Goal: Task Accomplishment & Management: Complete application form

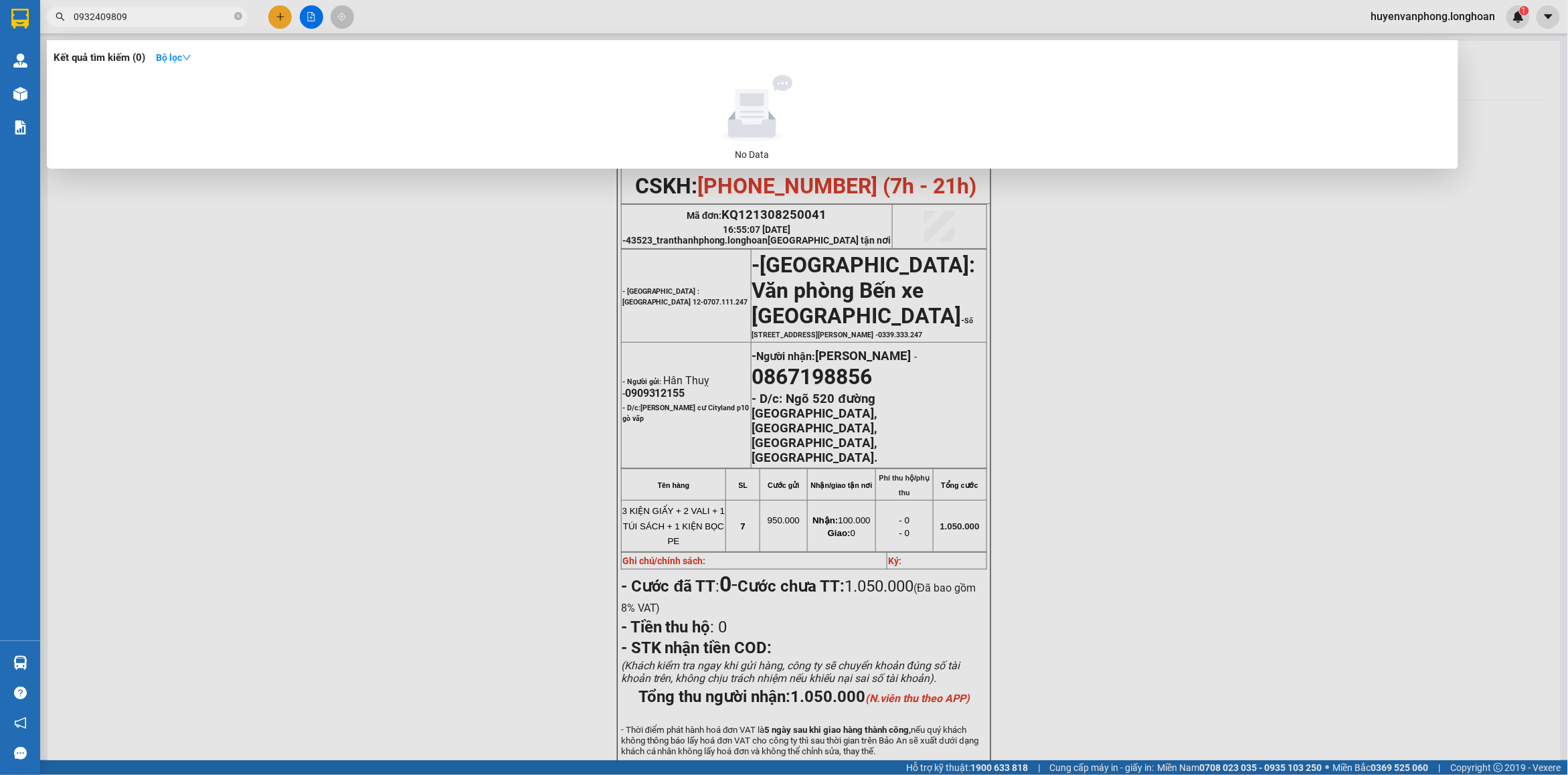
click at [236, 17] on icon "close-circle" at bounding box center [239, 16] width 8 height 8
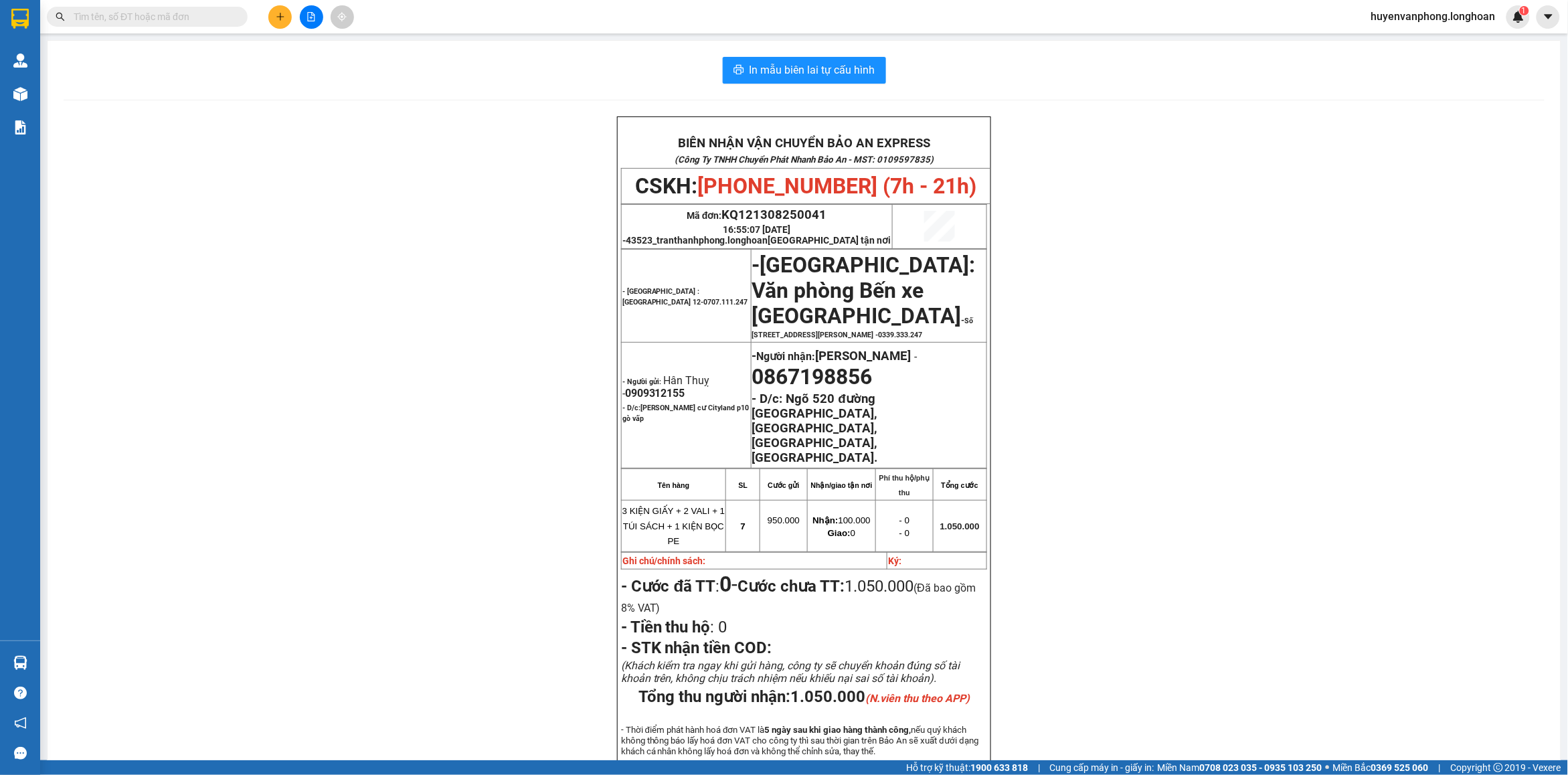
click at [155, 17] on input "text" at bounding box center [152, 17] width 158 height 15
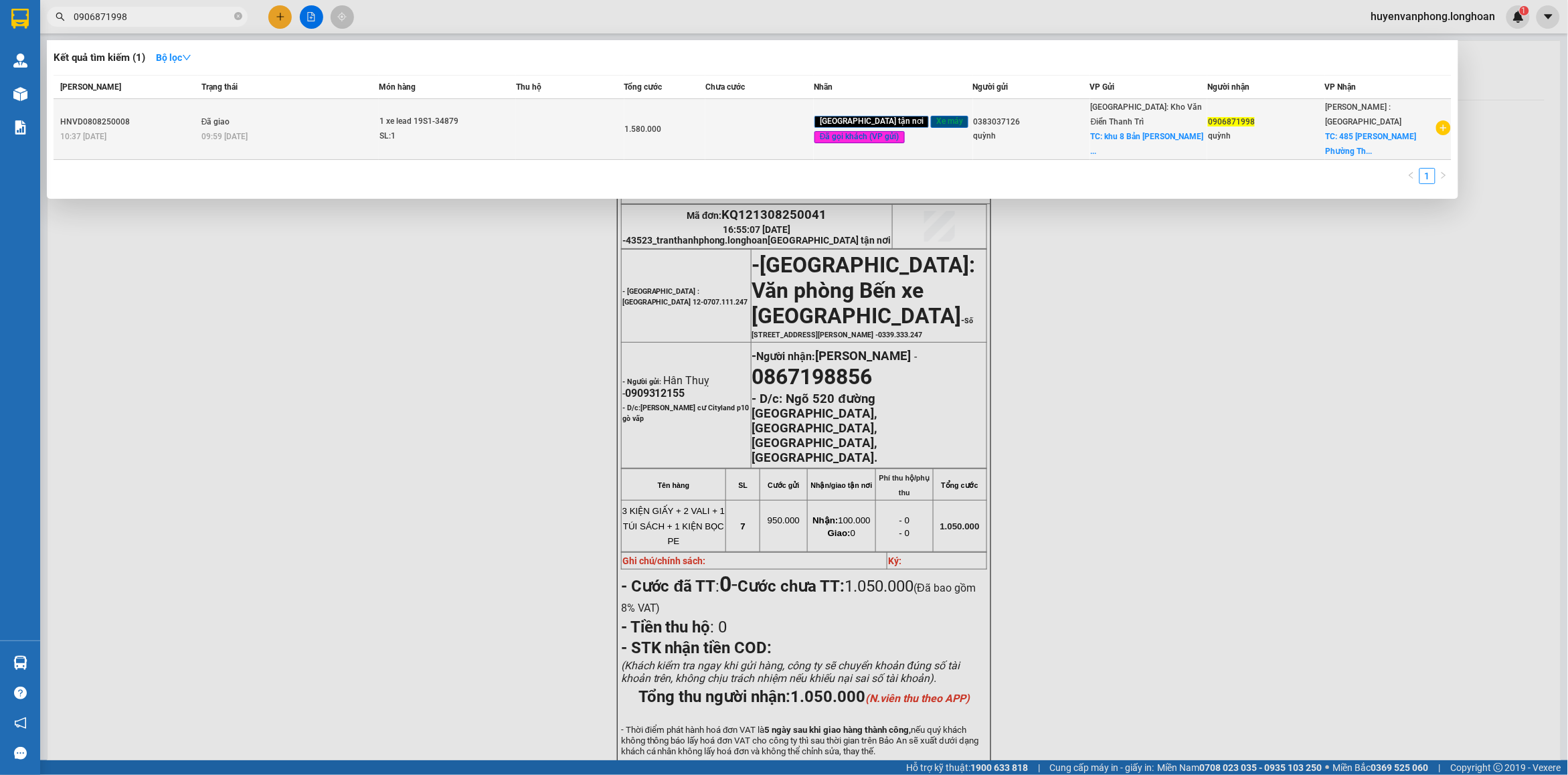
type input "0906871998"
click at [444, 129] on div "SL: 1" at bounding box center [430, 137] width 100 height 15
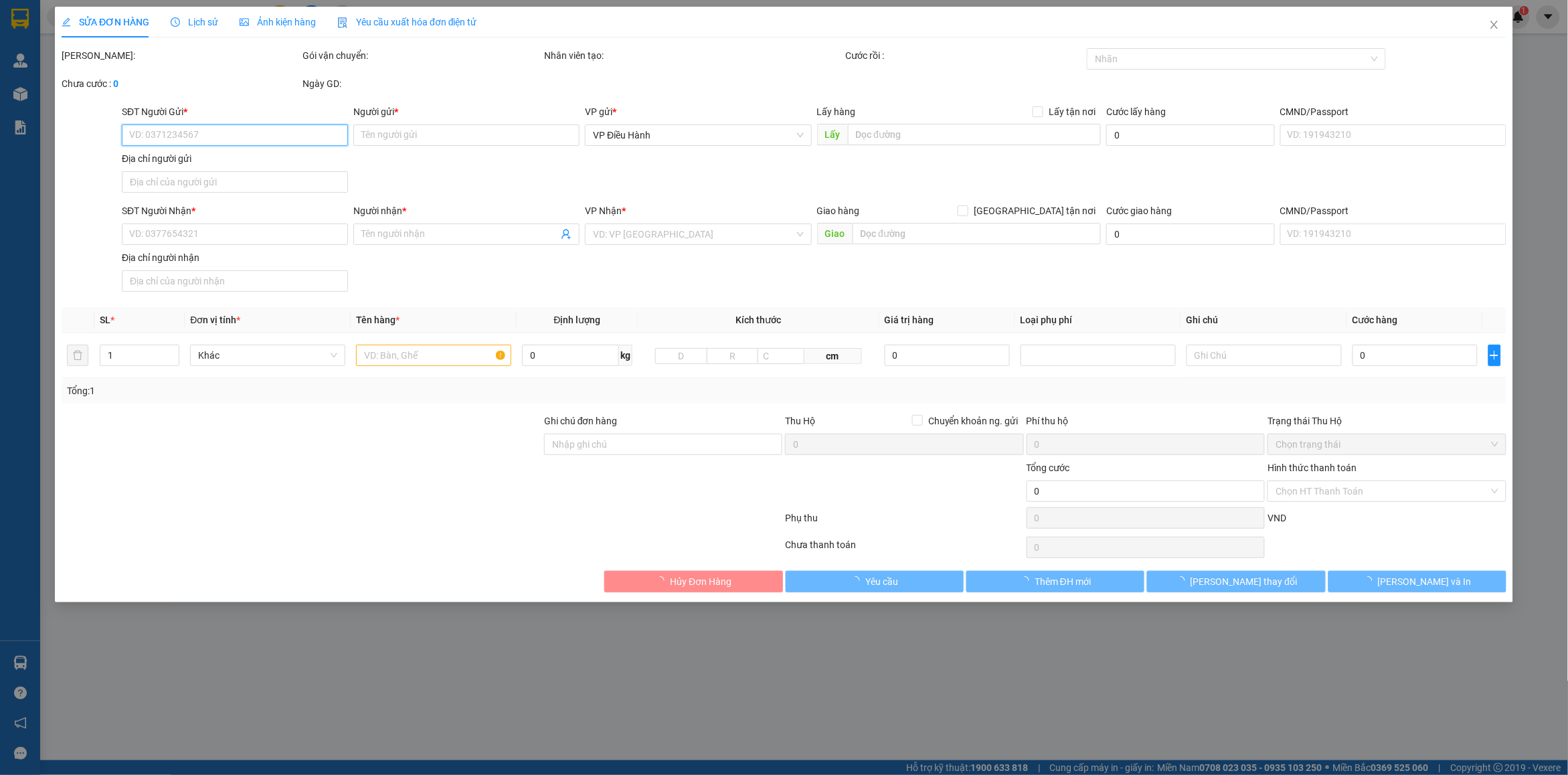
type input "0383037126"
type input "quỳnh"
checkbox input "true"
type input "khu 8 Bản Nguyên Lâm Thao [GEOGRAPHIC_DATA]"
type input "0906871998"
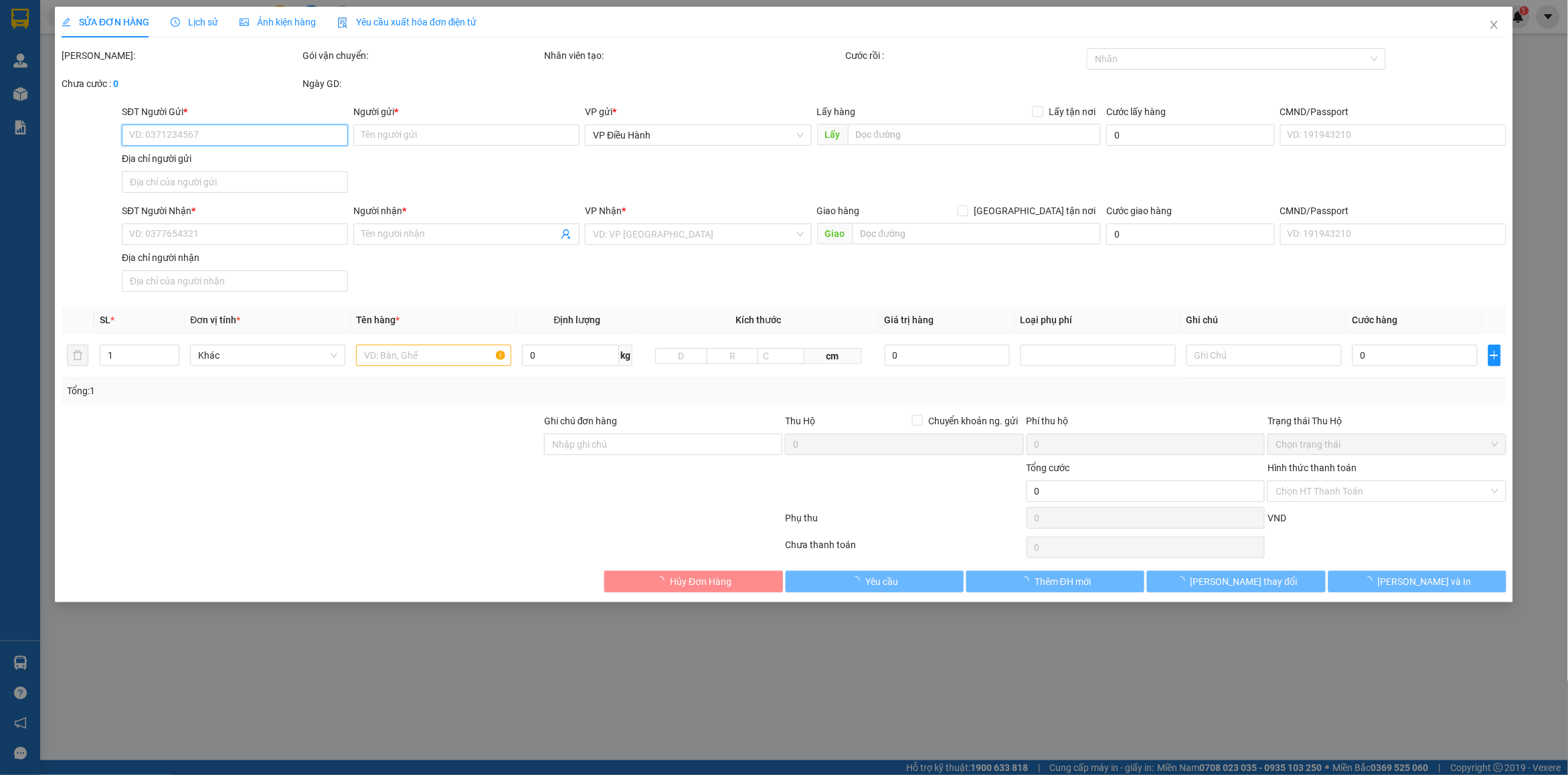
type input "quỳnh"
checkbox input "true"
type input "485 [PERSON_NAME] [GEOGRAPHIC_DATA] TP.HCM"
type input "chìa khóa quấn tay lái ( không giấy tờ )"
type input "1.580.000"
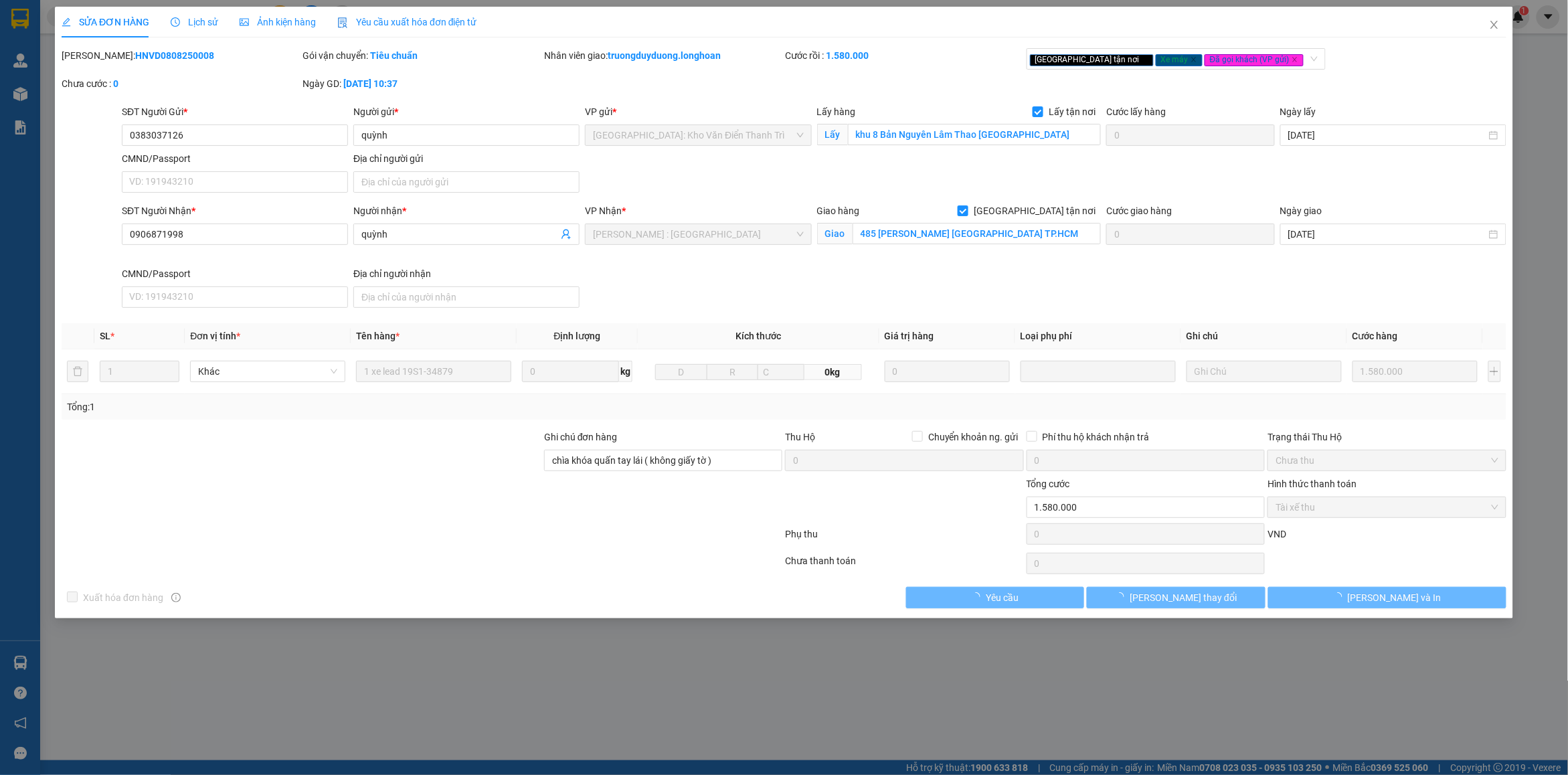
click at [135, 58] on b "HNVD0808250008" at bounding box center [174, 56] width 79 height 11
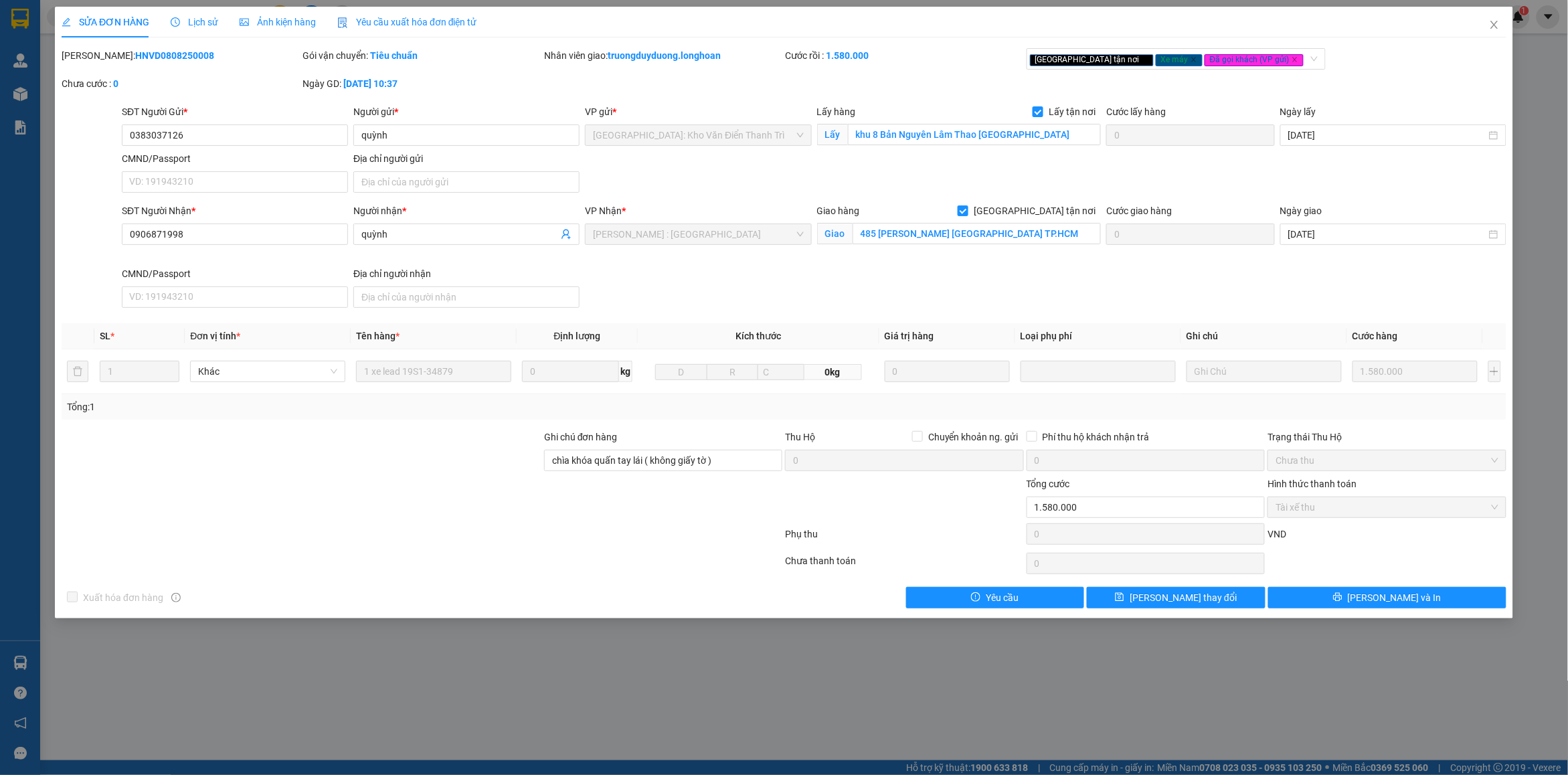
copy b "HNVD0808250008"
click at [1492, 26] on icon "close" at bounding box center [1494, 25] width 11 height 11
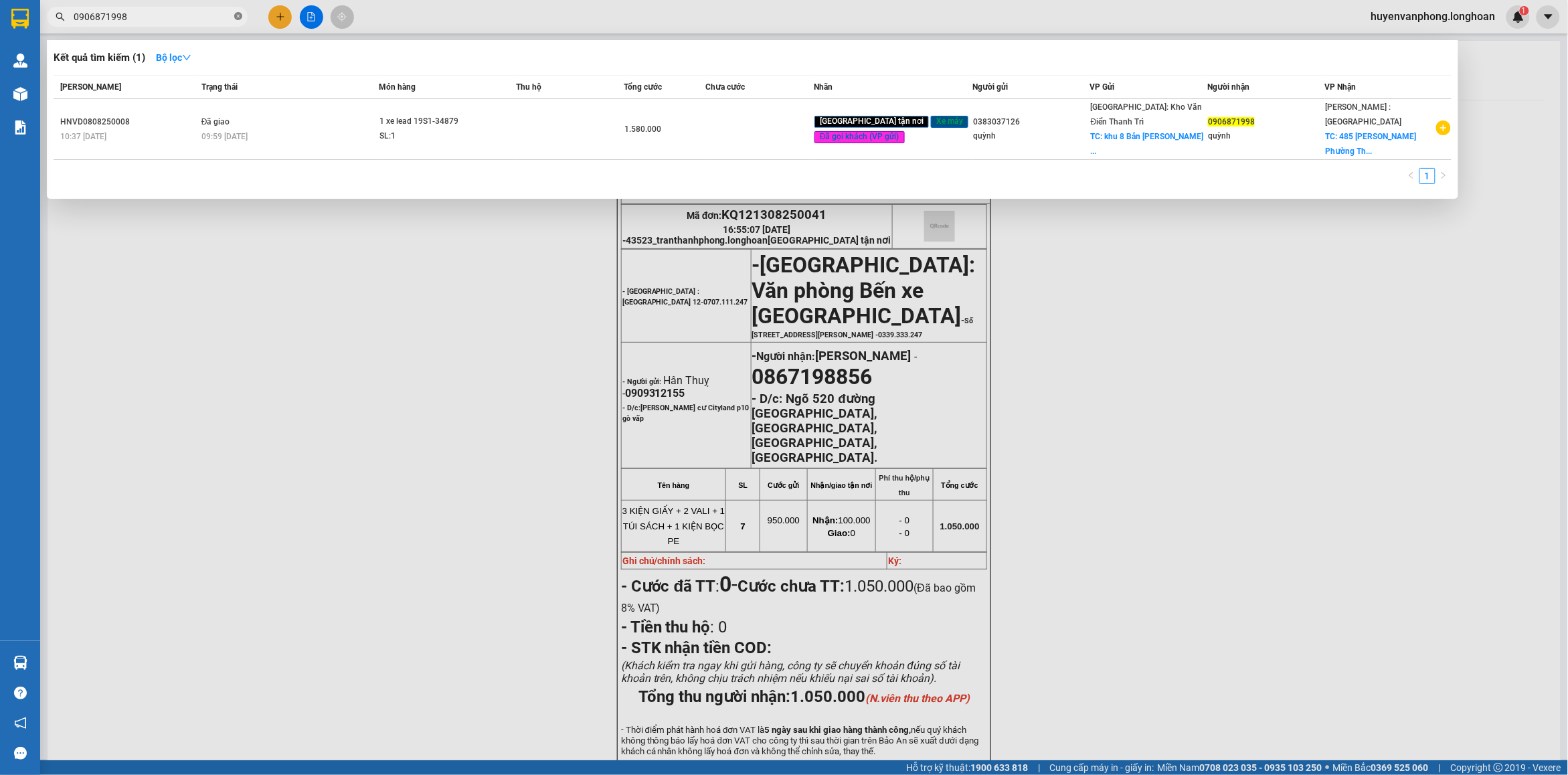
drag, startPoint x: 239, startPoint y: 16, endPoint x: 146, endPoint y: 16, distance: 93.0
click at [235, 16] on icon "close-circle" at bounding box center [239, 16] width 8 height 8
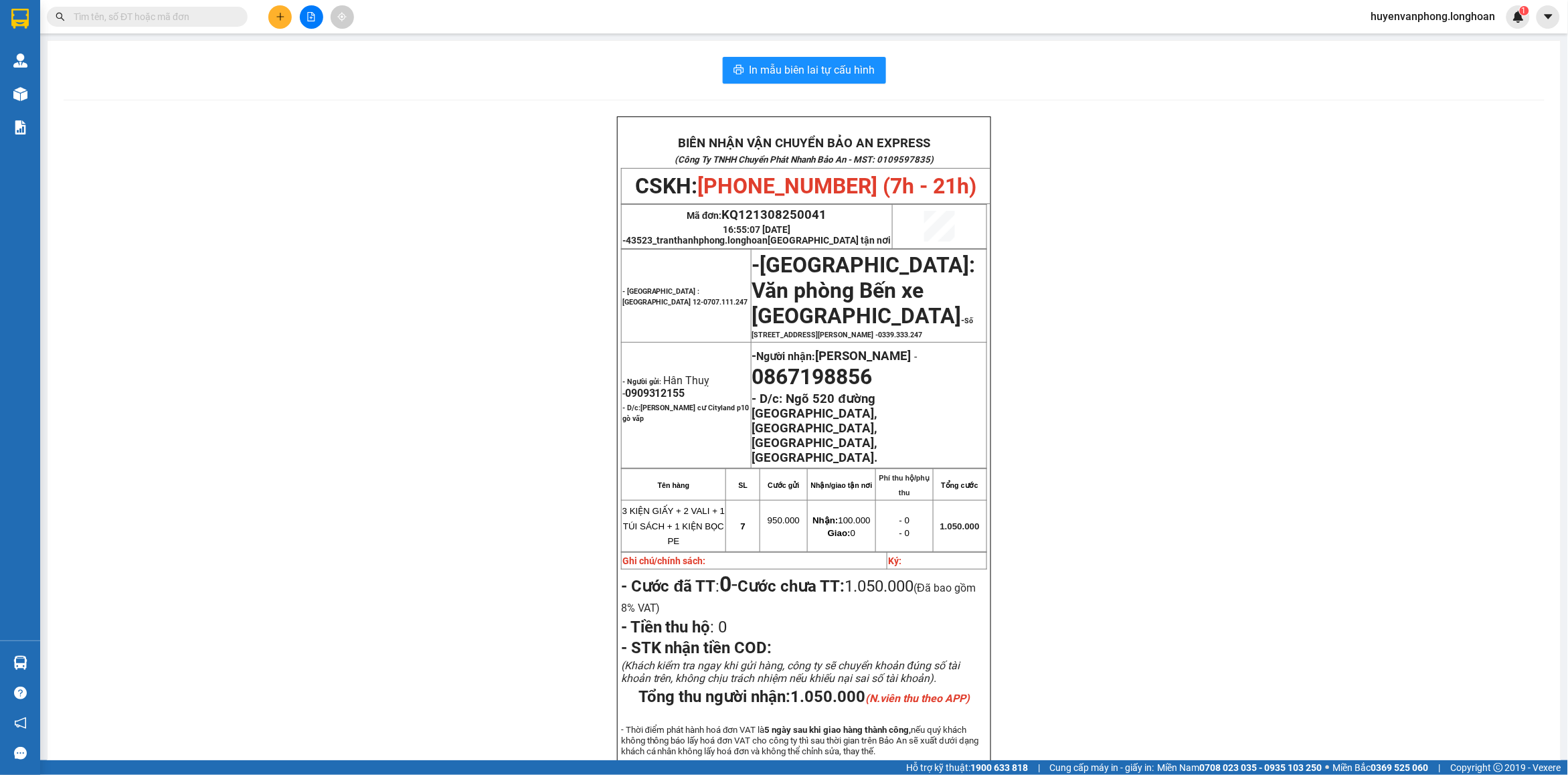
click at [146, 16] on input "text" at bounding box center [152, 17] width 158 height 15
paste input "0941122636"
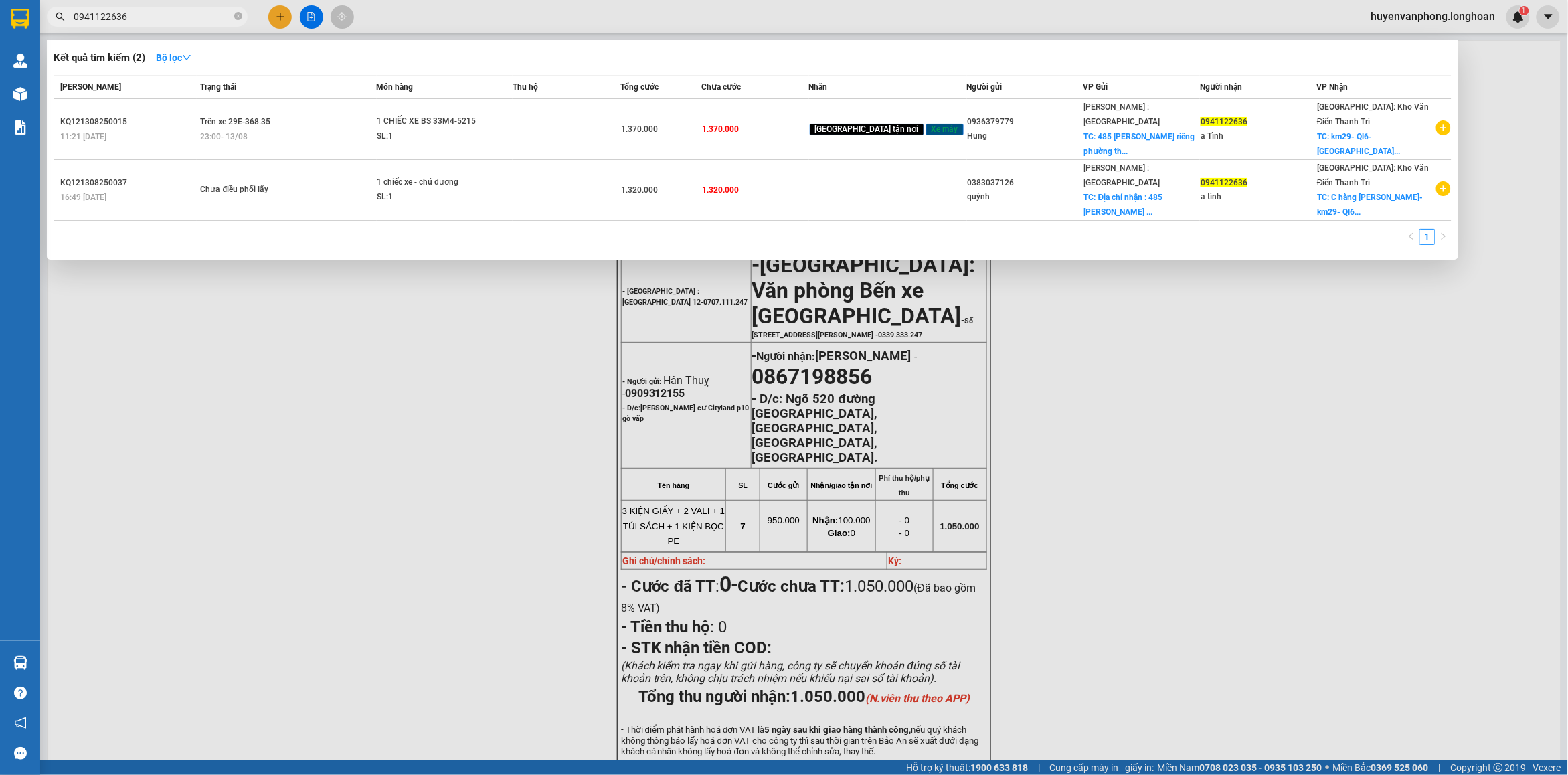
type input "0941122636"
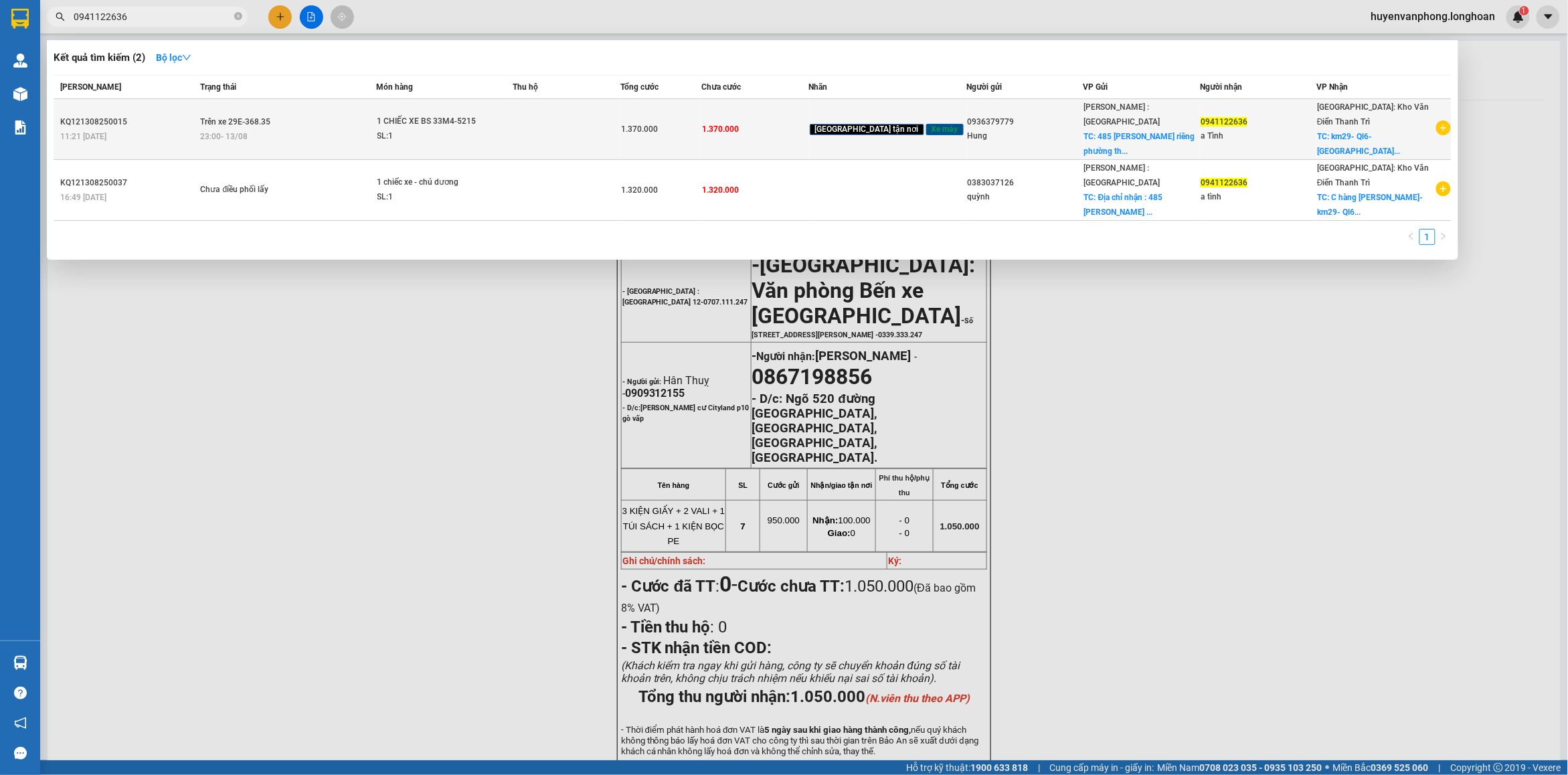
click at [584, 119] on td at bounding box center [566, 129] width 108 height 61
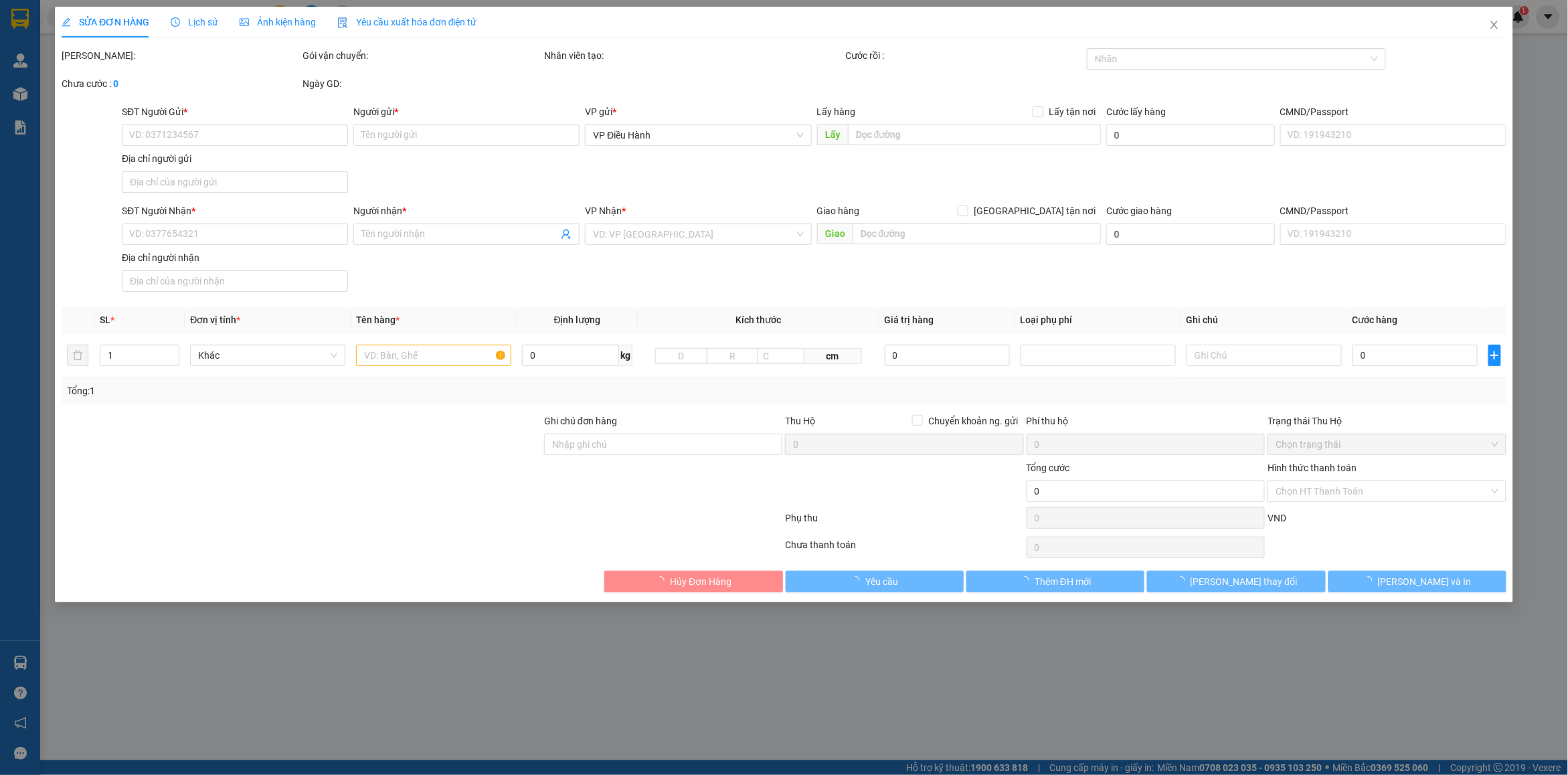
type input "0936379779"
type input "Hung"
checkbox input "true"
type input "485 Lê thị riêng [GEOGRAPHIC_DATA]"
type input "0941122636"
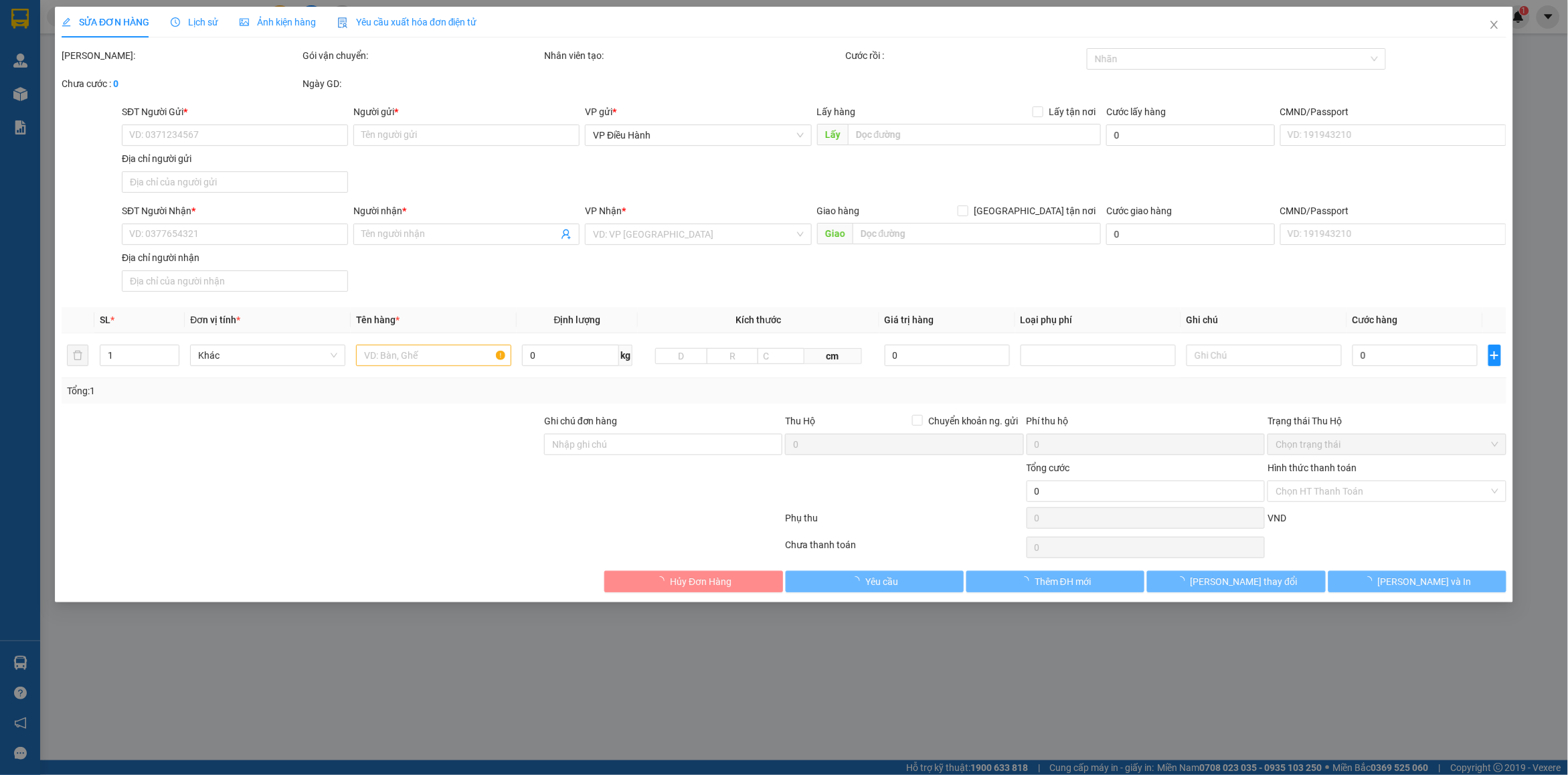
type input "a Tình"
checkbox input "true"
type input "km29- [GEOGRAPHIC_DATA]- [GEOGRAPHIC_DATA] ,[GEOGRAPHIC_DATA], [GEOGRAPHIC_DATA…"
type input "CÓ CHÌA KHOÁ QUẤN TAY LÁI - KHÔNG CAVET"
type input "1.370.000"
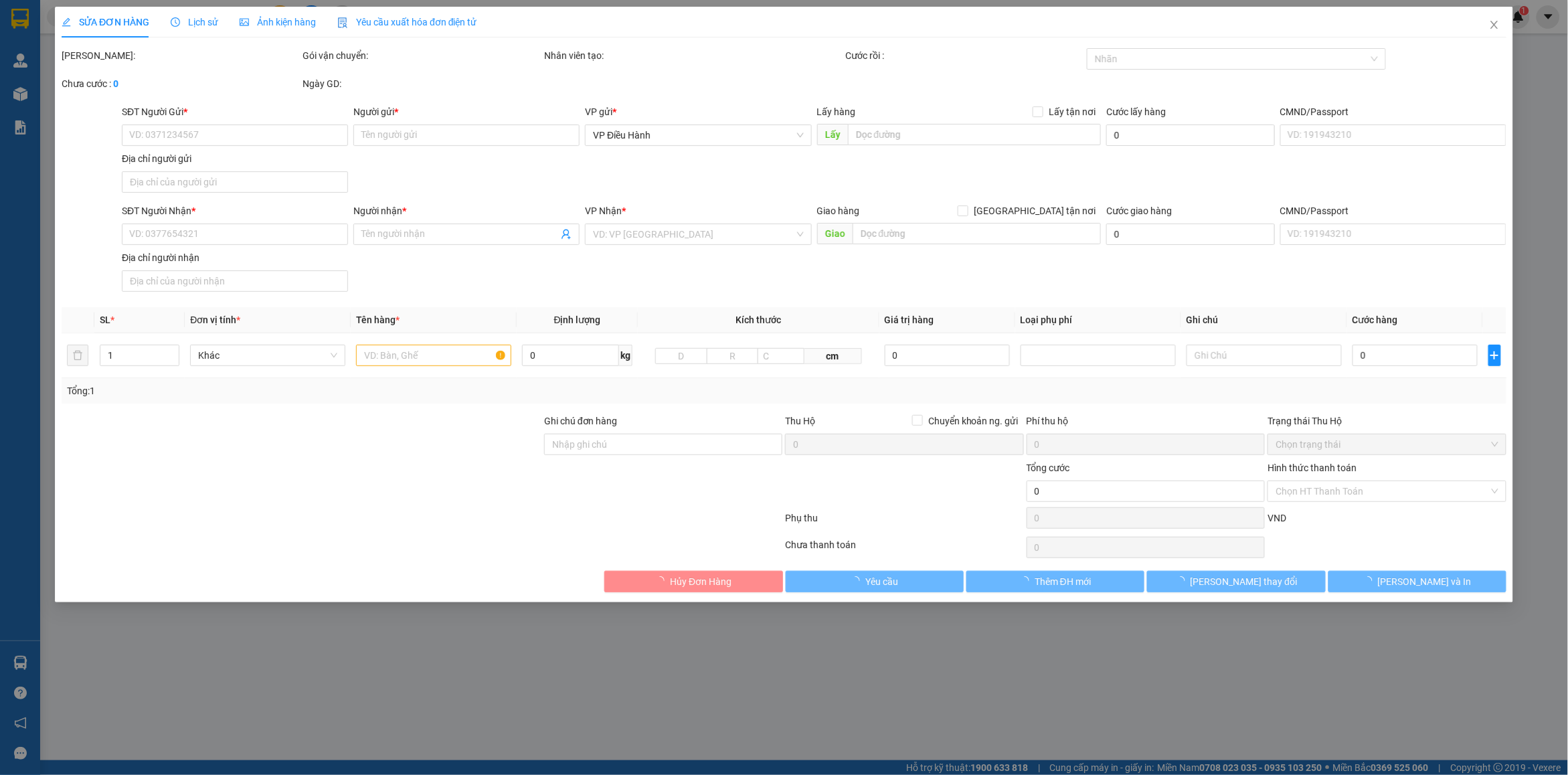
type input "1.370.000"
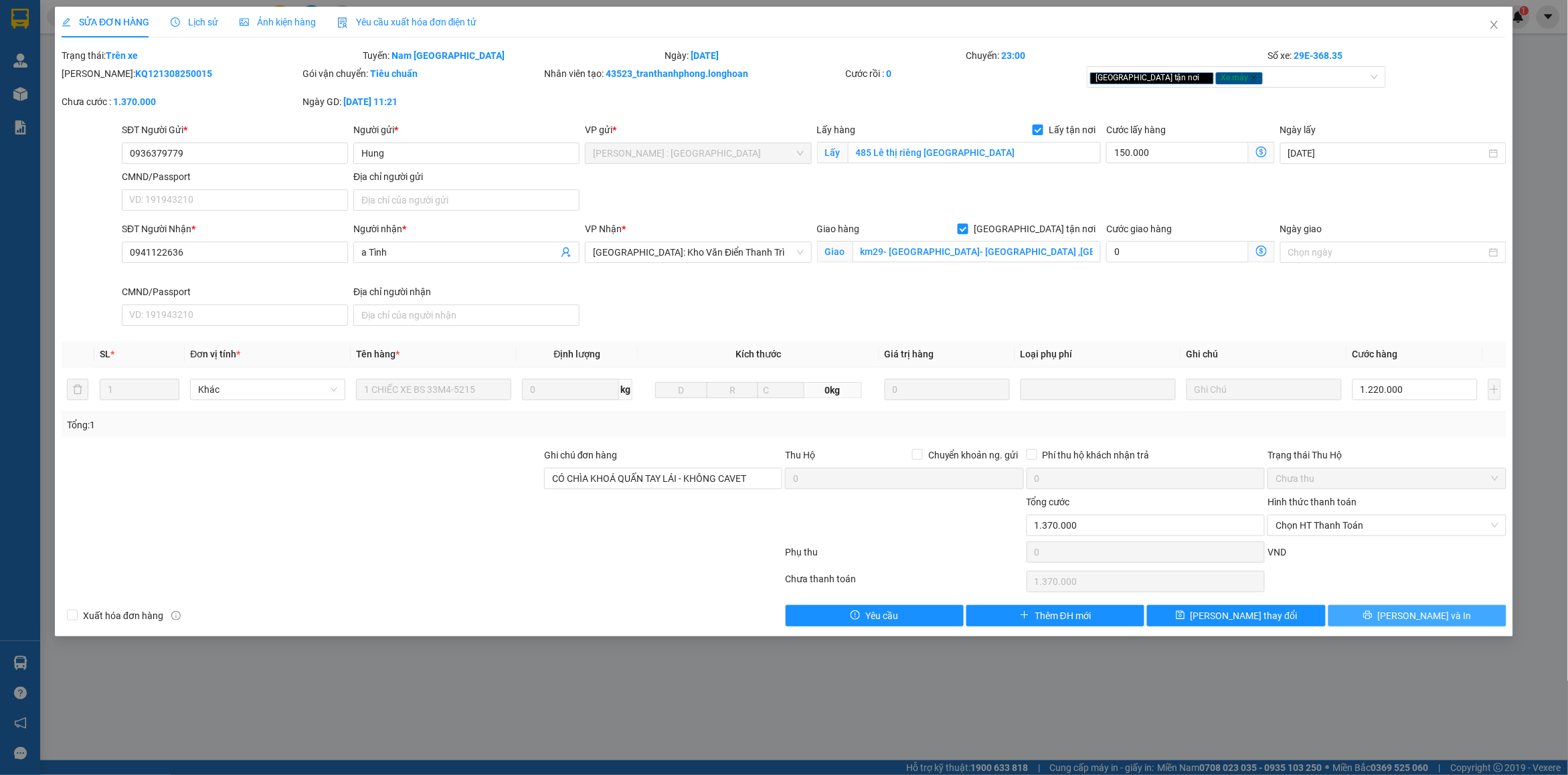
click at [1376, 619] on button "[PERSON_NAME] và In" at bounding box center [1417, 616] width 178 height 22
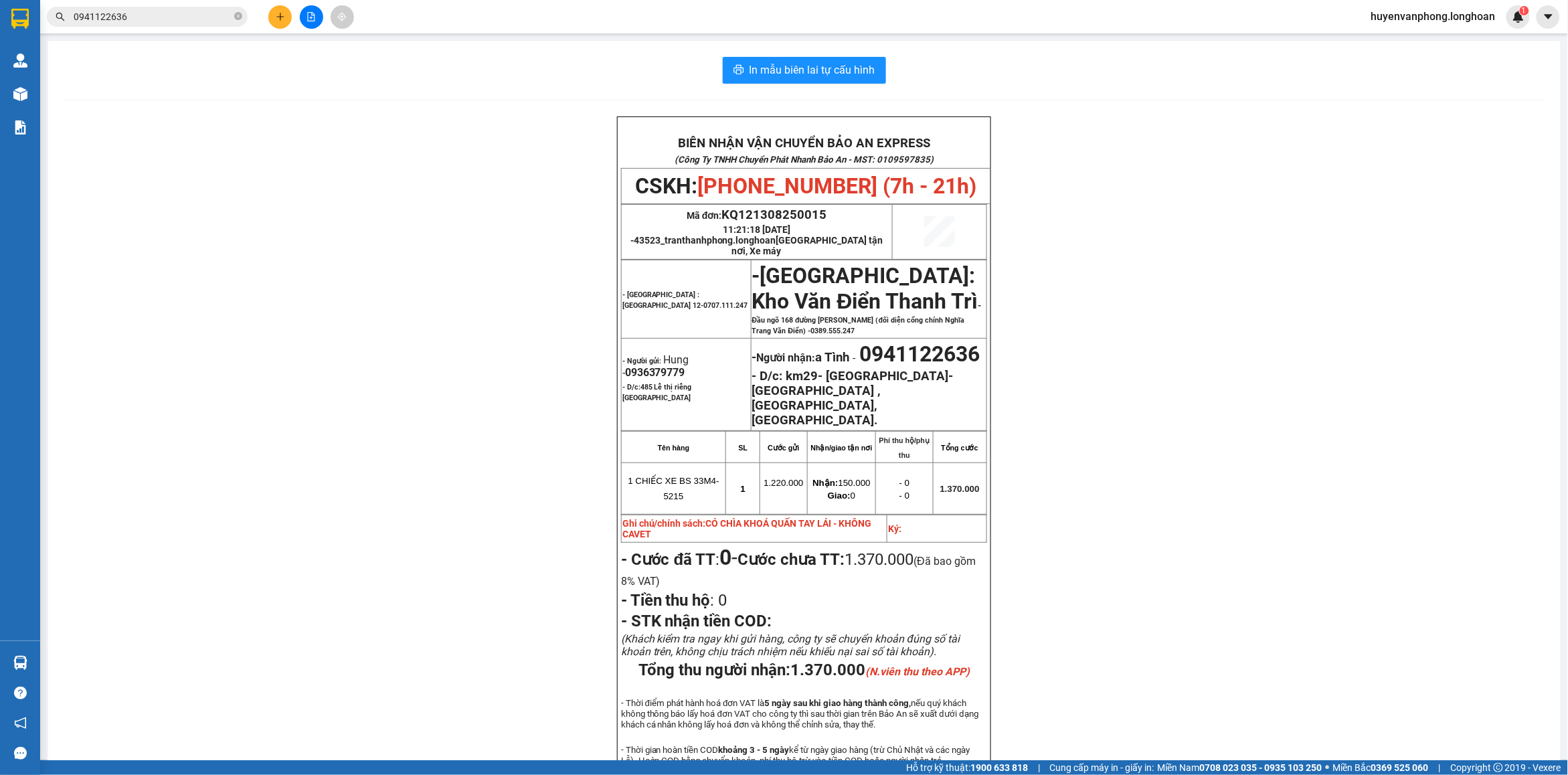
click at [157, 14] on input "0941122636" at bounding box center [152, 17] width 158 height 15
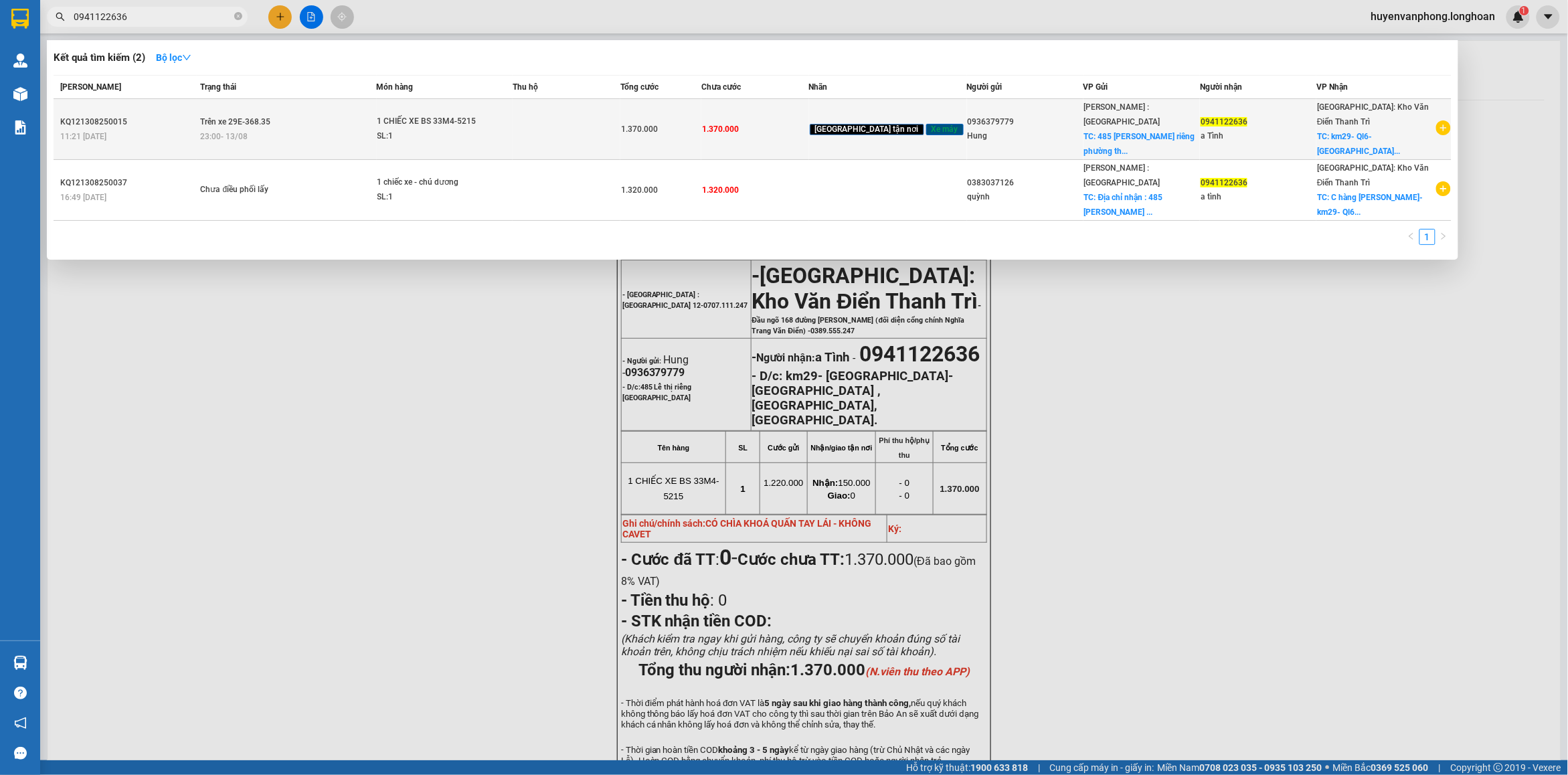
click at [195, 112] on td "KQ121308250015 11:21 [DATE]" at bounding box center [125, 129] width 143 height 61
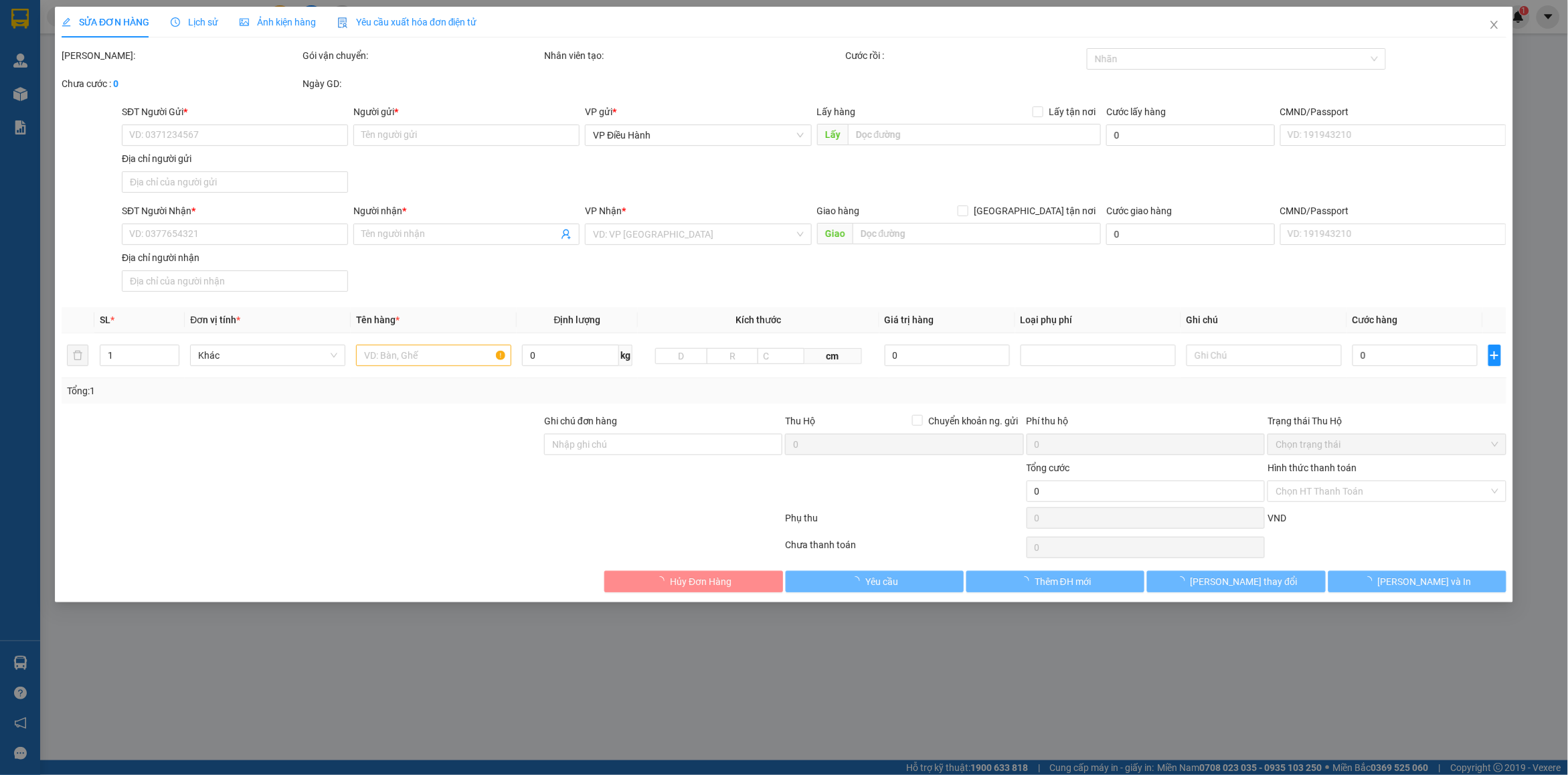
type input "0936379779"
type input "Hung"
checkbox input "true"
type input "485 Lê thị riêng [GEOGRAPHIC_DATA]"
type input "0941122636"
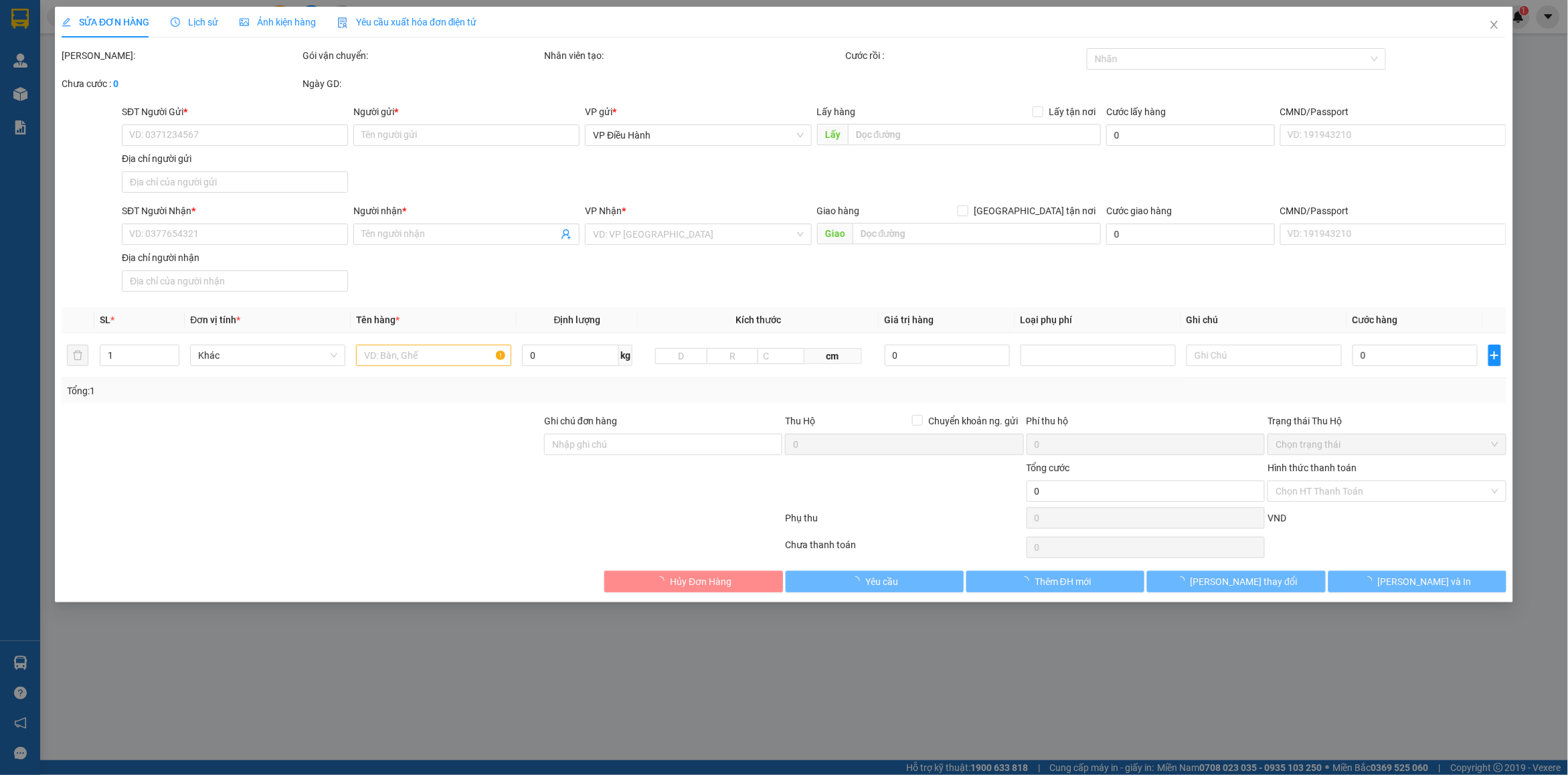
type input "a Tình"
checkbox input "true"
type input "km29- [GEOGRAPHIC_DATA]- [GEOGRAPHIC_DATA] ,[GEOGRAPHIC_DATA], [GEOGRAPHIC_DATA…"
type input "CÓ CHÌA KHOÁ QUẤN TAY LÁI - KHÔNG CAVET"
type input "1.370.000"
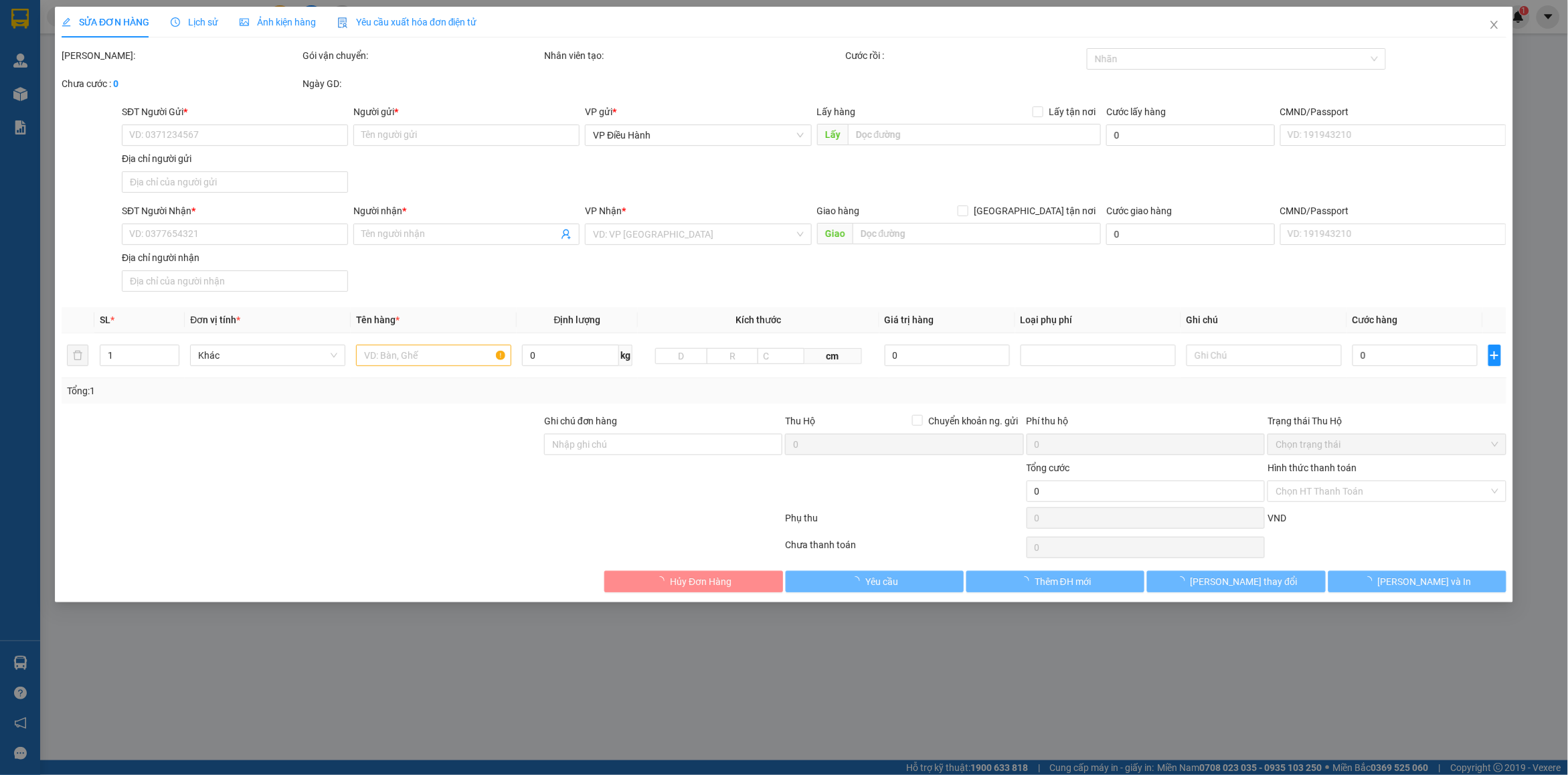
type input "1.370.000"
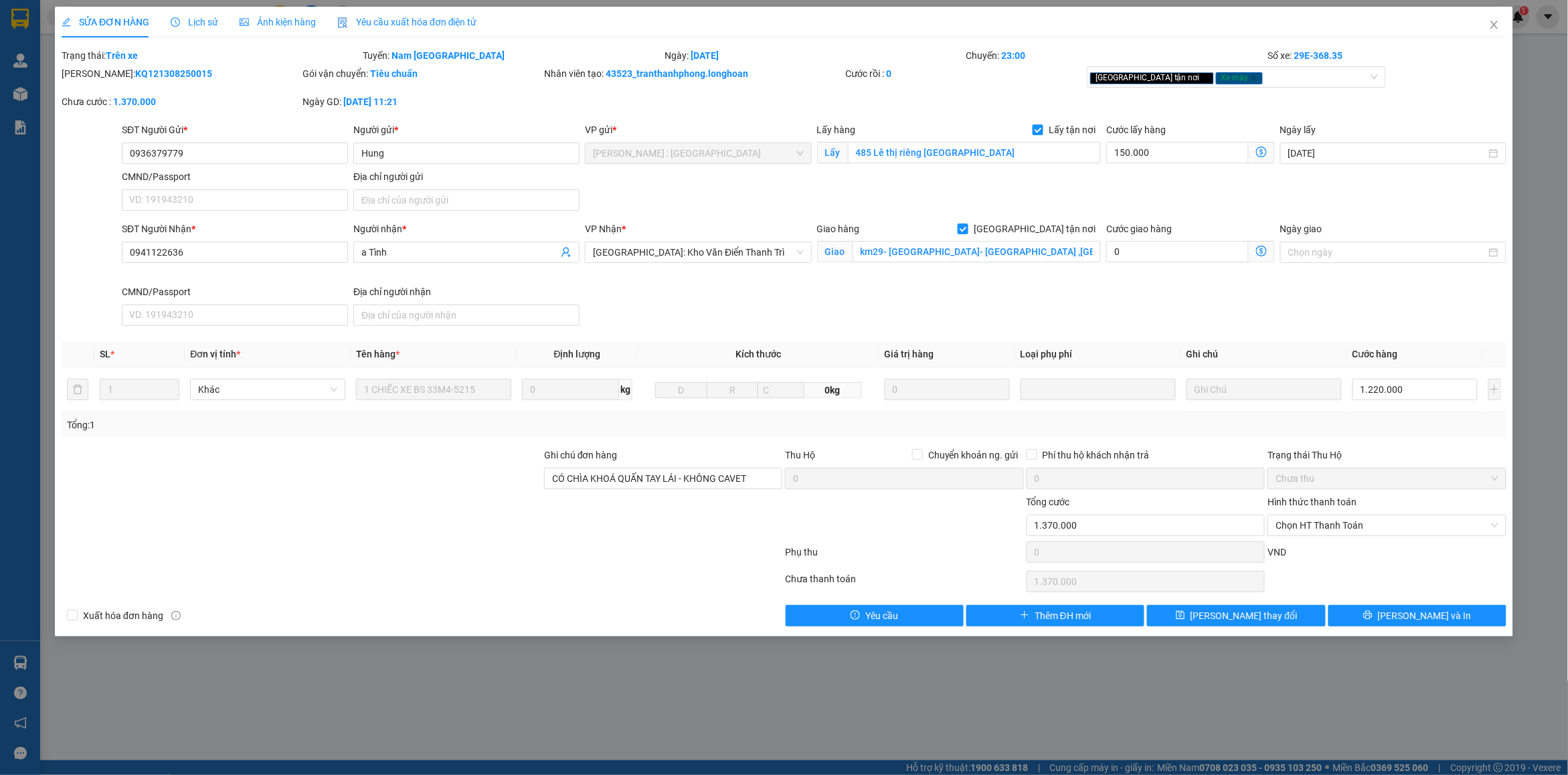
click at [135, 72] on b "KQ121308250015" at bounding box center [173, 74] width 77 height 11
copy b "KQ121308250015"
click at [1500, 30] on span "Close" at bounding box center [1494, 25] width 37 height 37
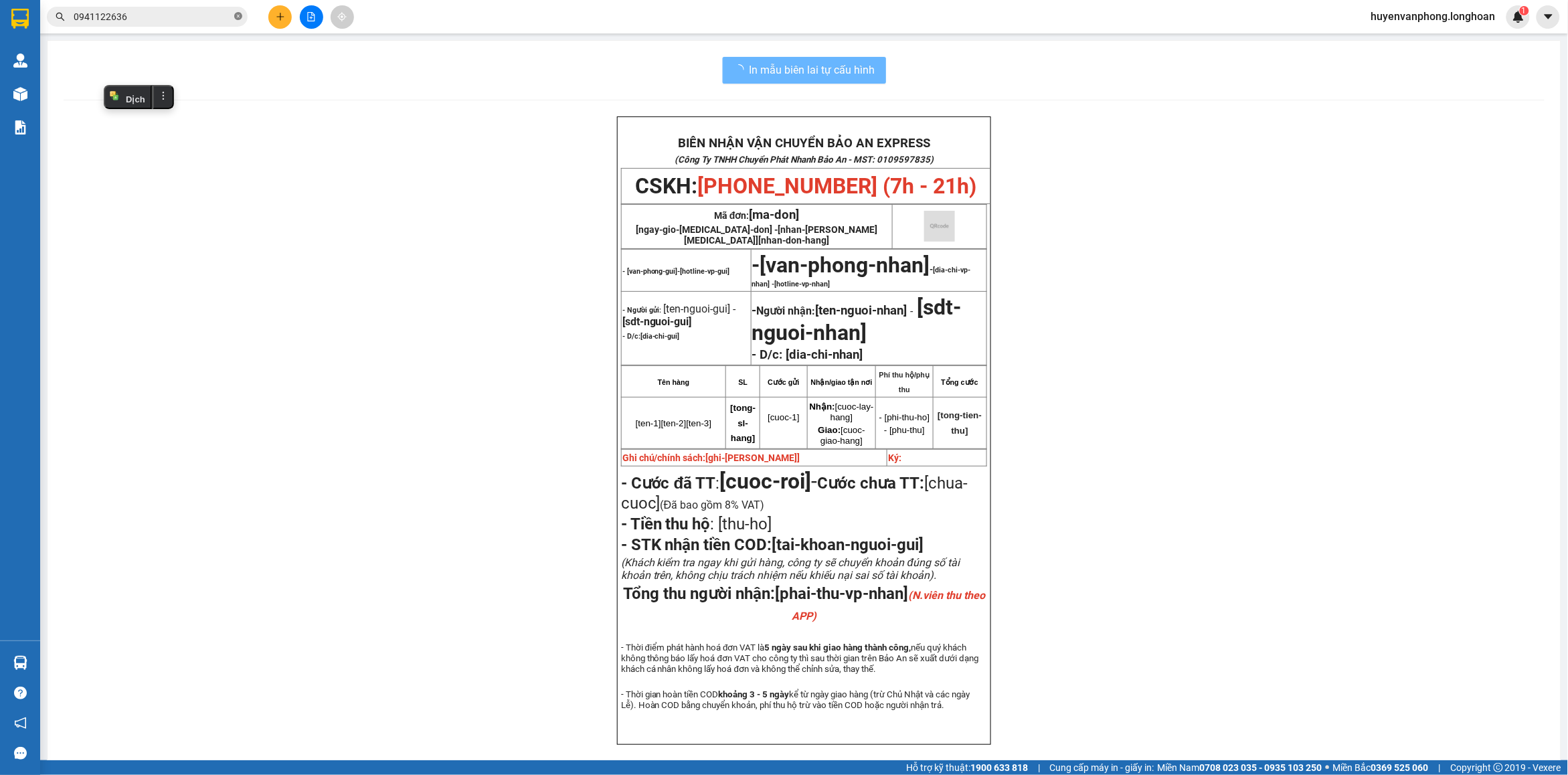
click at [236, 19] on icon "close-circle" at bounding box center [239, 16] width 8 height 8
click at [159, 19] on input "text" at bounding box center [152, 17] width 158 height 15
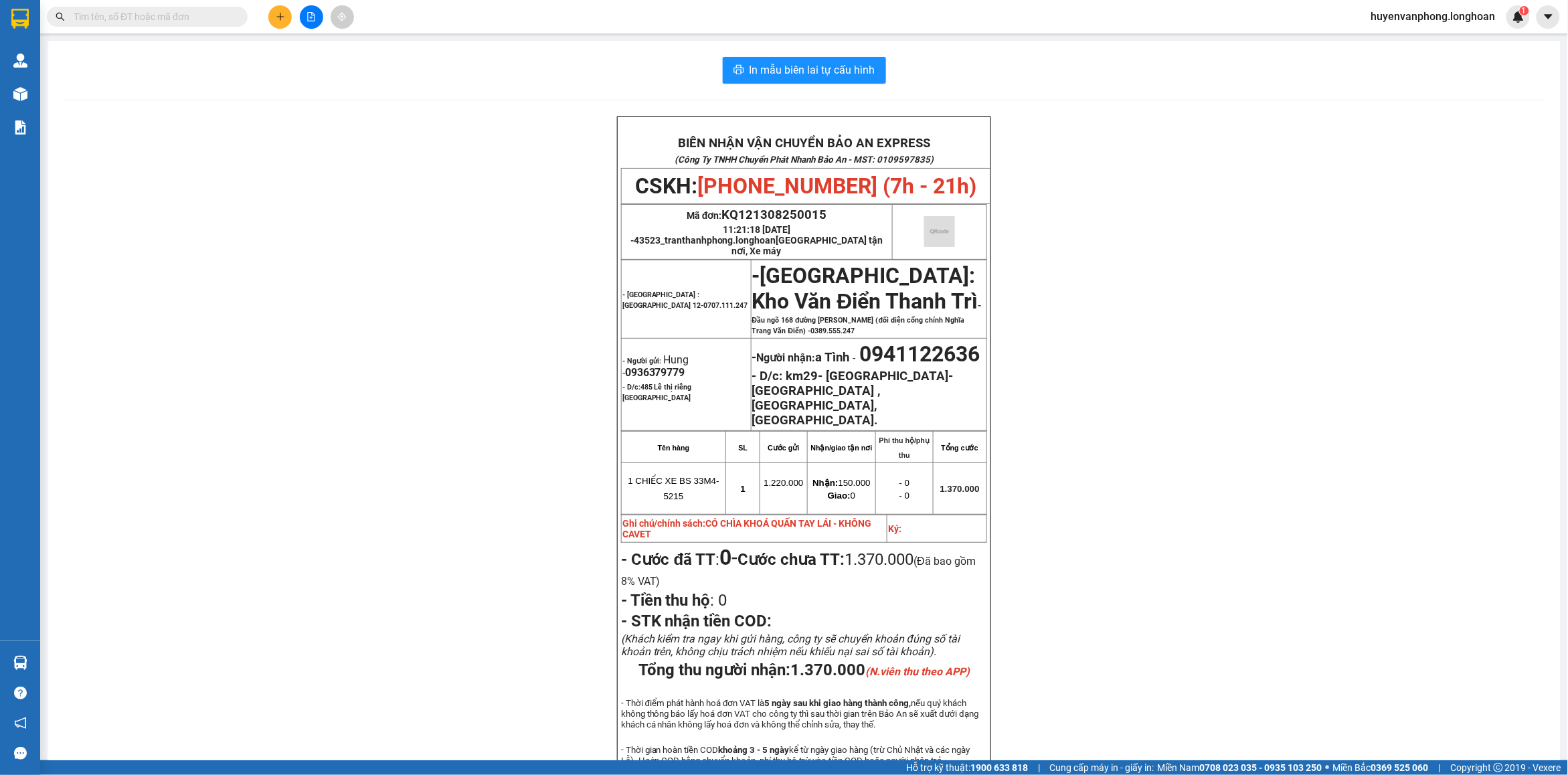
paste input "0982491107"
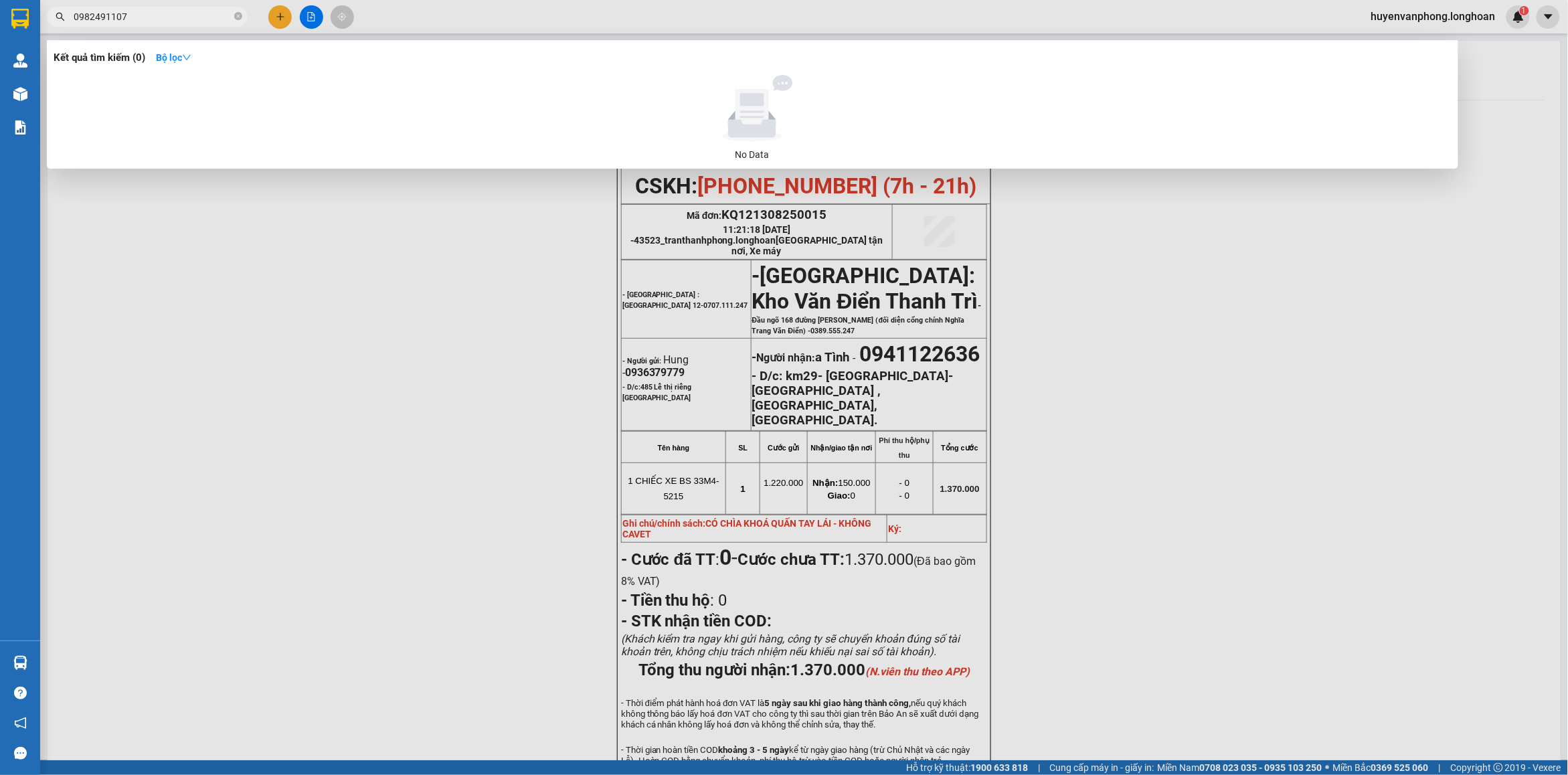
type input "0982491107"
click at [234, 15] on icon "close-circle" at bounding box center [239, 16] width 8 height 8
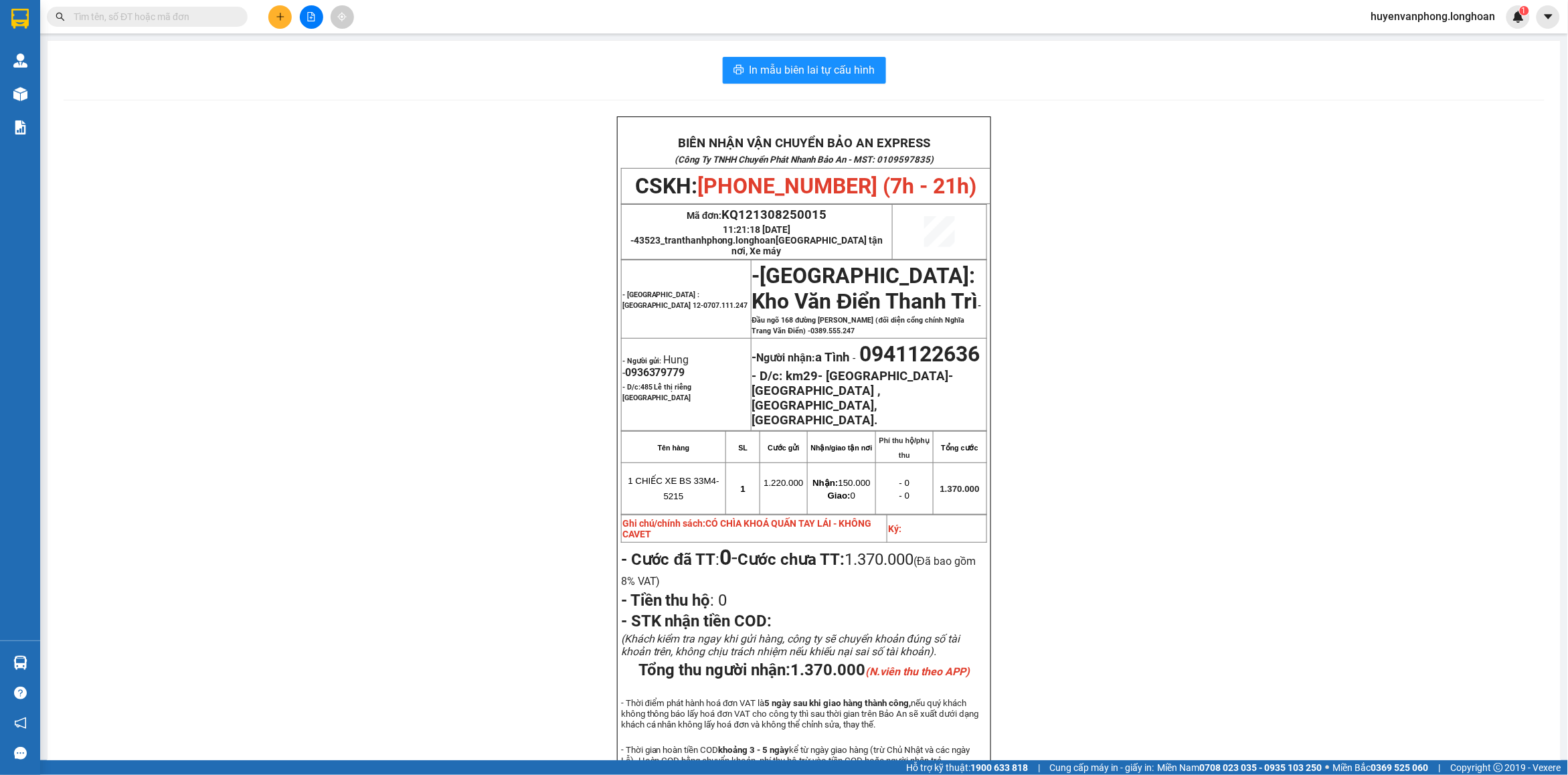
click at [104, 7] on span at bounding box center [147, 17] width 201 height 20
click at [169, 17] on input "text" at bounding box center [152, 17] width 158 height 15
paste input "0979516966"
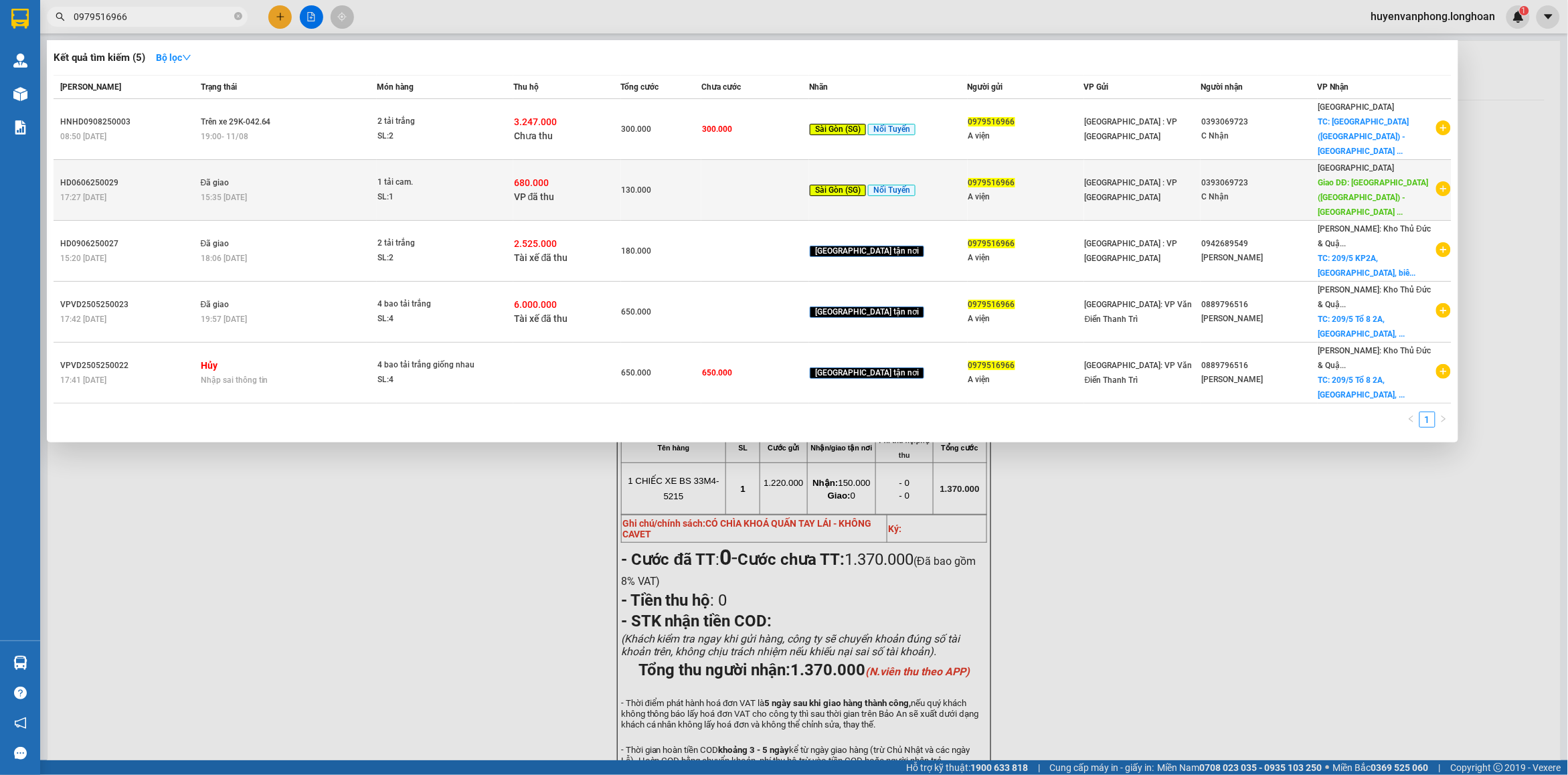
type input "0979516966"
click at [1279, 190] on div "C Nhận" at bounding box center [1259, 196] width 115 height 14
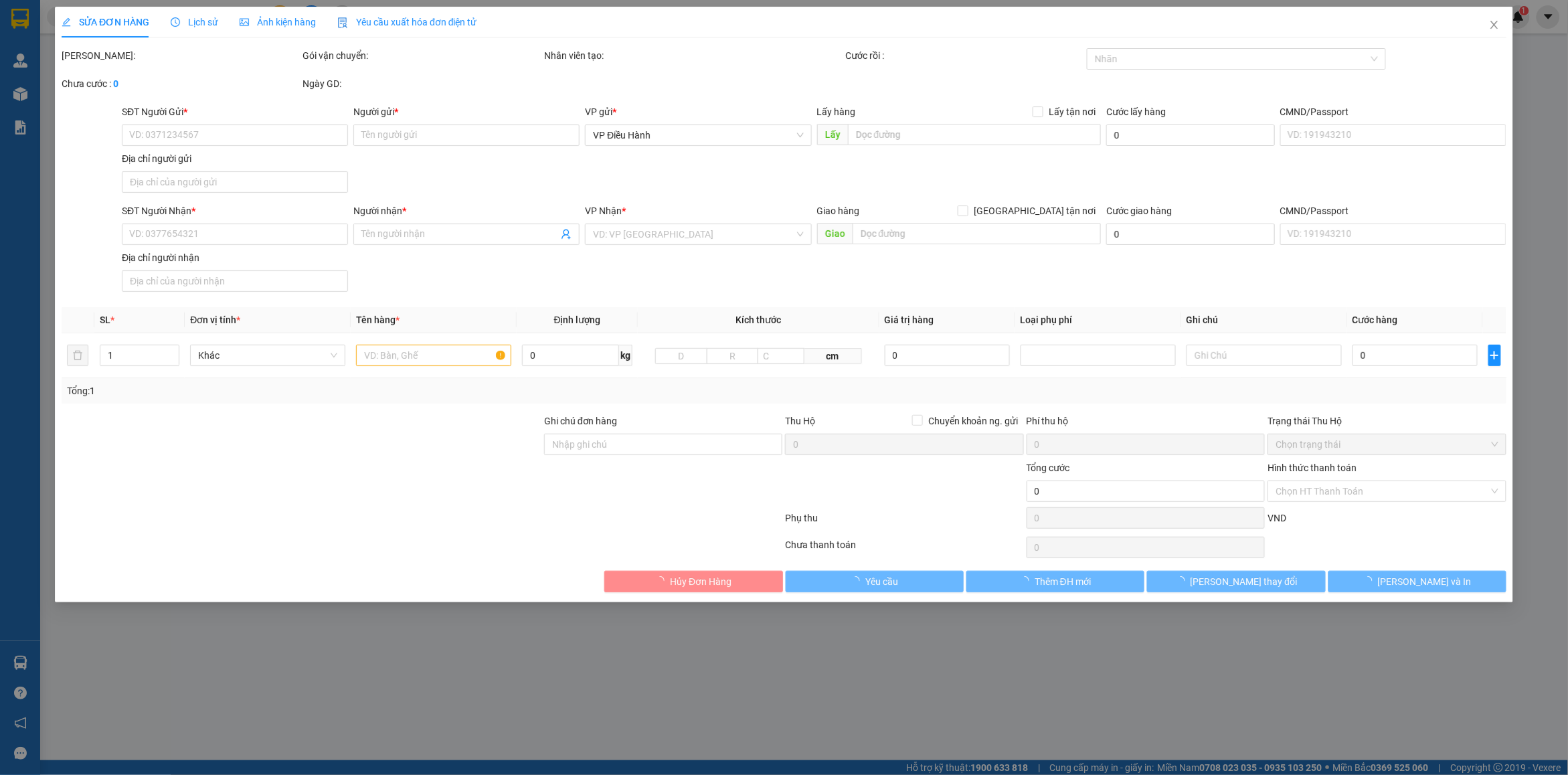
type input "0979516966"
type input "A viện"
type input "0393069723"
type input "C Nhận"
type input "[GEOGRAPHIC_DATA] ([GEOGRAPHIC_DATA]) - [GEOGRAPHIC_DATA] ([GEOGRAPHIC_DATA]): …"
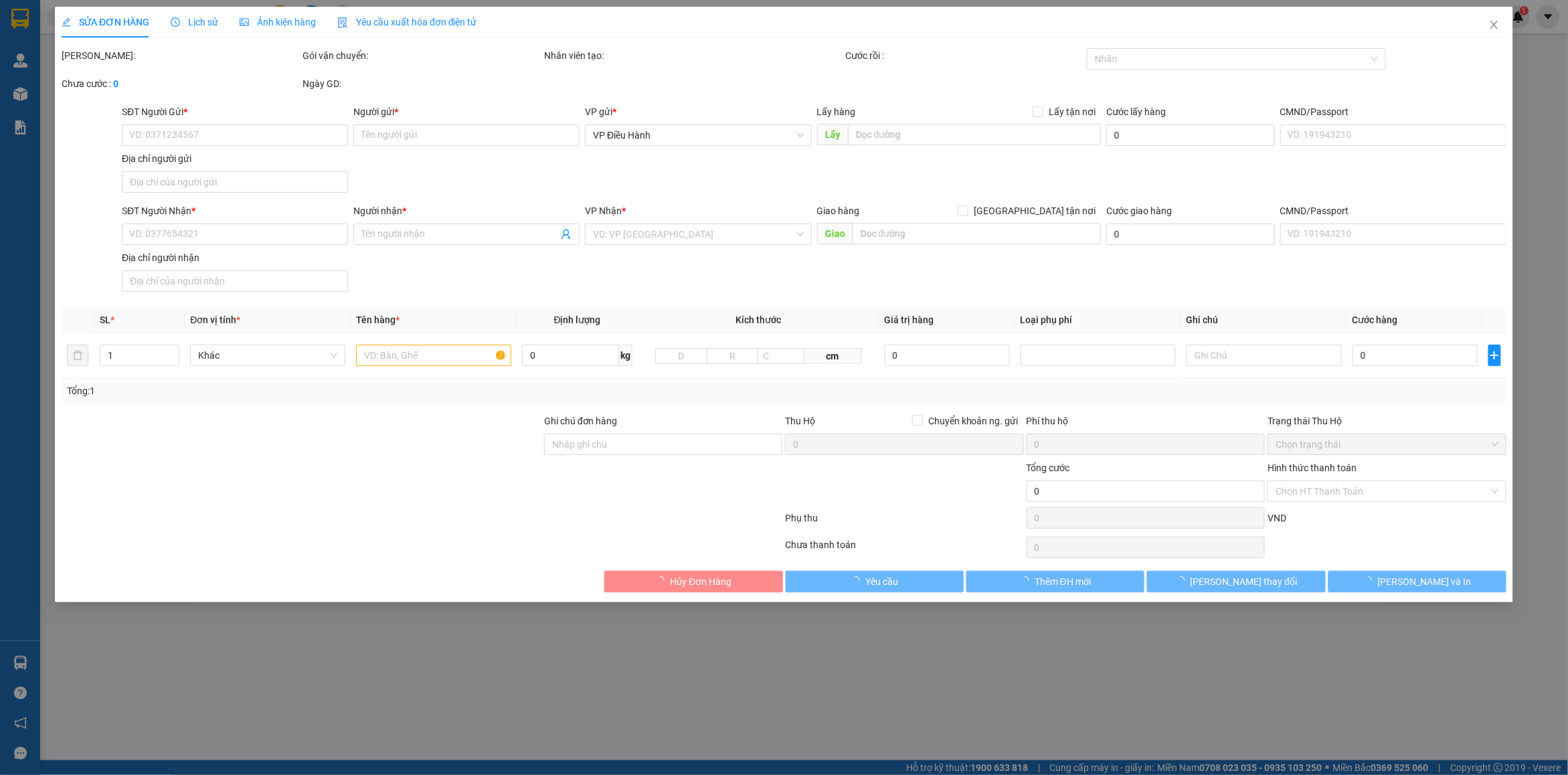
checkbox input "true"
type input "680.000"
type input "5.000"
type input "130.000"
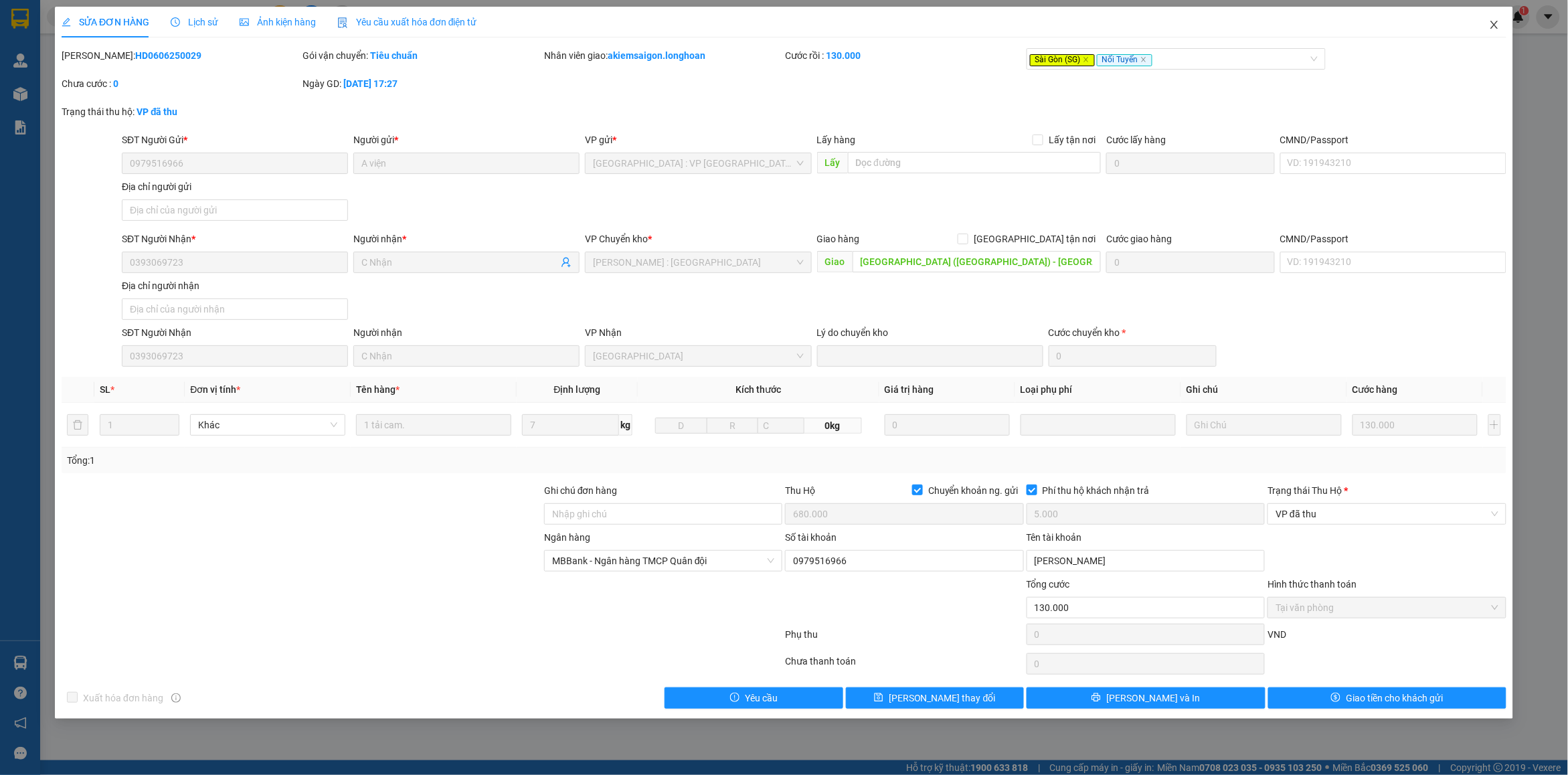
click at [1486, 33] on span "Close" at bounding box center [1494, 25] width 37 height 37
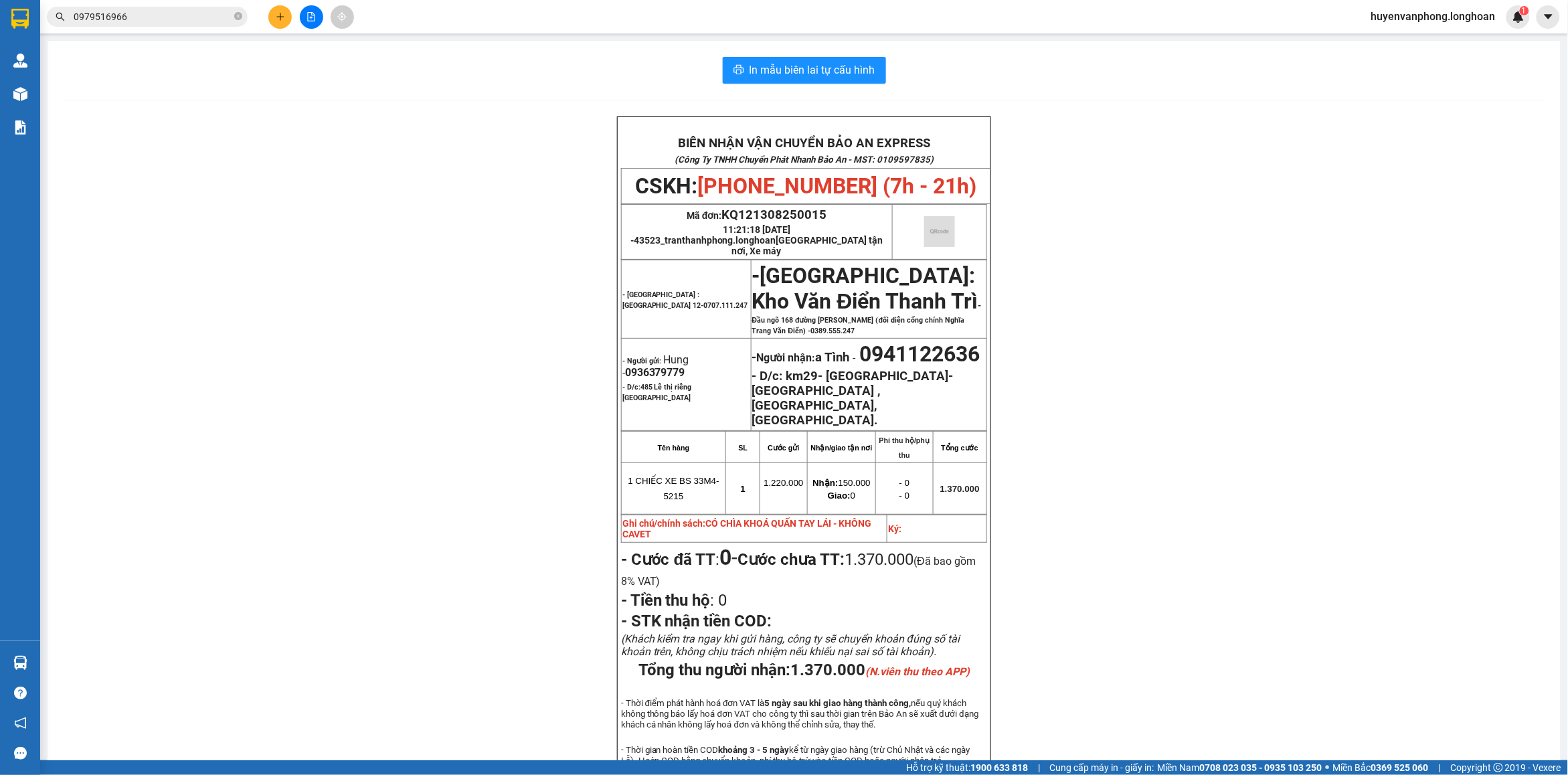
click at [171, 19] on input "0979516966" at bounding box center [152, 17] width 158 height 15
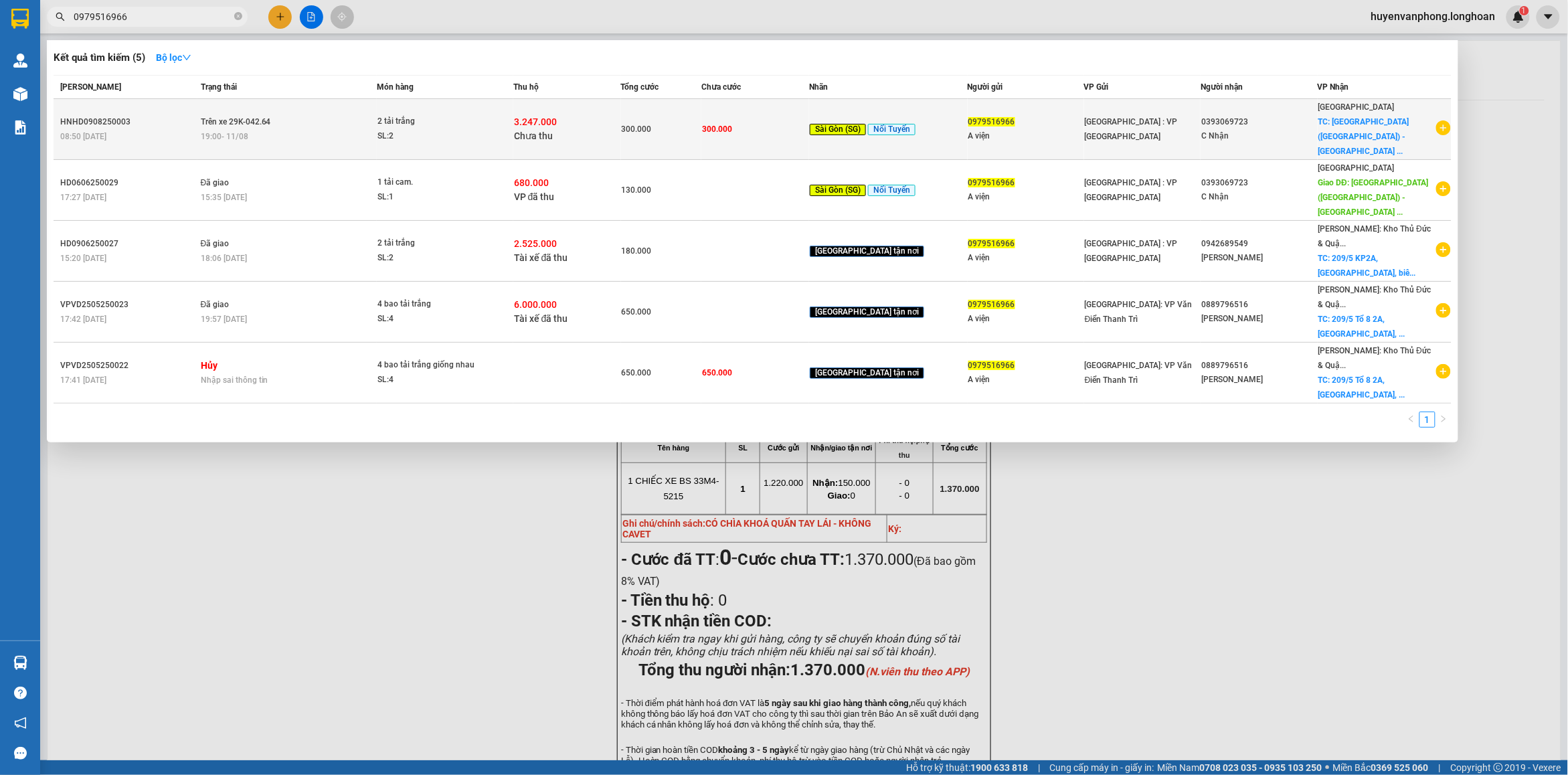
click at [1185, 119] on div "[GEOGRAPHIC_DATA] : VP [GEOGRAPHIC_DATA]" at bounding box center [1142, 129] width 115 height 29
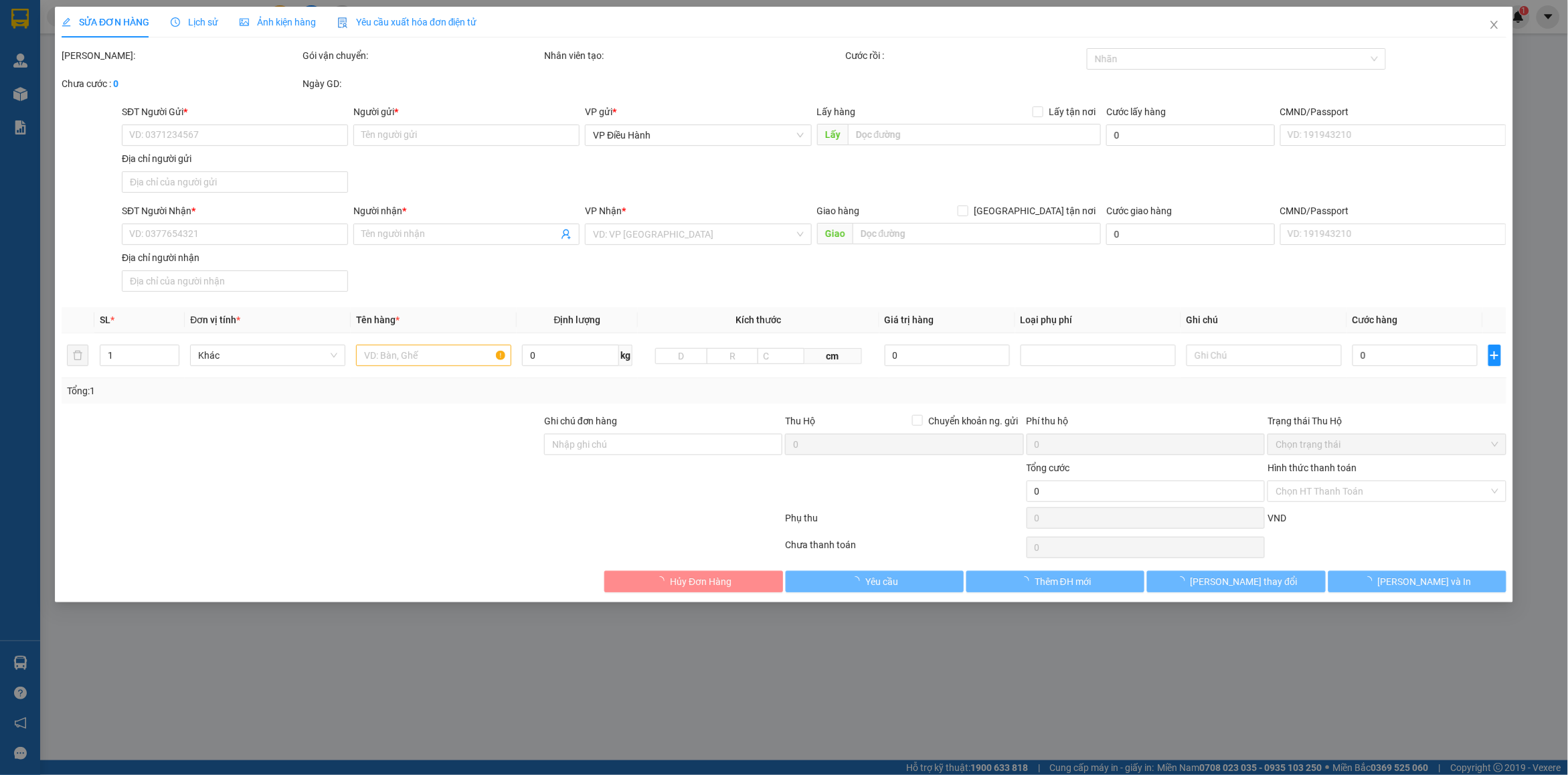
type input "0979516966"
type input "A viện"
type input "0393069723"
type input "C Nhận"
checkbox input "true"
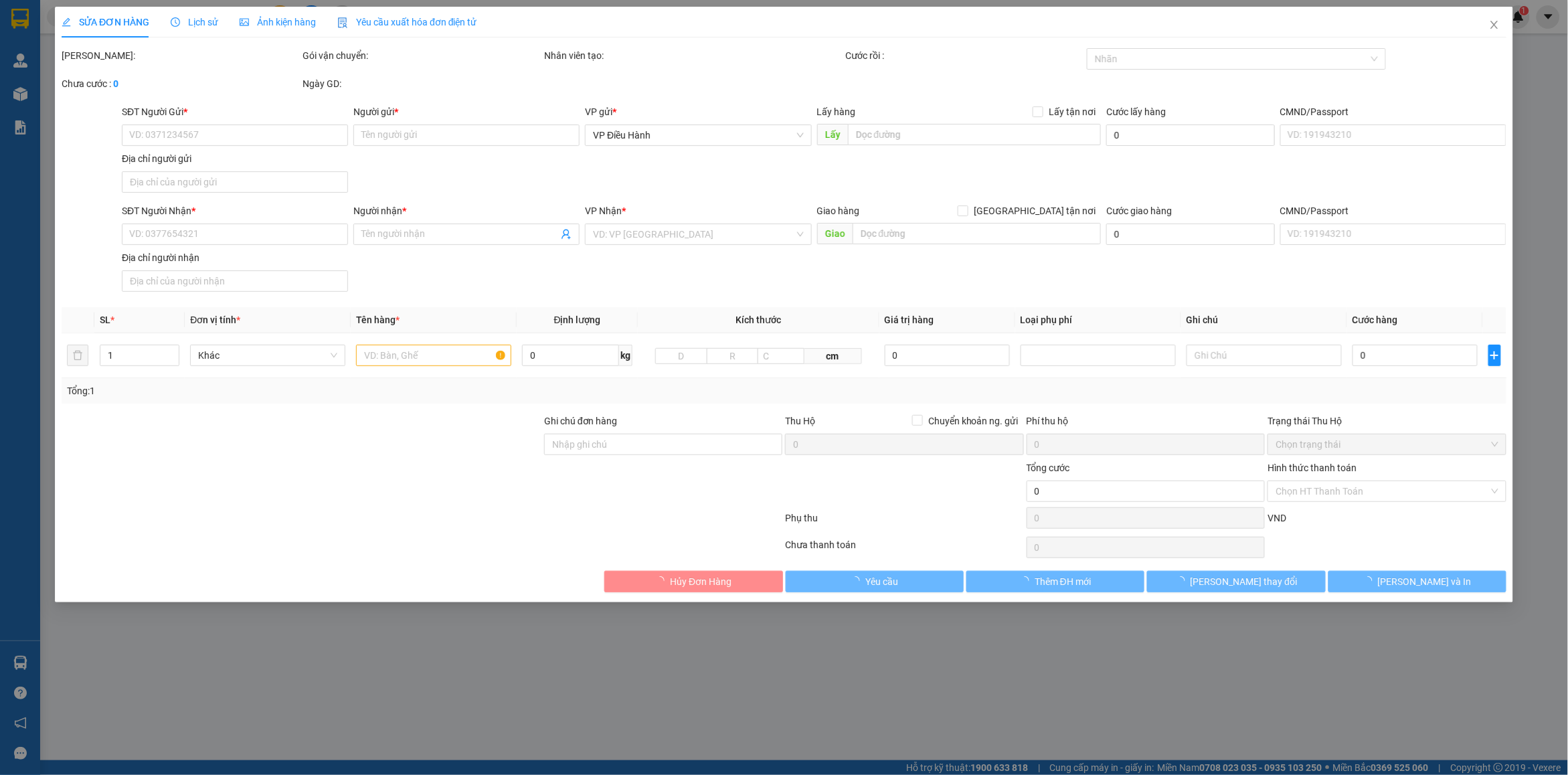
type input "[GEOGRAPHIC_DATA] ([GEOGRAPHIC_DATA]) - [GEOGRAPHIC_DATA] ([GEOGRAPHIC_DATA]): …"
type input "300.000"
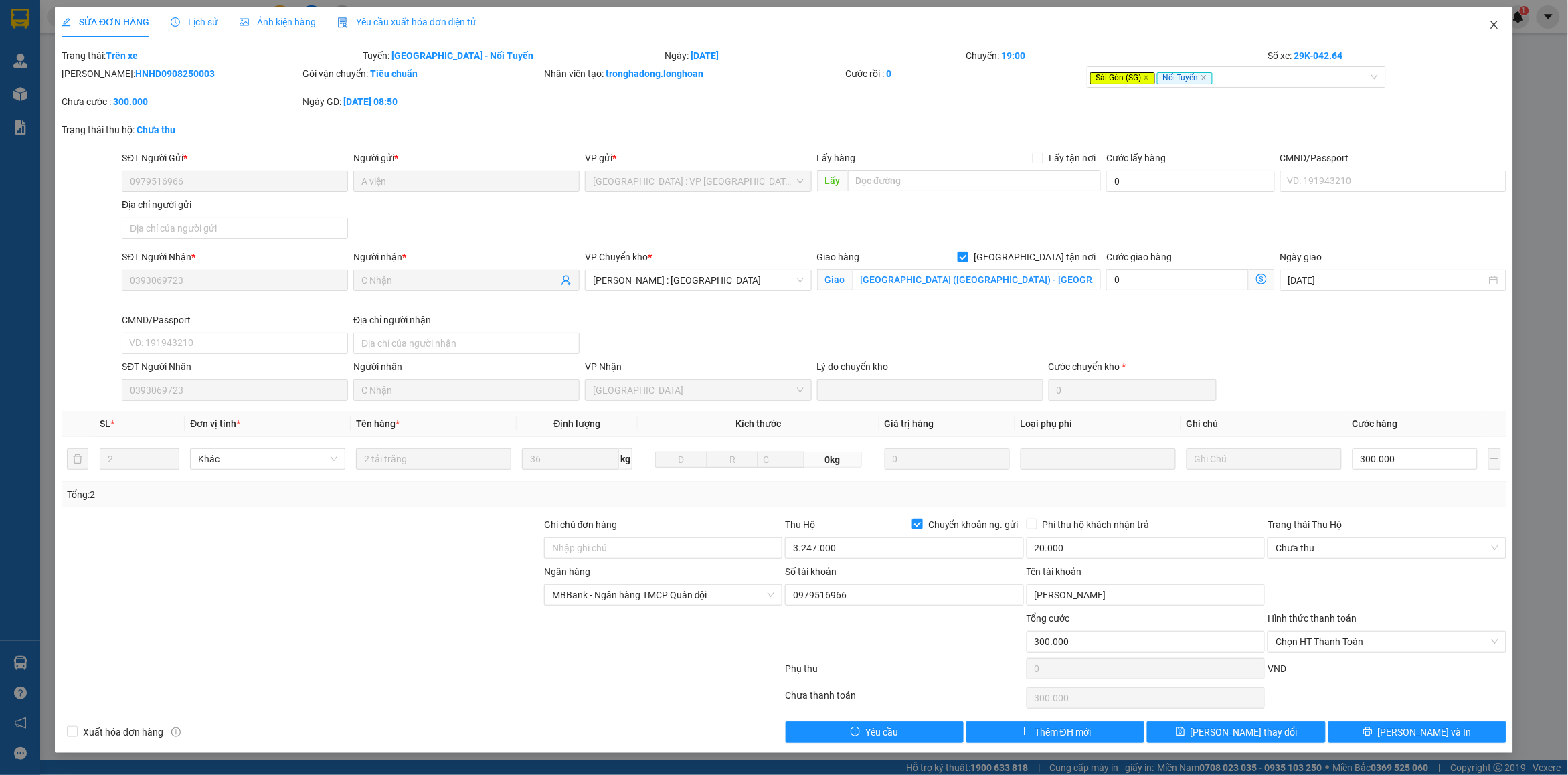
click at [1493, 18] on span "Close" at bounding box center [1494, 25] width 37 height 37
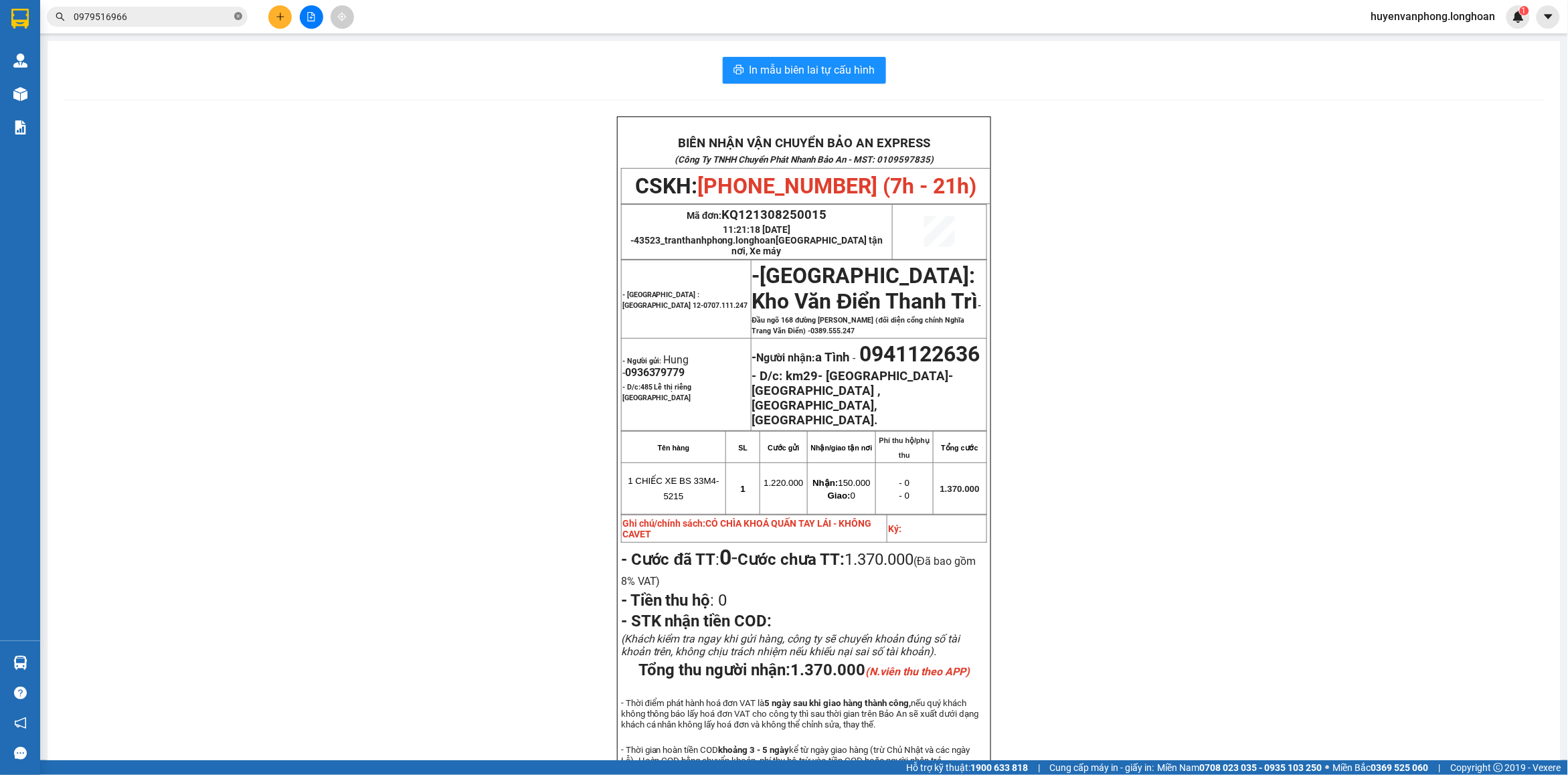
click at [240, 16] on icon "close-circle" at bounding box center [239, 16] width 8 height 8
click at [203, 16] on input "text" at bounding box center [152, 17] width 158 height 15
paste input "0986290218"
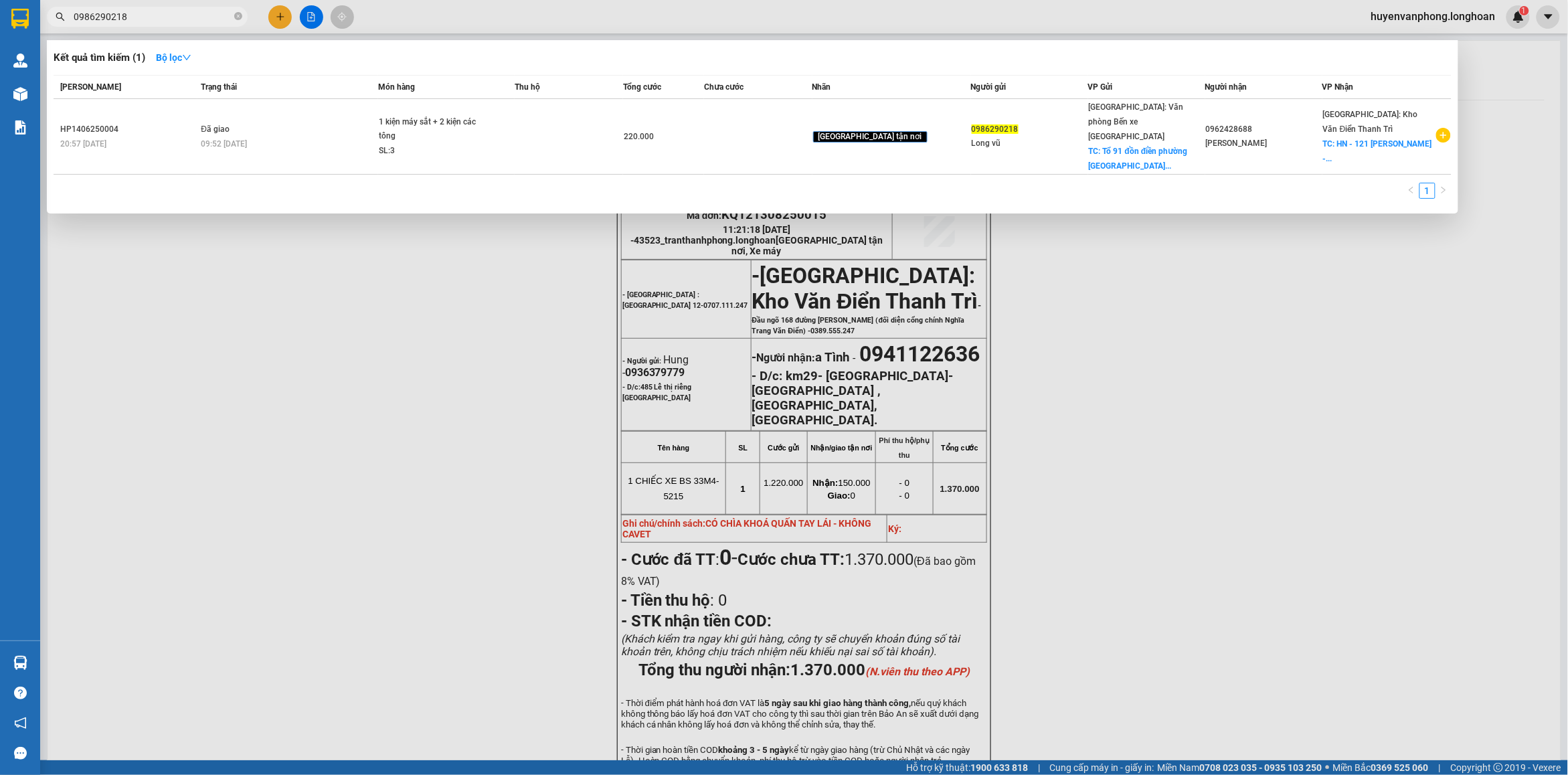
type input "0986290218"
drag, startPoint x: 236, startPoint y: 15, endPoint x: 172, endPoint y: 14, distance: 64.0
click at [235, 15] on icon "close-circle" at bounding box center [239, 16] width 8 height 8
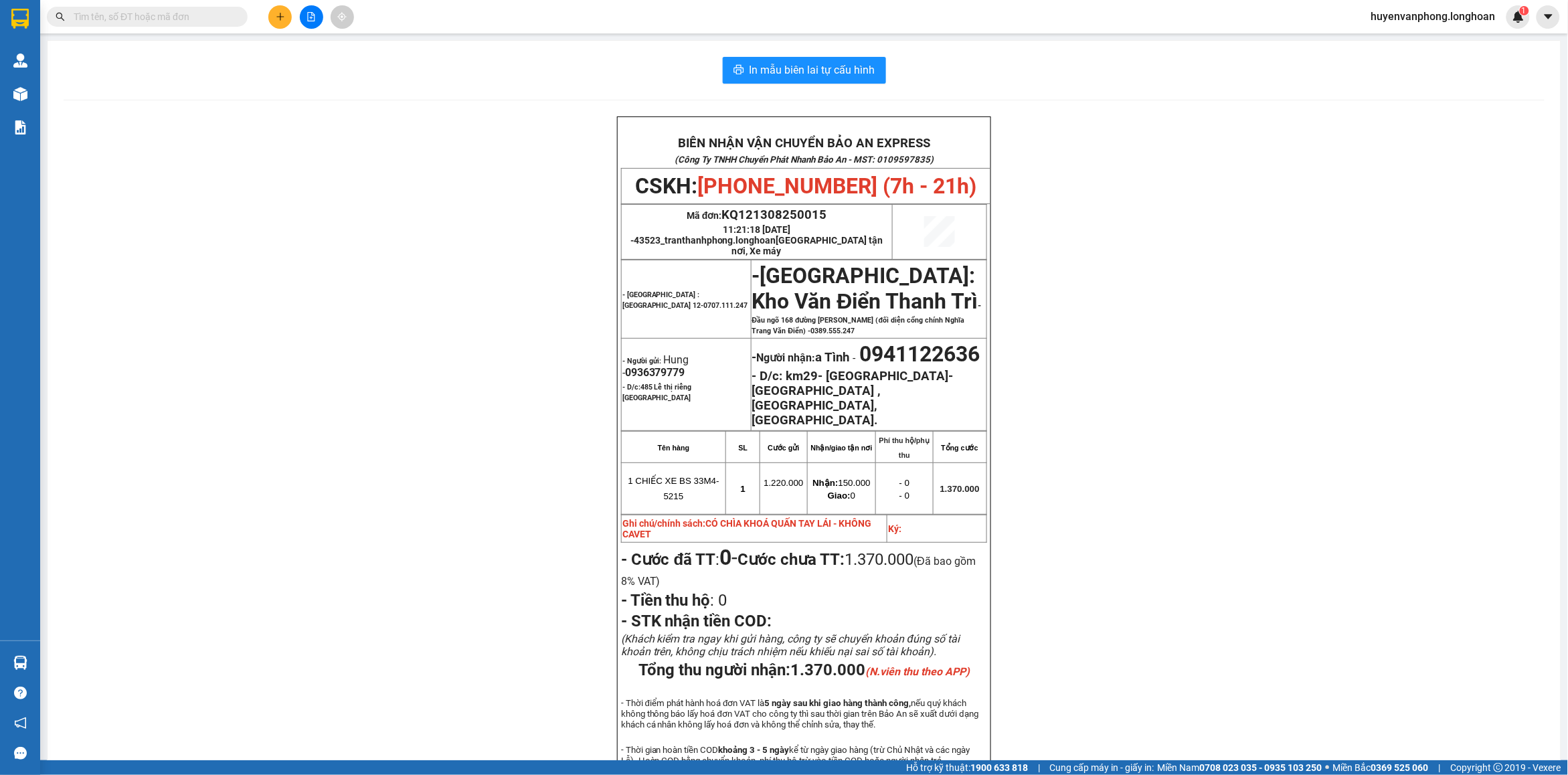
click at [172, 14] on input "text" at bounding box center [152, 17] width 158 height 15
paste input "0982241290"
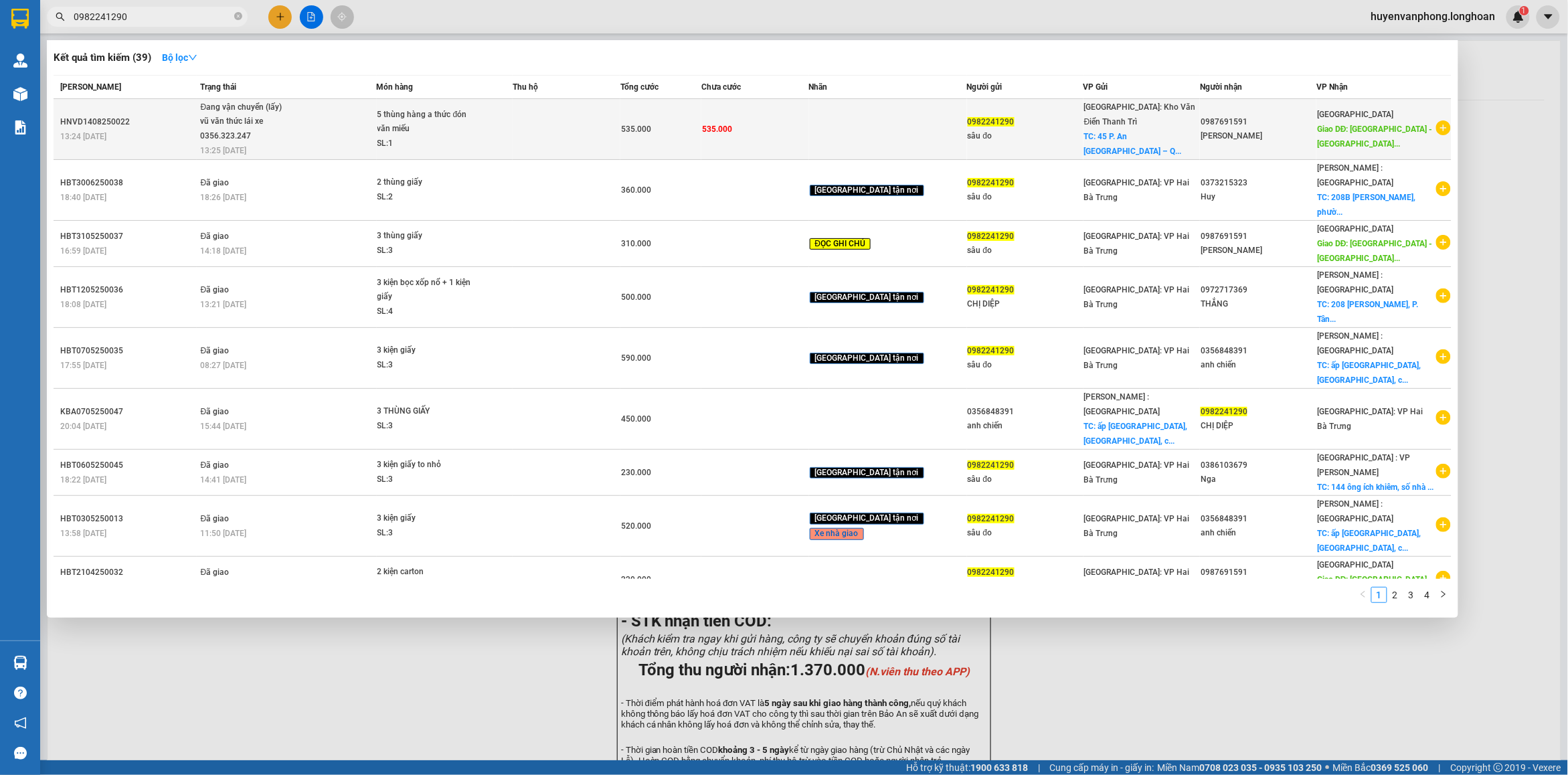
type input "0982241290"
click at [283, 124] on div "vũ văn thức lái xe 0356.323.247" at bounding box center [250, 129] width 100 height 28
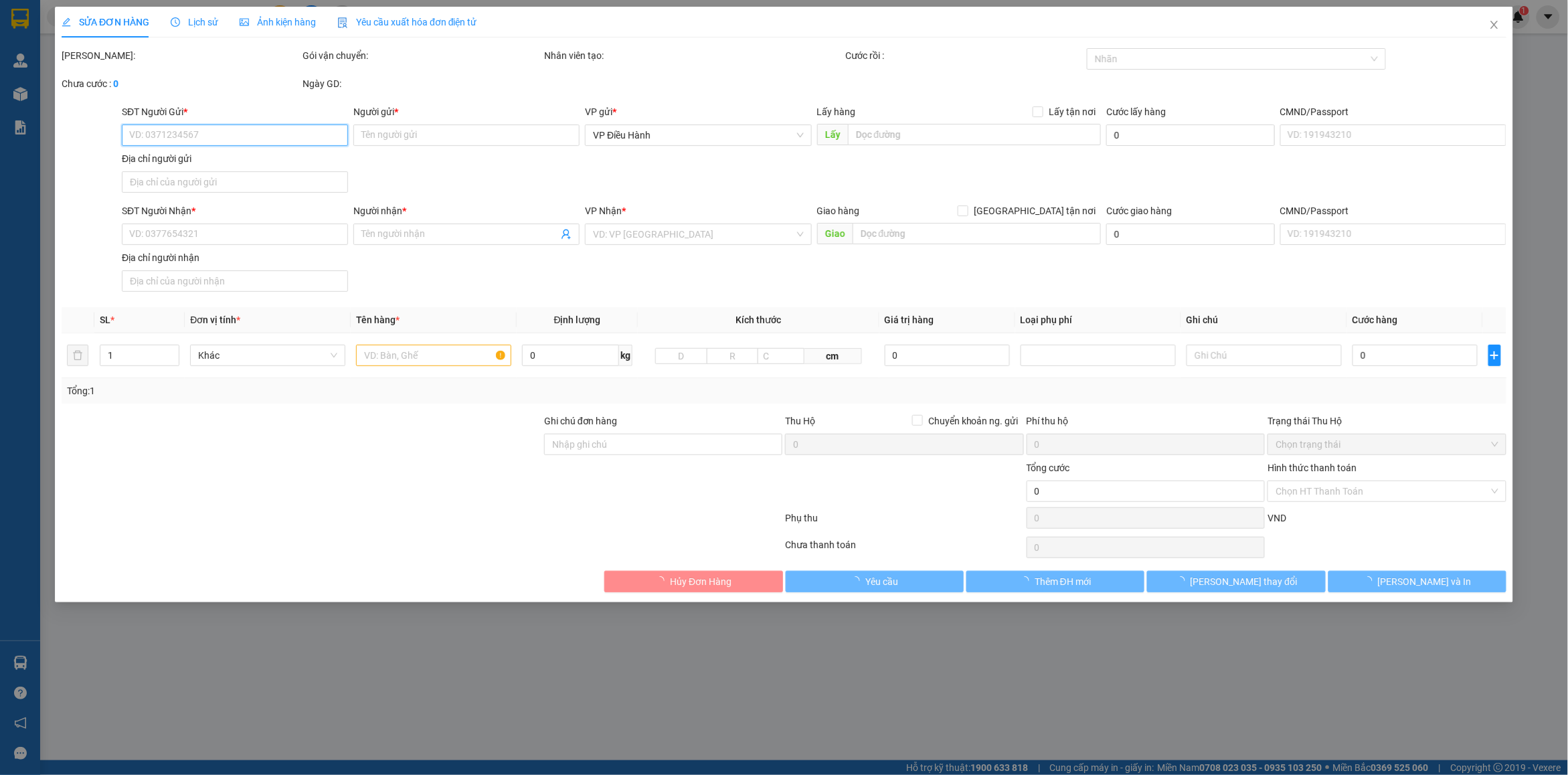
type input "0982241290"
type input "sâu đo"
checkbox input "true"
type input "45 P. An [GEOGRAPHIC_DATA] – [GEOGRAPHIC_DATA], [GEOGRAPHIC_DATA], [GEOGRAPHIC_…"
type input "0987691591"
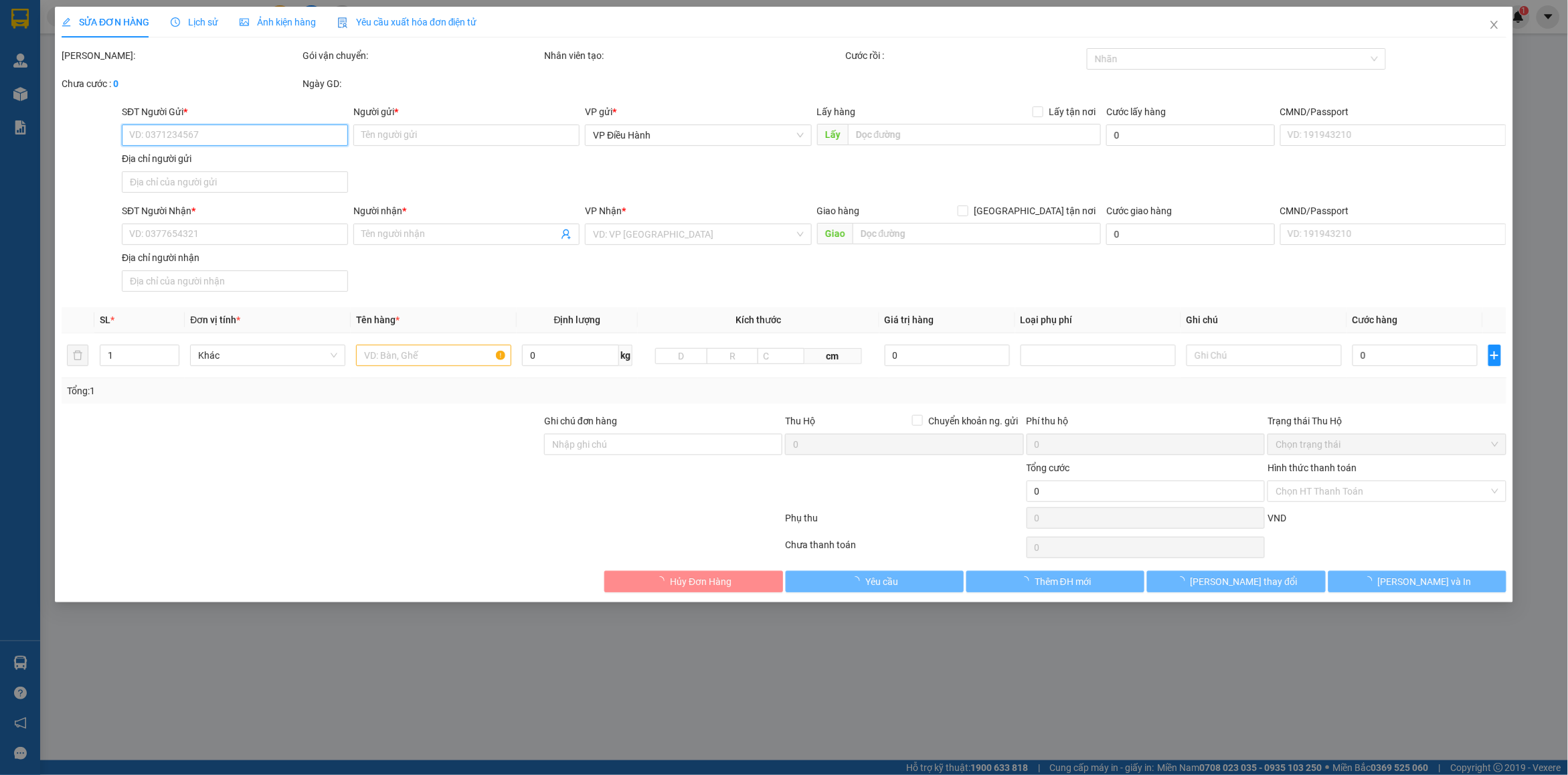
type input "[PERSON_NAME]"
type input "[GEOGRAPHIC_DATA] - [GEOGRAPHIC_DATA] QL 1A"
type input "PHÍ ĐÓN HÀNG NGƯỜI GỬI TRẢ cước xe 470k - CƯỚC NGƯỜI NHẬN TRẢ"
type input "535.000"
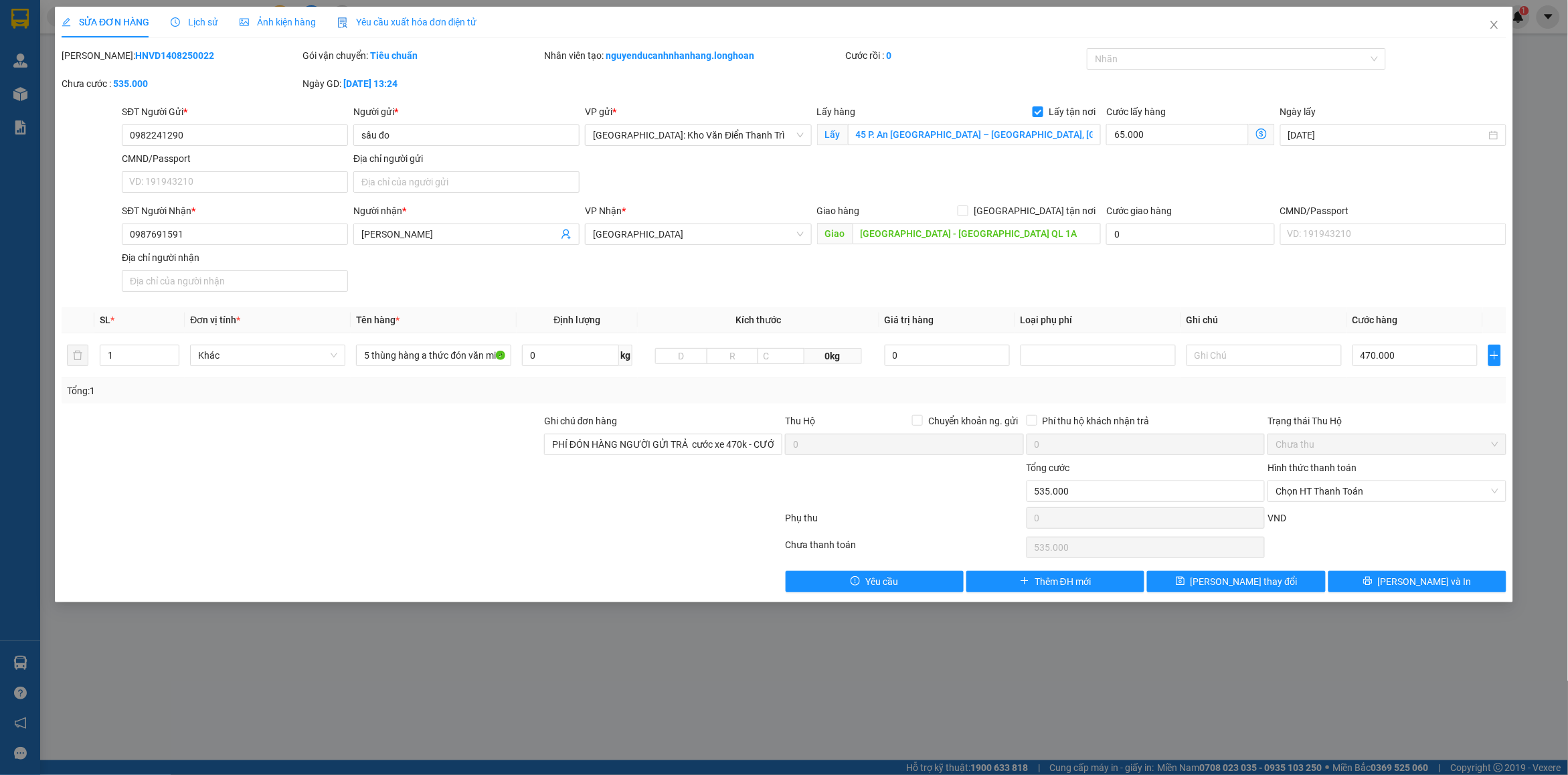
click at [186, 18] on span "Lịch sử" at bounding box center [194, 22] width 47 height 11
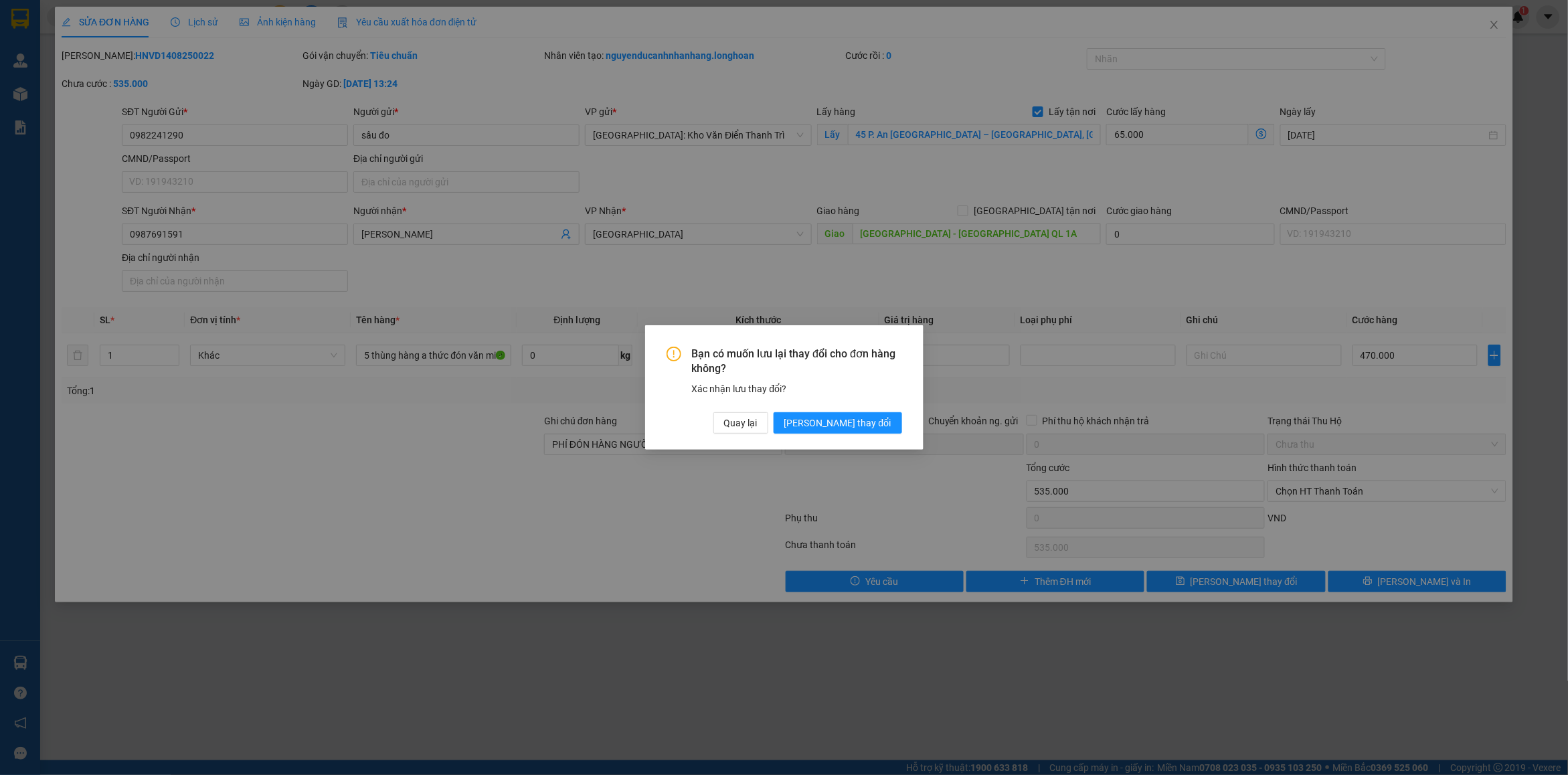
click at [850, 418] on span "[PERSON_NAME] thay đổi" at bounding box center [838, 423] width 107 height 15
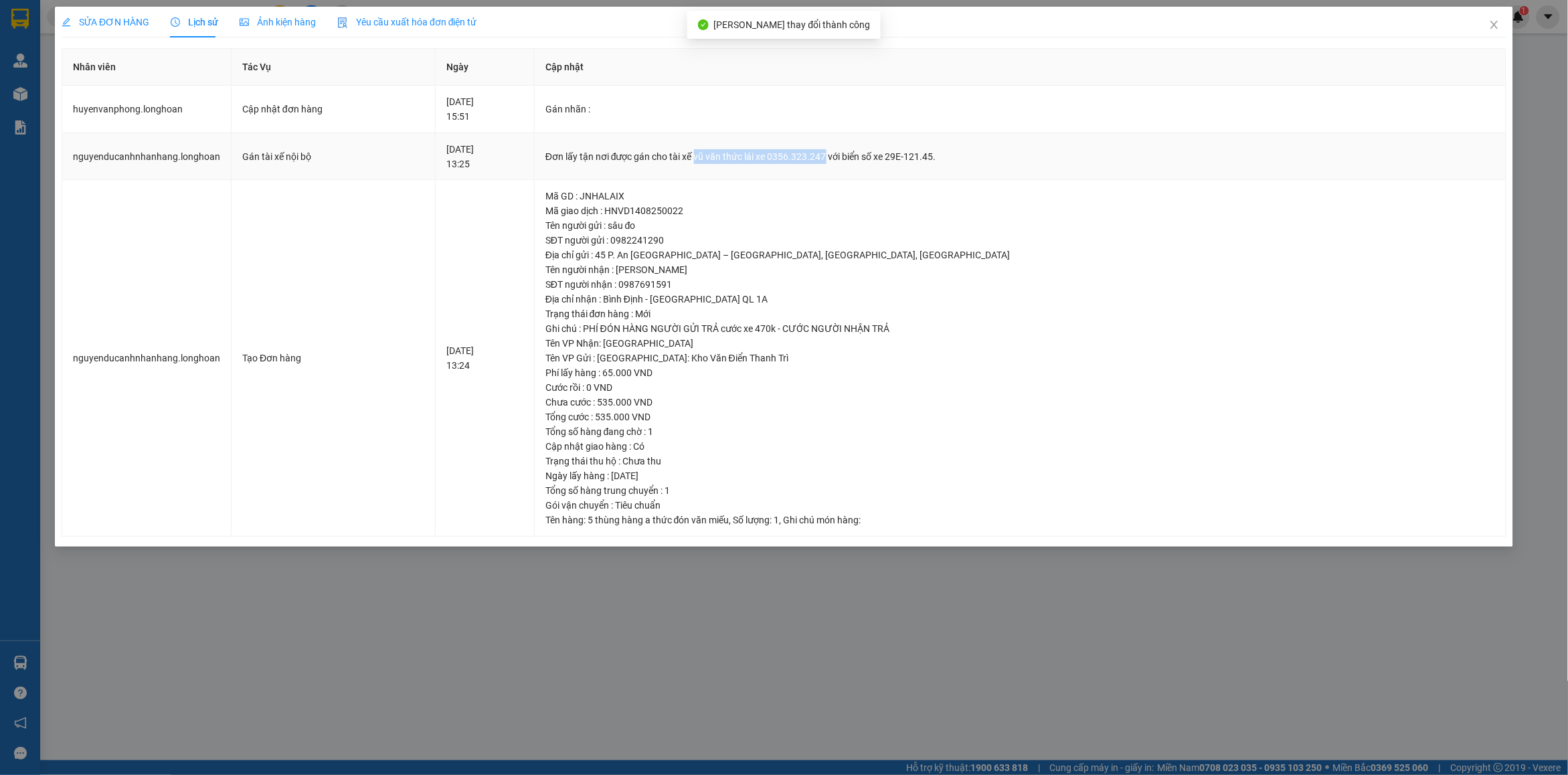
drag, startPoint x: 767, startPoint y: 155, endPoint x: 895, endPoint y: 156, distance: 128.0
click at [895, 156] on div "Đơn lấy tận nơi được gán cho tài xế vũ văn thức lái xe 0356.323.247 với biển số…" at bounding box center [1020, 156] width 949 height 15
copy div "vũ văn thức lái xe 0356.323.247"
click at [1502, 24] on span "Close" at bounding box center [1494, 25] width 37 height 37
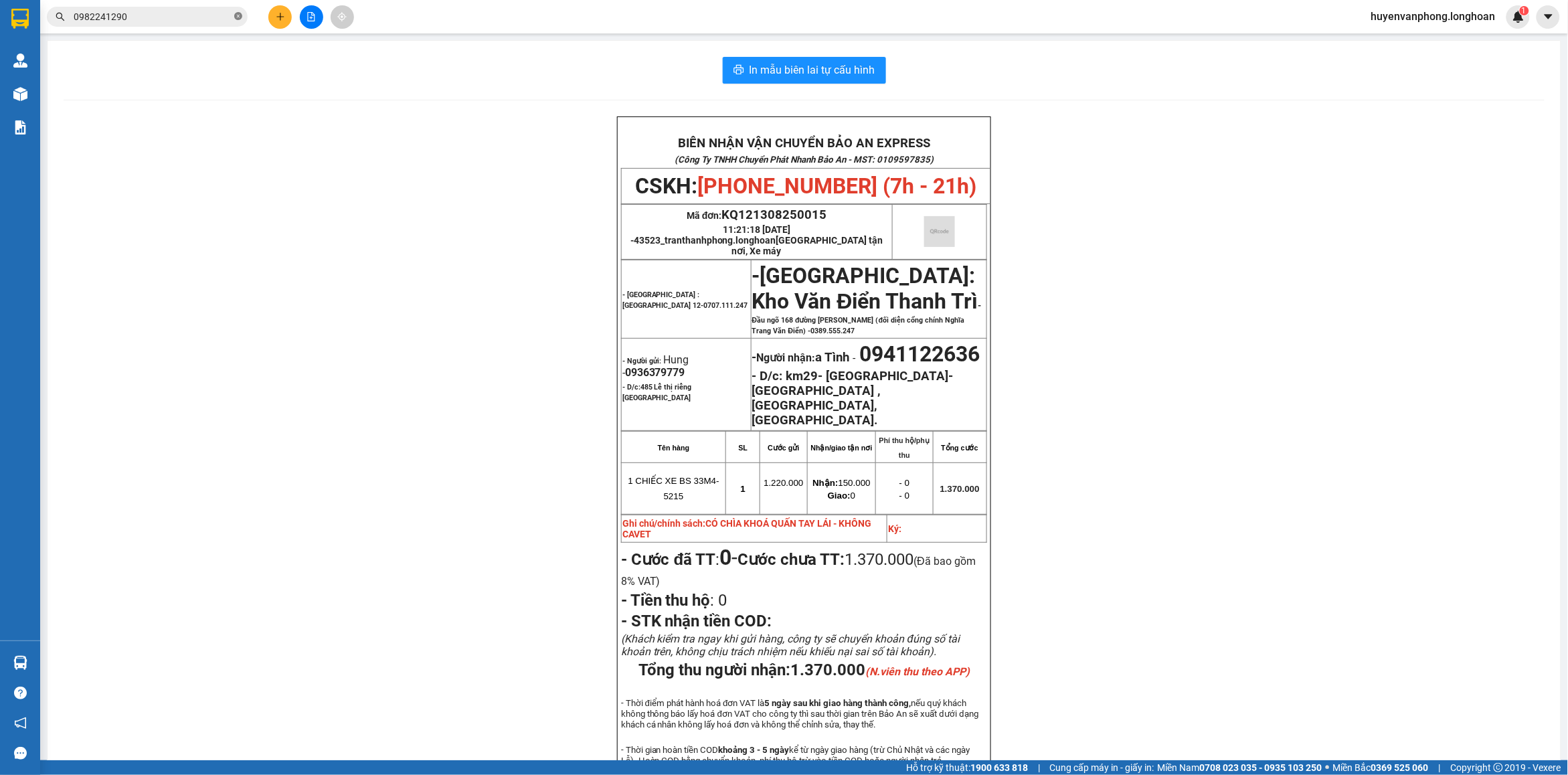
click at [236, 19] on icon "close-circle" at bounding box center [239, 16] width 8 height 8
click at [201, 19] on input "text" at bounding box center [152, 17] width 158 height 15
paste input "0986290218"
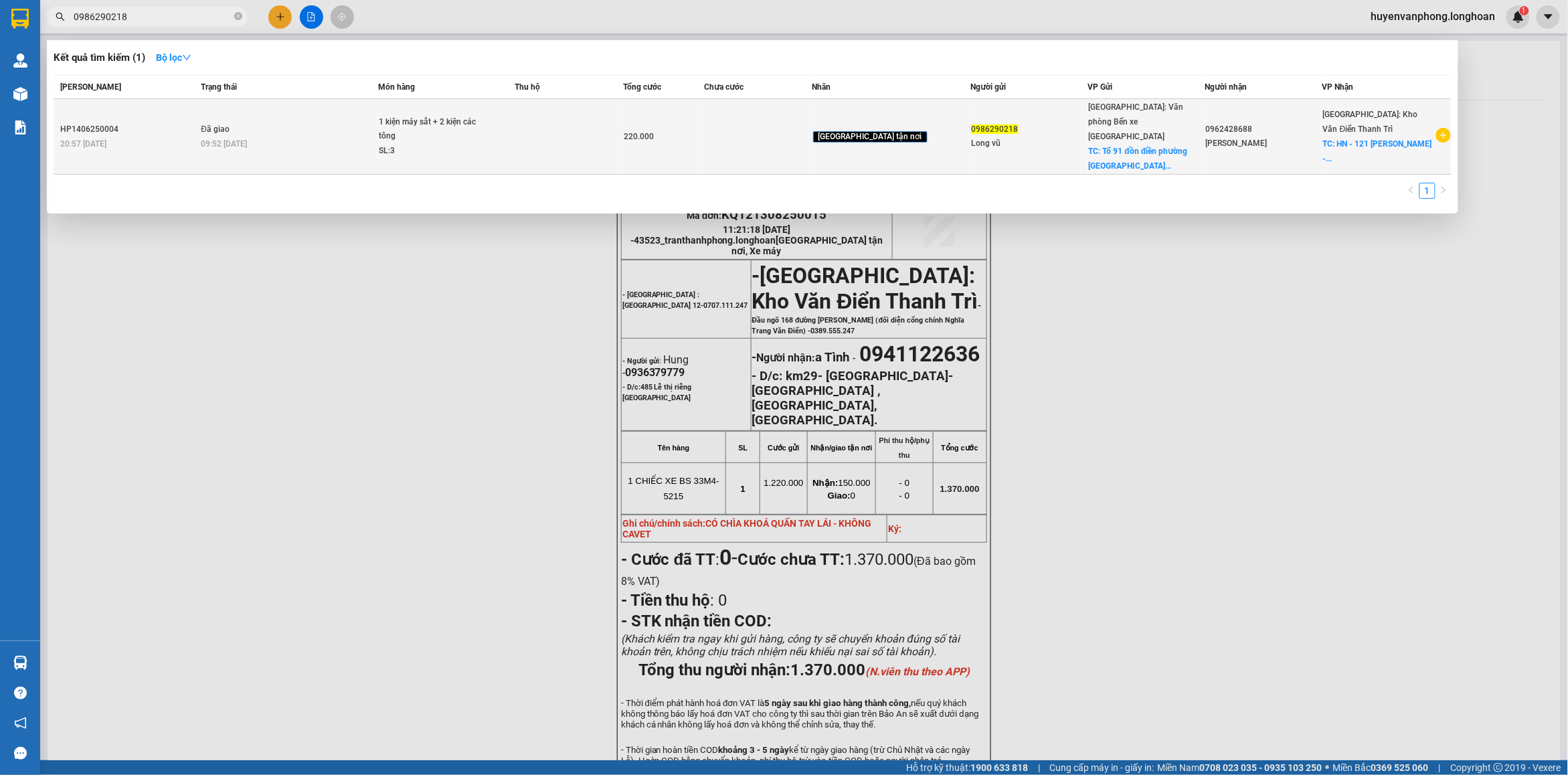
type input "0986290218"
click at [377, 138] on div "09:52 [DATE]" at bounding box center [289, 144] width 176 height 15
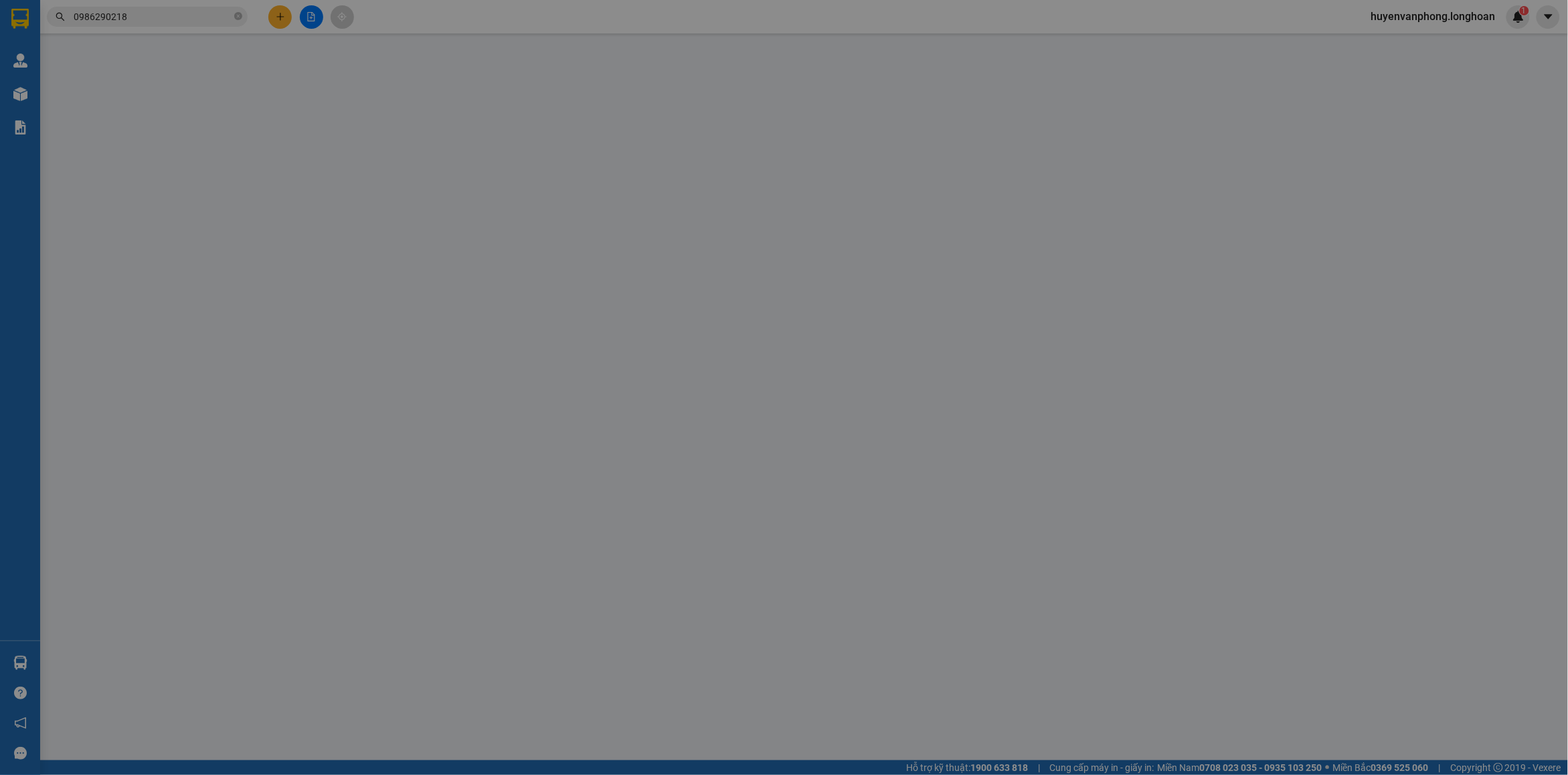
type input "0986290218"
type input "Long vũ"
checkbox input "true"
type input "Tổ 91 đồn điền phường [GEOGRAPHIC_DATA]"
type input "0962428688"
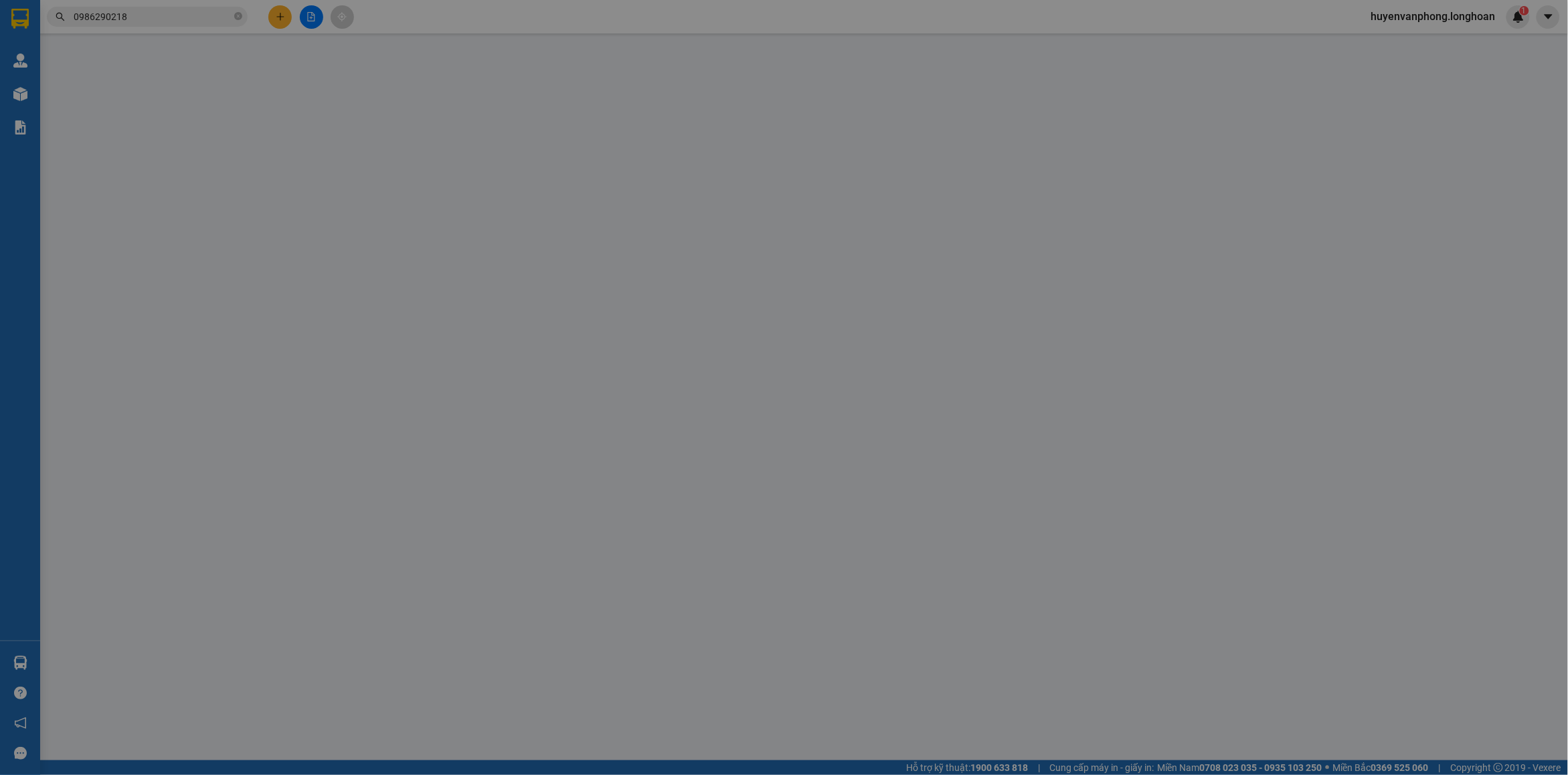
type input "[PERSON_NAME]"
checkbox input "true"
type input "HN - 121 [PERSON_NAME] - mỹ đình"
type input "220.000"
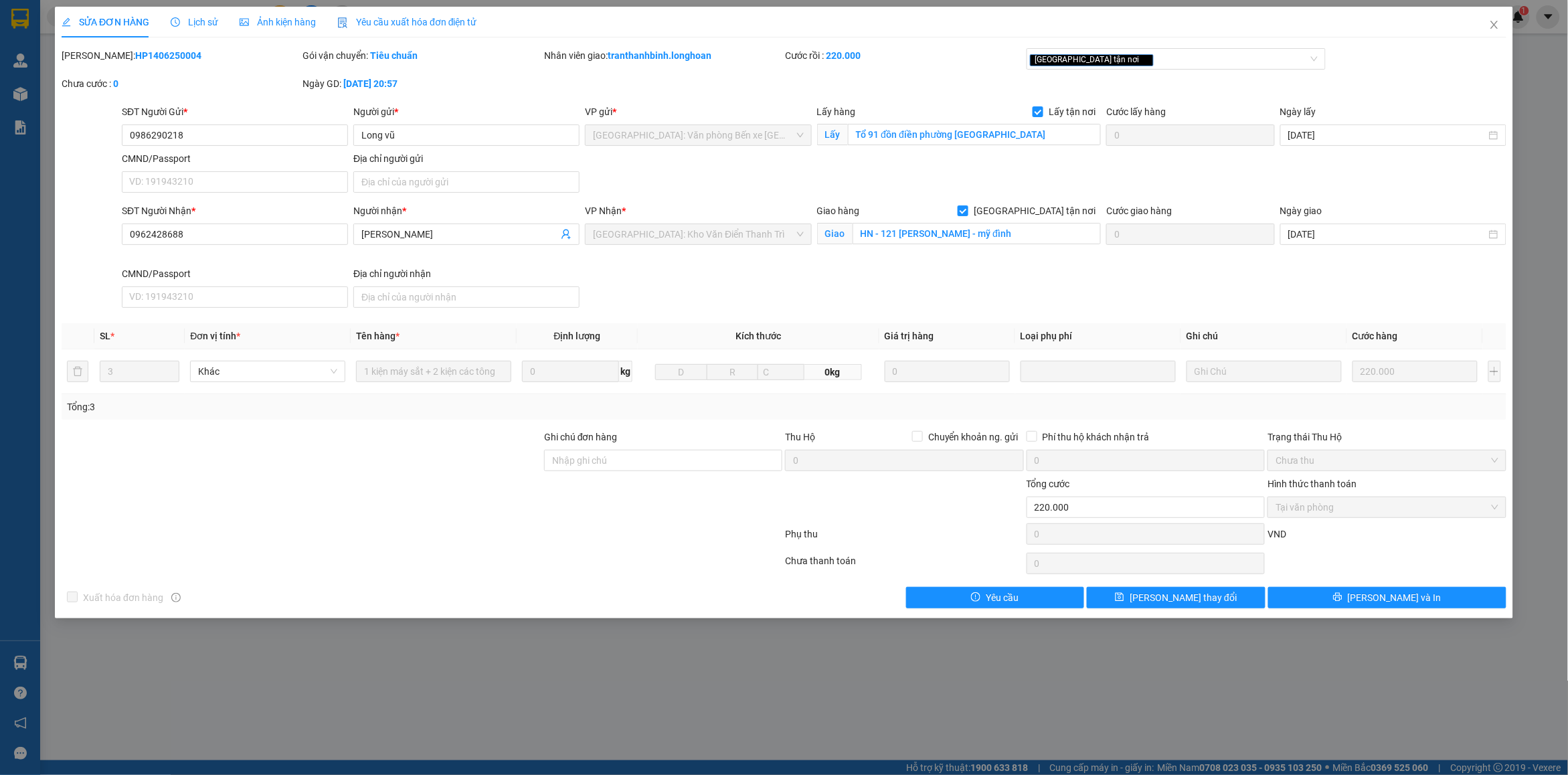
click at [186, 18] on span "Lịch sử" at bounding box center [194, 22] width 47 height 11
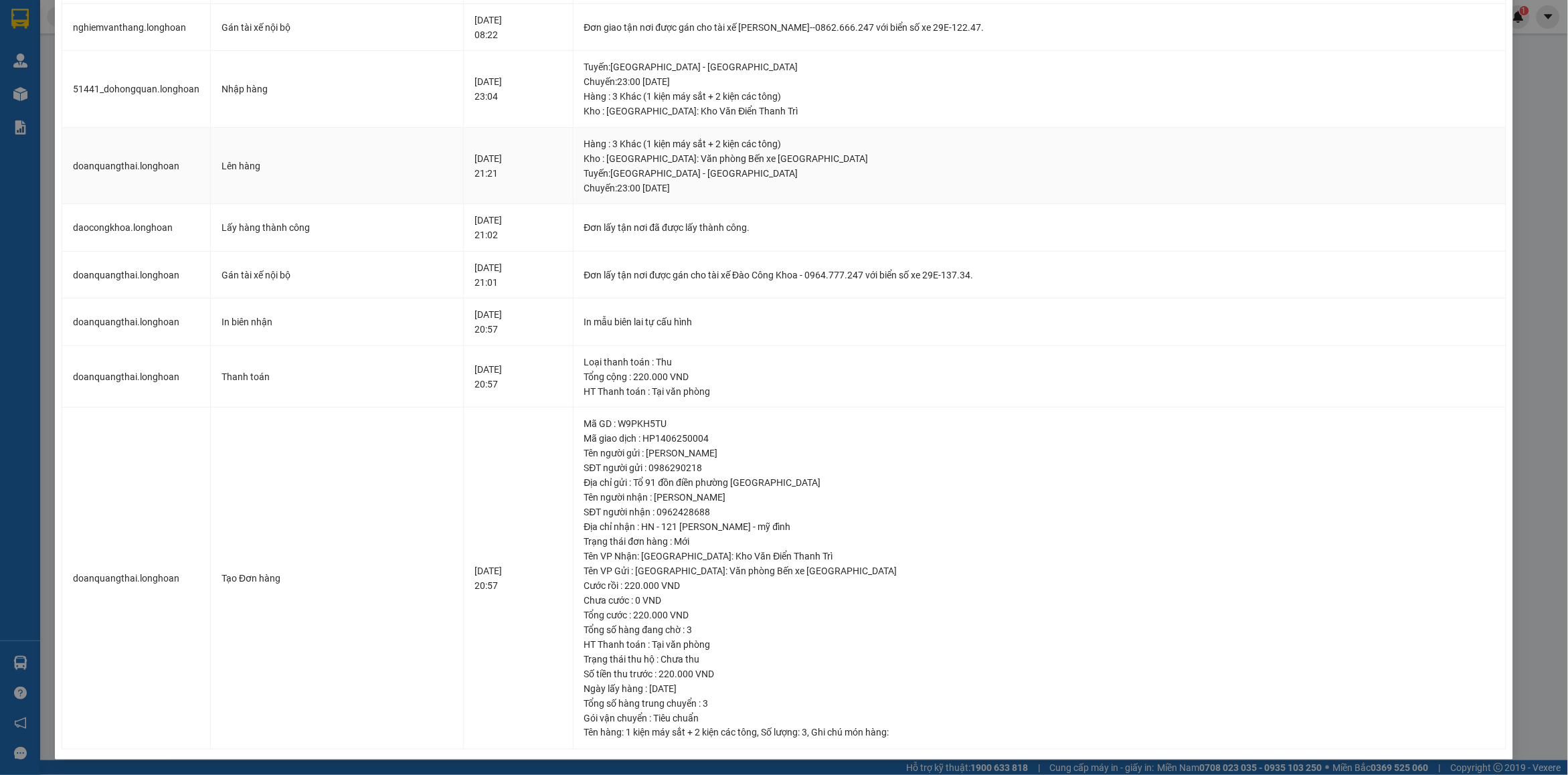
scroll to position [319, 0]
drag, startPoint x: 614, startPoint y: 453, endPoint x: 846, endPoint y: 525, distance: 242.9
click at [846, 525] on td "Mã GD : W9PKH5TU Mã giao dịch : HP1406250004 Tên người gửi : [PERSON_NAME] ngườ…" at bounding box center [1039, 577] width 933 height 342
copy td "Tên người gửi : [PERSON_NAME] người gửi : 0986290218 Địa chỉ gửi : Tổ 91 đồn đi…"
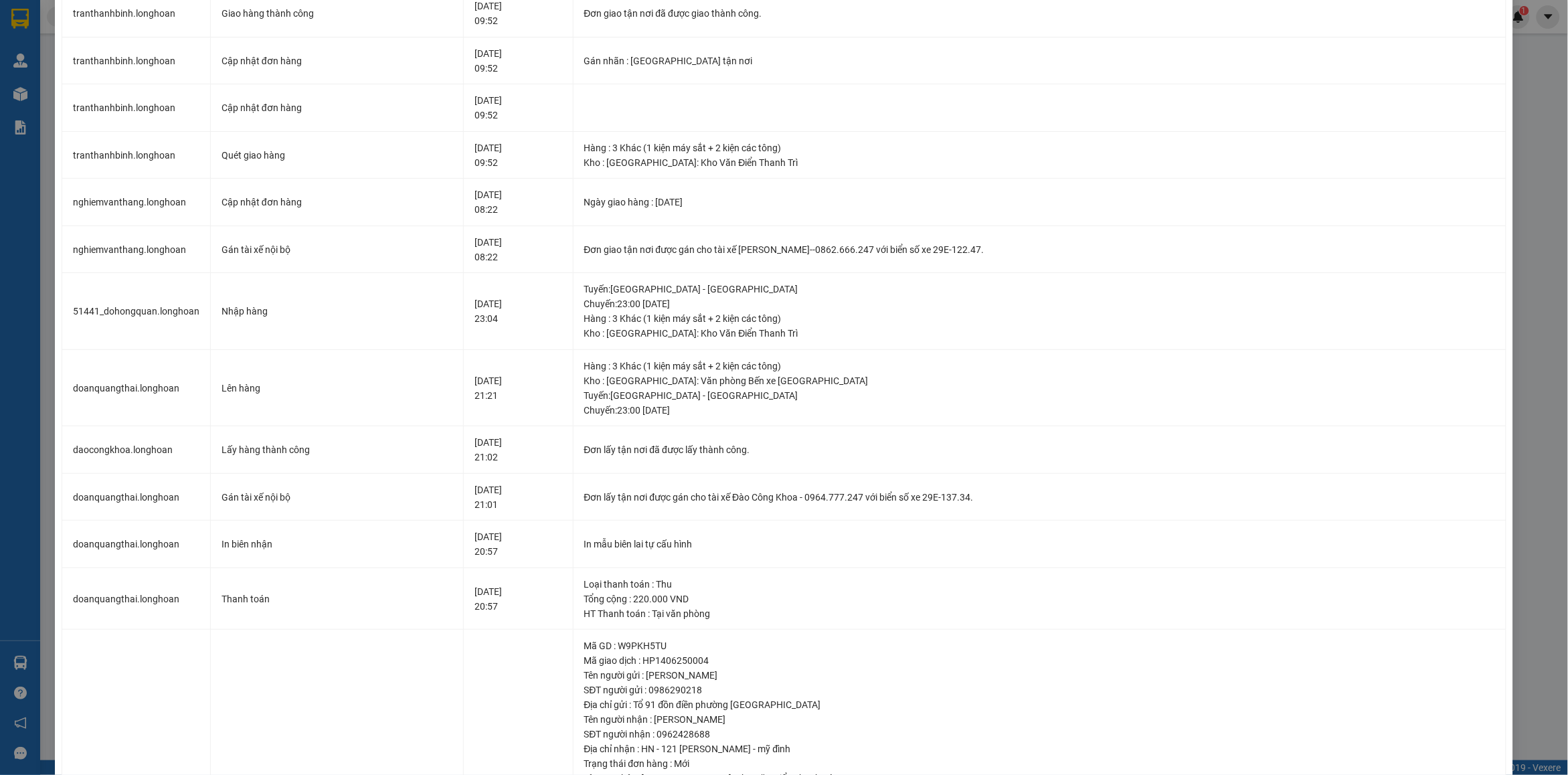
scroll to position [0, 0]
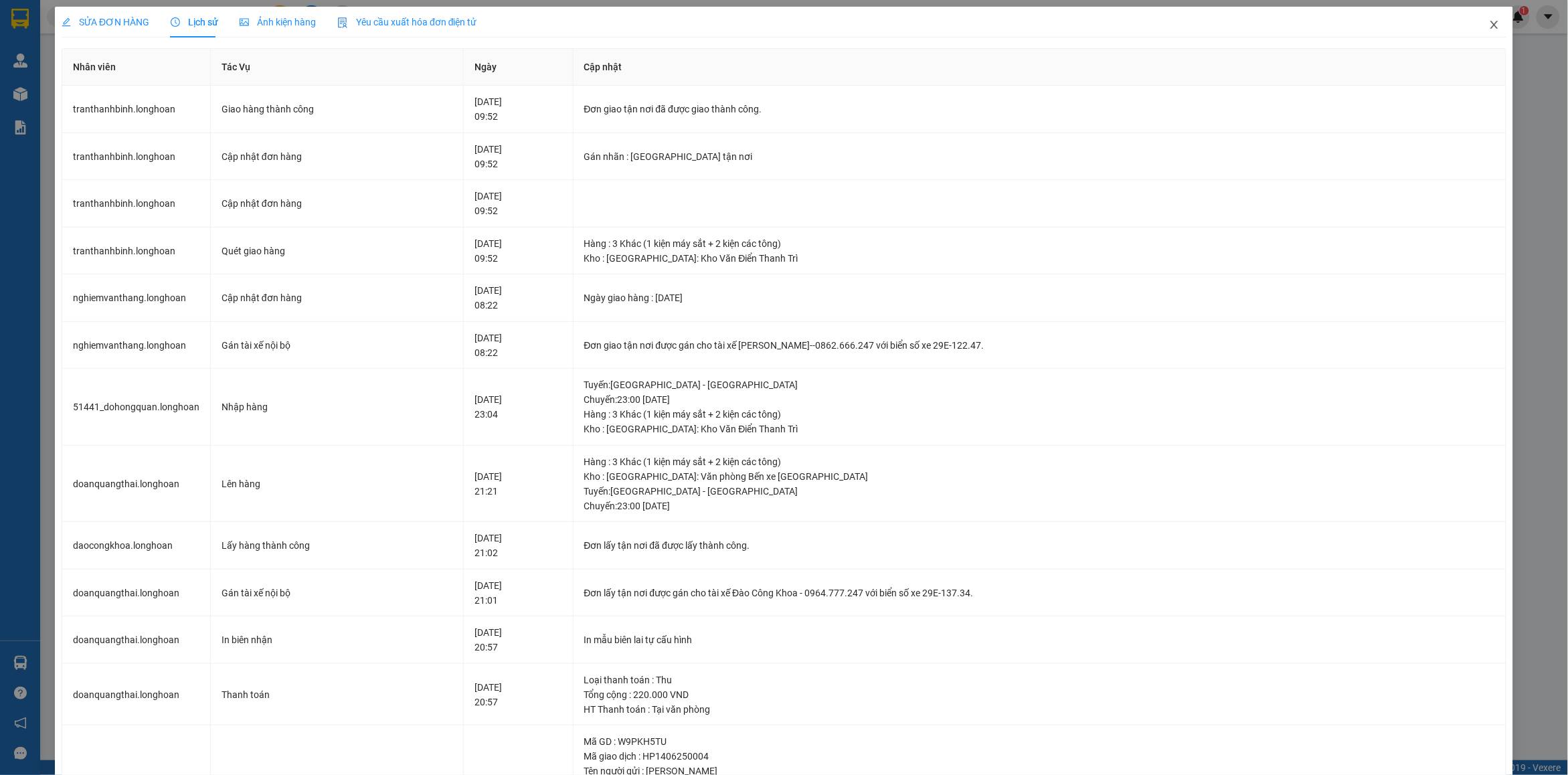
click at [1489, 28] on icon "close" at bounding box center [1494, 25] width 11 height 11
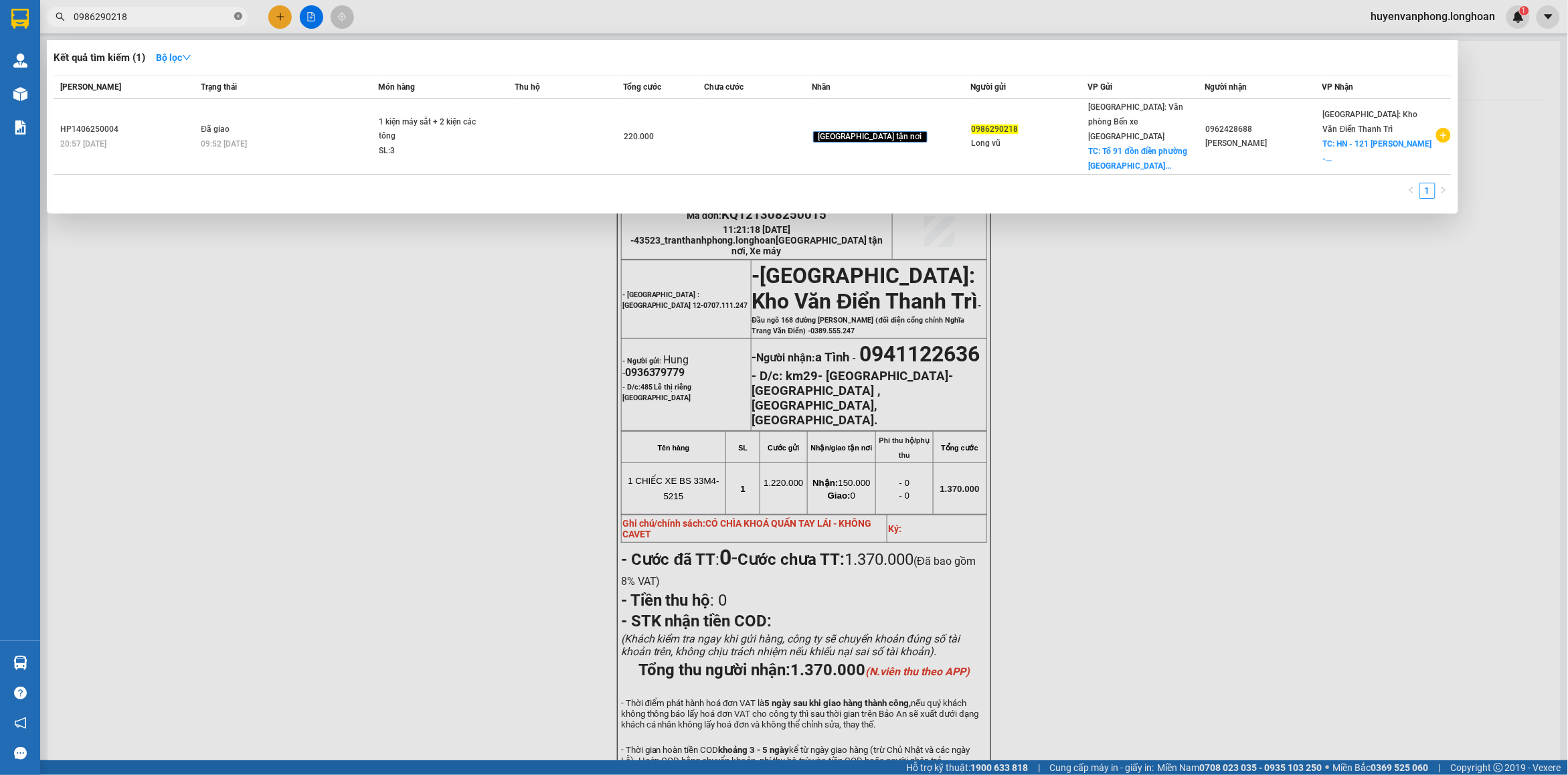
drag, startPoint x: 239, startPoint y: 22, endPoint x: 186, endPoint y: 7, distance: 55.1
click at [236, 22] on span at bounding box center [239, 17] width 8 height 13
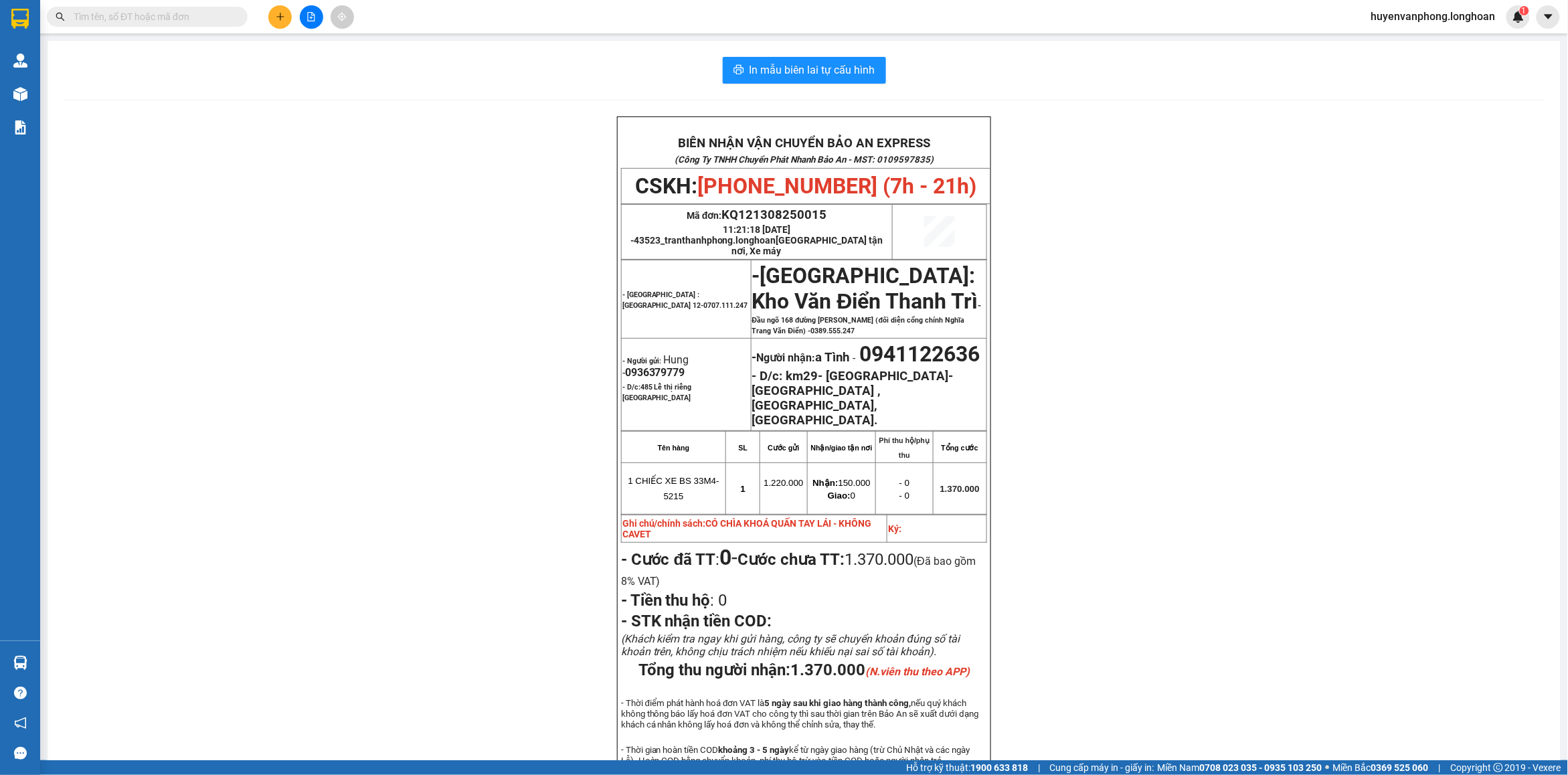
click at [186, 7] on span at bounding box center [147, 17] width 201 height 20
click at [172, 24] on span at bounding box center [147, 17] width 201 height 20
click at [96, 18] on input "text" at bounding box center [152, 17] width 158 height 15
paste input "975159836"
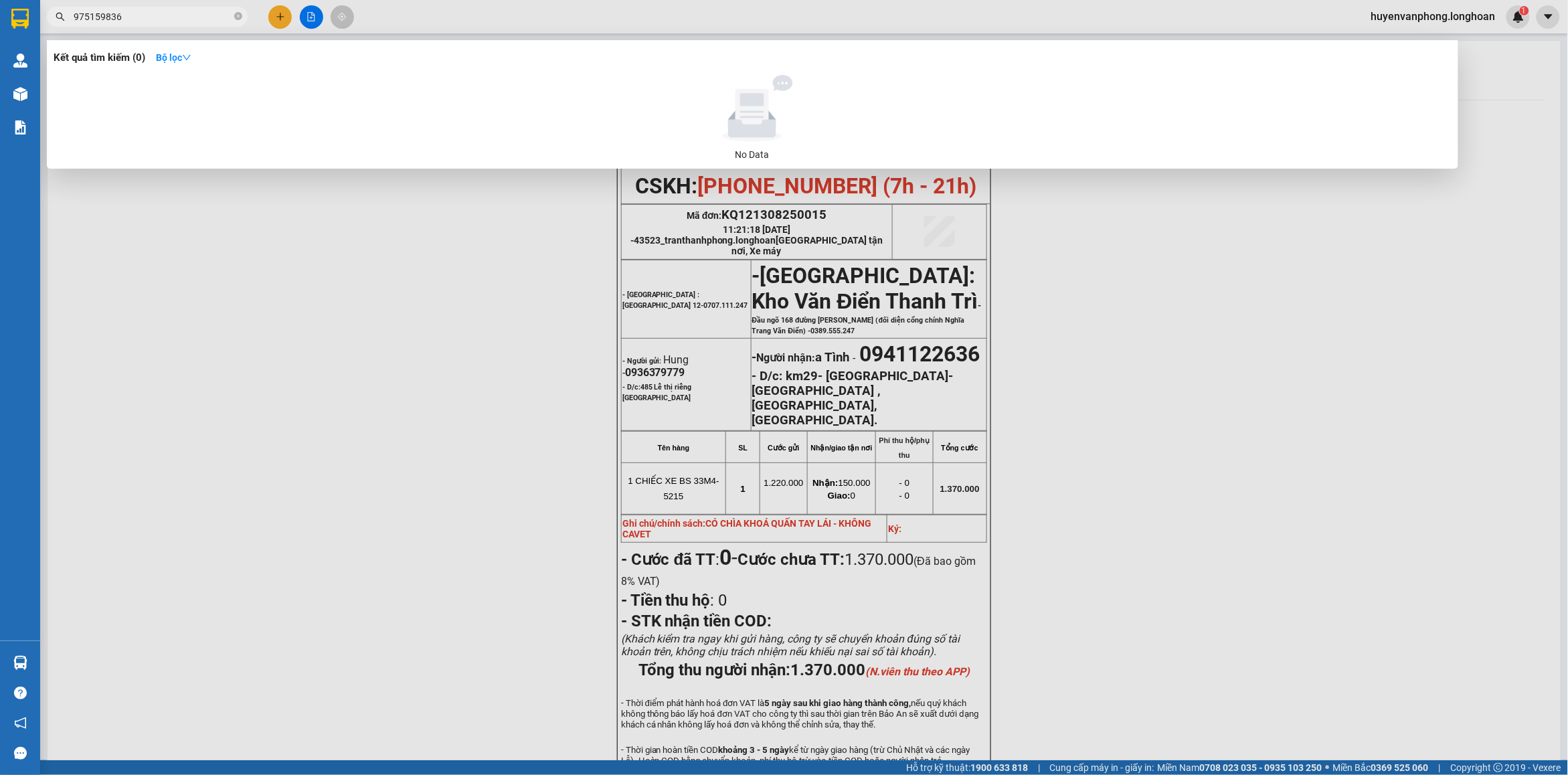
click at [75, 18] on input "975159836" at bounding box center [152, 17] width 158 height 15
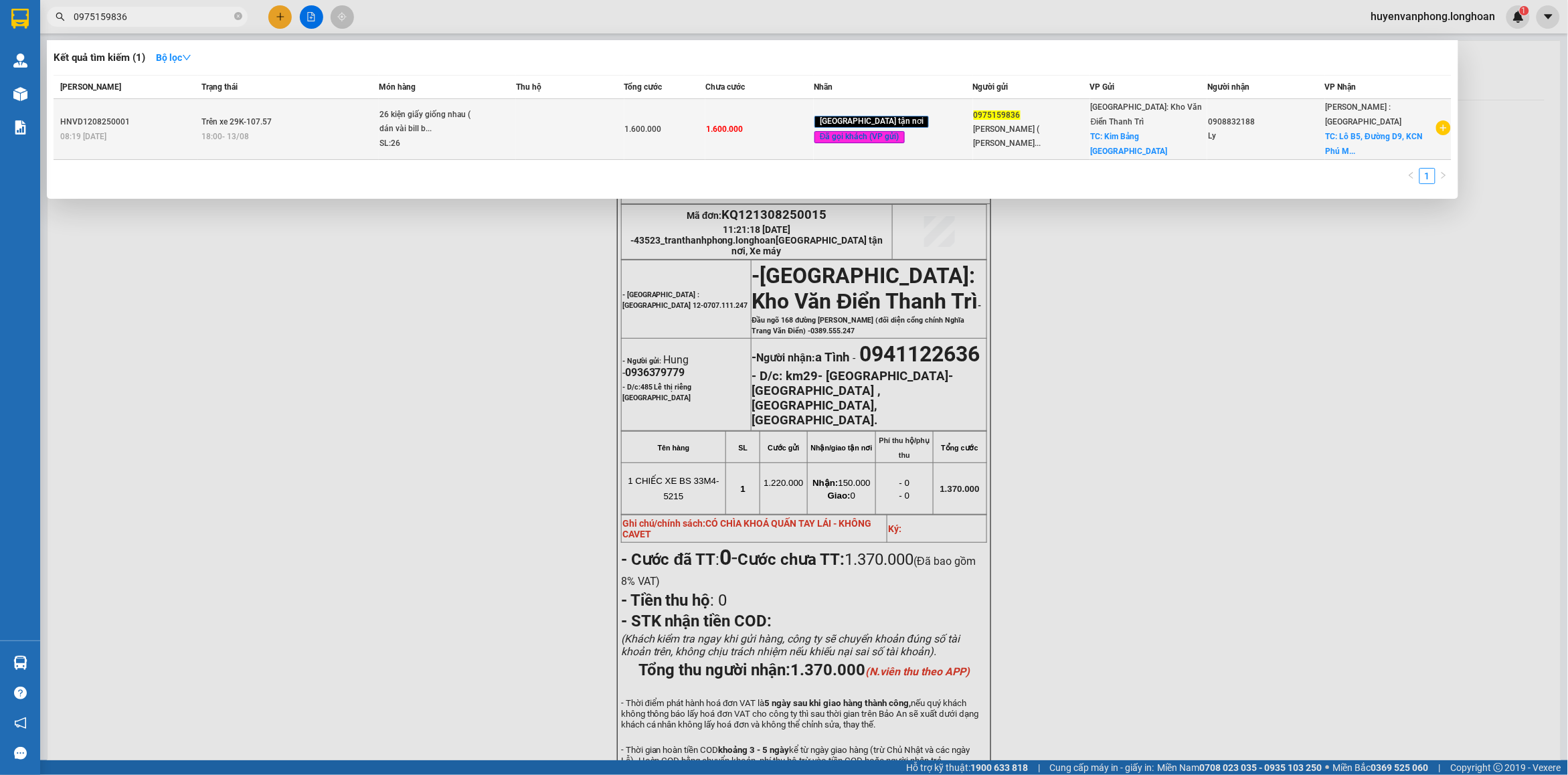
type input "0975159836"
click at [356, 129] on div "18:00 [DATE]" at bounding box center [289, 137] width 177 height 15
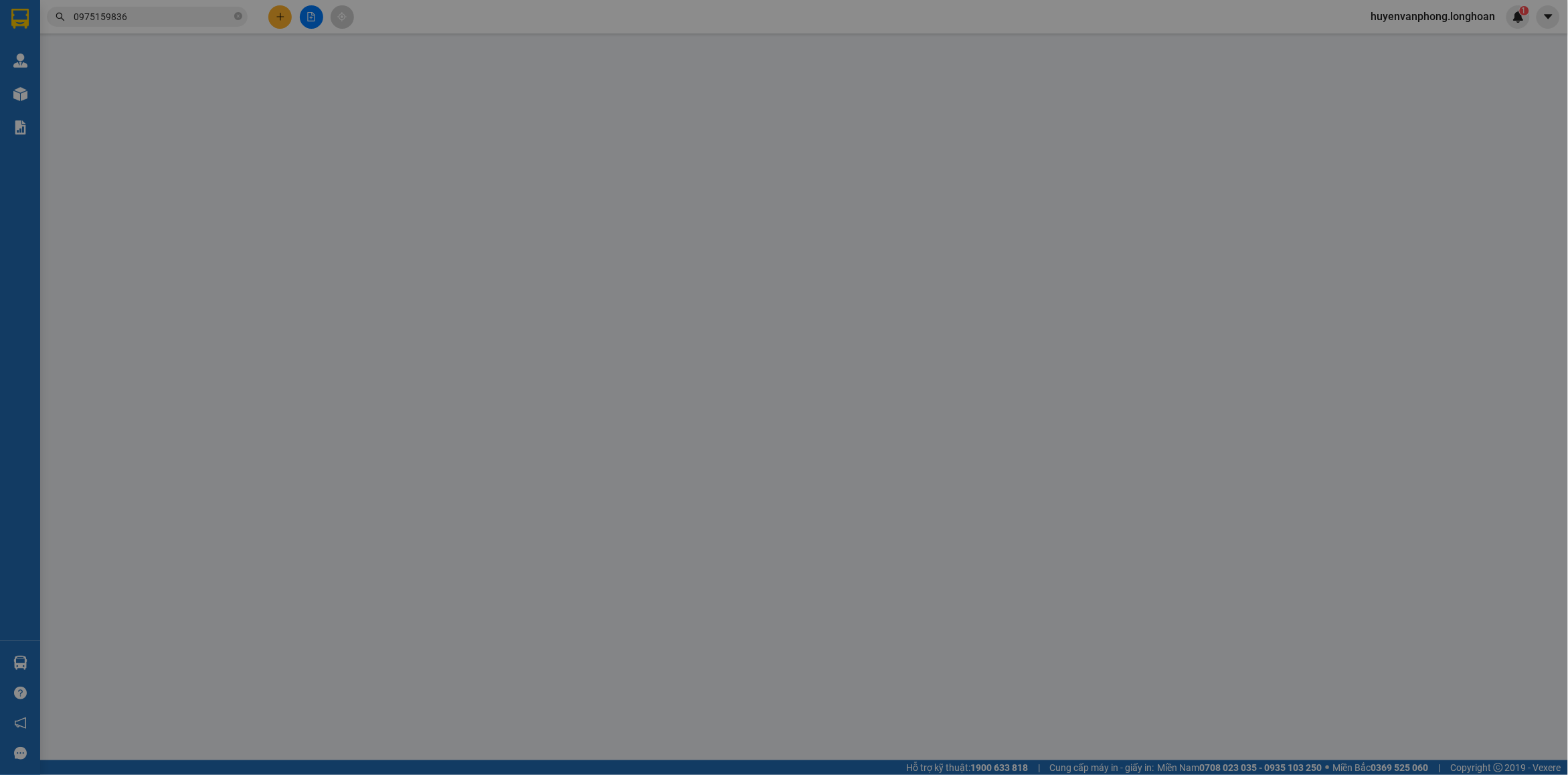
type input "0975159836"
type input "[PERSON_NAME] ( [PERSON_NAME] - [PERSON_NAME])"
checkbox input "true"
type input "Kim Bảng [GEOGRAPHIC_DATA]"
type input "0908832188"
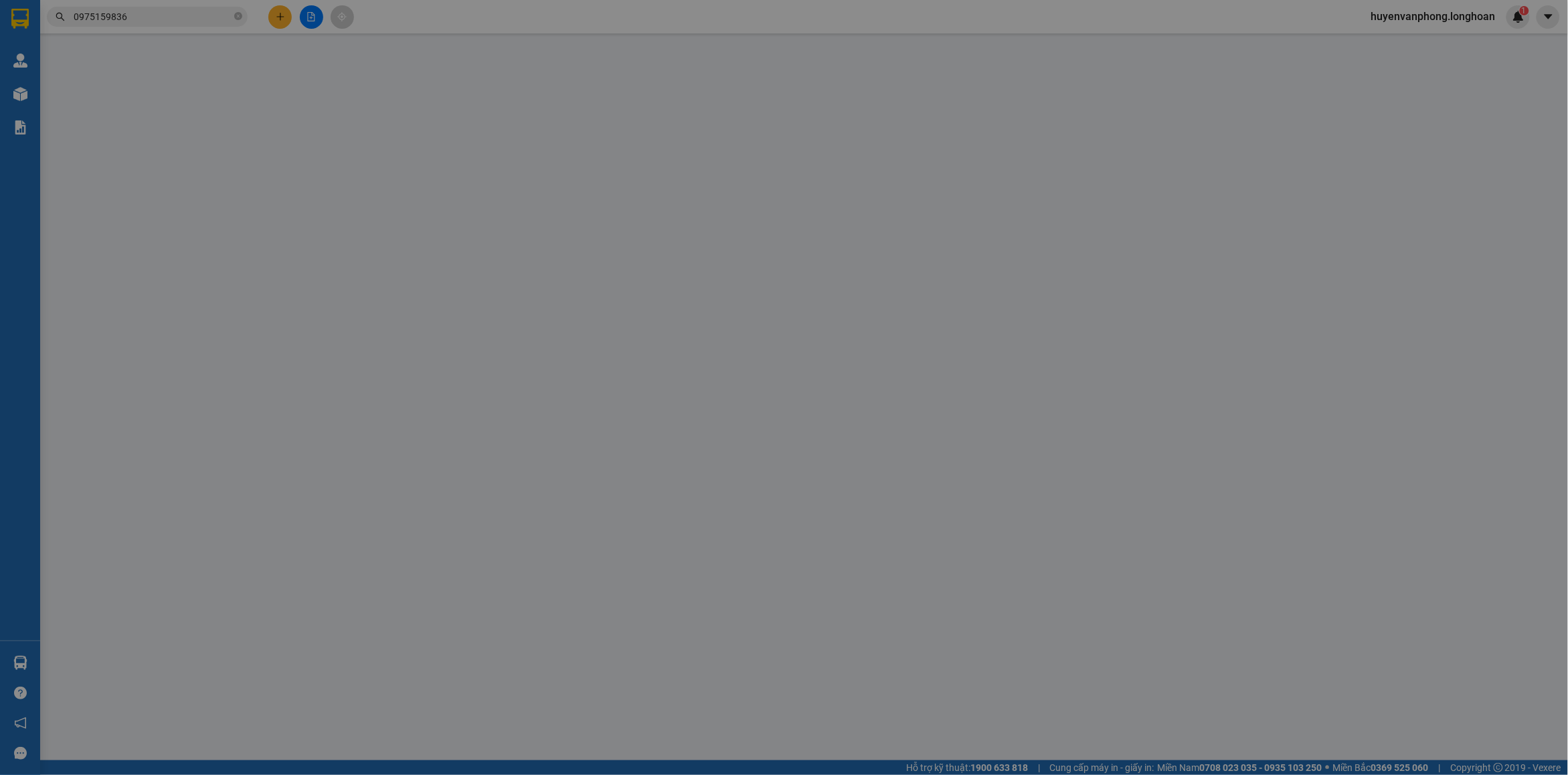
type input "Ly"
checkbox input "true"
type input "Lô B5, Đường D9, KCN Phú Mỹ 2 mở rộng, [GEOGRAPHIC_DATA], Tp.HCM, [GEOGRAPHIC_D…"
type input "hàng giao nguyên kiện, hư vỡ ko đền"
type input "1.600.000"
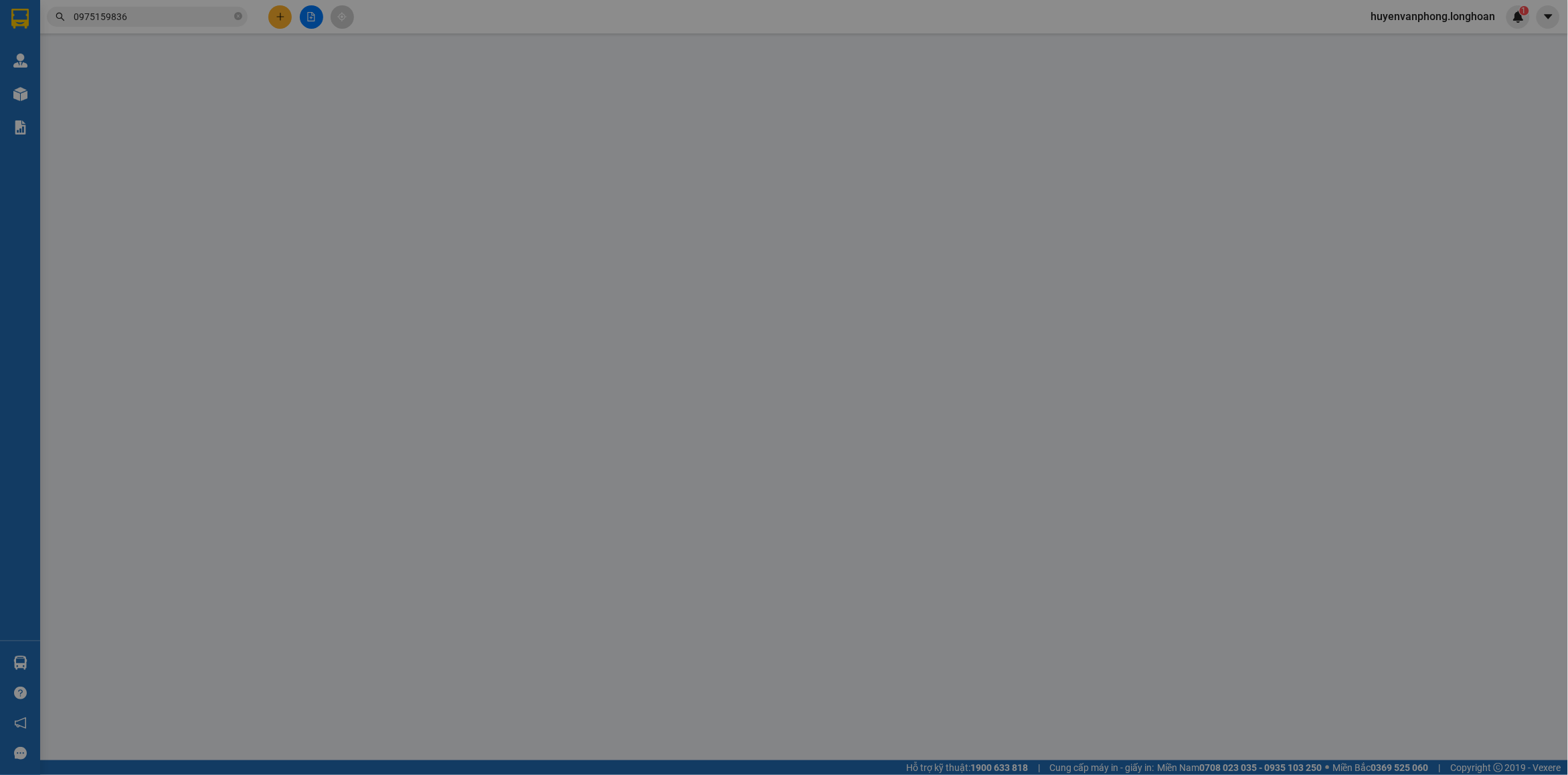
type input "1.600.000"
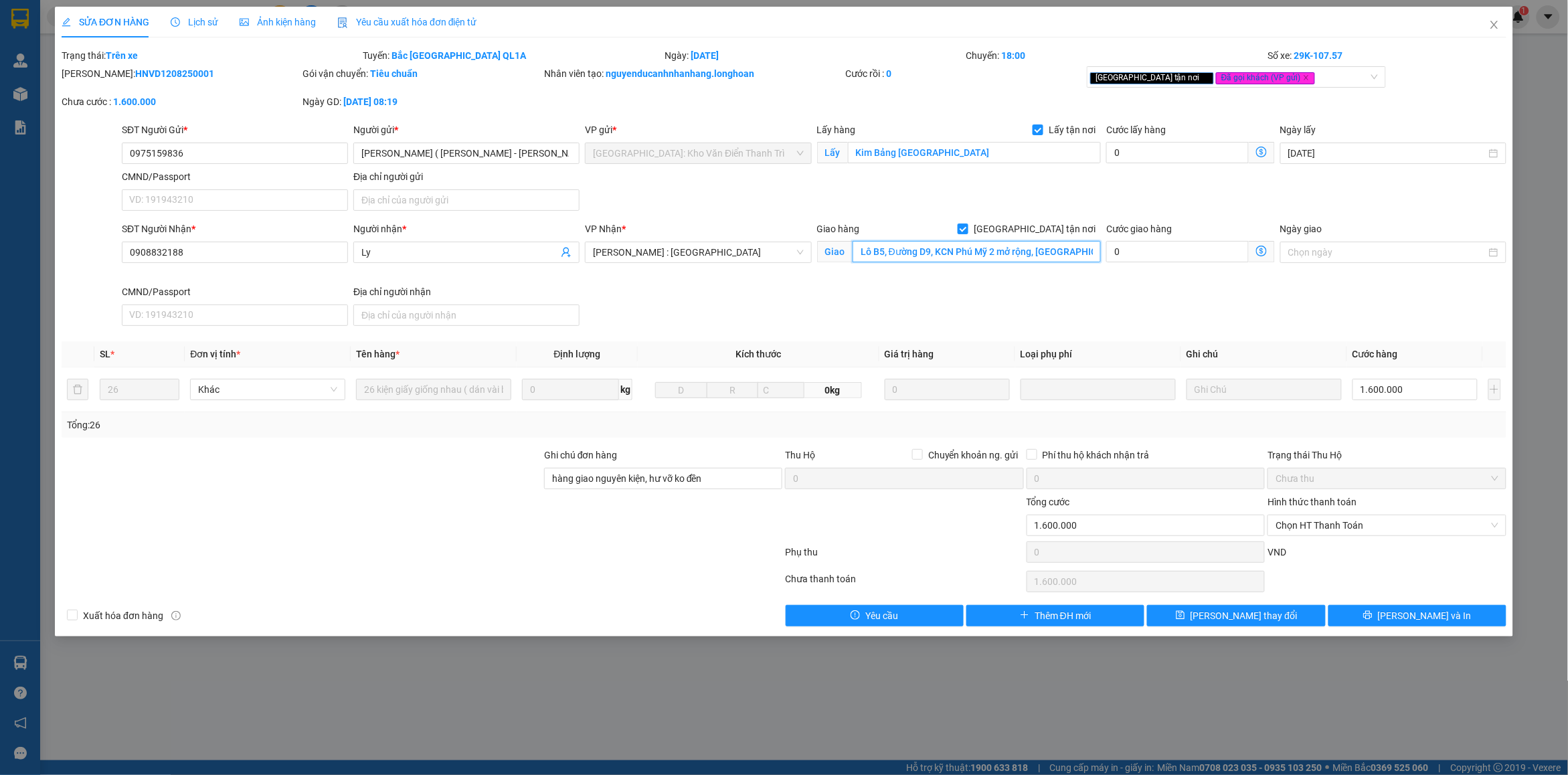
click at [895, 249] on input "Lô B5, Đường D9, KCN Phú Mỹ 2 mở rộng, [GEOGRAPHIC_DATA], Tp.HCM, [GEOGRAPHIC_D…" at bounding box center [976, 252] width 249 height 22
paste input "Lô B5, Đường D9, Khu CN Phú Mỹ II Mở Rộng, [GEOGRAPHIC_DATA], [GEOGRAPHIC_DATA]…"
type input "Lô B5, Đường D9, Khu CN Phú Mỹ II Mở Rộng, [GEOGRAPHIC_DATA], [GEOGRAPHIC_DATA]…"
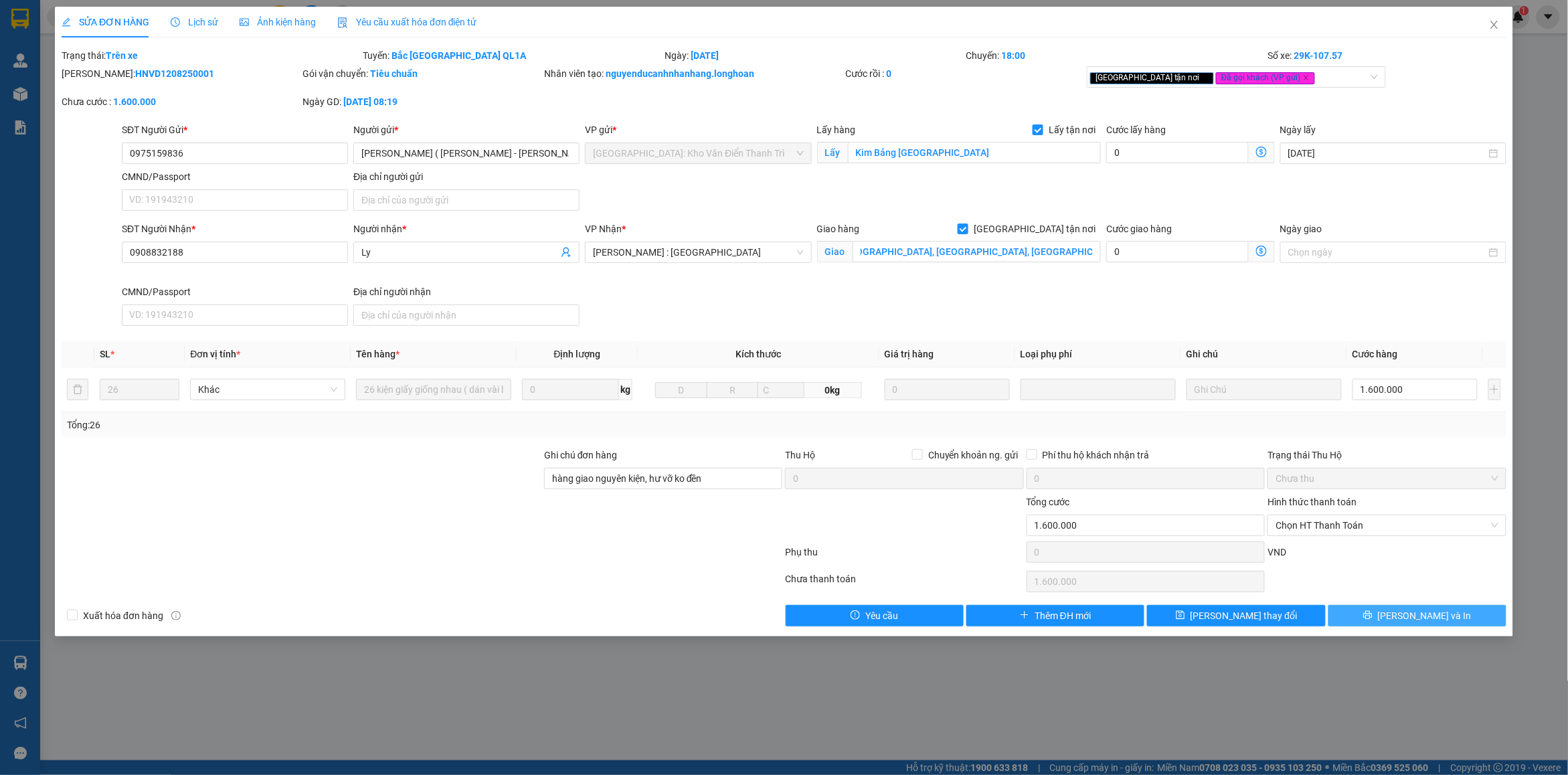
drag, startPoint x: 1384, startPoint y: 614, endPoint x: 1365, endPoint y: 599, distance: 24.2
click at [1384, 613] on button "[PERSON_NAME] và In" at bounding box center [1417, 616] width 178 height 22
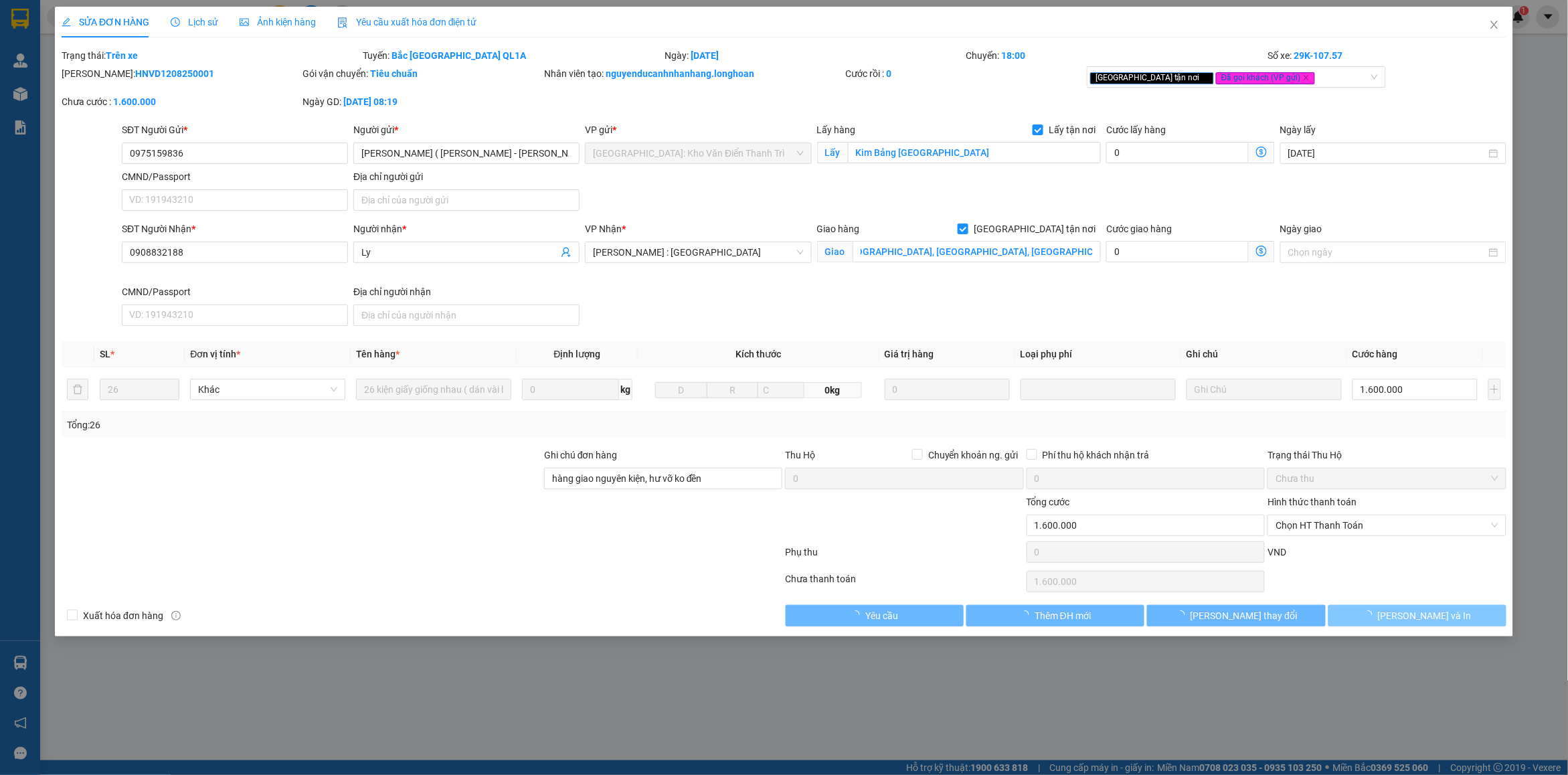
scroll to position [0, 0]
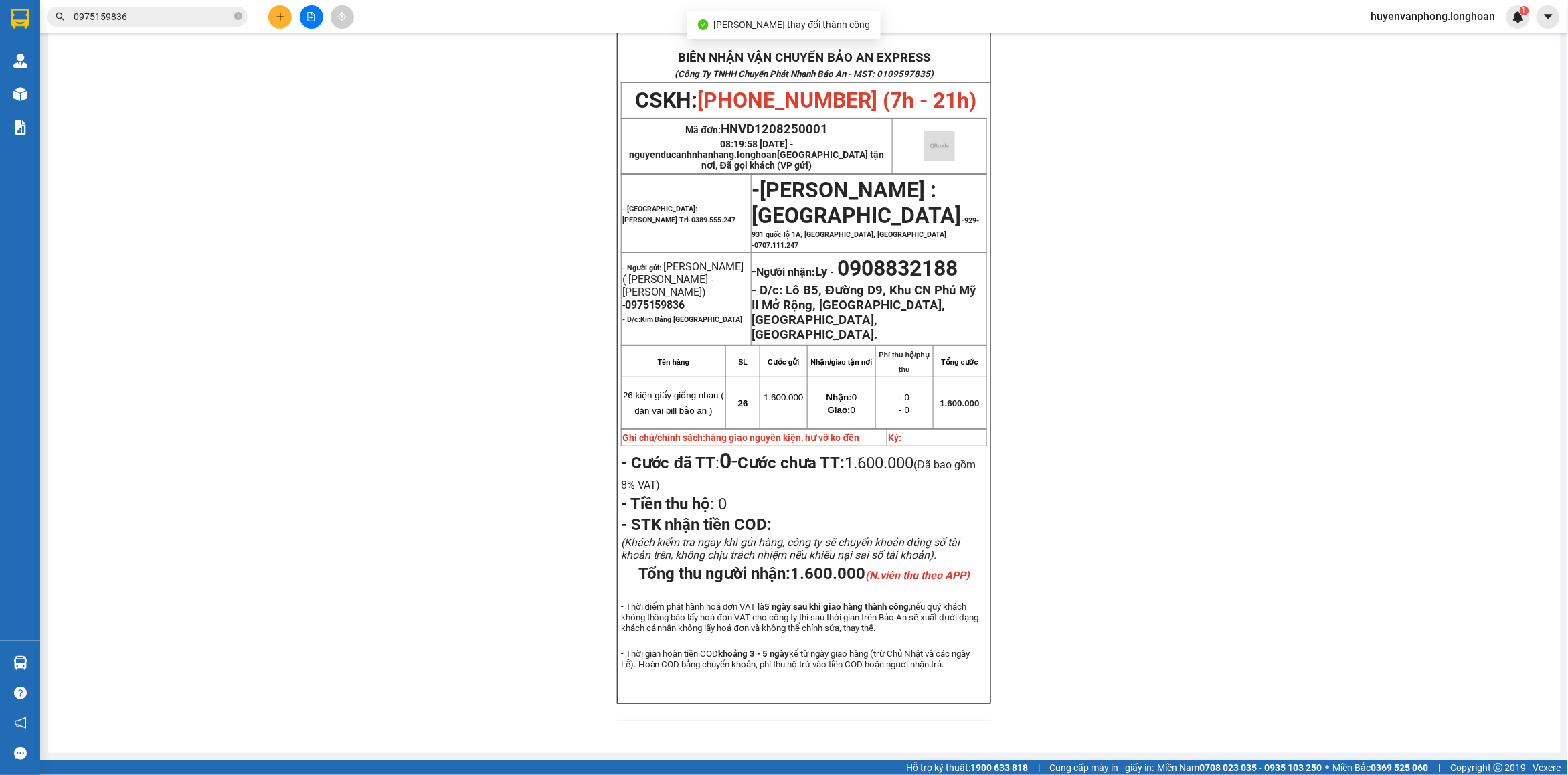
scroll to position [105, 0]
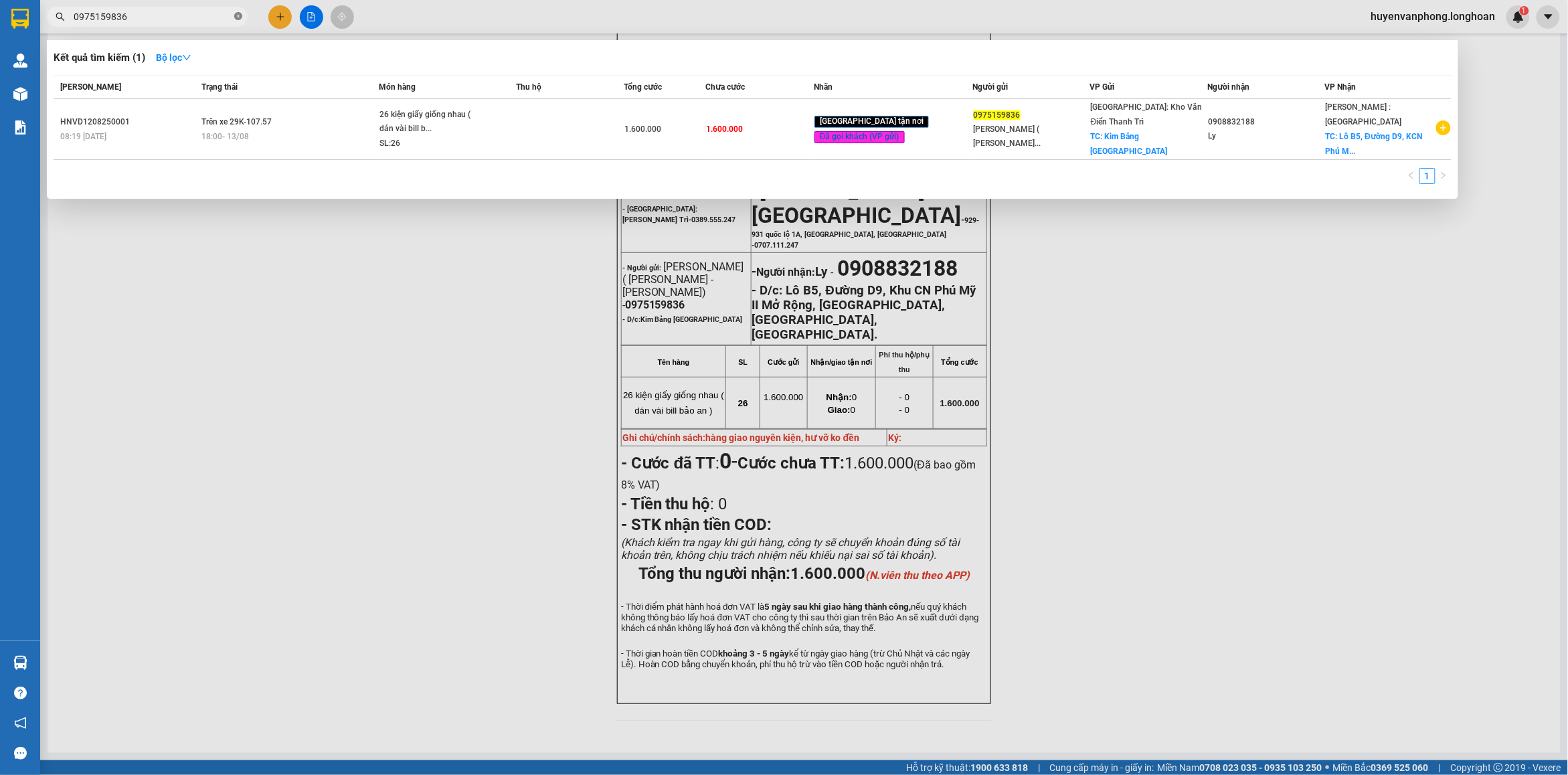
click at [239, 12] on span at bounding box center [239, 17] width 8 height 13
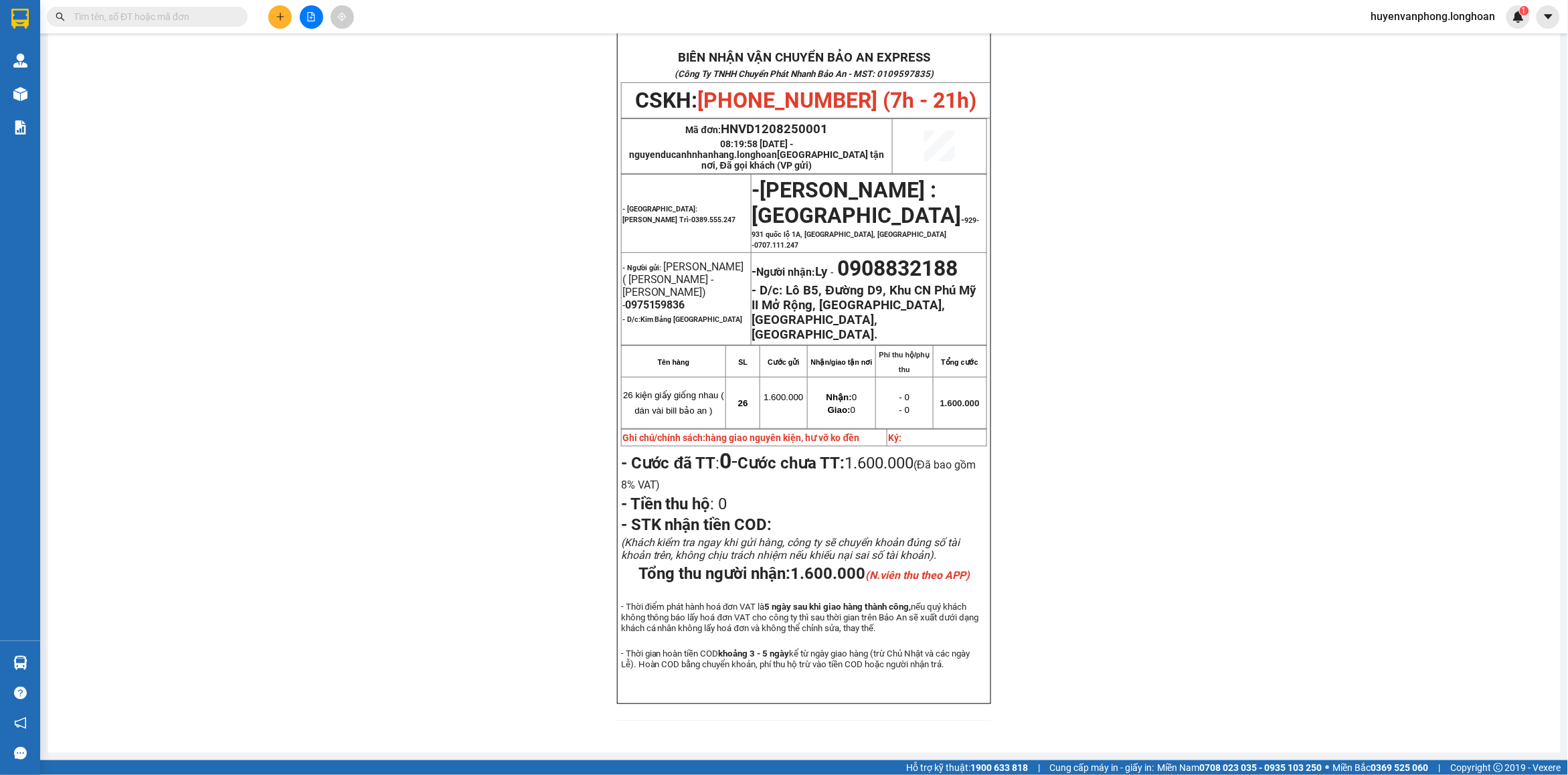
click at [205, 16] on input "text" at bounding box center [152, 17] width 158 height 15
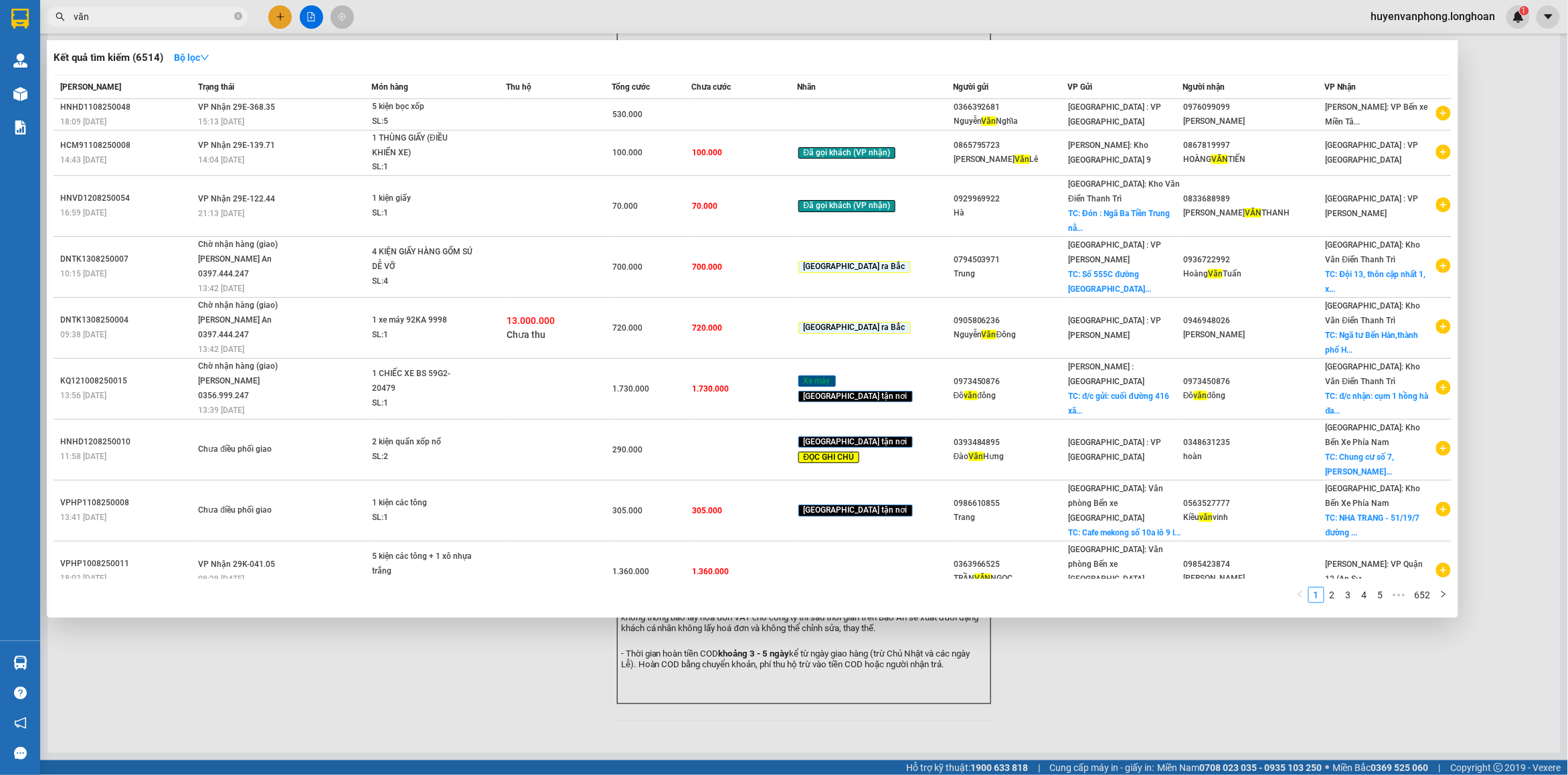
click at [138, 24] on span "văn" at bounding box center [147, 17] width 201 height 20
click at [146, 27] on div at bounding box center [784, 387] width 1568 height 775
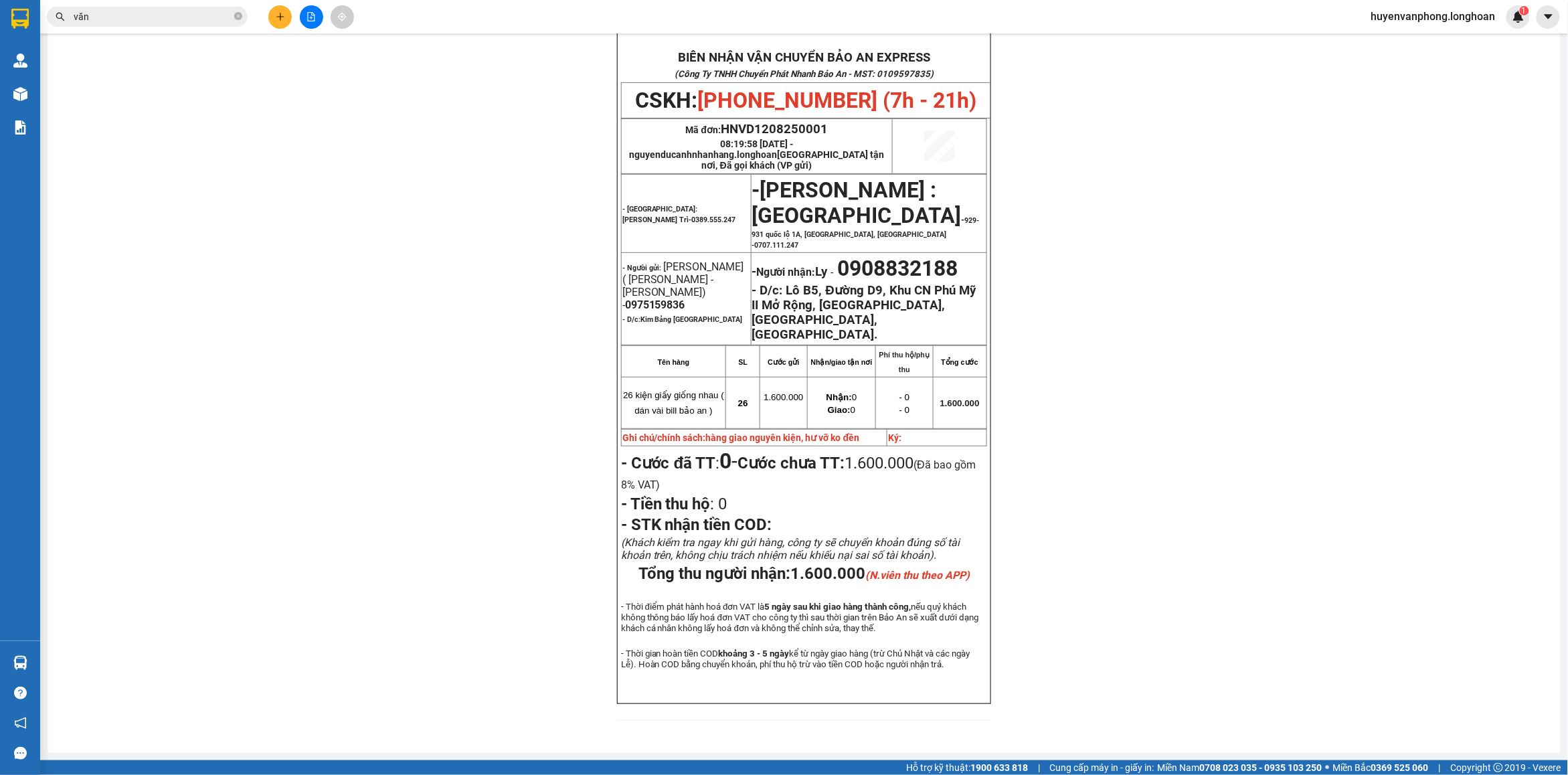
click at [131, 18] on input "văn" at bounding box center [152, 17] width 158 height 15
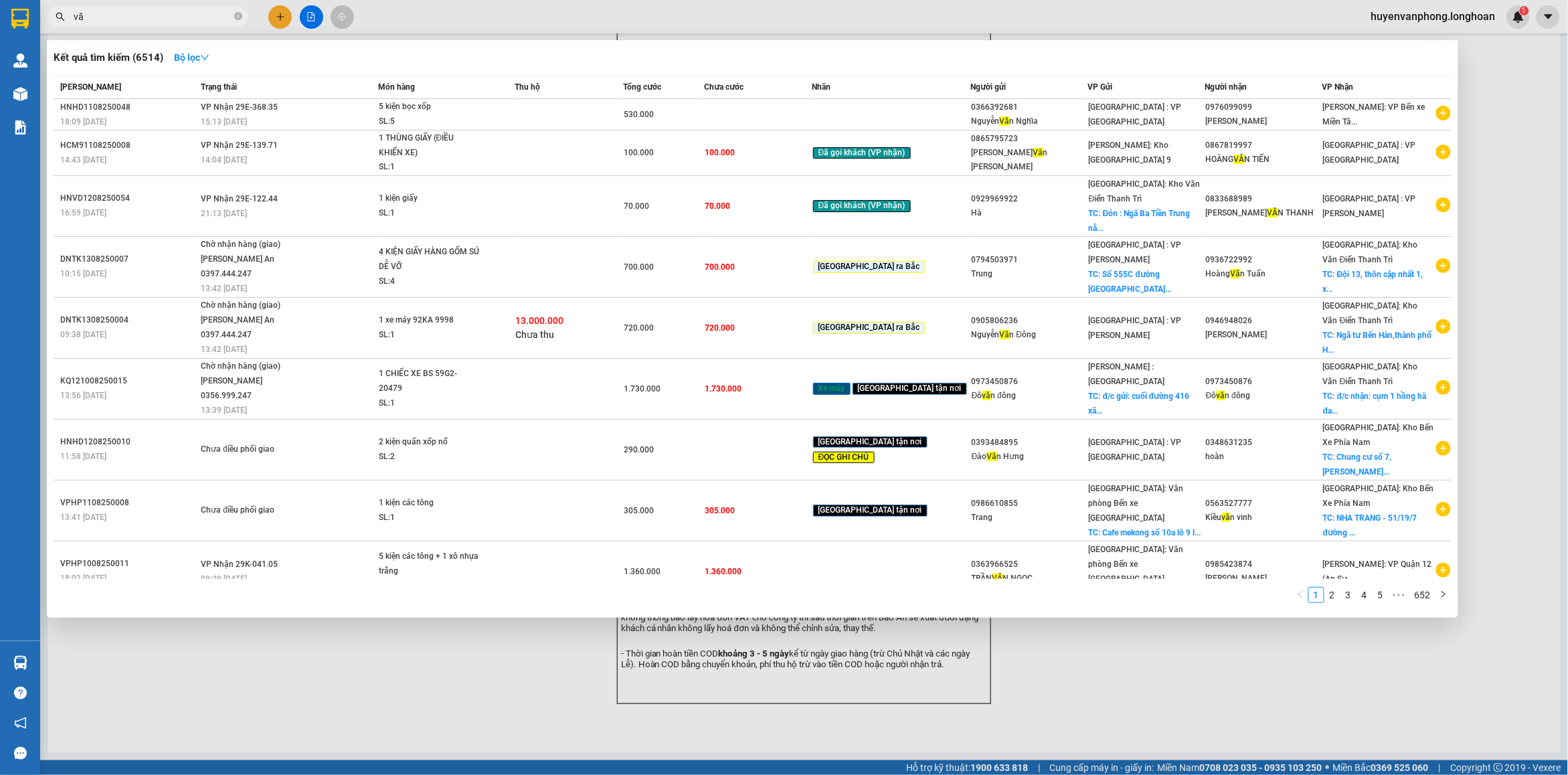
type input "v"
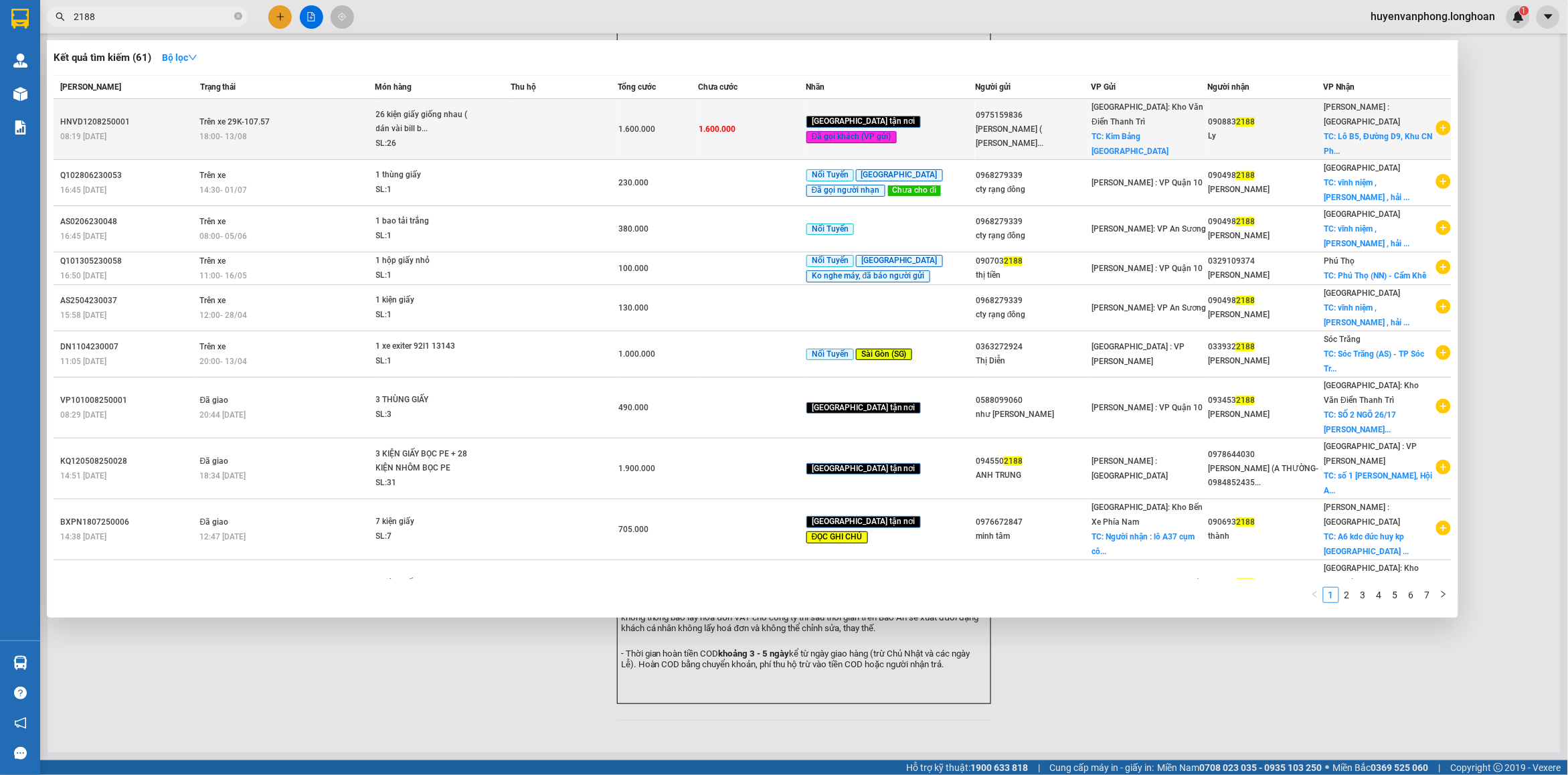
type input "2188"
click at [326, 129] on div "18:00 [DATE]" at bounding box center [287, 137] width 175 height 15
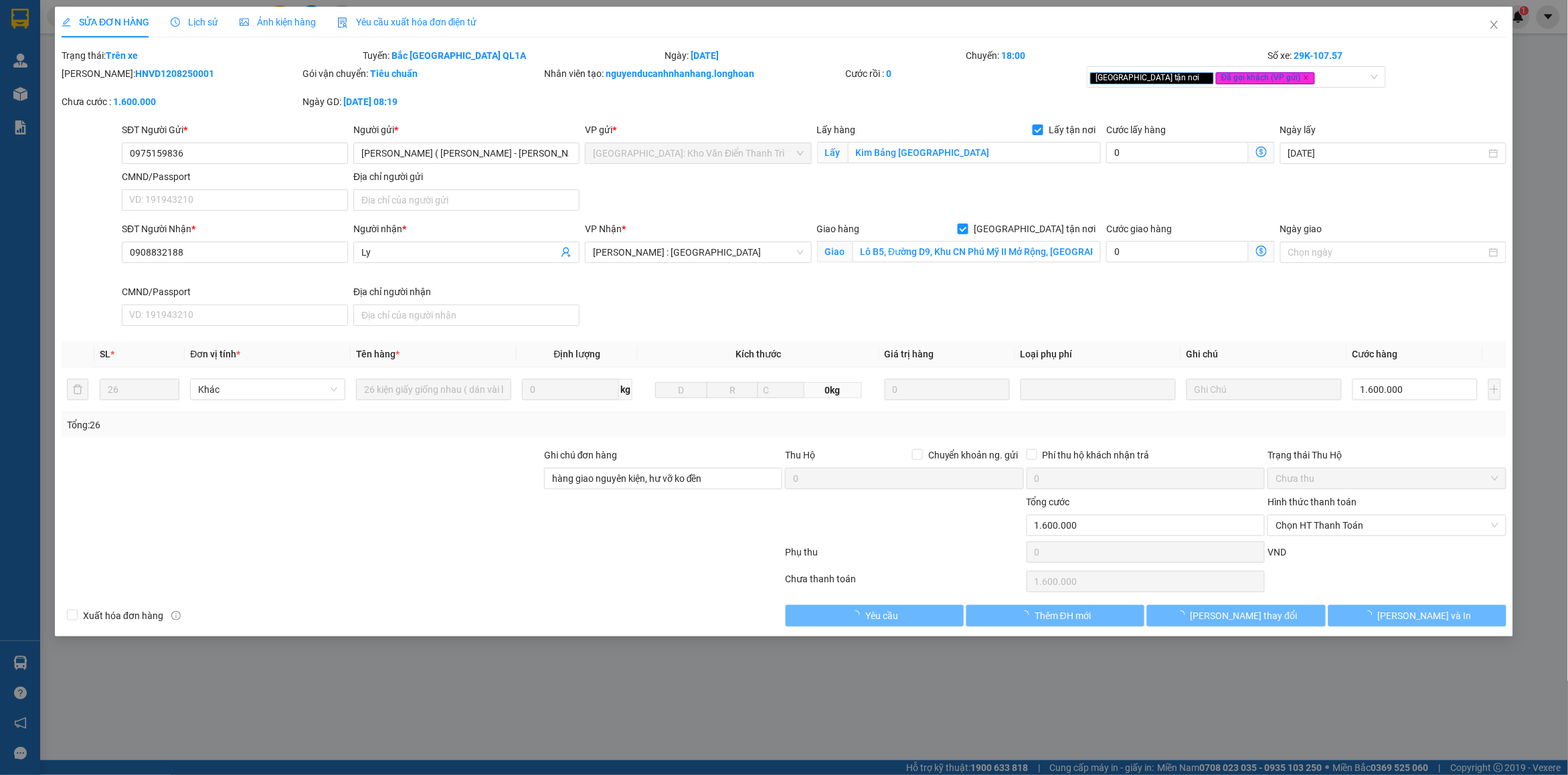
click at [202, 22] on span "Lịch sử" at bounding box center [194, 22] width 47 height 11
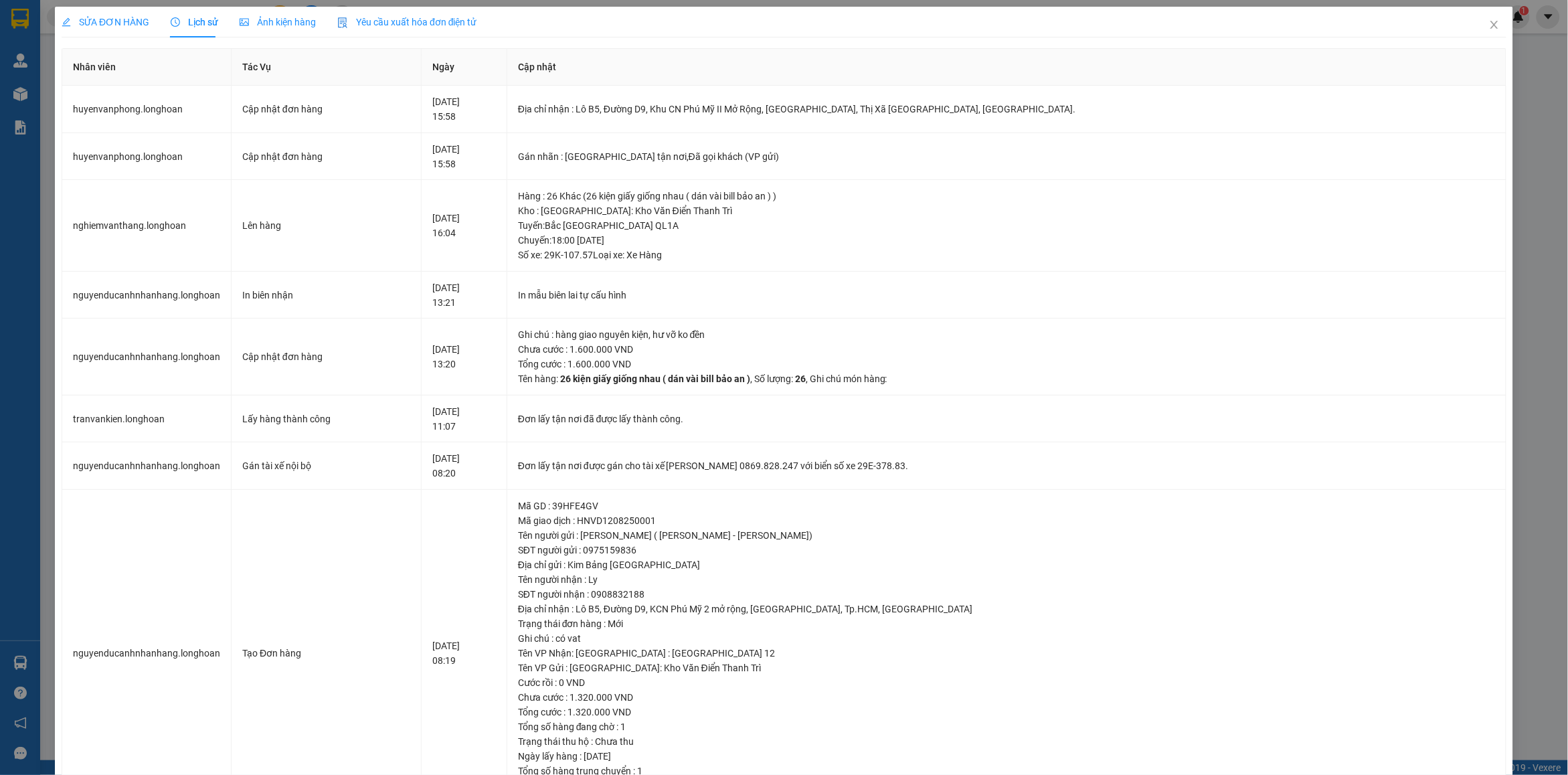
click at [121, 20] on span "SỬA ĐƠN HÀNG" at bounding box center [105, 22] width 87 height 11
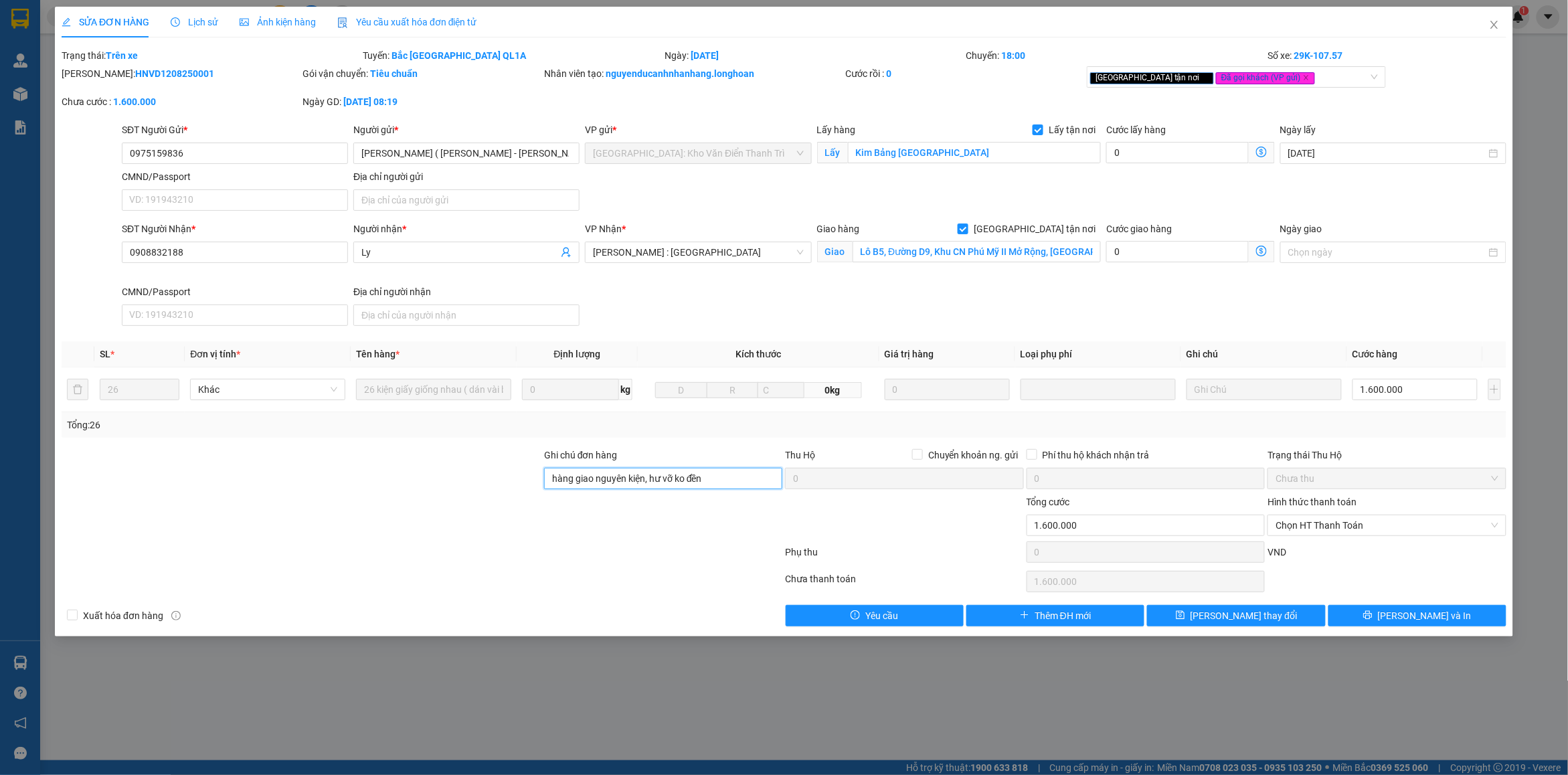
click at [728, 486] on input "hàng giao nguyên kiện, hư vỡ ko đền" at bounding box center [663, 478] width 239 height 22
type input "hàng giao nguyên kiện, hư vỡ ko đền"
click at [1494, 24] on icon "close" at bounding box center [1494, 25] width 11 height 11
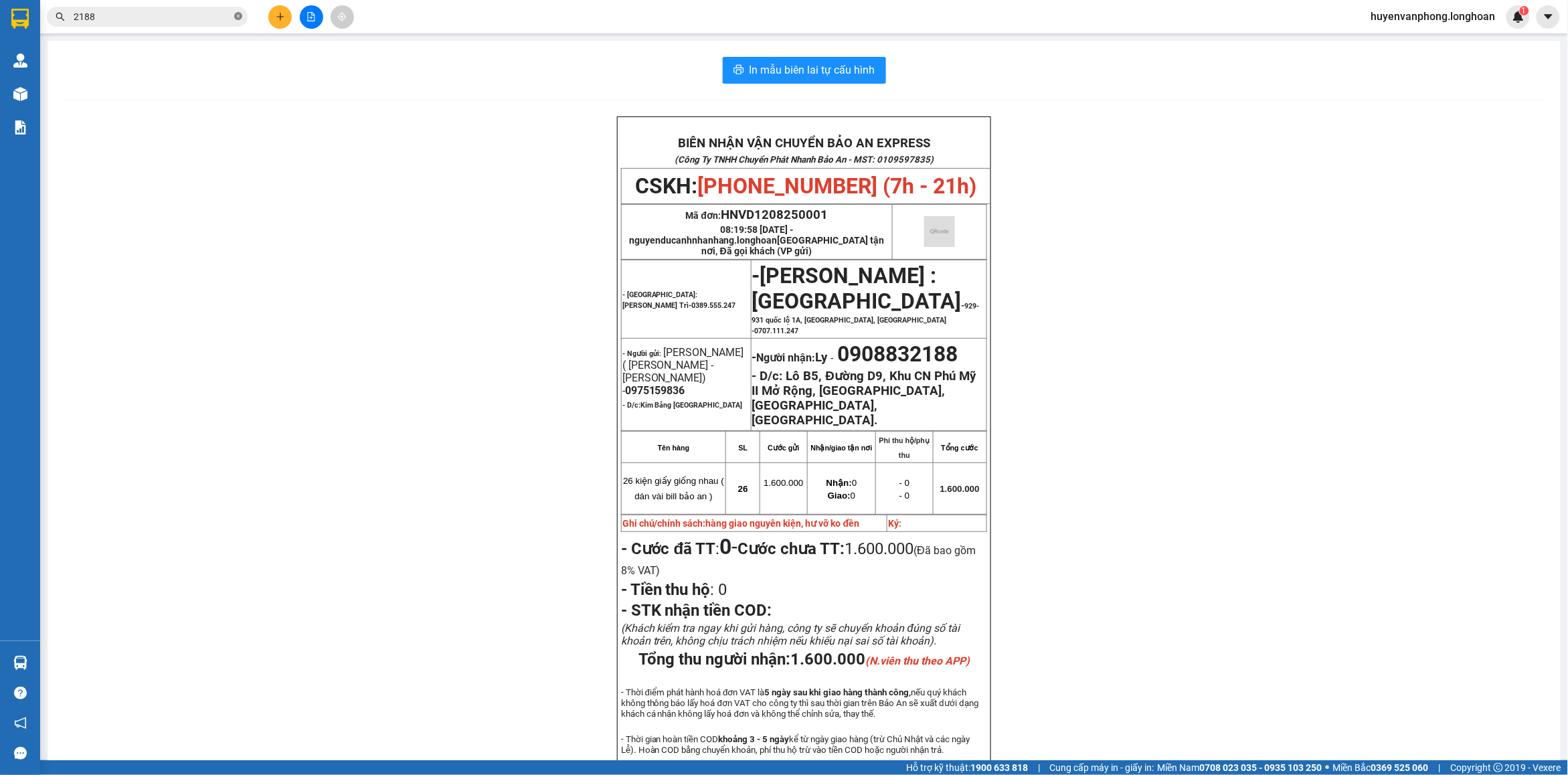
click at [241, 14] on icon "close-circle" at bounding box center [239, 16] width 8 height 8
click at [134, 15] on input "text" at bounding box center [152, 17] width 158 height 15
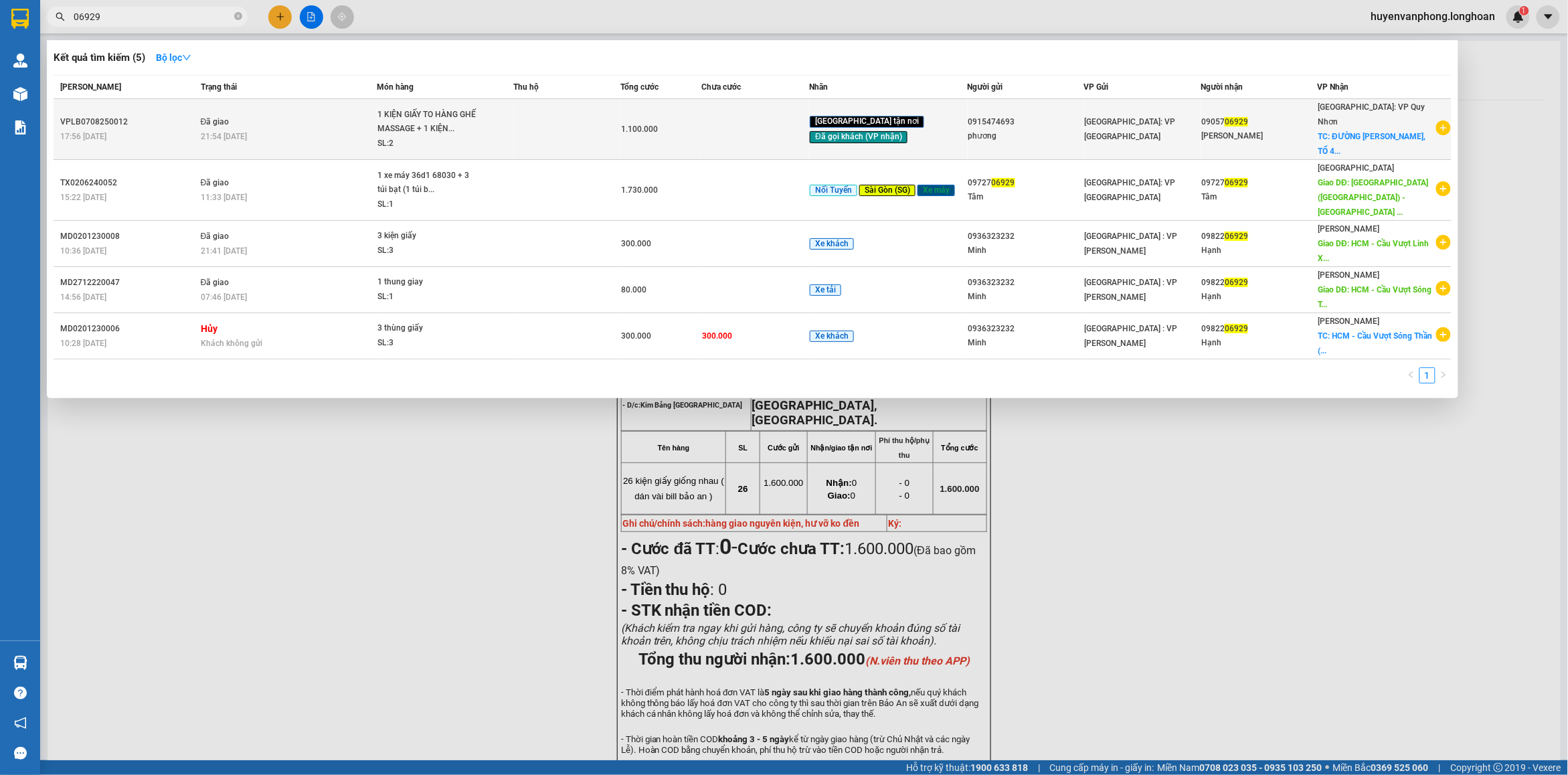
type input "06929"
click at [368, 129] on div "21:54 [DATE]" at bounding box center [288, 137] width 176 height 15
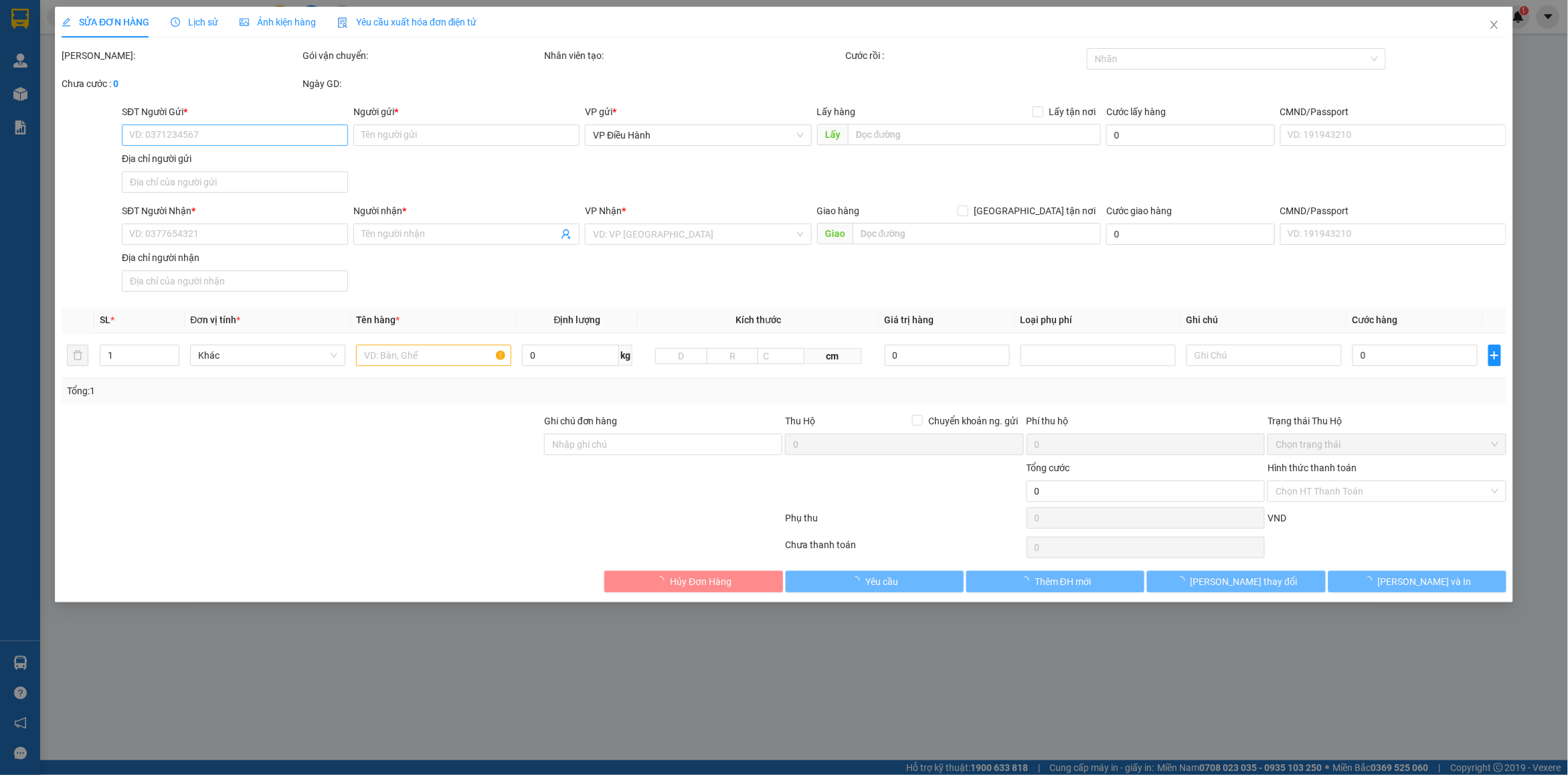
type input "0915474693"
type input "phương"
type input "0905706929"
type input "[PERSON_NAME]"
checkbox input "true"
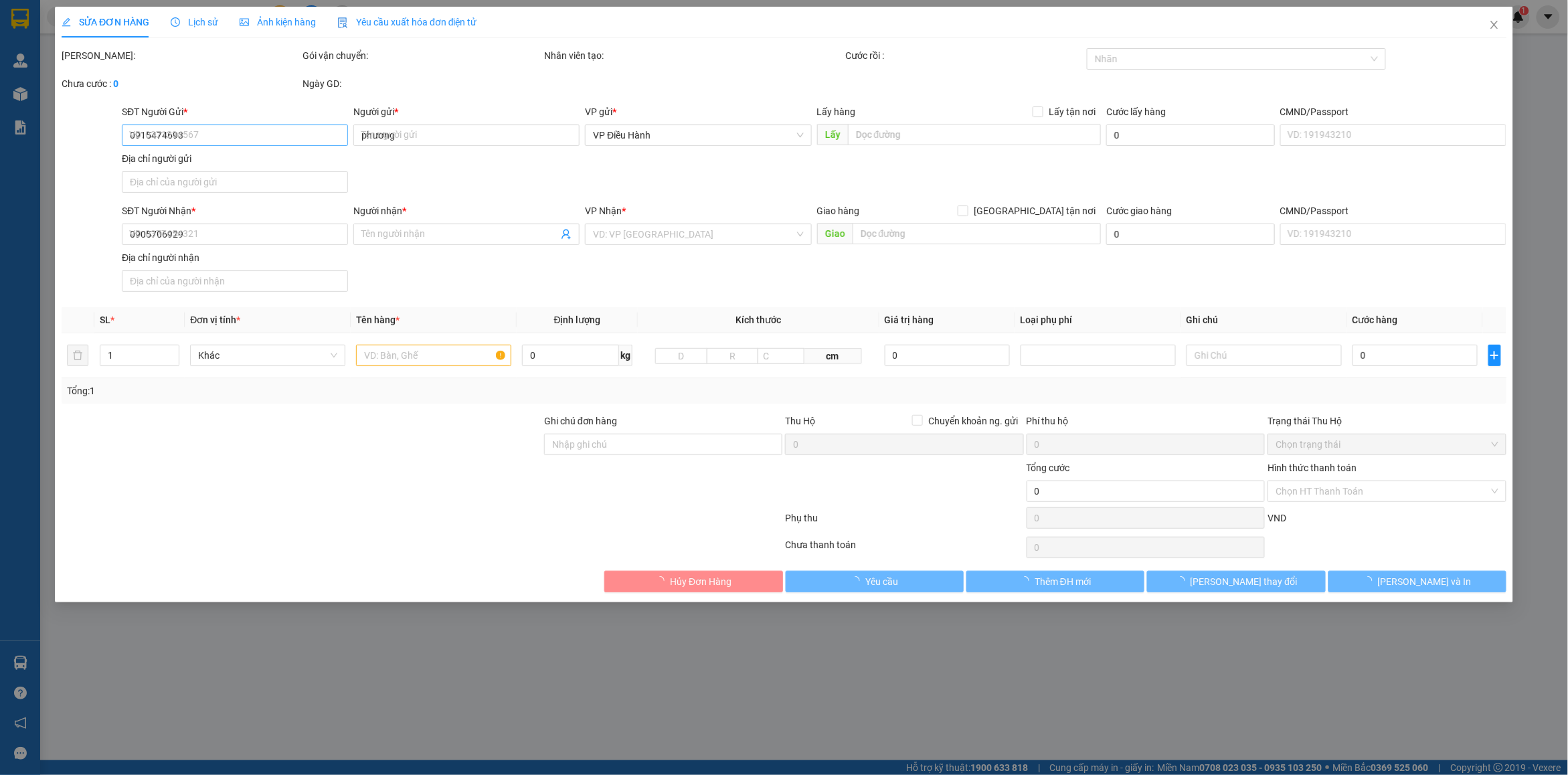
type input "ĐƯỜNG [PERSON_NAME], TỔ 43, KHU VỰC 6, [GEOGRAPHIC_DATA], [GEOGRAPHIC_DATA], [G…"
type input "HÀNG DỄ VỠ, NHẸ TAY HƯ VỠ KHÔNG ĐỀN GIÁ TRỊ HÀNG"
type input "1.100.000"
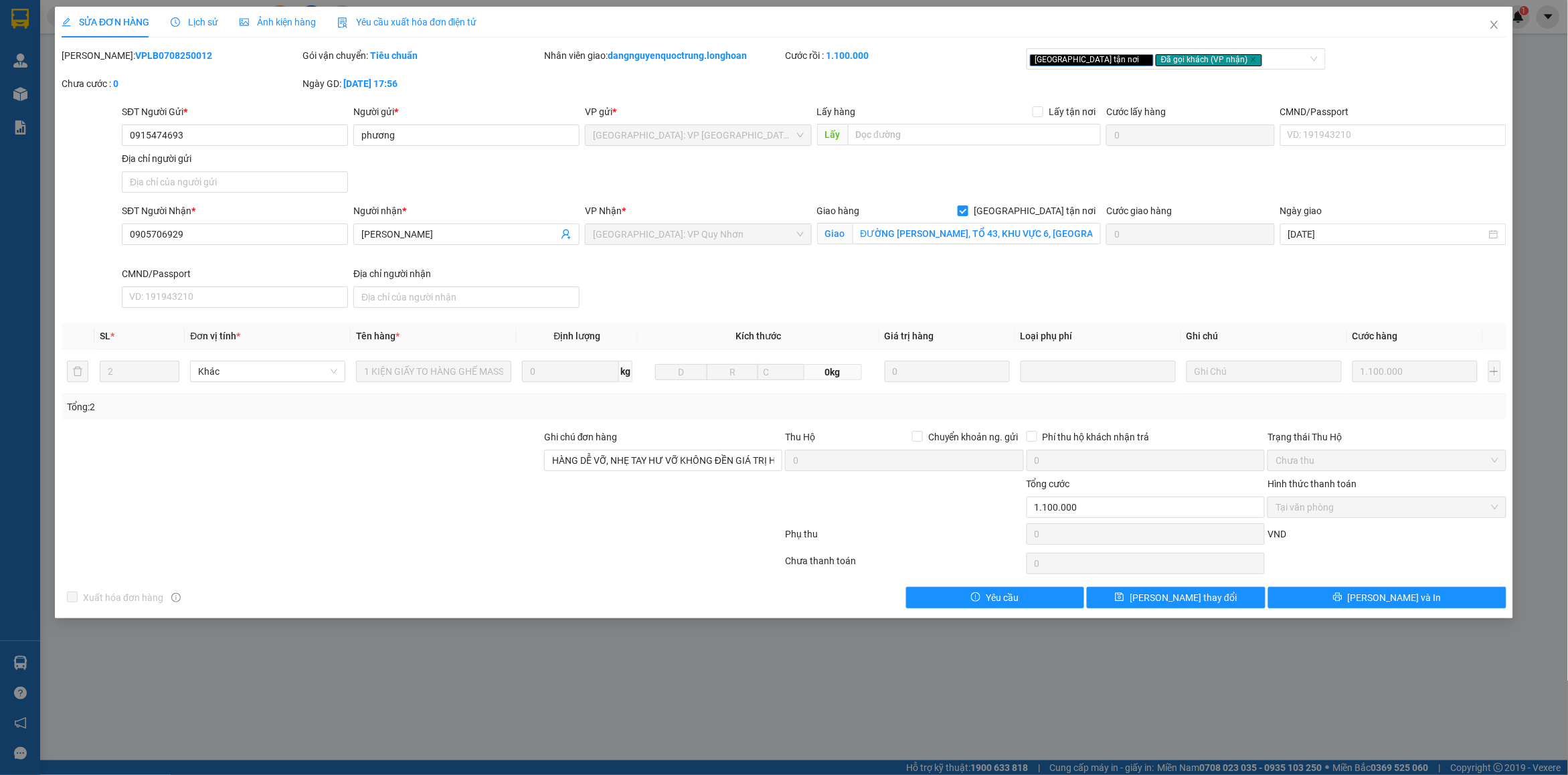
click at [139, 54] on b "VPLB0708250012" at bounding box center [173, 56] width 77 height 11
copy b "VPLB0708250012"
click at [1491, 21] on icon "close" at bounding box center [1494, 25] width 11 height 11
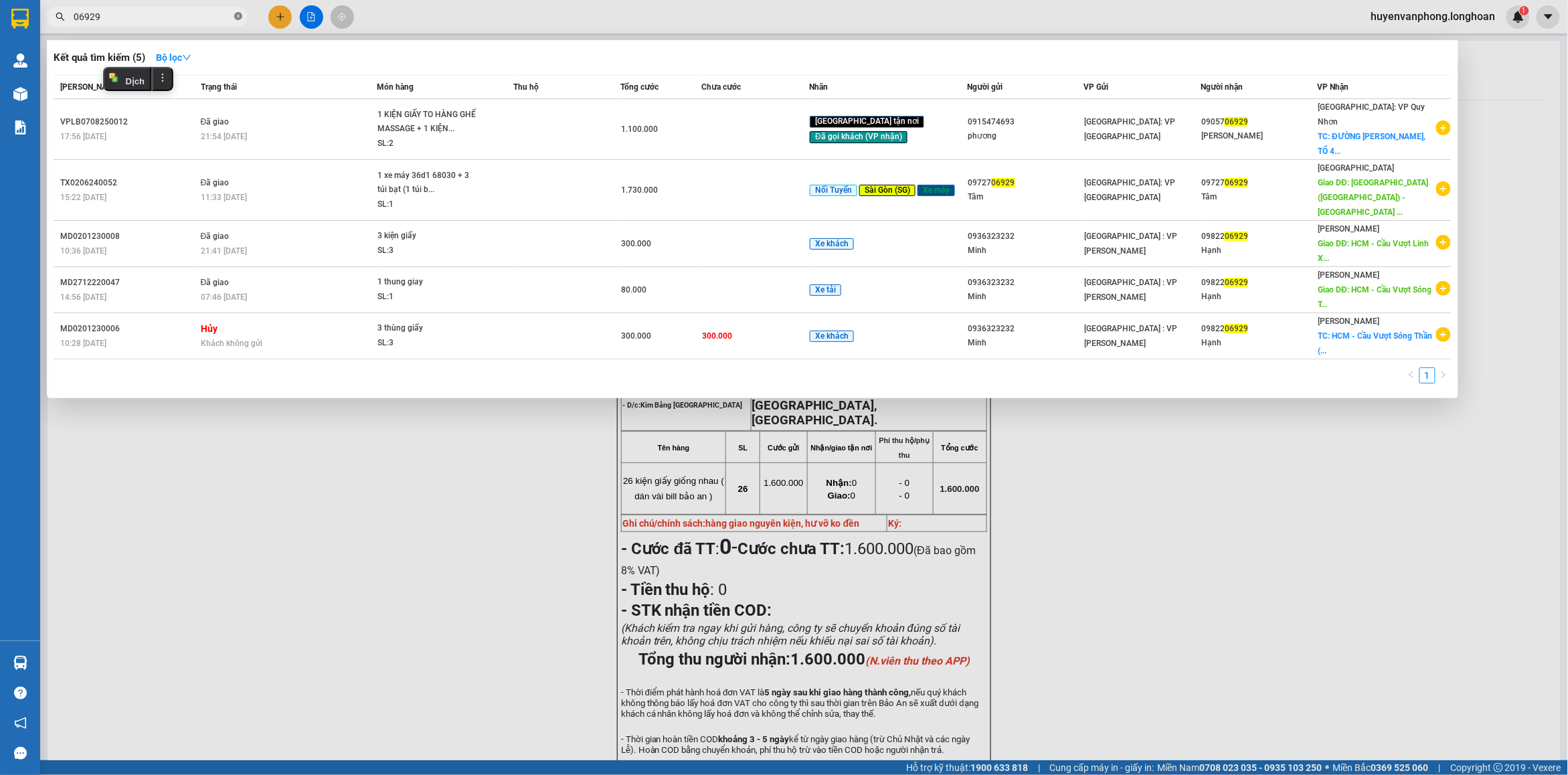
drag, startPoint x: 239, startPoint y: 14, endPoint x: 171, endPoint y: 15, distance: 68.0
click at [238, 15] on icon "close-circle" at bounding box center [239, 16] width 8 height 8
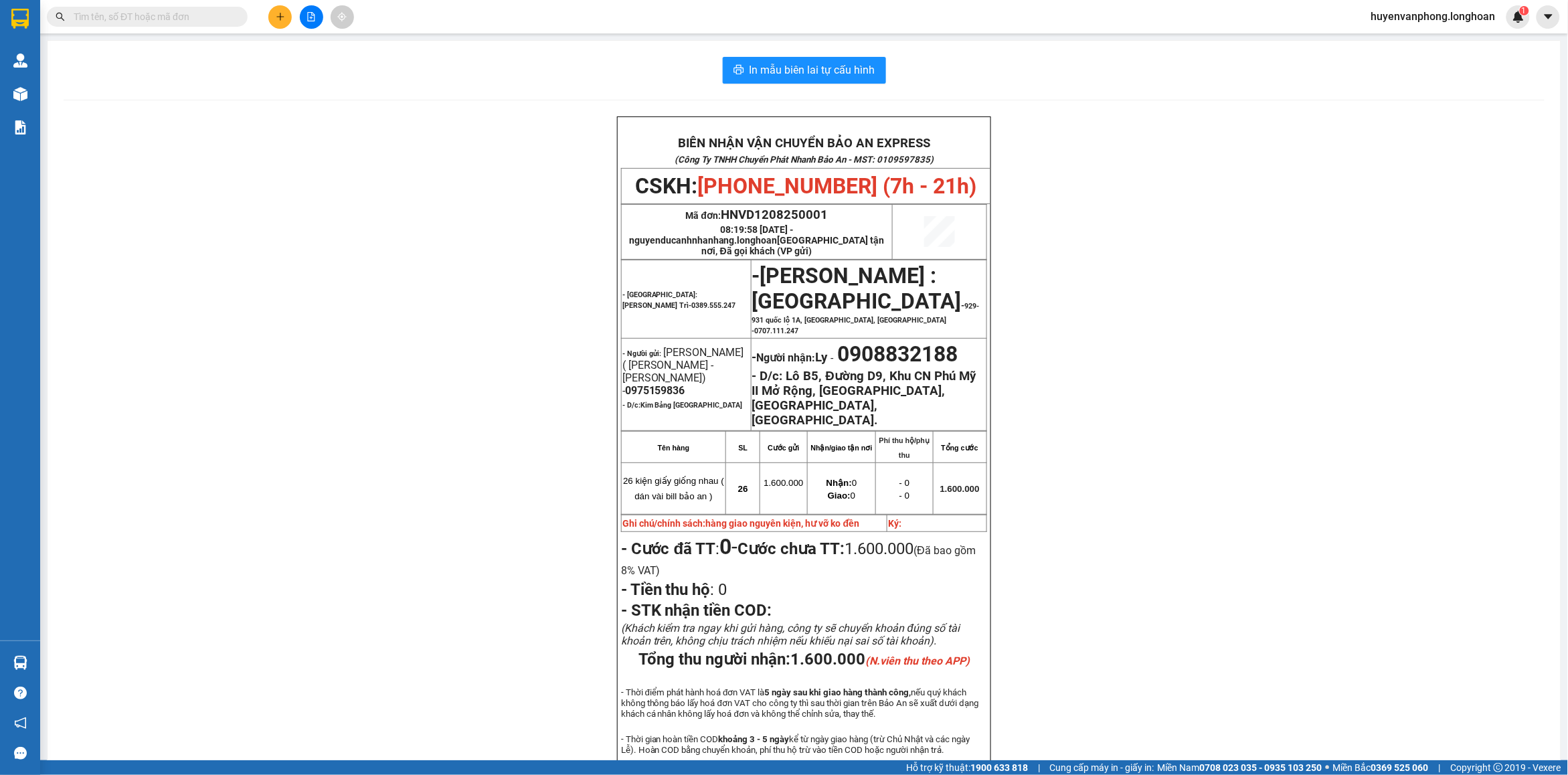
click at [167, 15] on input "text" at bounding box center [152, 17] width 158 height 15
paste input "0962352389"
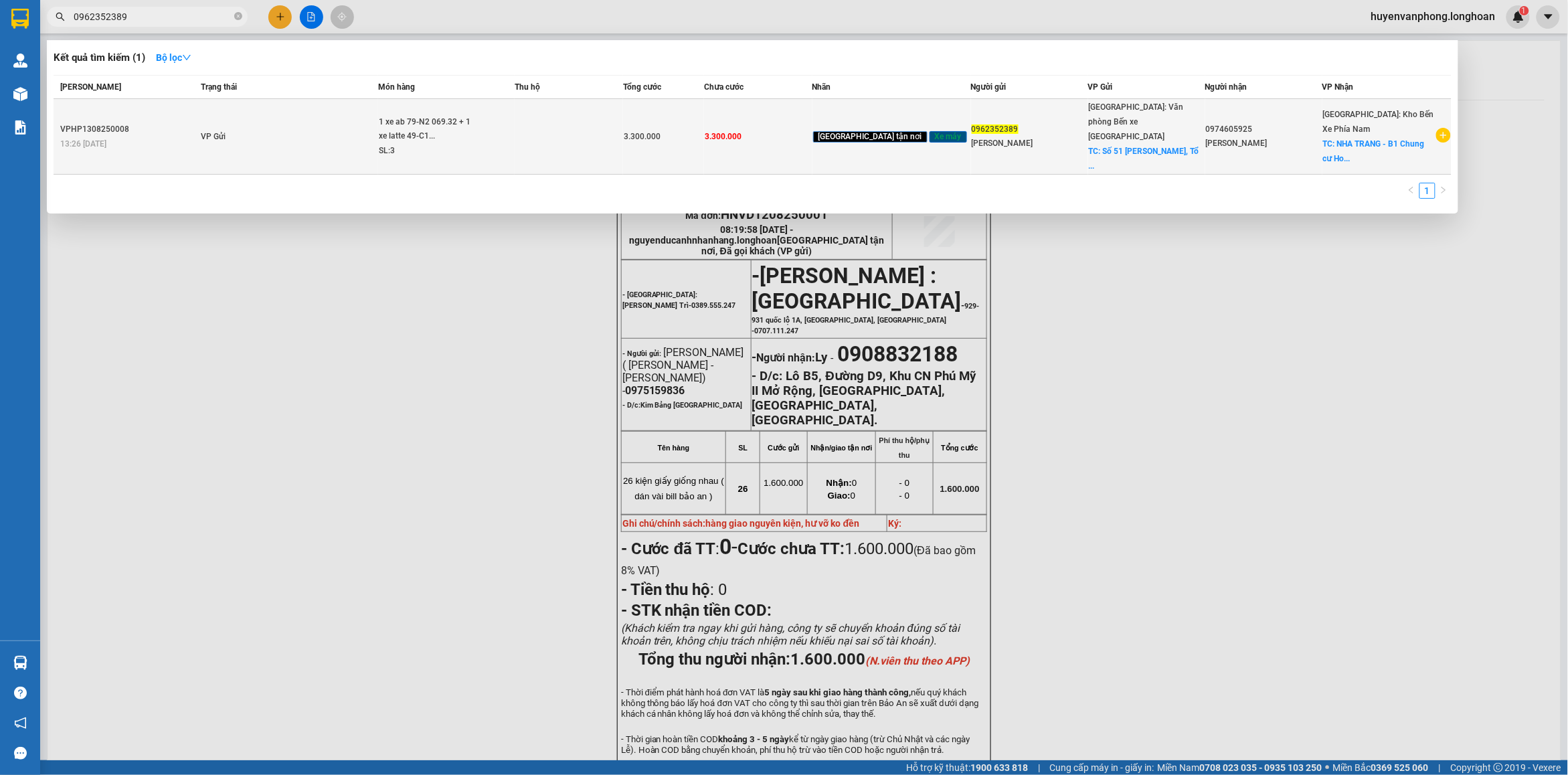
type input "0962352389"
click at [437, 127] on div "1 xe ab 79-N2 069.32 + 1 xe latte 49-C1..." at bounding box center [429, 129] width 100 height 28
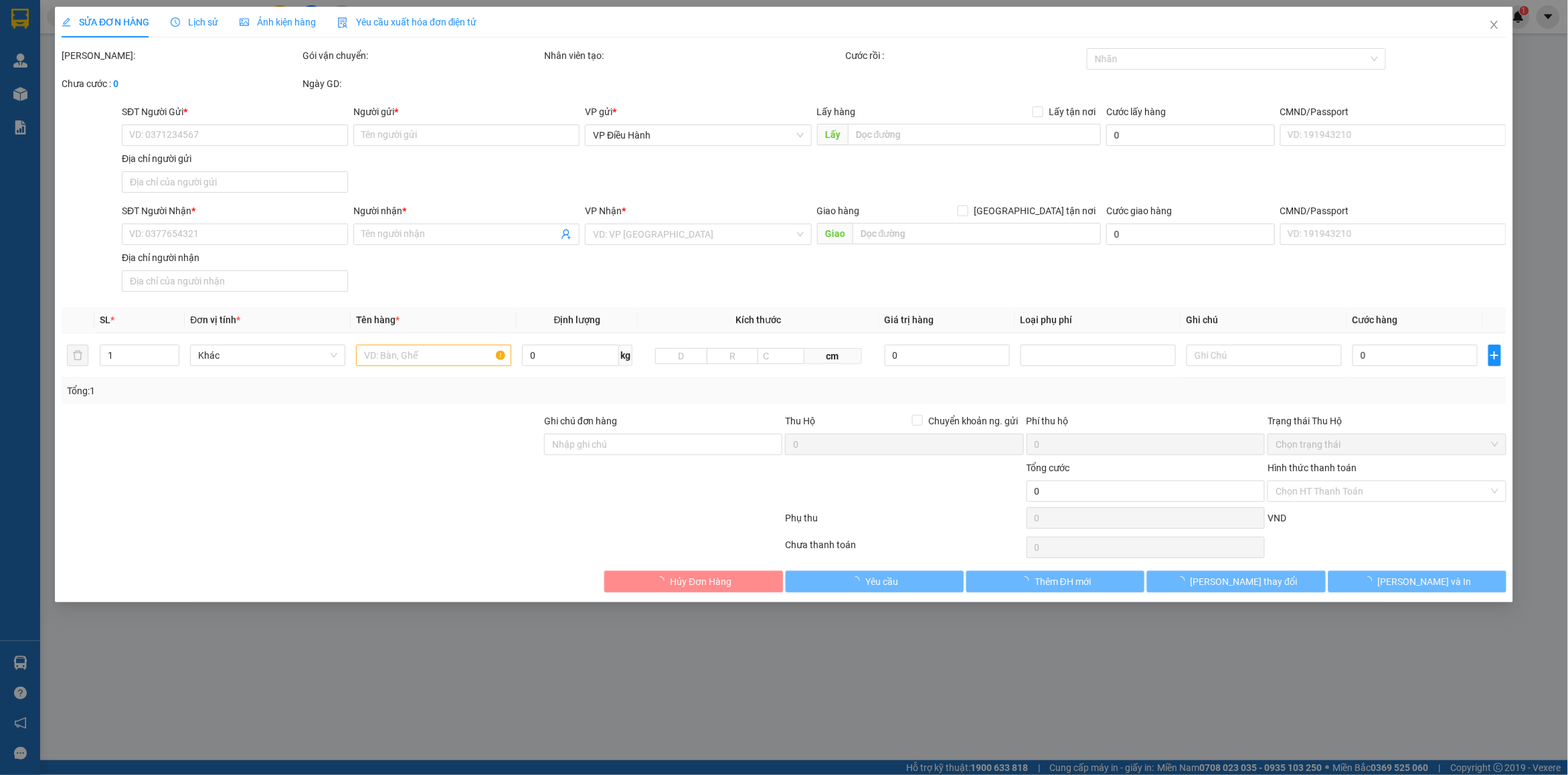
type input "0962352389"
type input "[PERSON_NAME]"
checkbox input "true"
type input "Số 51 [PERSON_NAME], Tổ 1 Khu Nam Sơn 2, [GEOGRAPHIC_DATA], [GEOGRAPHIC_DATA], …"
type input "0974605925"
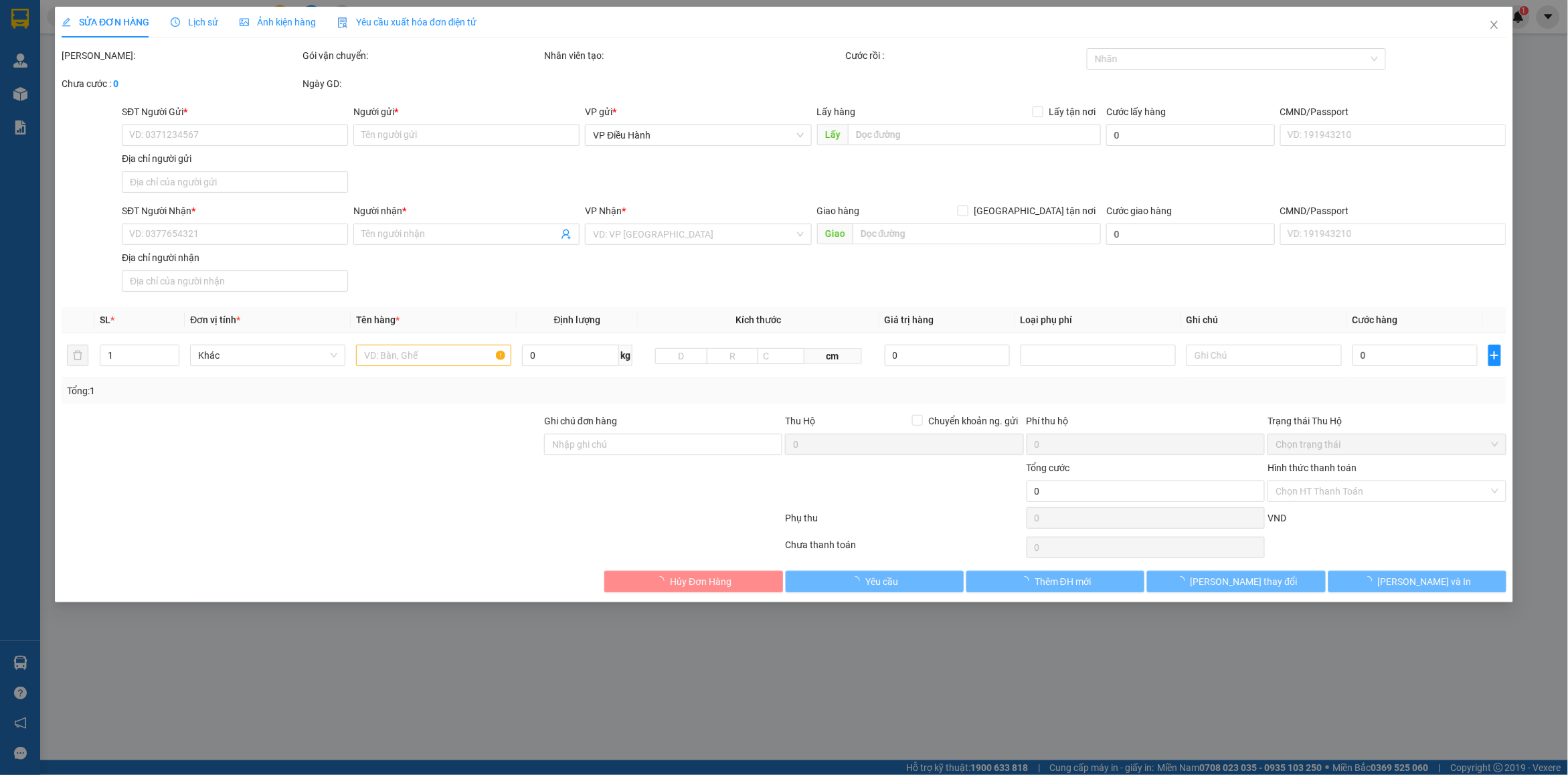
type input "[PERSON_NAME]"
checkbox input "true"
type input "NHA TRANG - B1 Chung cư Hoàng Quân, [GEOGRAPHIC_DATA], [GEOGRAPHIC_DATA], [GEOG…"
type input "Mỗi xe một chìa khóa"
type input "3.300.000"
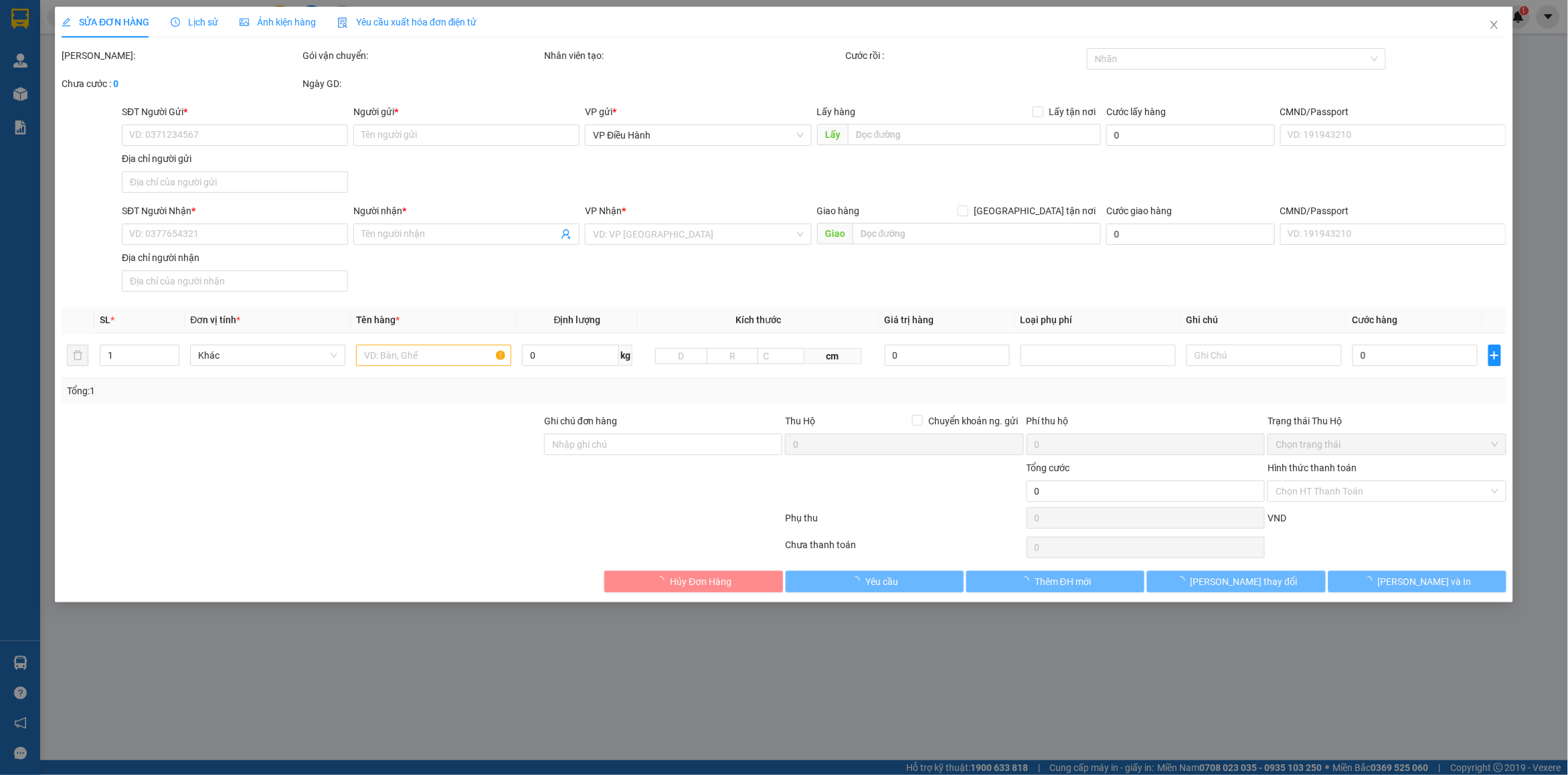
type input "3.300.000"
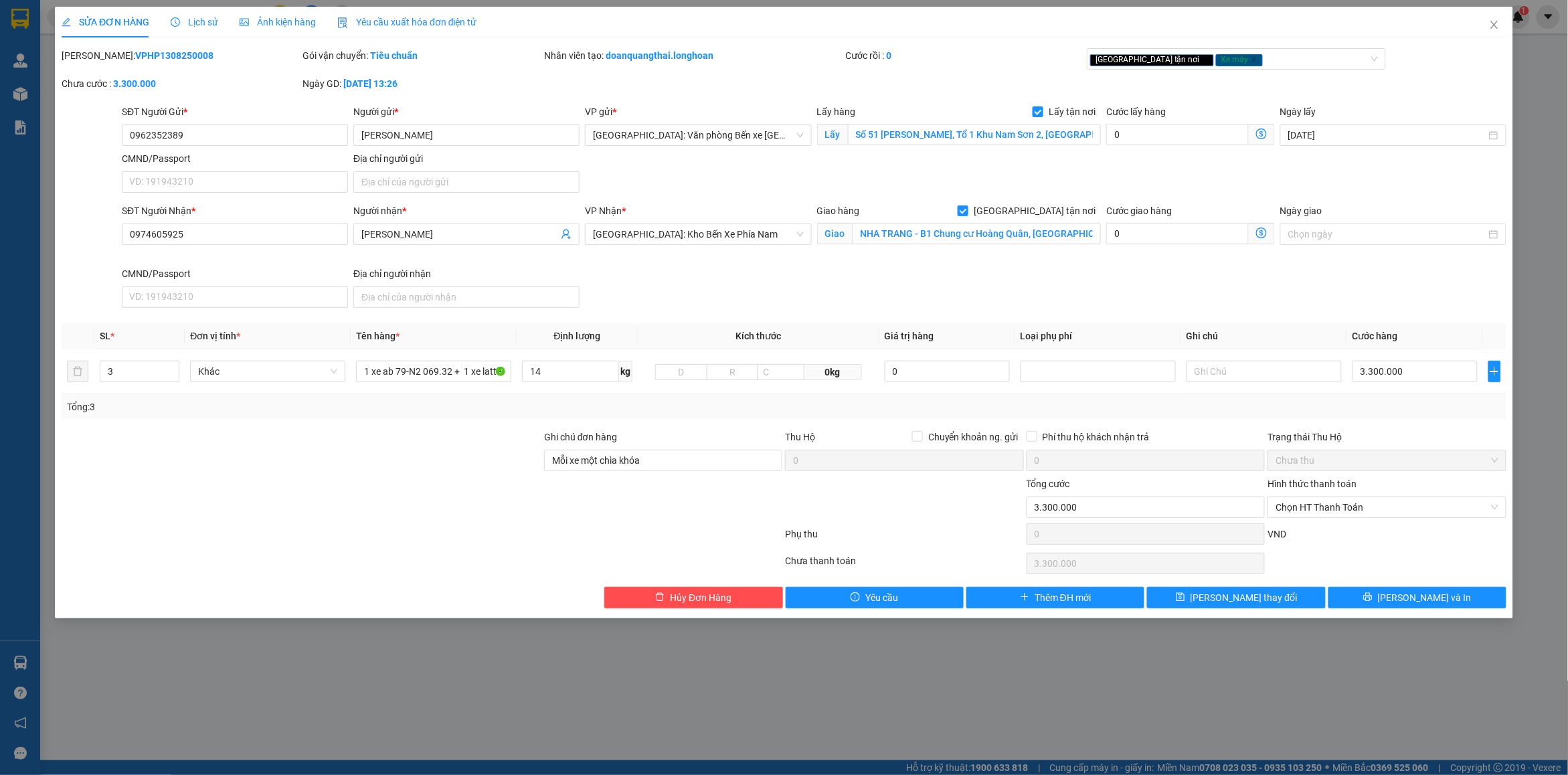
click at [194, 26] on span "Lịch sử" at bounding box center [194, 22] width 47 height 11
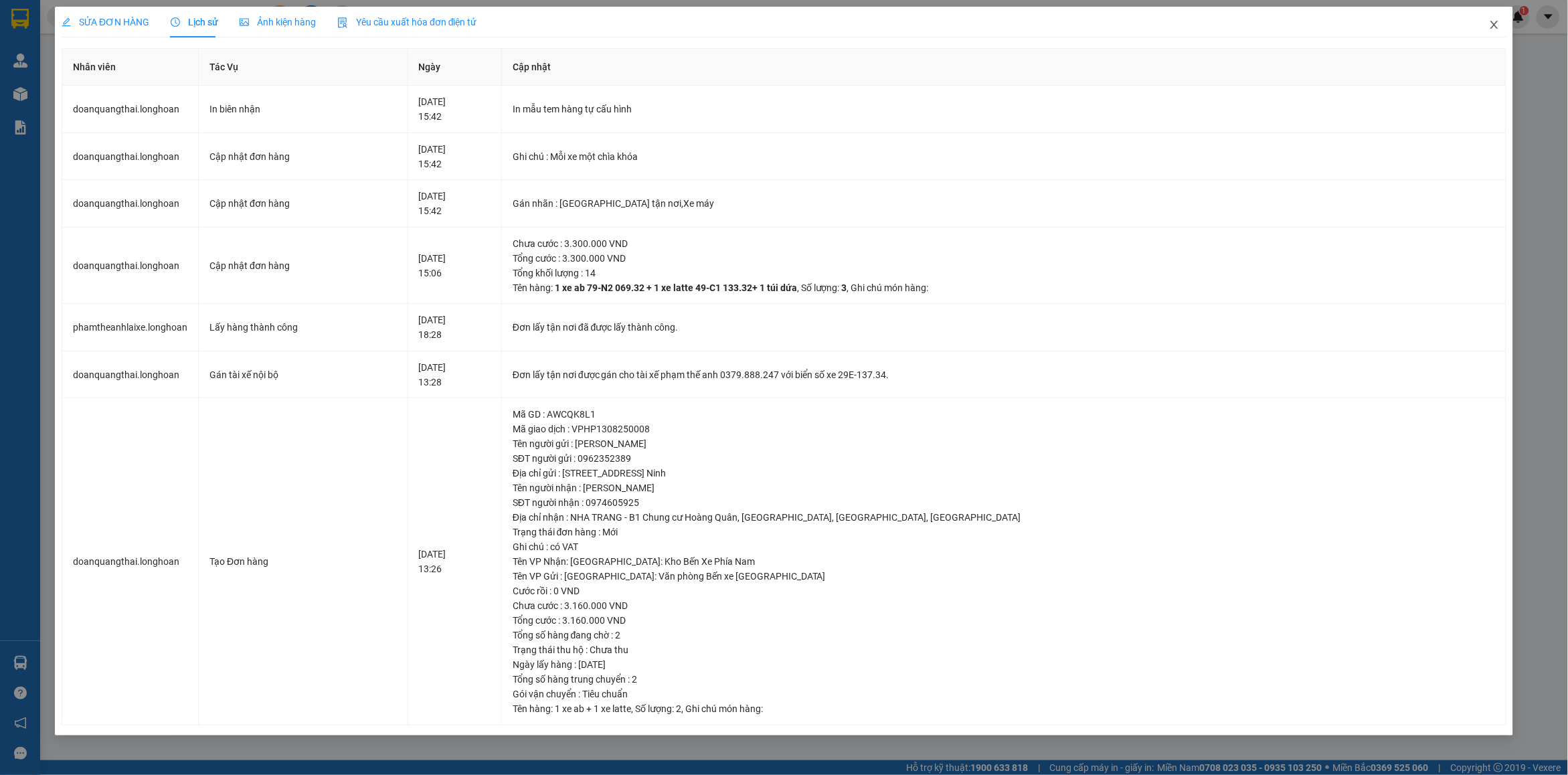
click at [1495, 22] on icon "close" at bounding box center [1494, 25] width 11 height 11
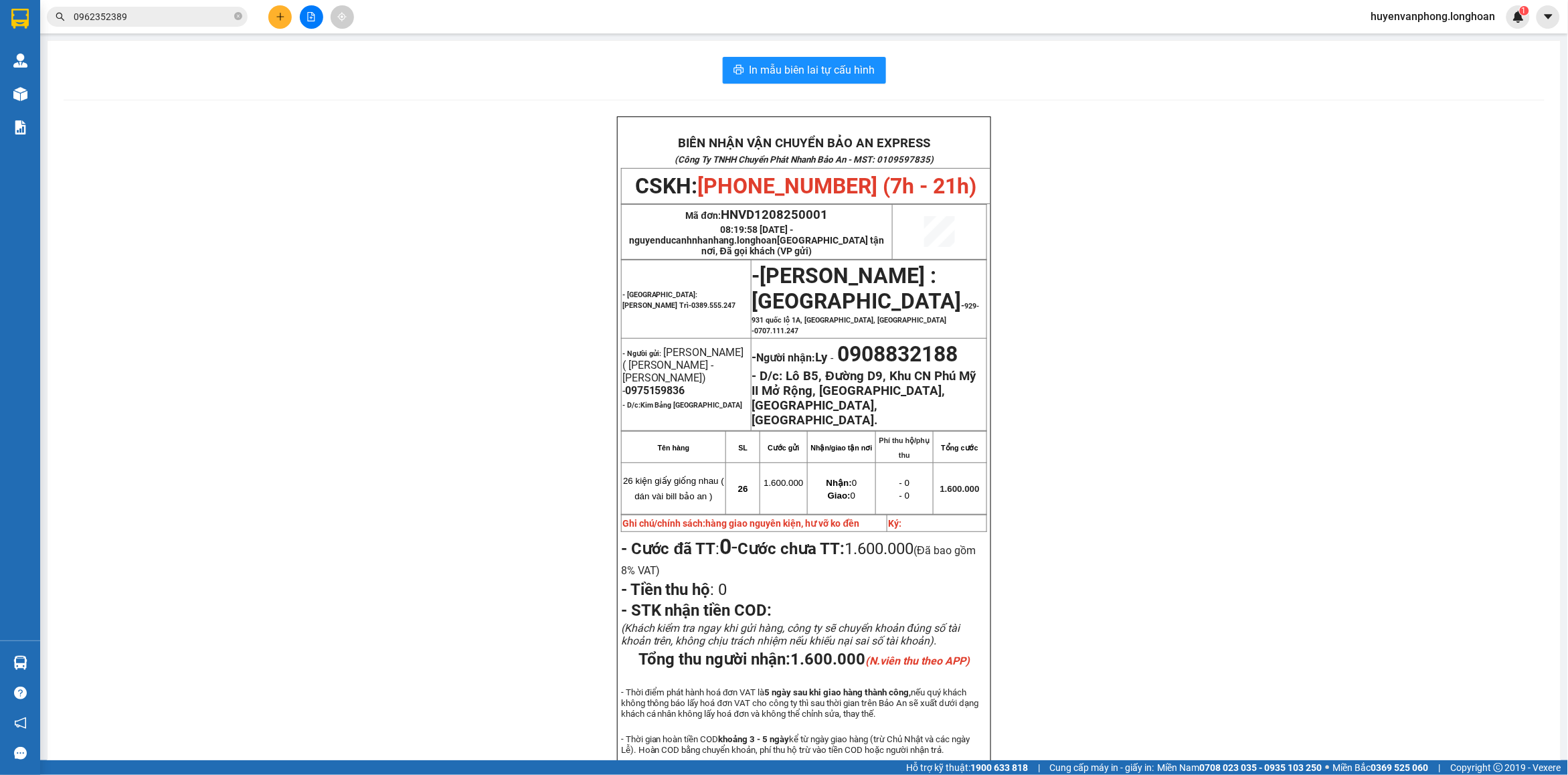
click at [144, 18] on input "0962352389" at bounding box center [152, 17] width 158 height 15
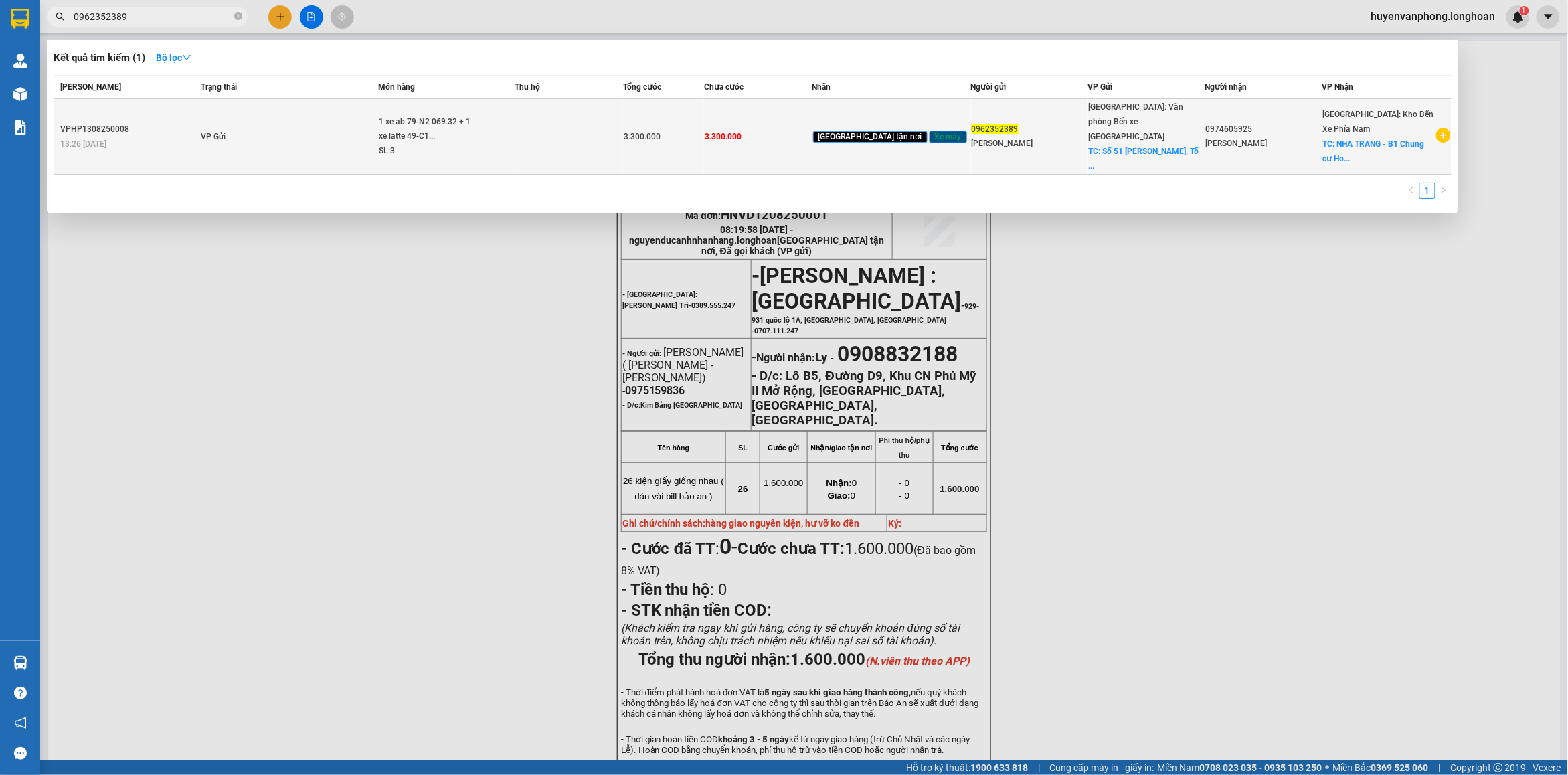
click at [457, 144] on div "SL: 3" at bounding box center [429, 151] width 100 height 15
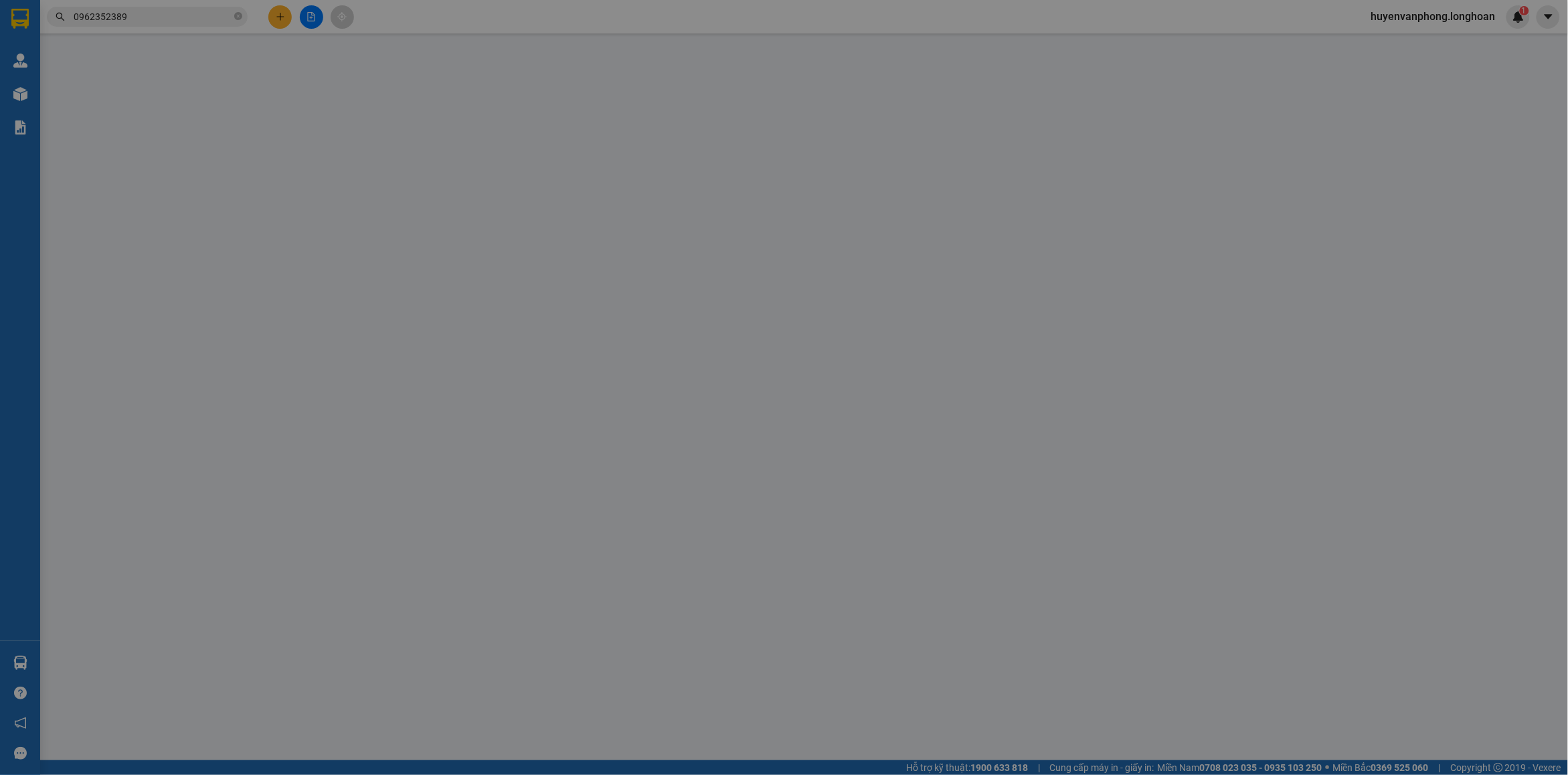
type input "0962352389"
type input "[PERSON_NAME]"
checkbox input "true"
type input "Số 51 [PERSON_NAME], Tổ 1 Khu Nam Sơn 2, [GEOGRAPHIC_DATA], [GEOGRAPHIC_DATA], …"
type input "0974605925"
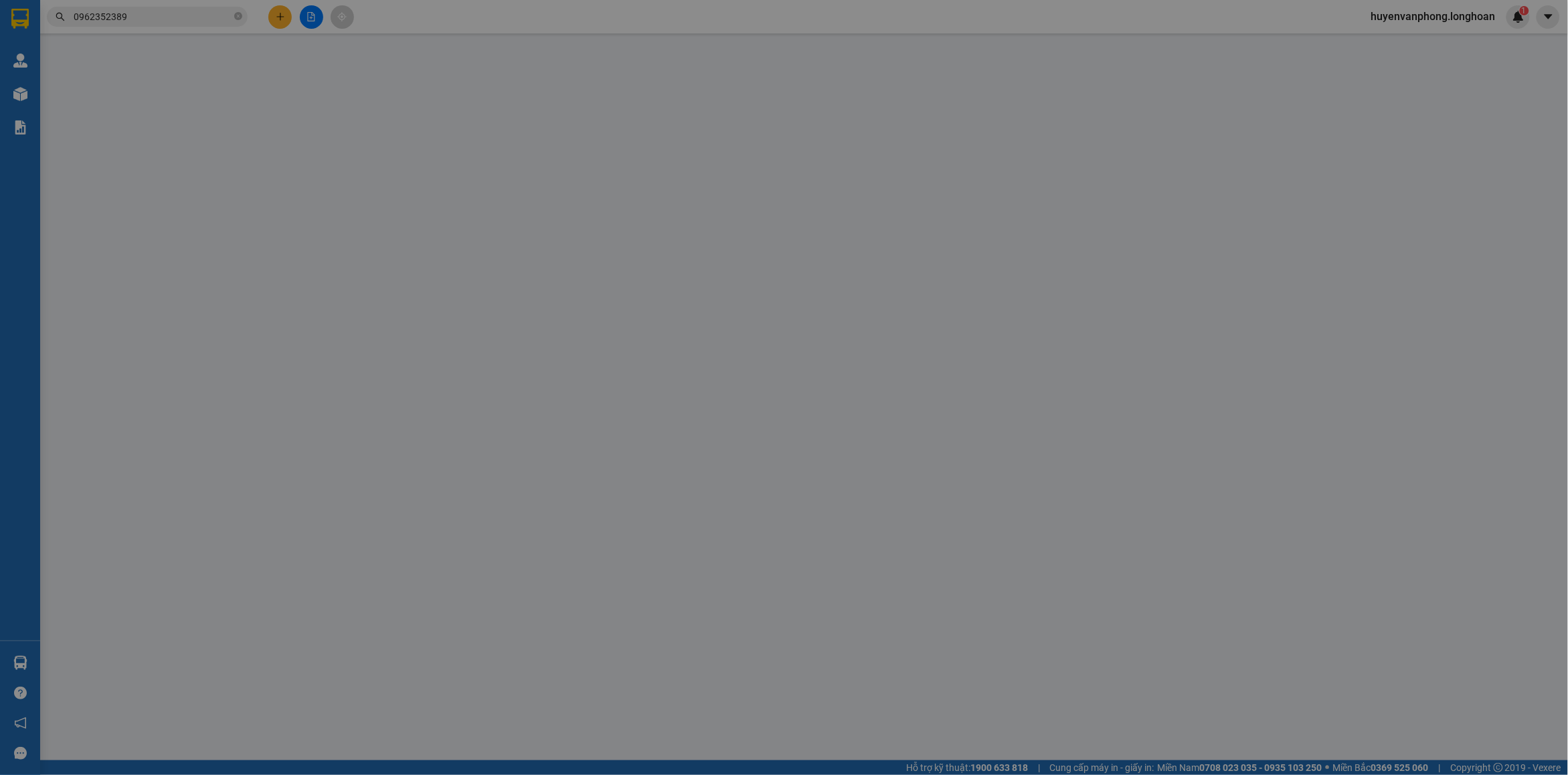
type input "[PERSON_NAME]"
checkbox input "true"
type input "NHA TRANG - B1 Chung cư Hoàng Quân, [GEOGRAPHIC_DATA], [GEOGRAPHIC_DATA], [GEOG…"
type input "Mỗi xe một chìa khóa"
type input "3.300.000"
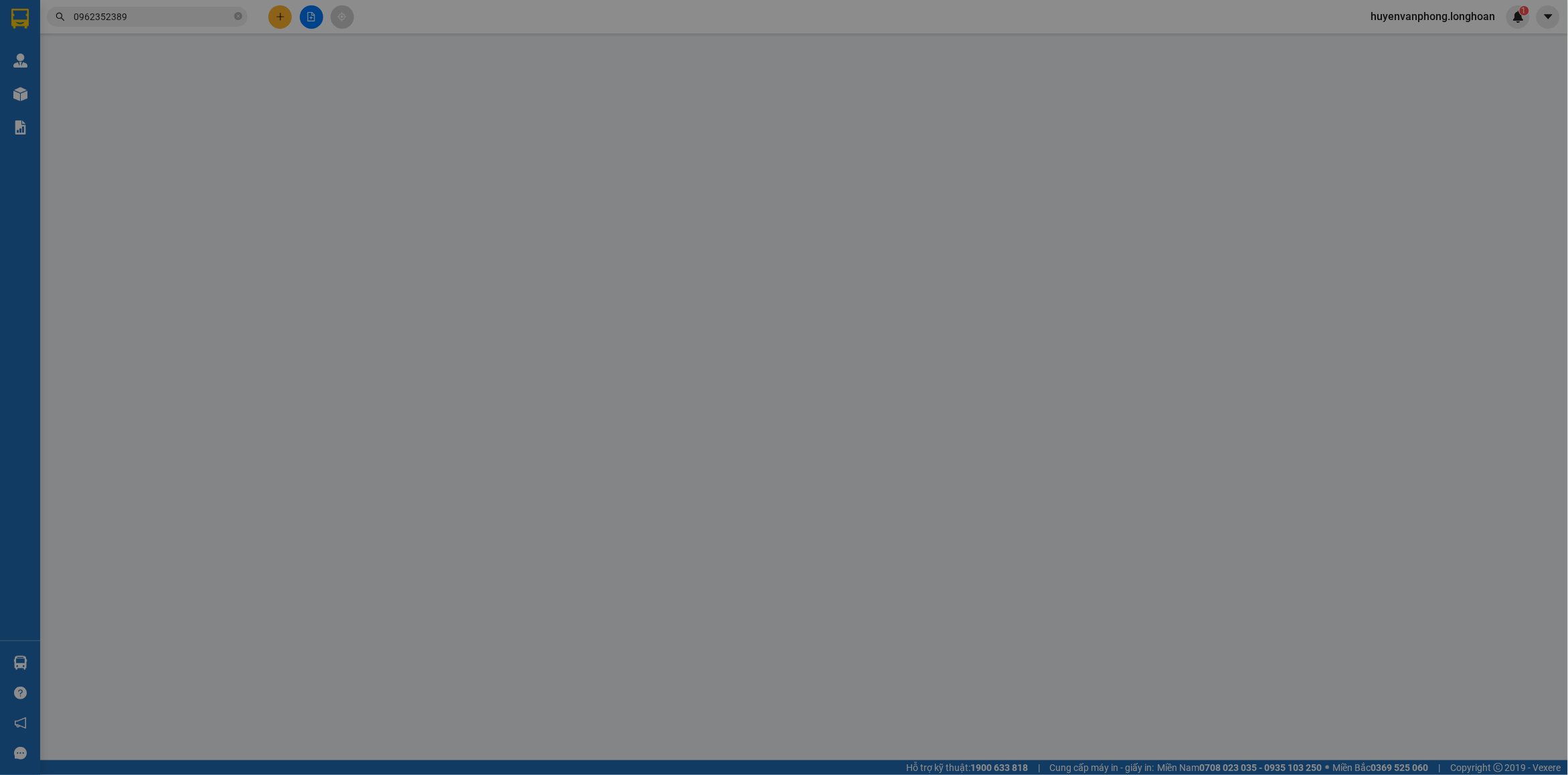
type input "3.300.000"
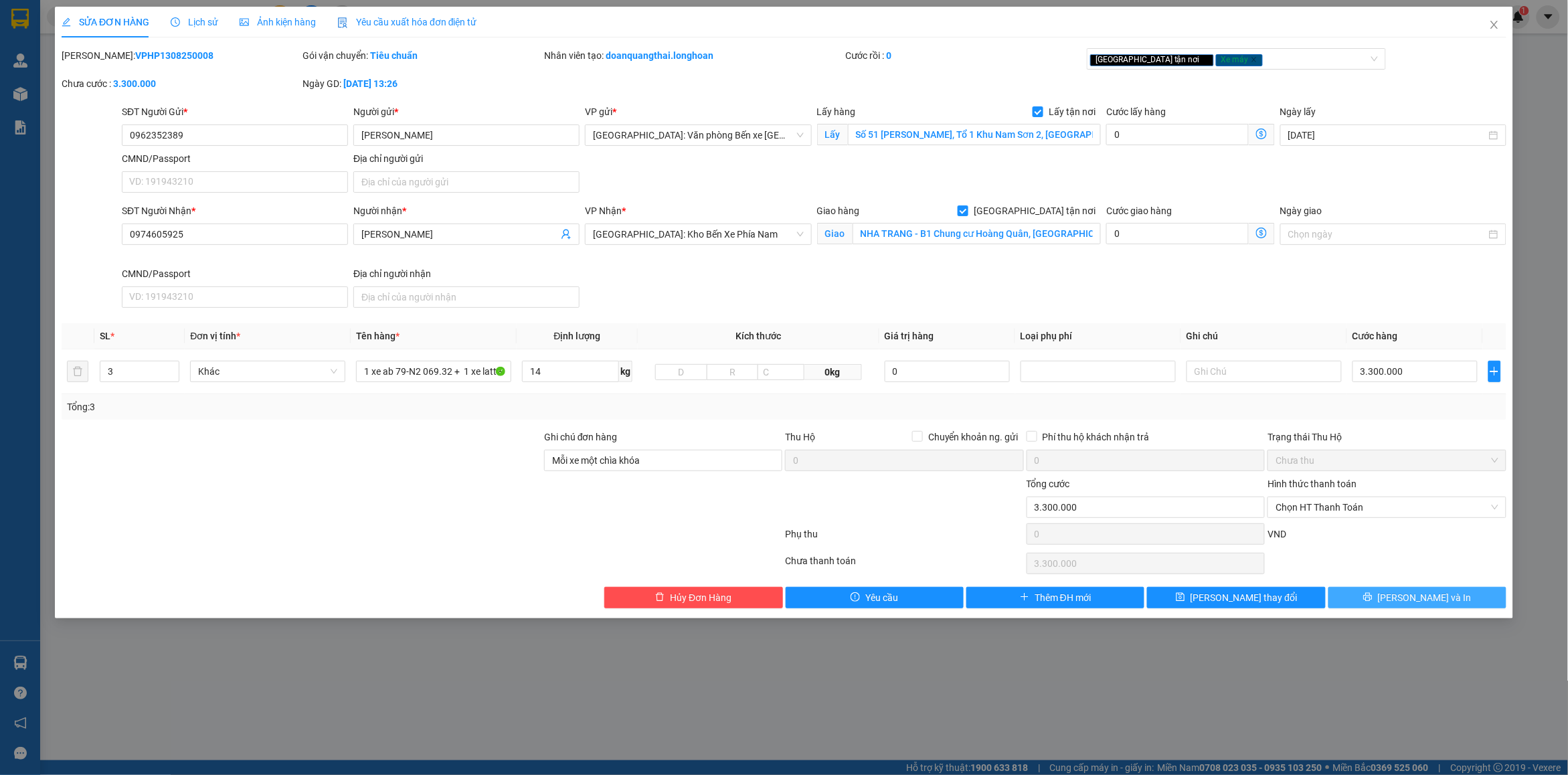
click at [1422, 592] on span "[PERSON_NAME] và In" at bounding box center [1424, 598] width 94 height 15
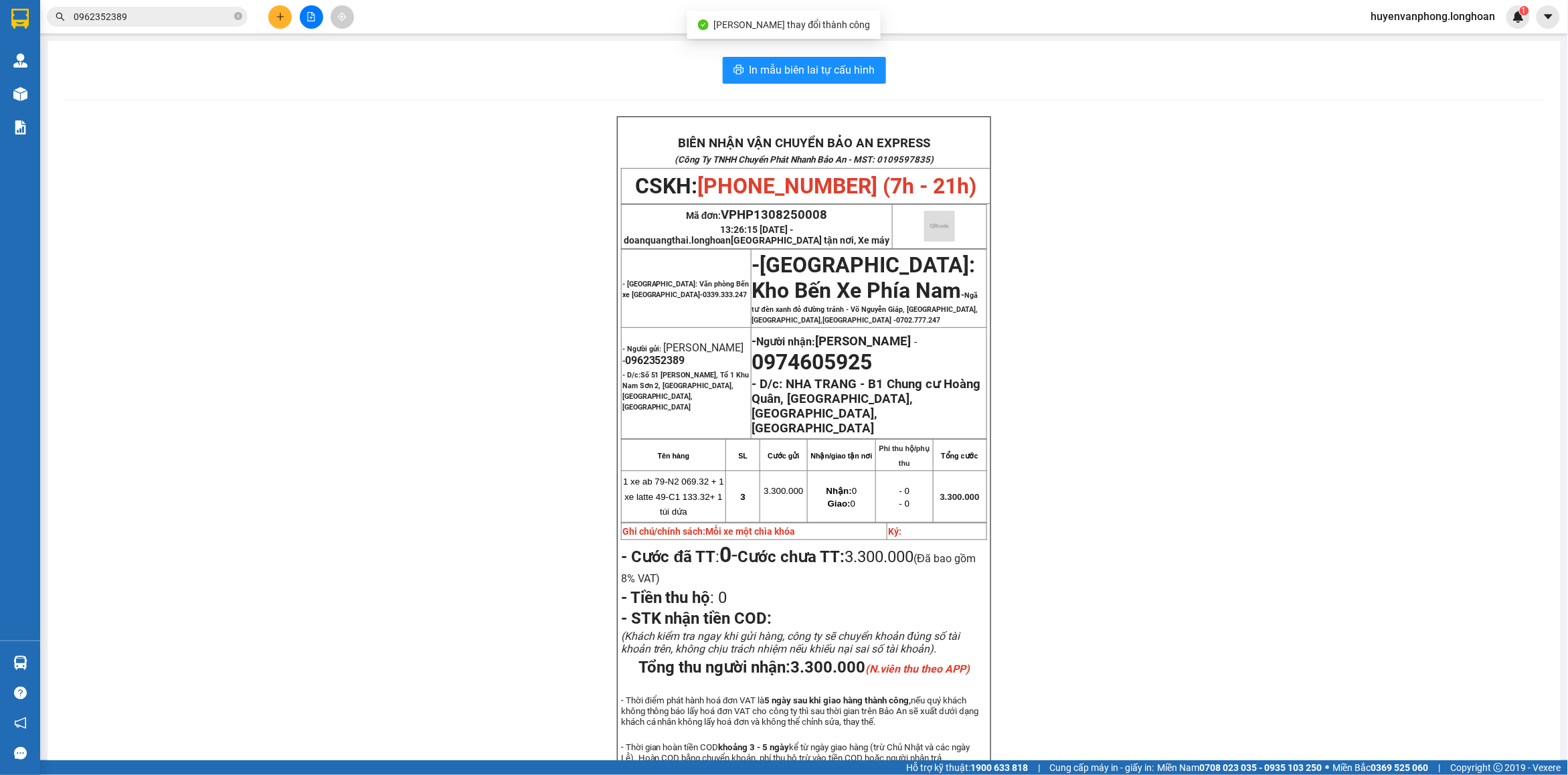
scroll to position [83, 0]
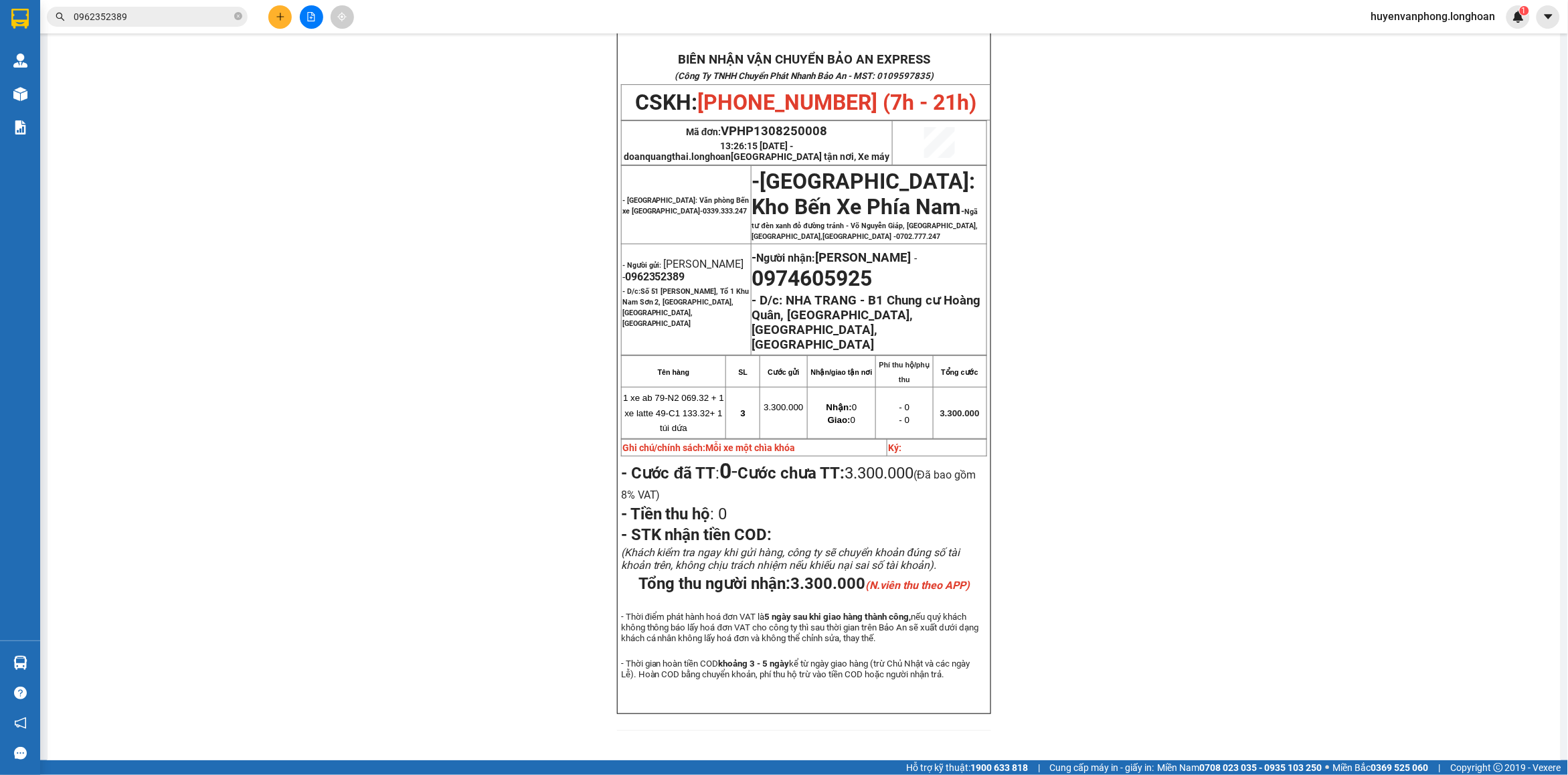
drag, startPoint x: 240, startPoint y: 18, endPoint x: 169, endPoint y: 7, distance: 71.8
click at [236, 18] on icon "close-circle" at bounding box center [239, 16] width 8 height 8
click at [134, 18] on input "text" at bounding box center [152, 17] width 158 height 15
paste input "0364773675"
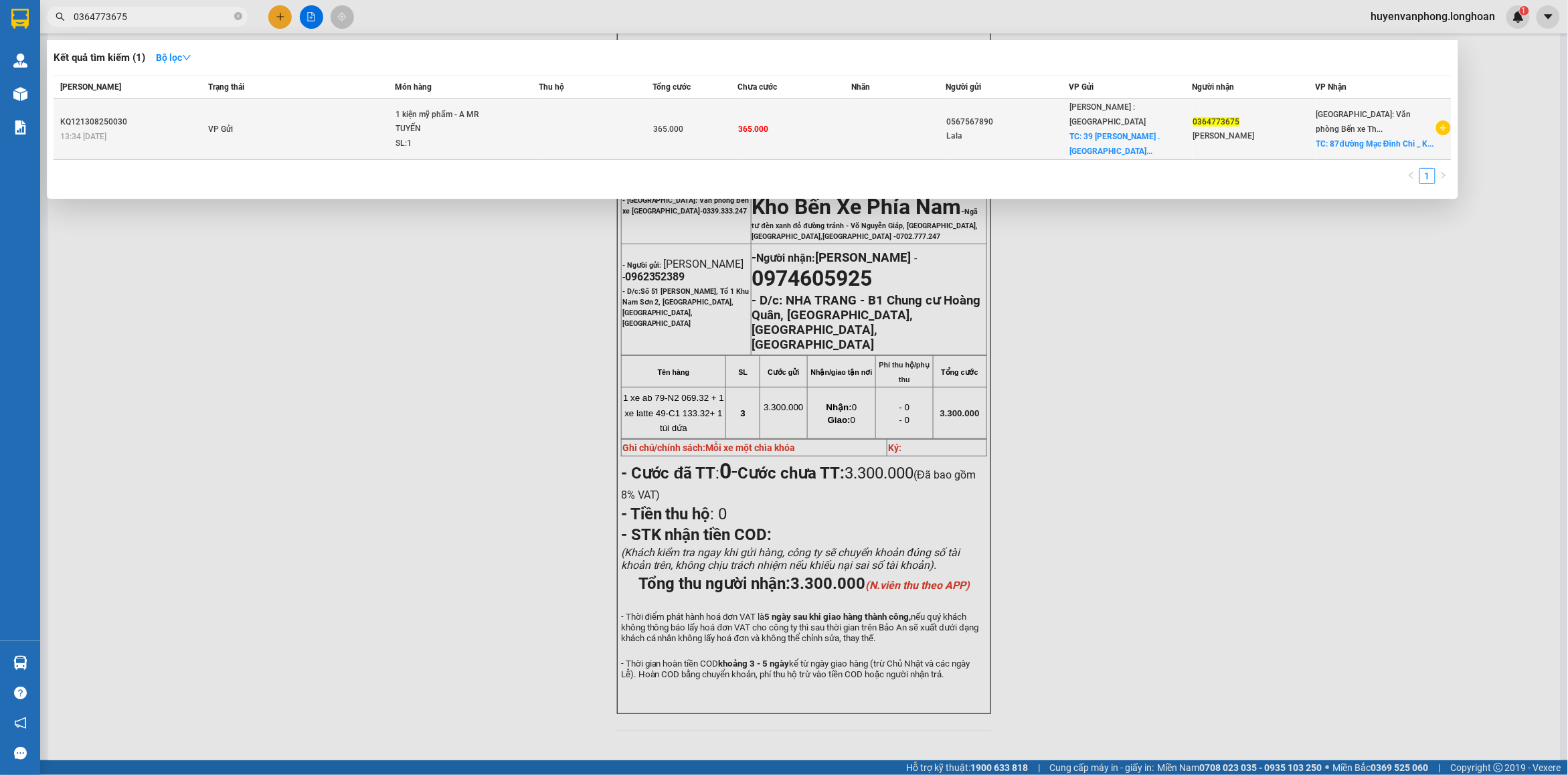
type input "0364773675"
click at [306, 133] on td "VP Gửi" at bounding box center [300, 129] width 189 height 61
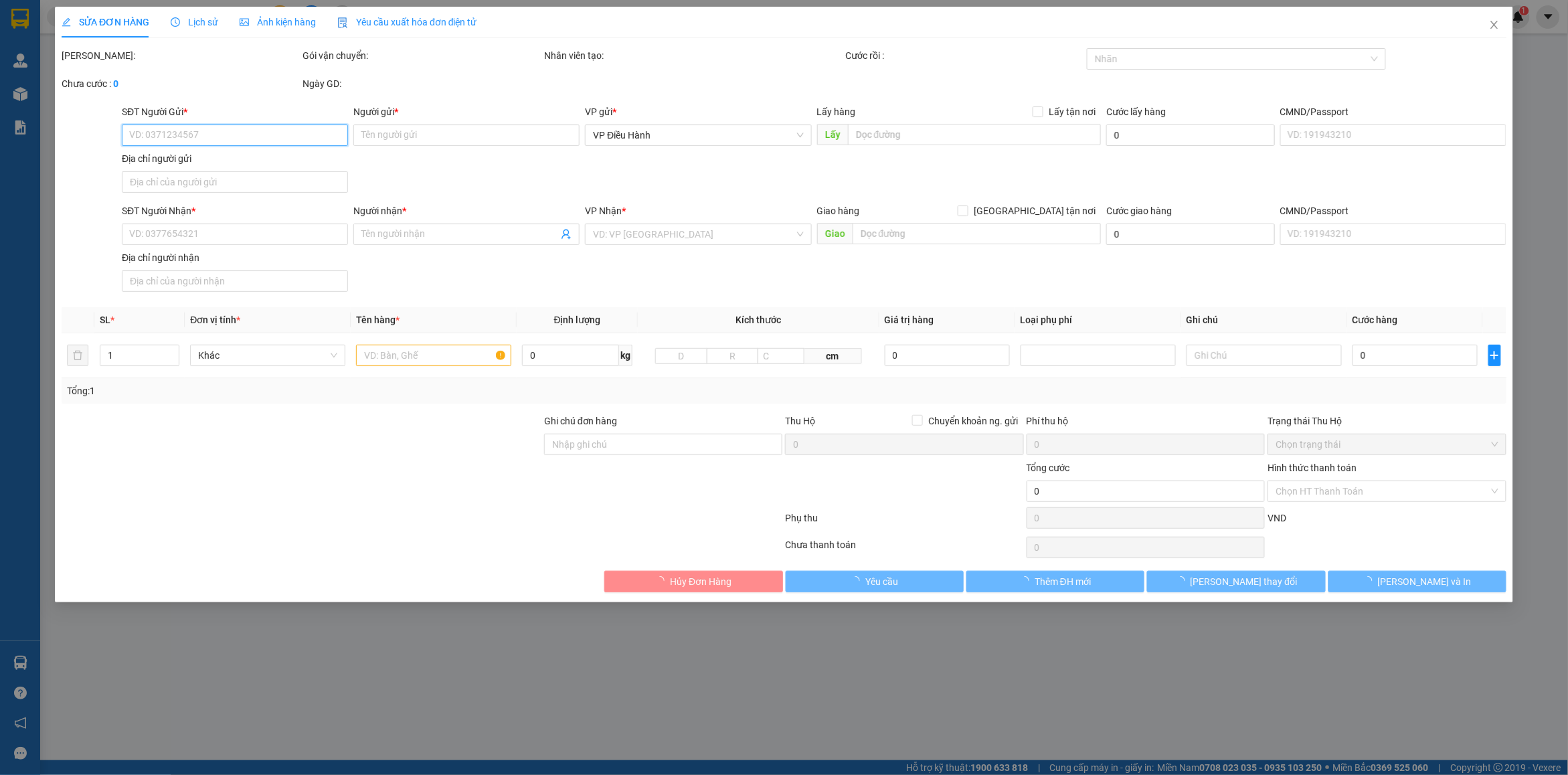
type input "0567567890"
type input "Lala"
checkbox input "true"
type input "39 [PERSON_NAME] . [GEOGRAPHIC_DATA]. Quận 1"
type input "0364773675"
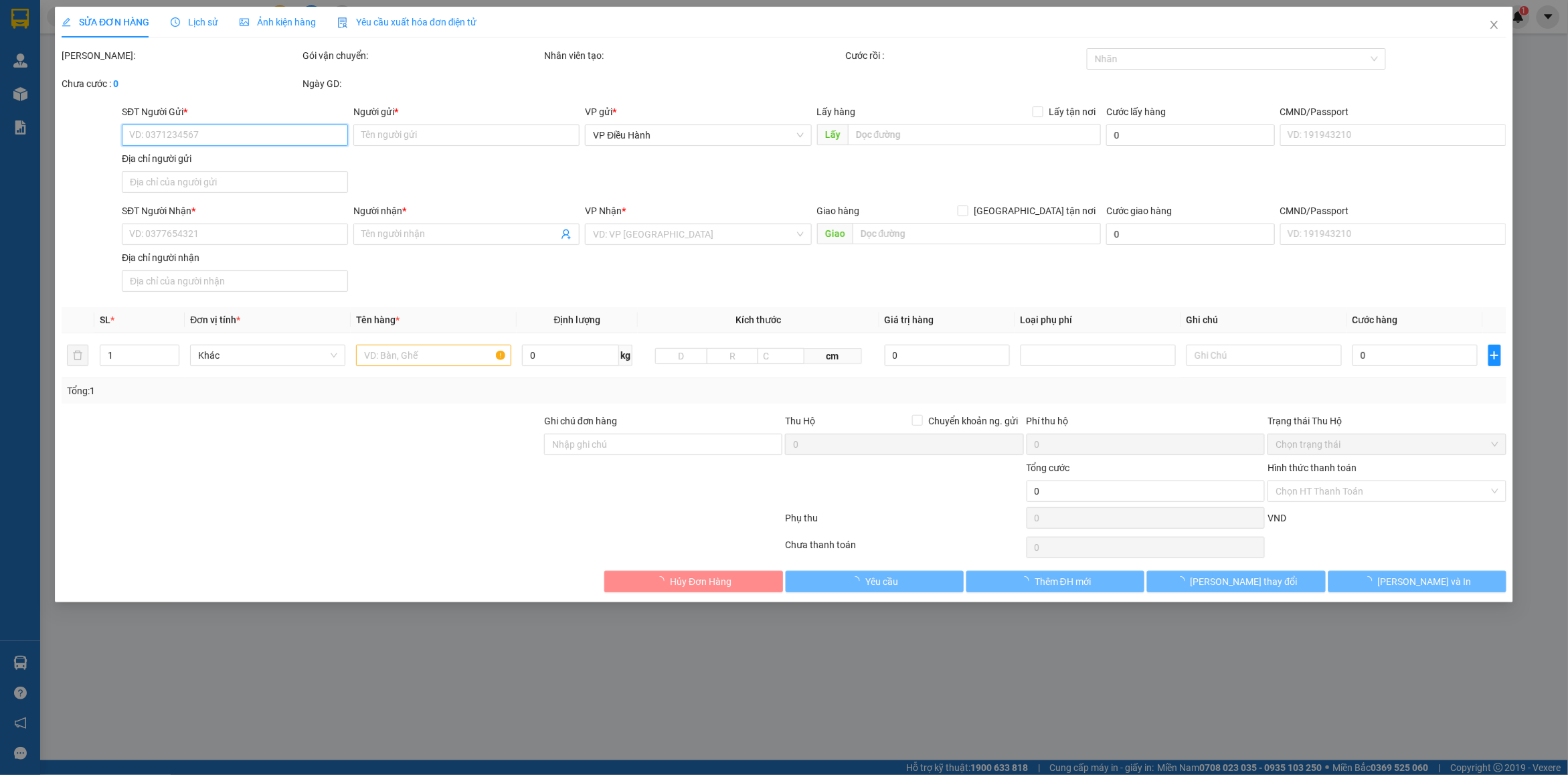
type input "[PERSON_NAME]"
checkbox input "true"
type input "87đường Mạc Đĩnh Chi _ Ka Long _ Móng Cái 2_ tỉnh [GEOGRAPHIC_DATA]"
type input "365.000"
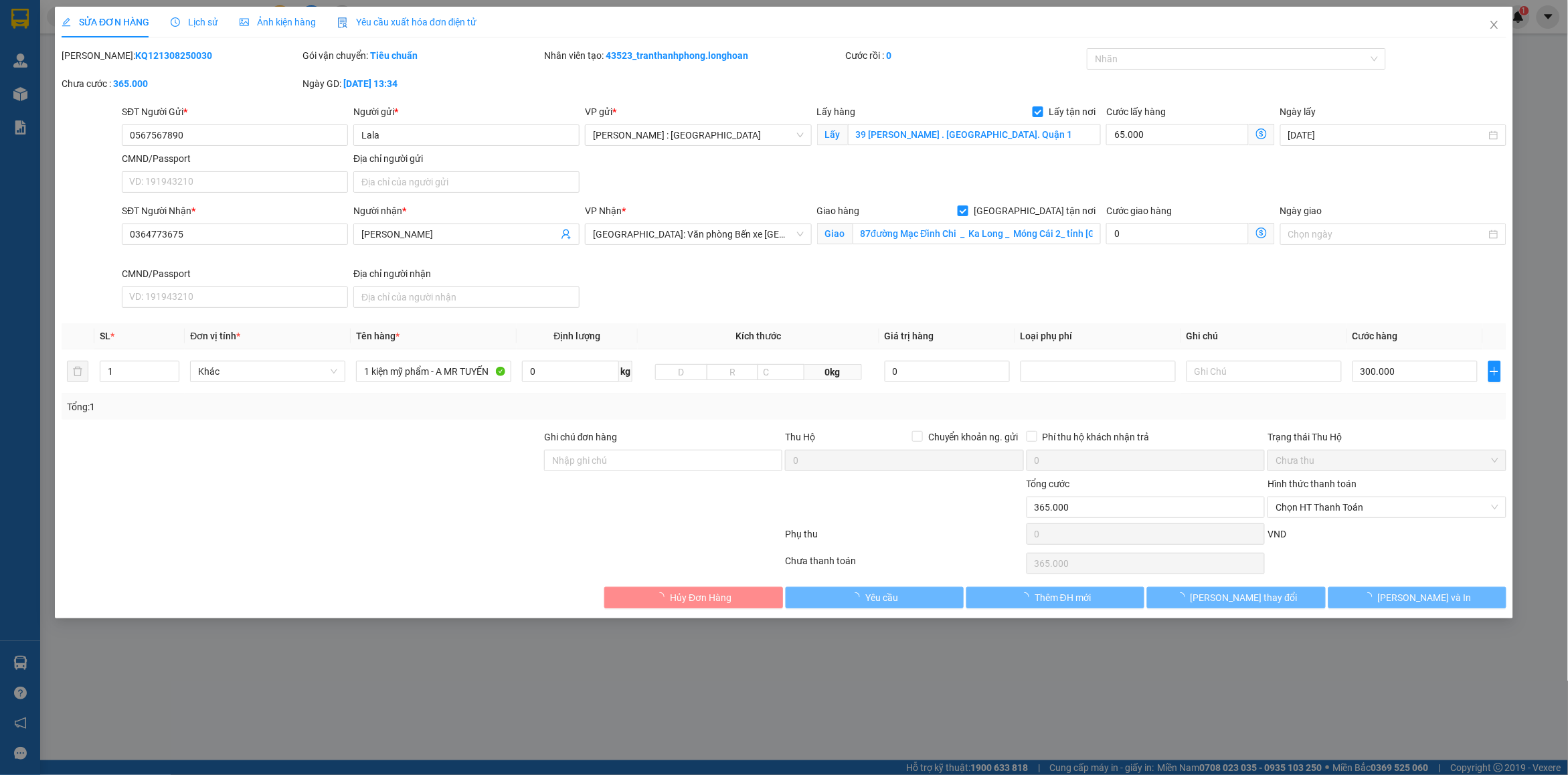
click at [208, 17] on span "Lịch sử" at bounding box center [194, 22] width 47 height 11
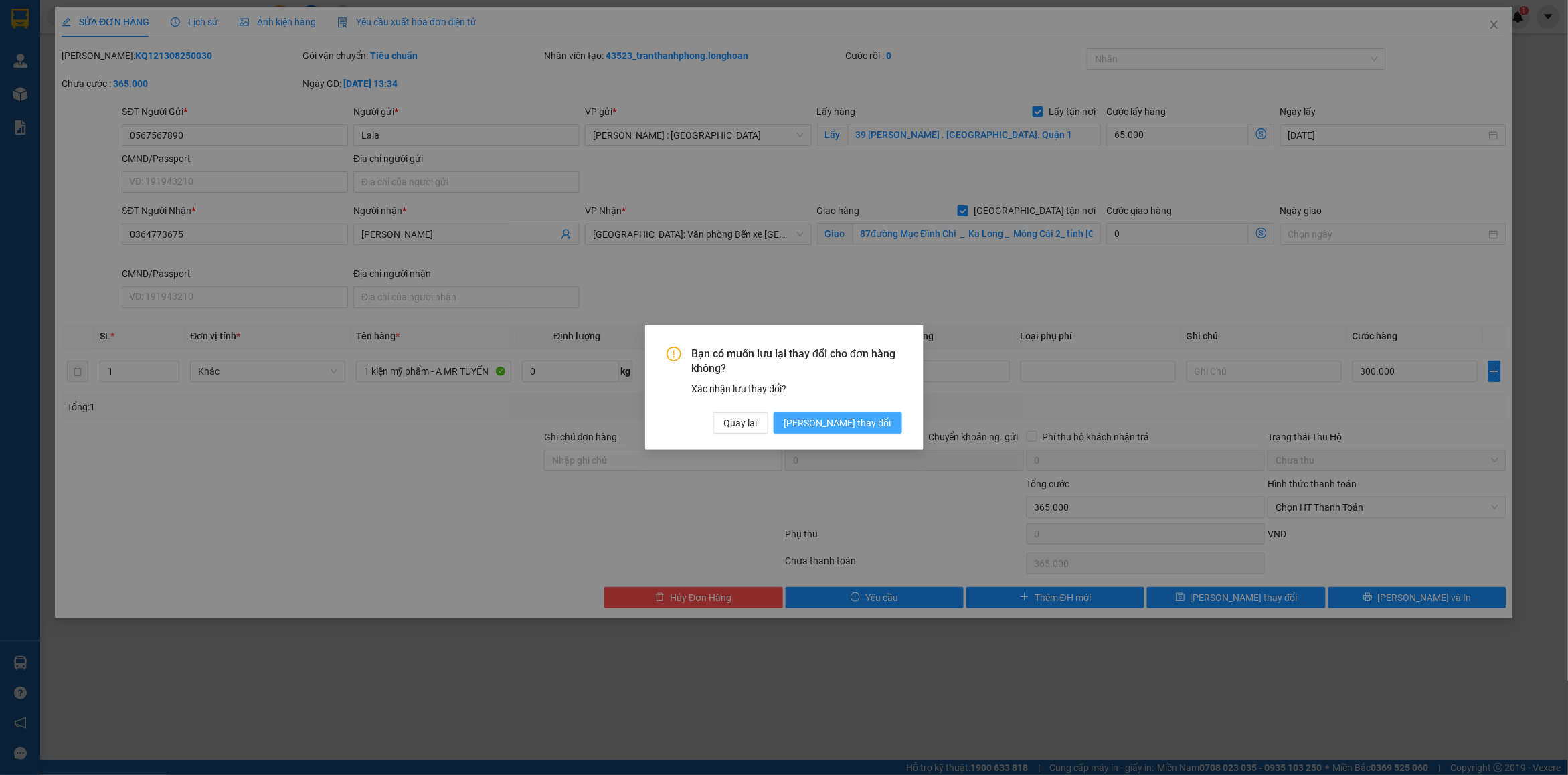
click at [878, 426] on span "[PERSON_NAME] thay đổi" at bounding box center [838, 423] width 107 height 15
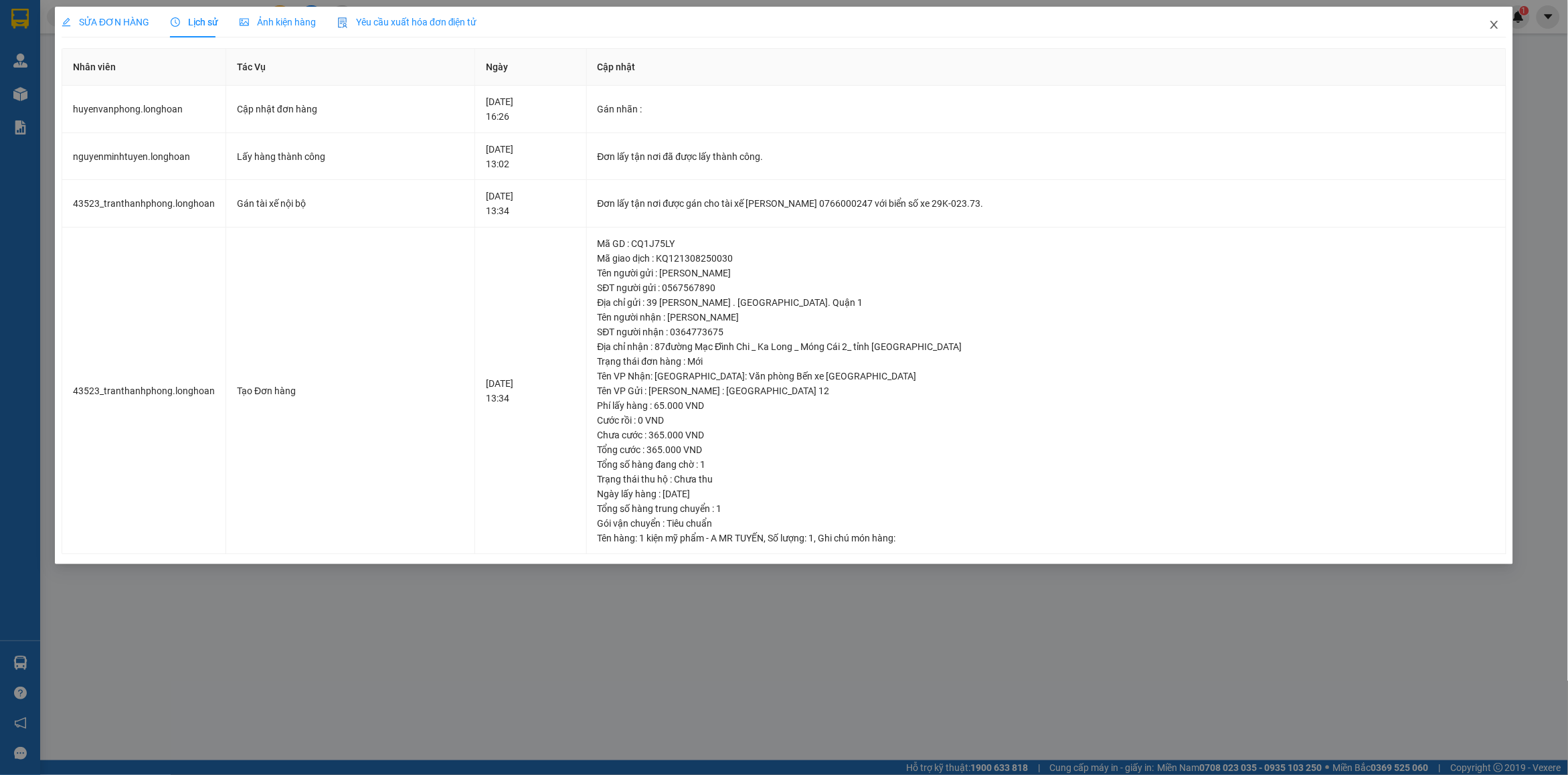
click at [1496, 35] on span "Close" at bounding box center [1494, 25] width 37 height 37
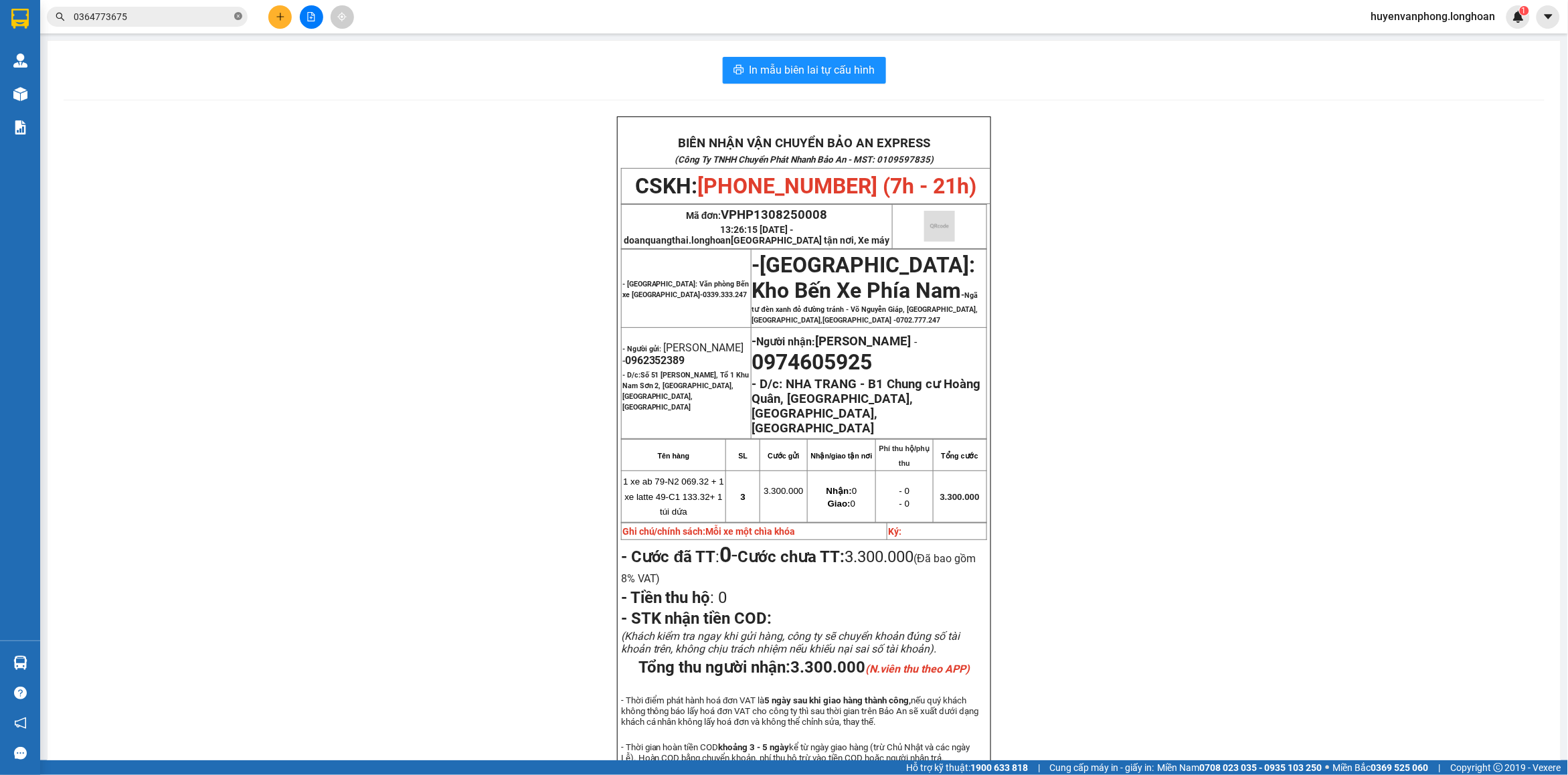
click at [238, 12] on span at bounding box center [239, 17] width 8 height 13
click at [134, 15] on input "text" at bounding box center [152, 17] width 158 height 15
paste input "0975694546"
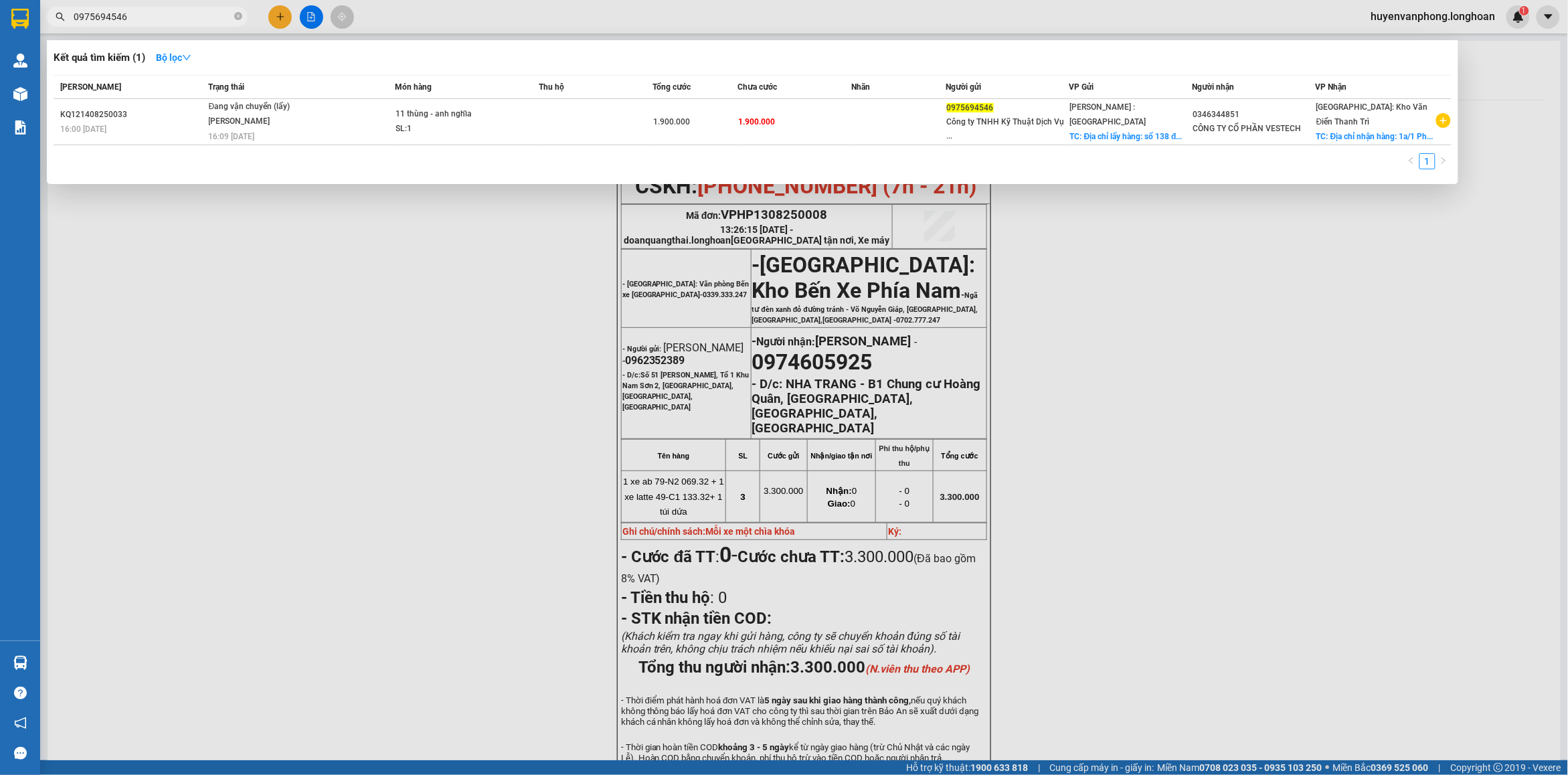
type input "0975694546"
click at [422, 134] on div "SL: 1" at bounding box center [446, 129] width 100 height 15
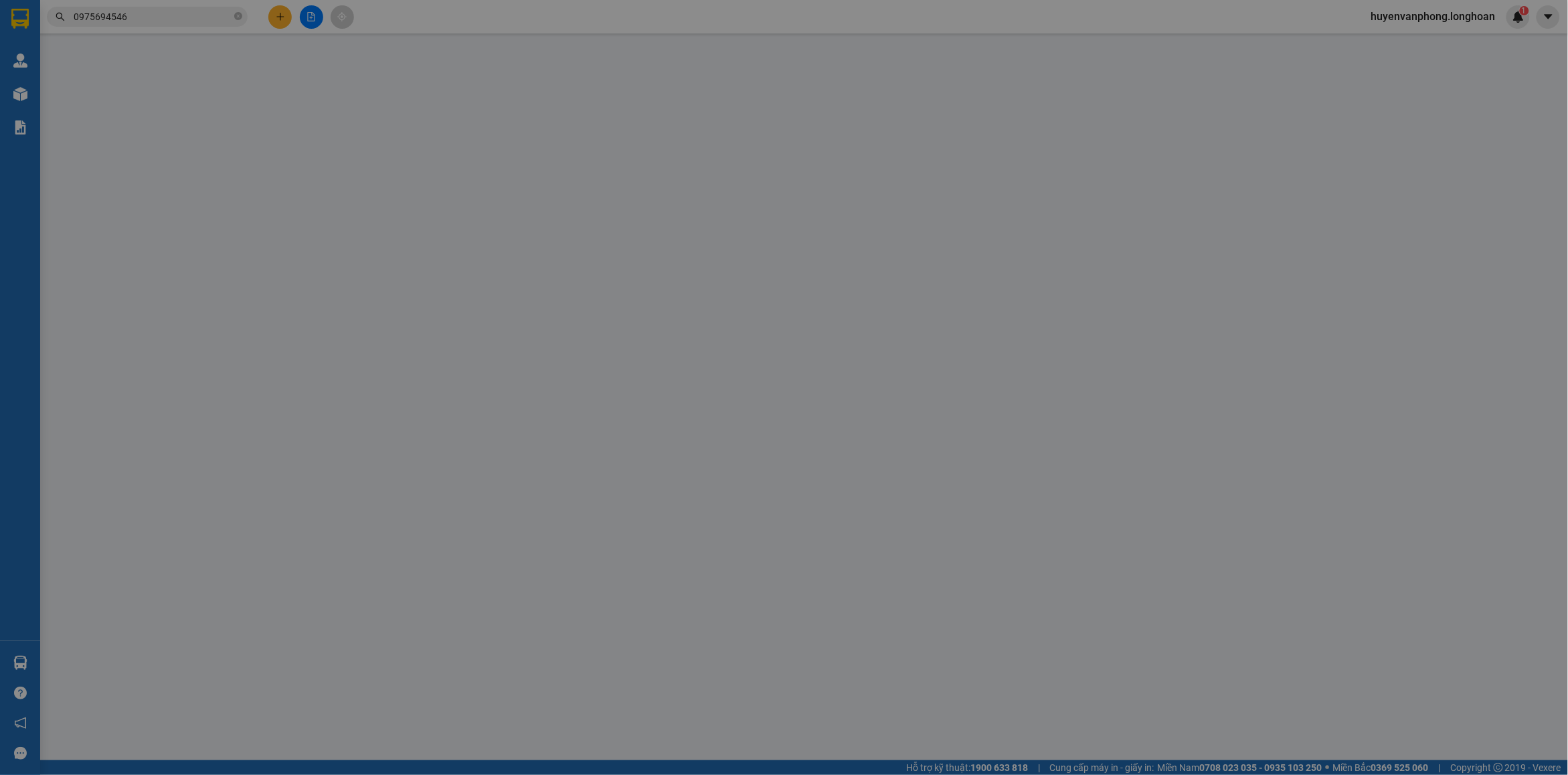
type input "0975694546"
type input "Công ty TNHH Kỹ Thuật Dịch Vụ Song Long"
checkbox input "true"
type input "Địa chỉ lấy hàng: [STREET_ADDRESS]"
type input "0346344851"
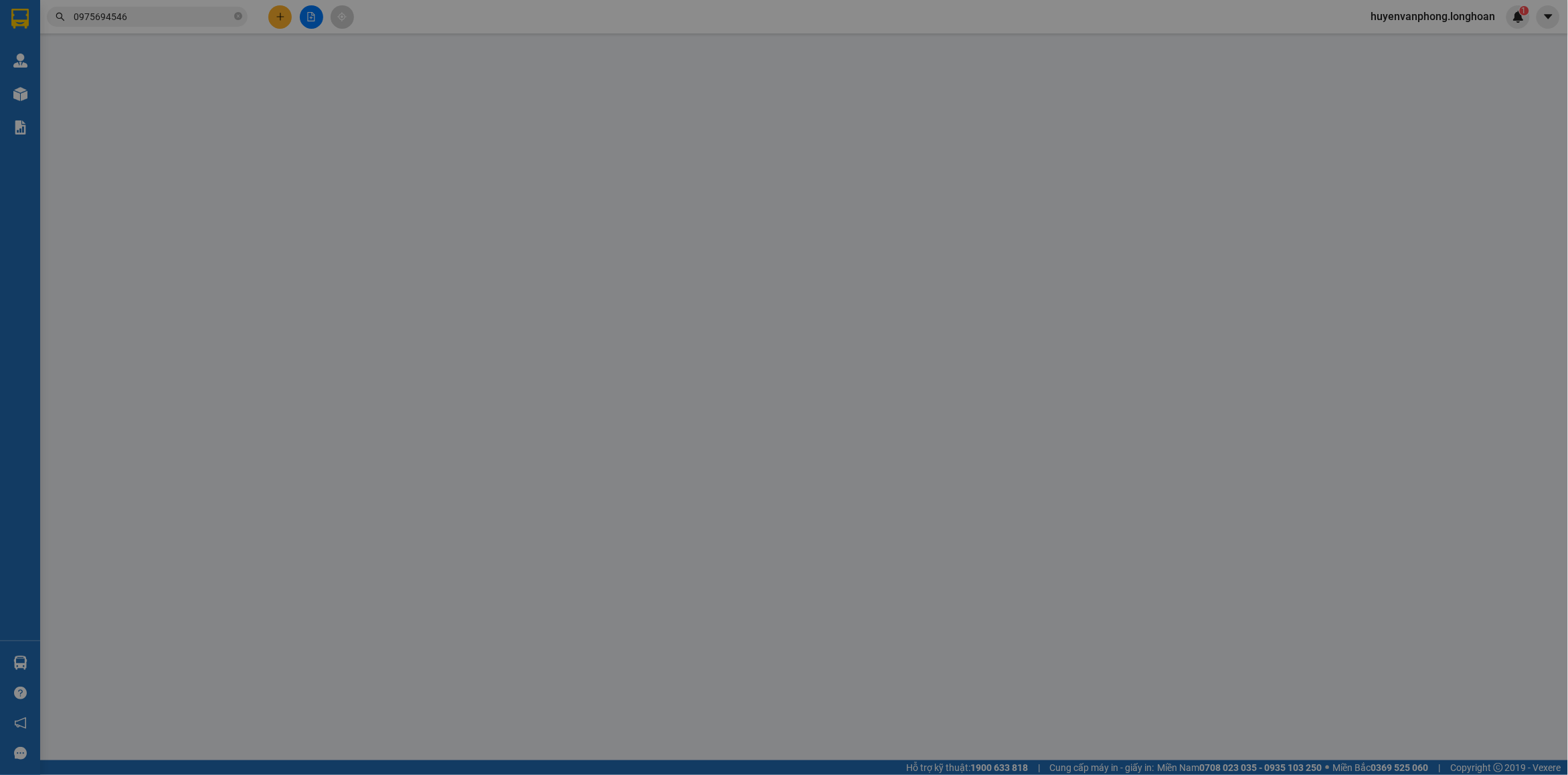
type input "CÔNG TY CỔ PHẦN VESTECH"
checkbox input "true"
type input "Địa chỉ nhận hàng: [STREET_ADDRESS]"
type input "1.900.000"
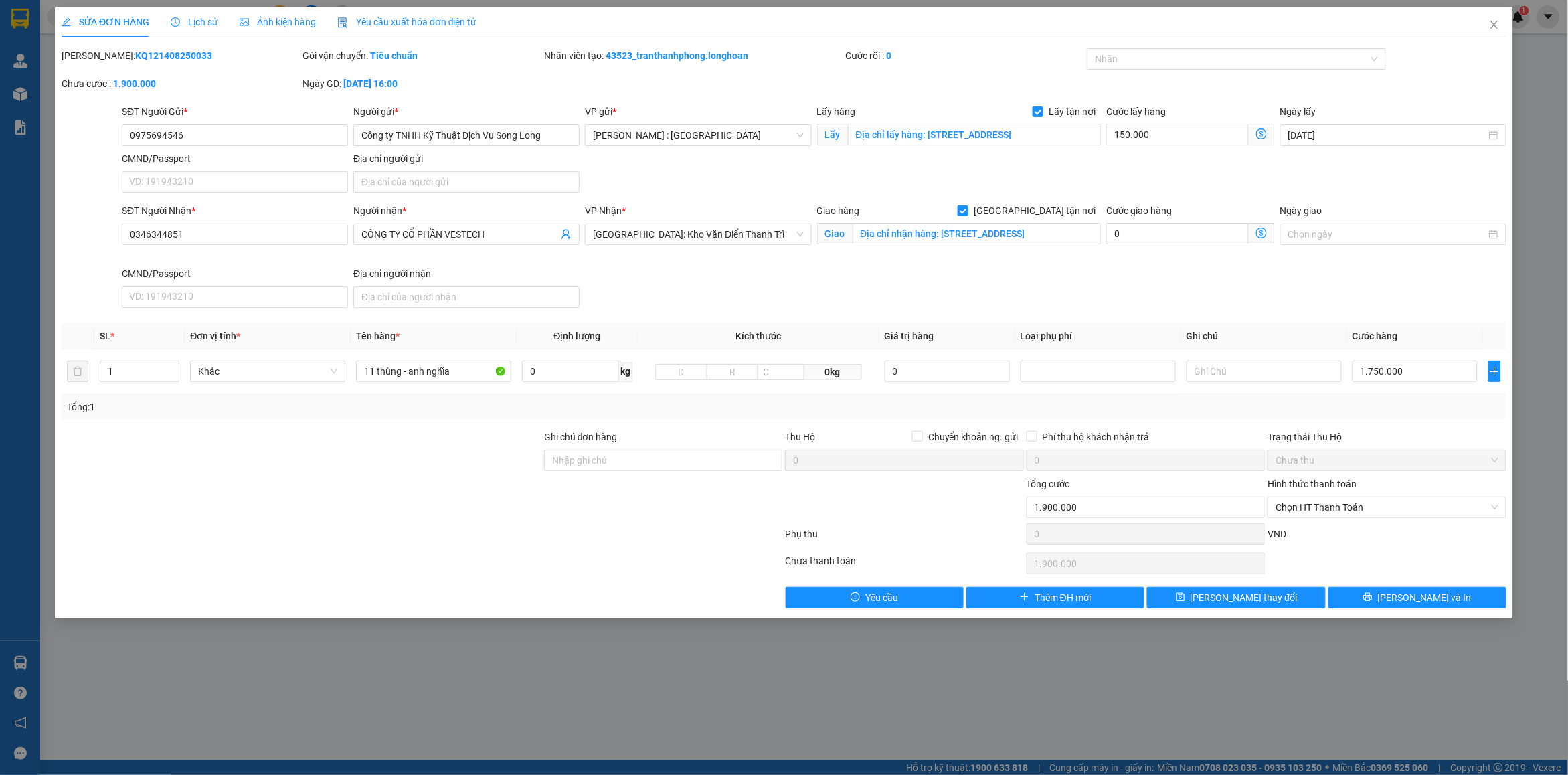
click at [203, 17] on span "Lịch sử" at bounding box center [194, 22] width 47 height 11
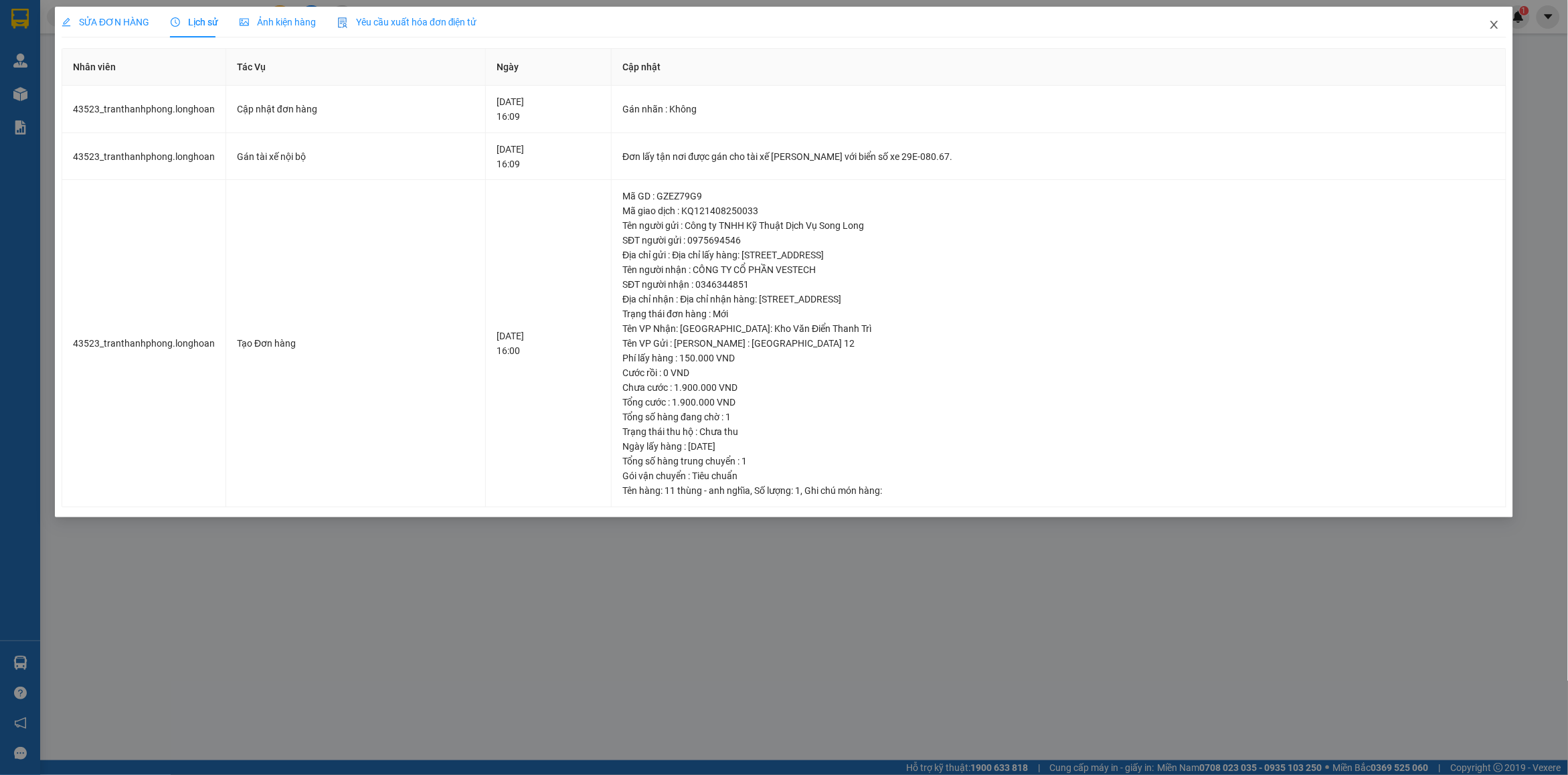
click at [1490, 35] on span "Close" at bounding box center [1494, 25] width 37 height 37
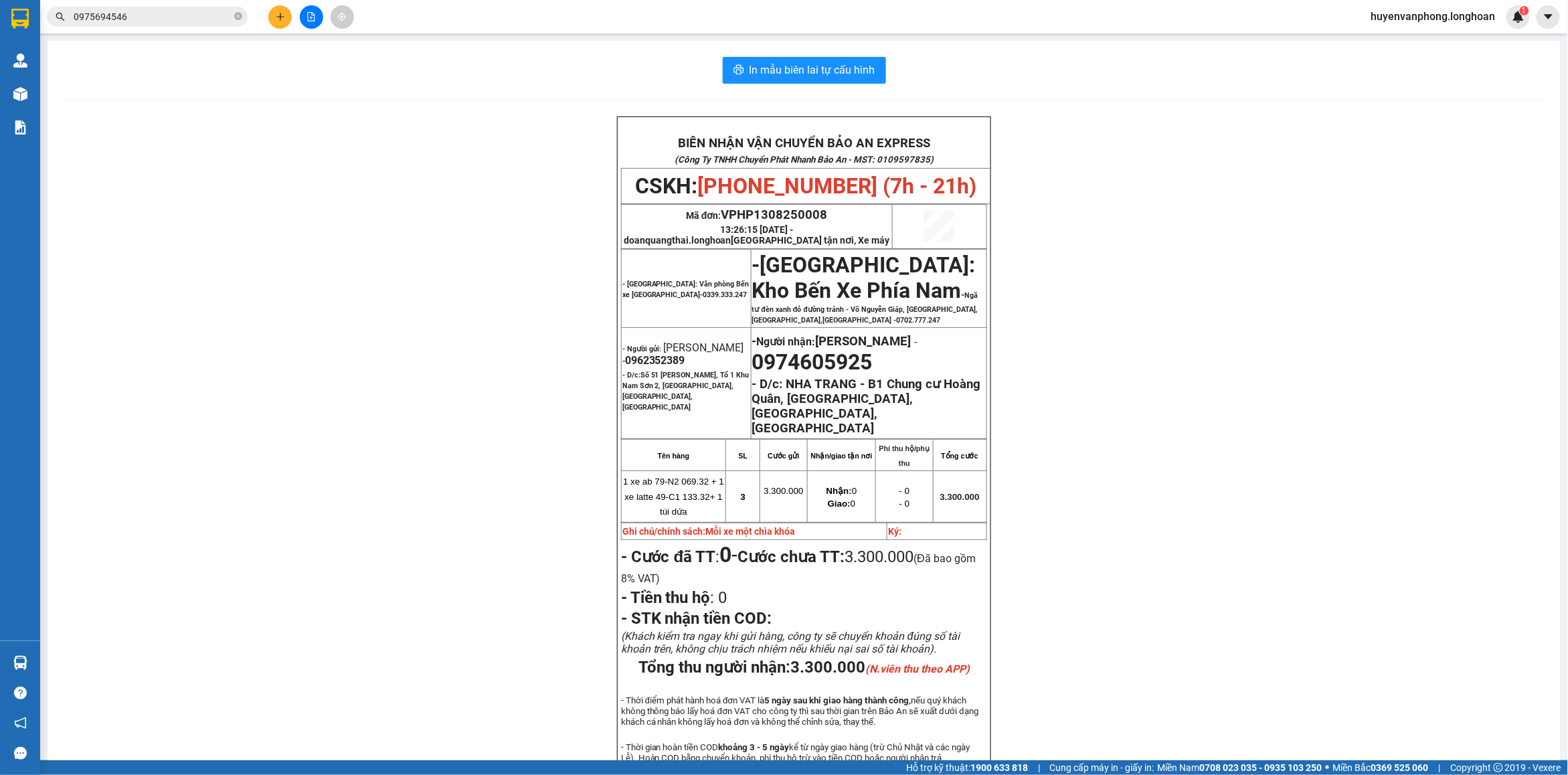
click at [243, 15] on span "0975694546" at bounding box center [147, 17] width 201 height 20
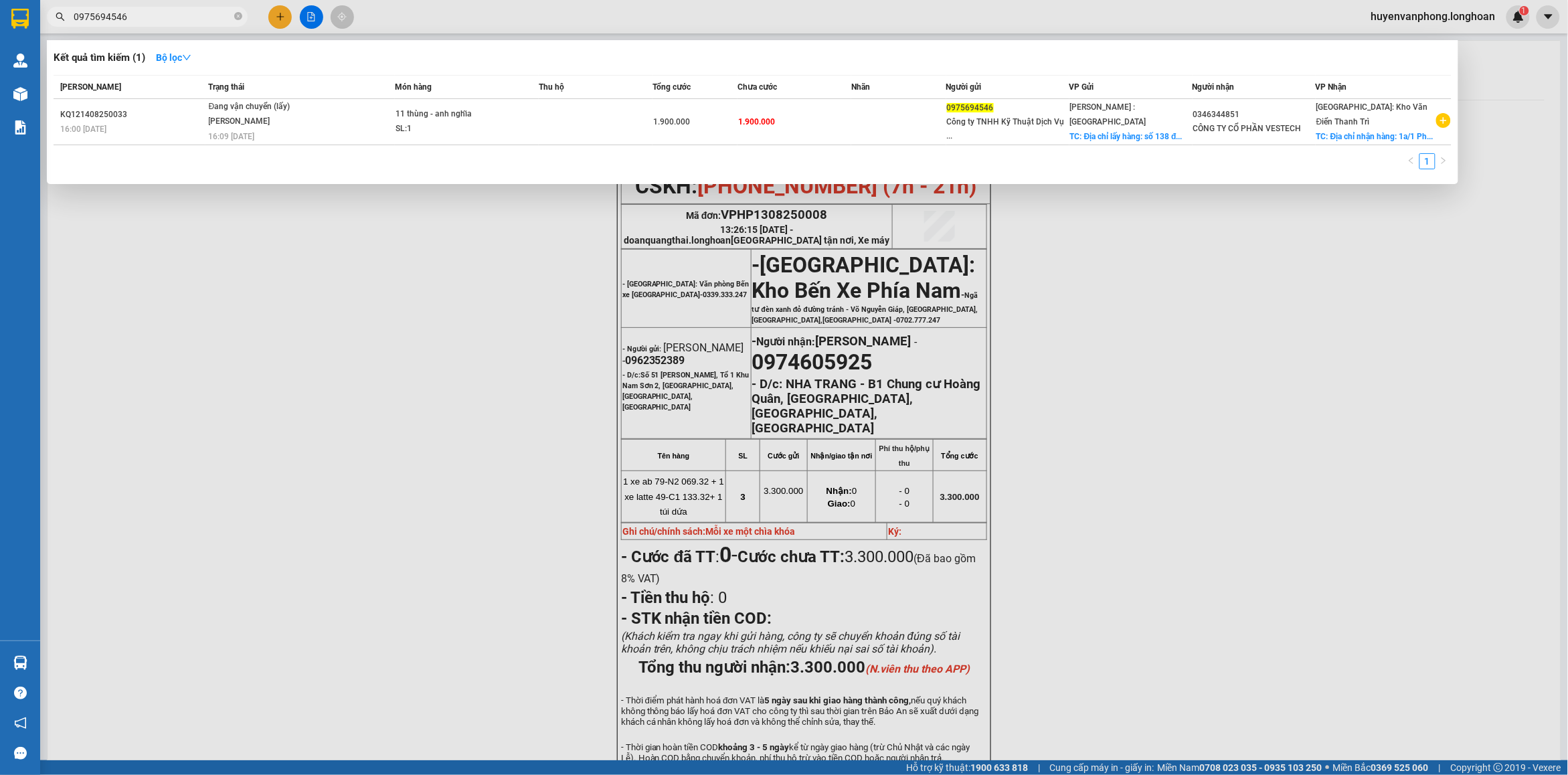
drag, startPoint x: 238, startPoint y: 15, endPoint x: 190, endPoint y: 15, distance: 48.0
click at [234, 15] on icon "close-circle" at bounding box center [239, 16] width 8 height 8
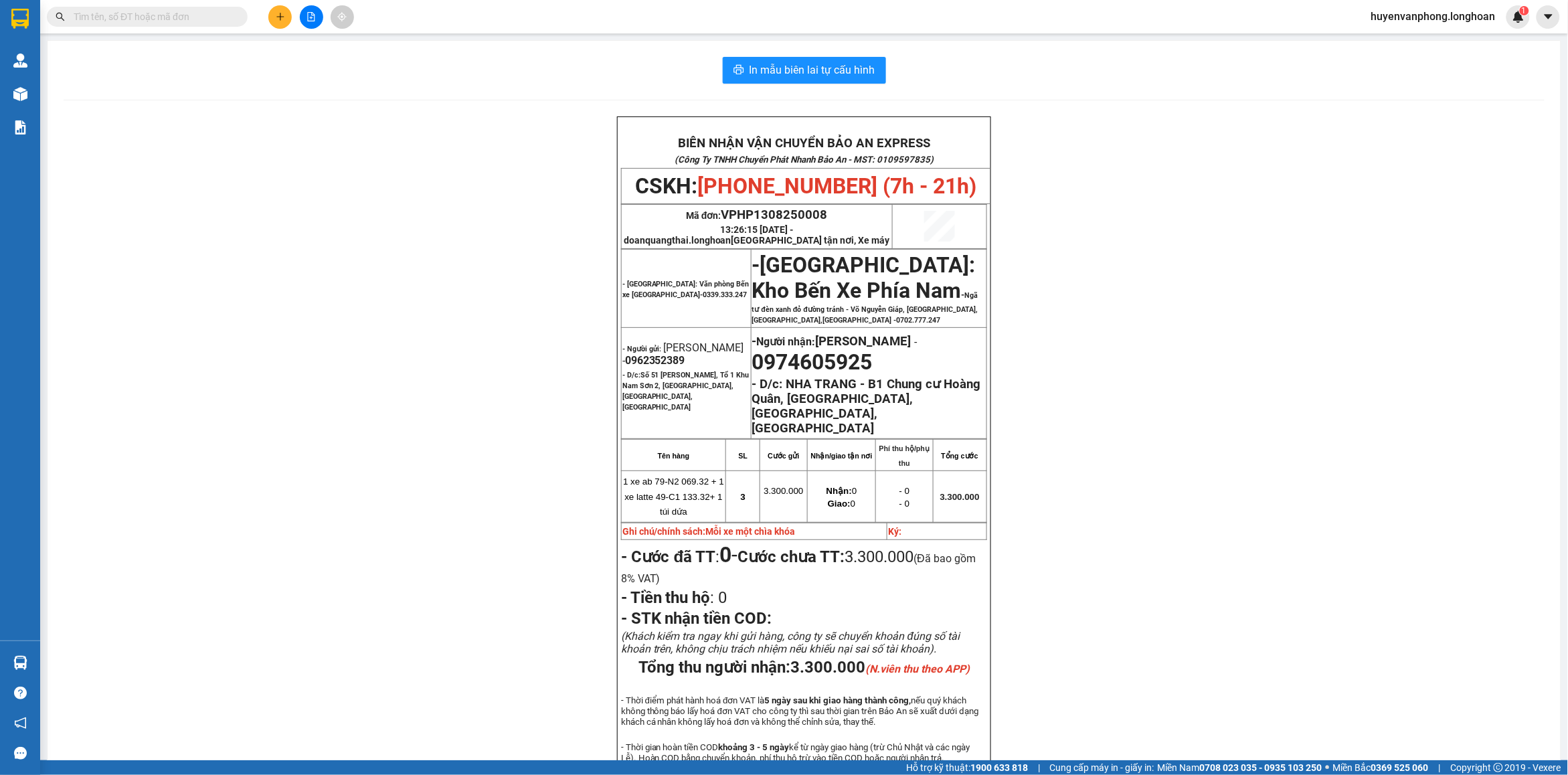
click at [174, 14] on input "text" at bounding box center [152, 17] width 158 height 15
paste input "0985574252"
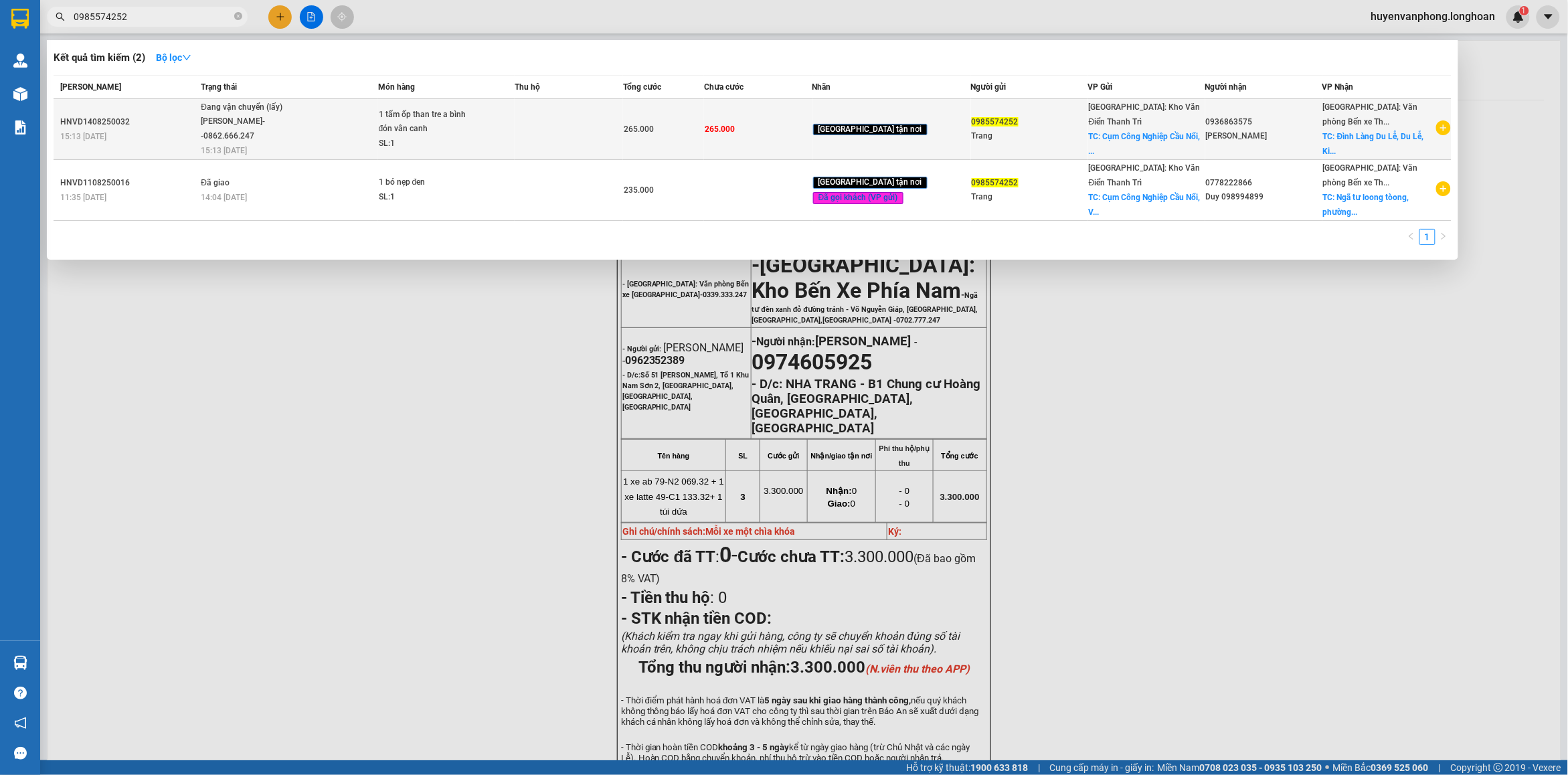
type input "0985574252"
click at [375, 134] on span "Đang vận chuyển (lấy) [PERSON_NAME]--0862.666.247 15:13 [DATE]" at bounding box center [289, 128] width 176 height 56
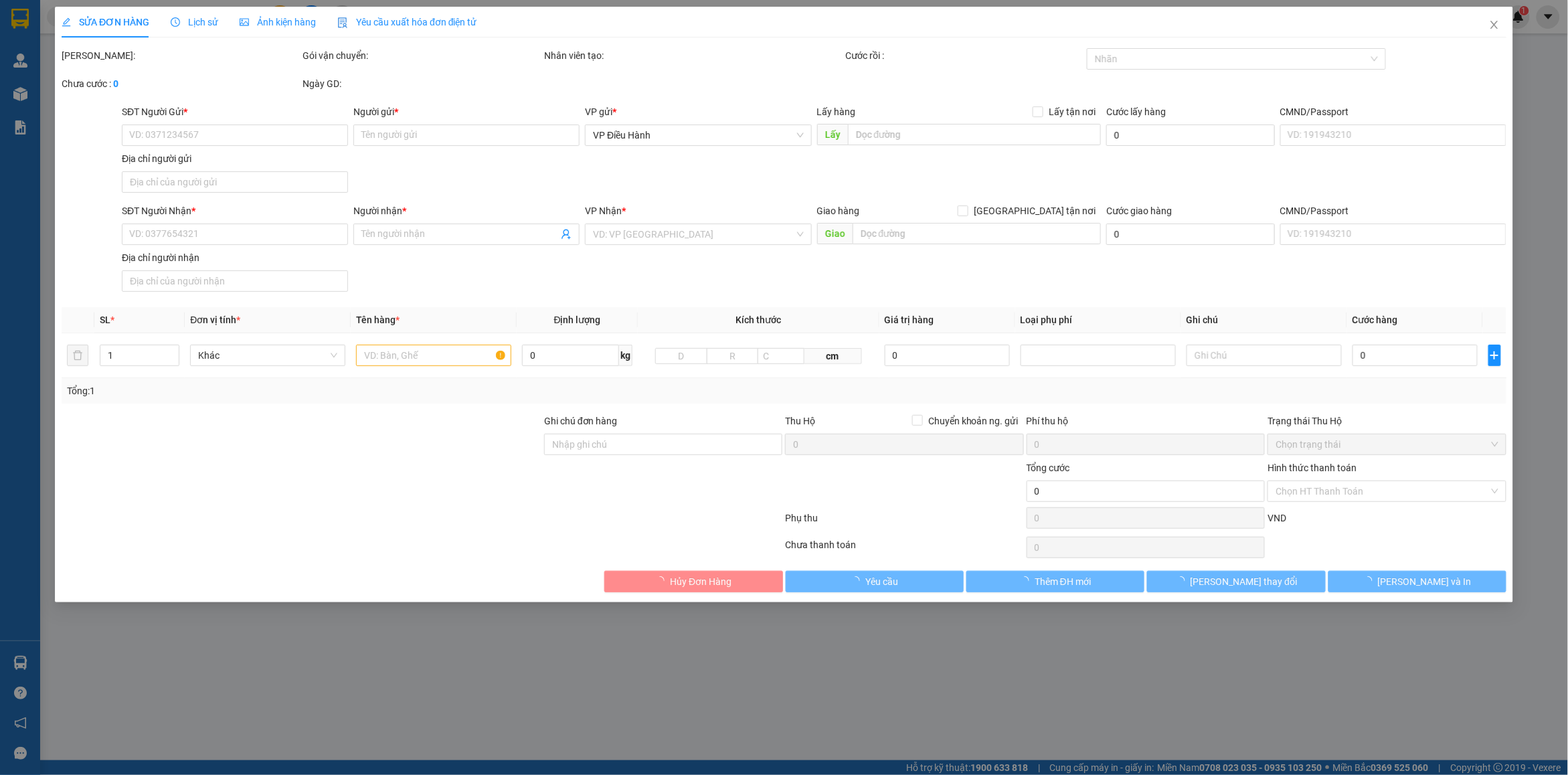
type input "0985574252"
type input "Trang"
checkbox input "true"
type input "Cụm Công Nghiệp Cầu Nổi, [GEOGRAPHIC_DATA], [GEOGRAPHIC_DATA], HN"
type input "0936863575"
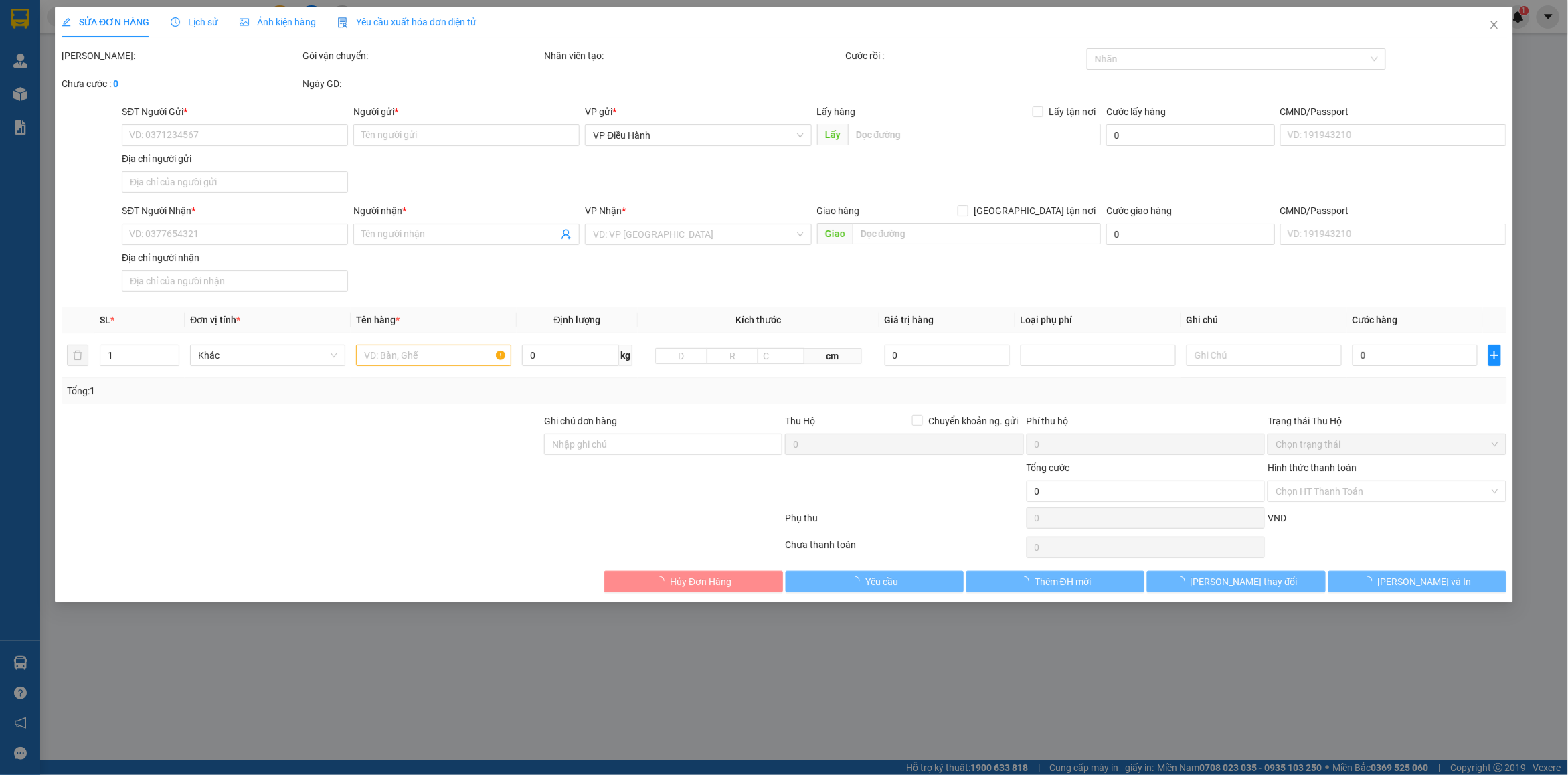
type input "[PERSON_NAME]"
checkbox input "true"
type input "Đình Làng Du Lễ, [GEOGRAPHIC_DATA], [GEOGRAPHIC_DATA], [GEOGRAPHIC_DATA]"
type input "265.000"
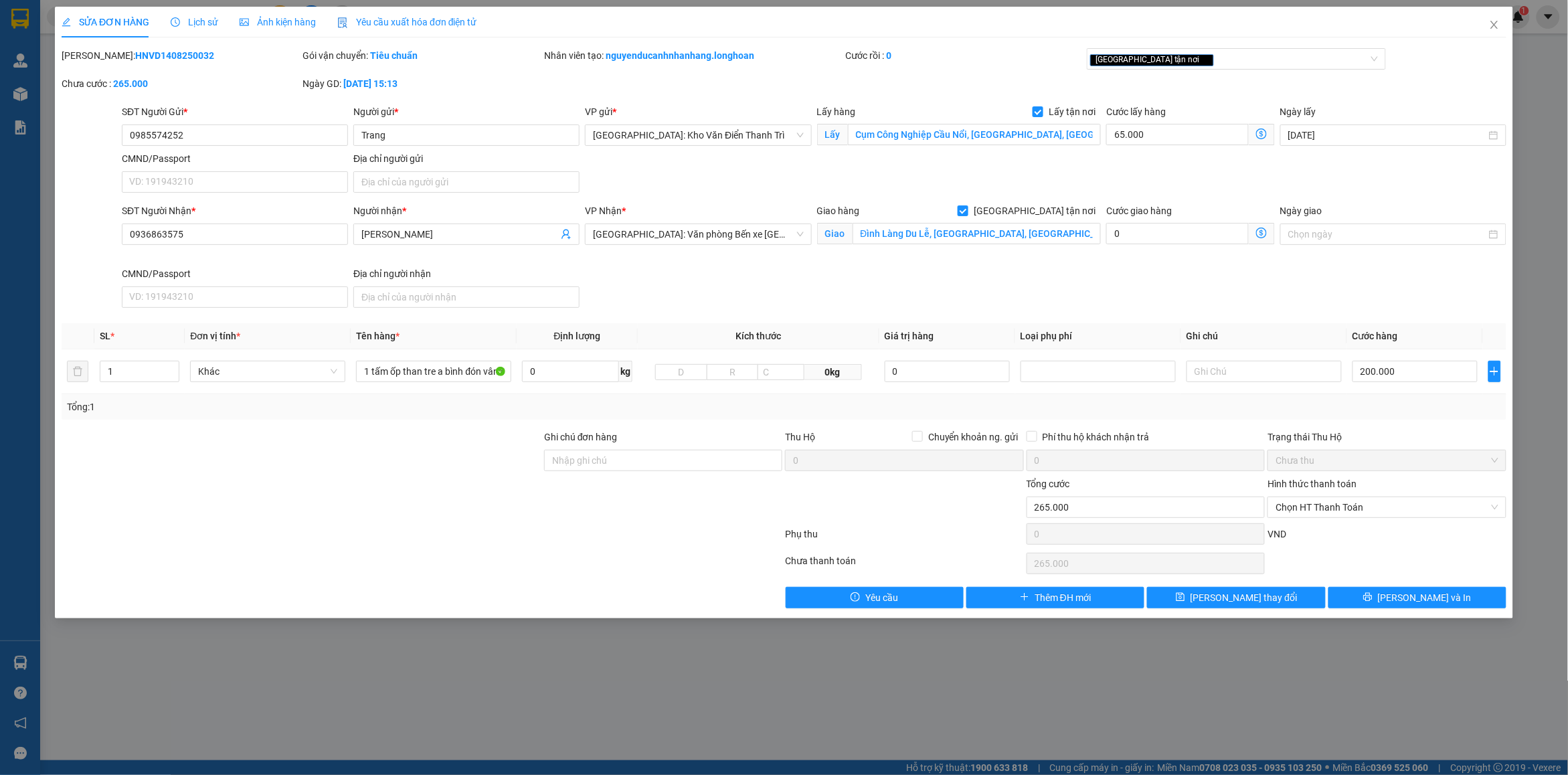
click at [194, 17] on span "Lịch sử" at bounding box center [194, 22] width 47 height 11
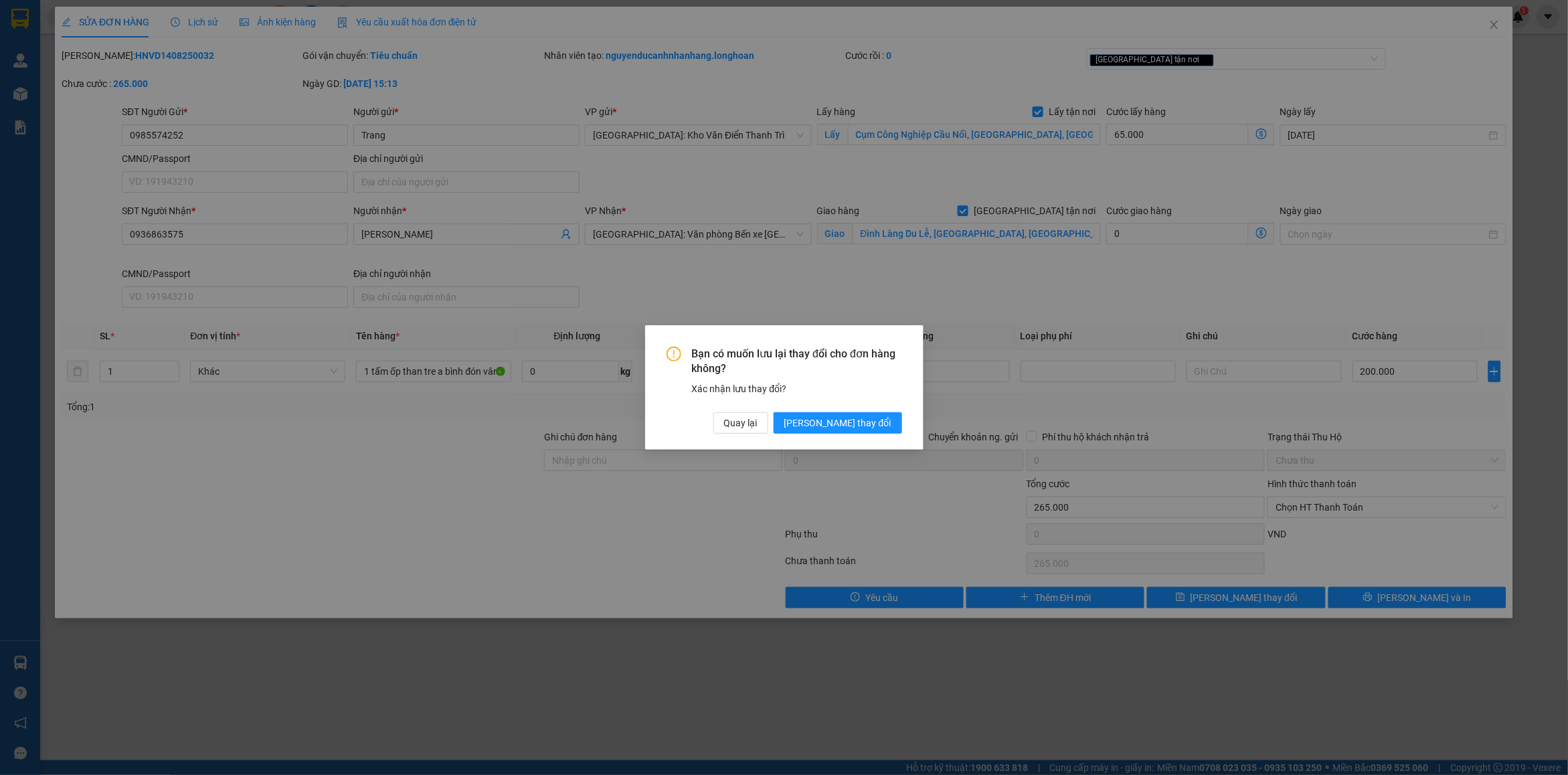
drag, startPoint x: 852, startPoint y: 419, endPoint x: 640, endPoint y: 370, distance: 217.6
click at [850, 418] on span "[PERSON_NAME] thay đổi" at bounding box center [838, 423] width 107 height 15
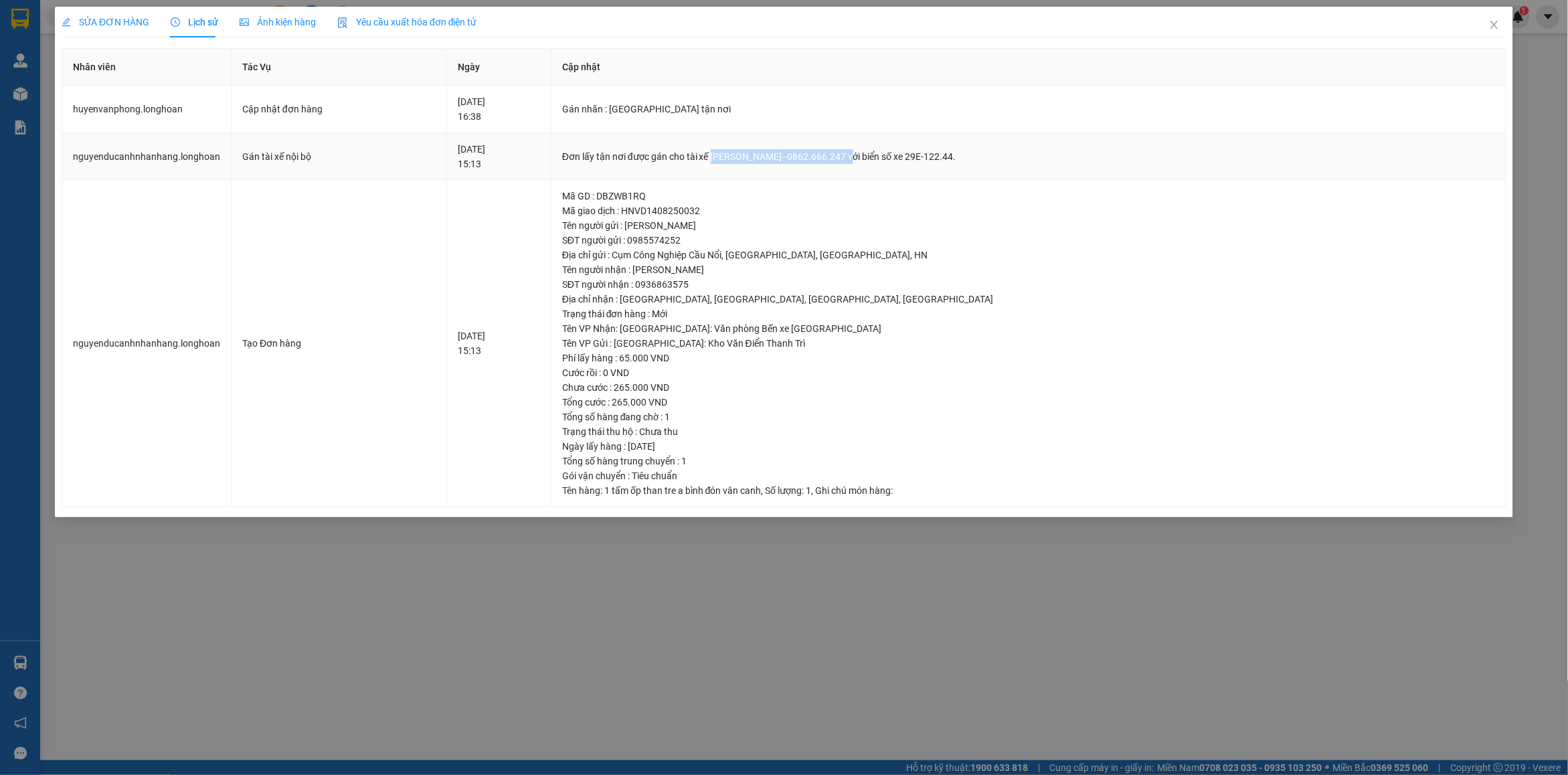
drag, startPoint x: 775, startPoint y: 155, endPoint x: 894, endPoint y: 157, distance: 119.0
click at [894, 157] on div "Đơn lấy tận nơi được gán cho tài xế [PERSON_NAME]--0862.666.247 với biển số xe …" at bounding box center [1029, 156] width 933 height 15
copy div "[PERSON_NAME]--0862.666.247"
click at [1494, 21] on icon "close" at bounding box center [1494, 25] width 11 height 11
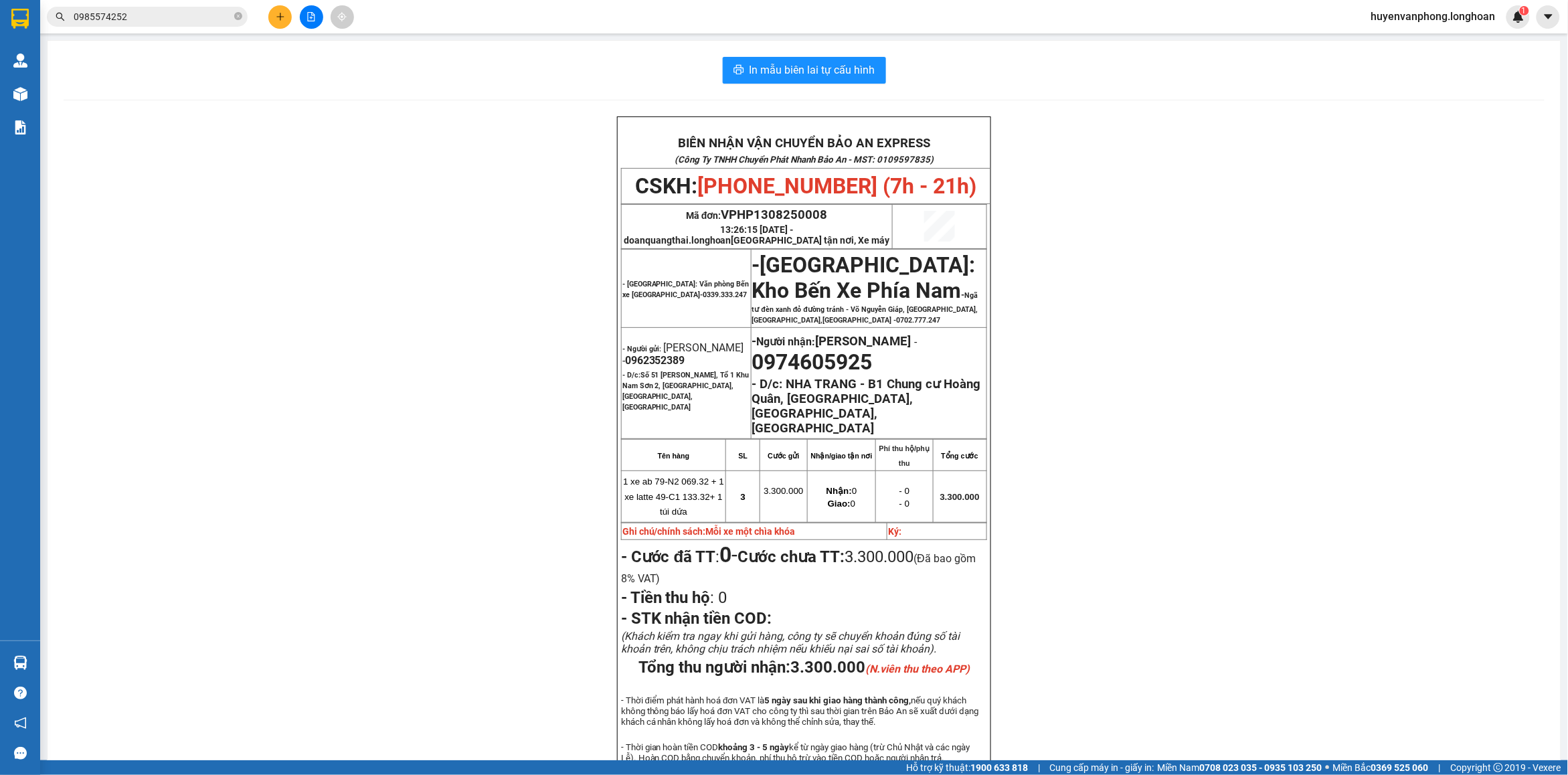
drag, startPoint x: 238, startPoint y: 14, endPoint x: 168, endPoint y: 14, distance: 70.0
click at [236, 14] on icon "close-circle" at bounding box center [239, 16] width 8 height 8
click at [168, 14] on input "text" at bounding box center [152, 17] width 158 height 15
paste input "[PHONE_NUMBER]"
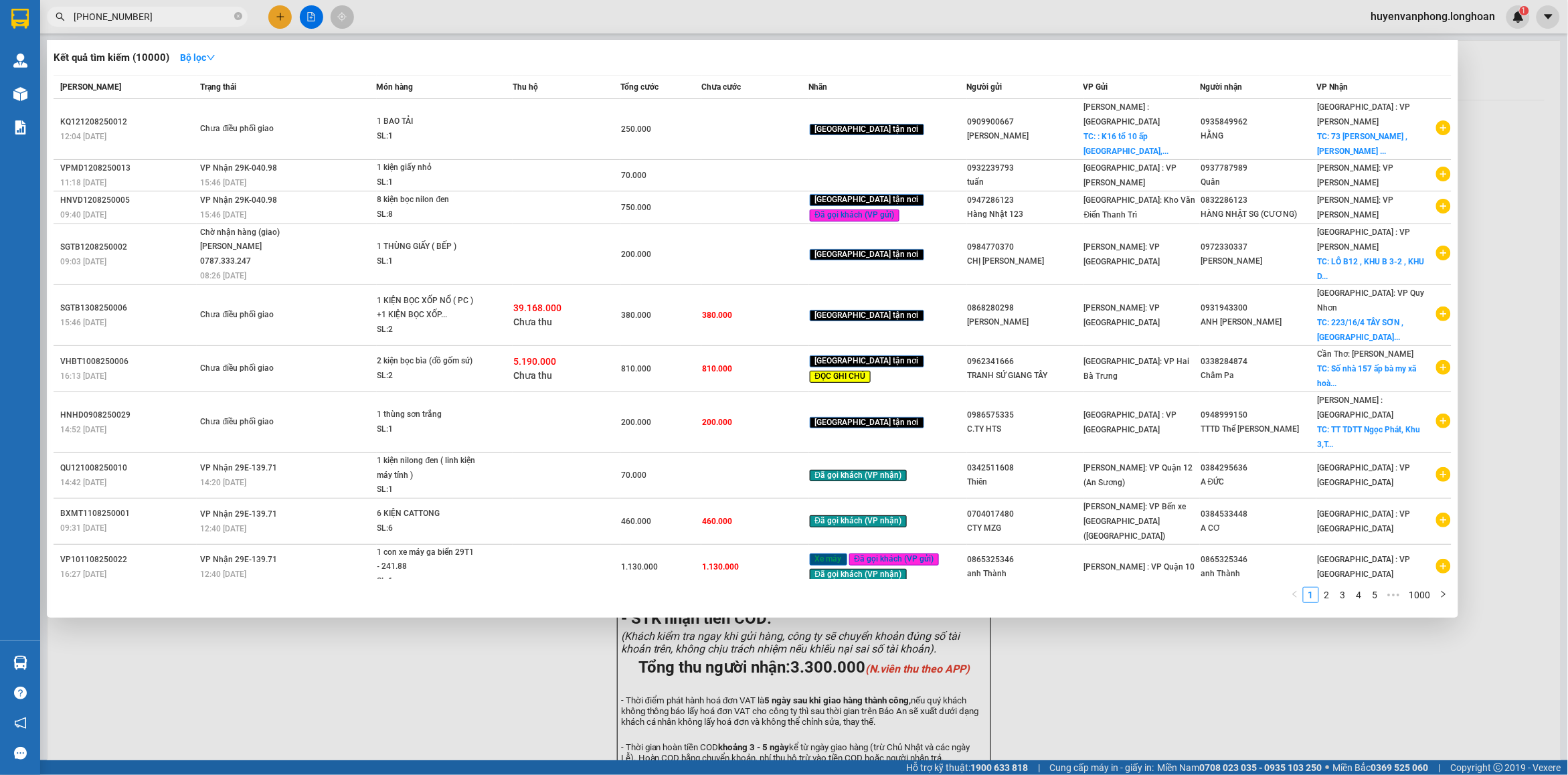
click at [90, 18] on input "[PHONE_NUMBER]" at bounding box center [152, 17] width 158 height 15
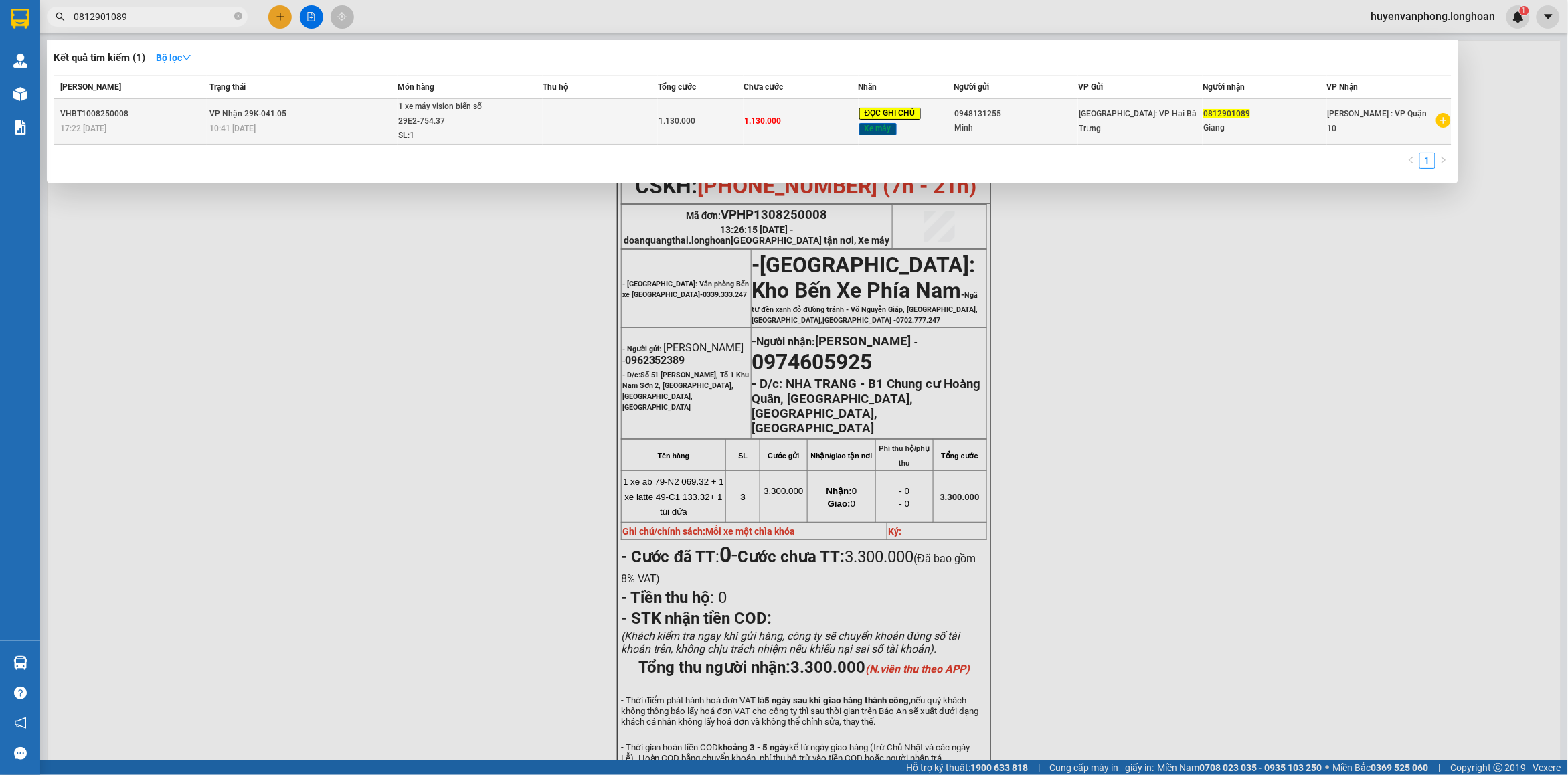
type input "0812901089"
click at [477, 121] on div "1 xe máy vision biển số 29E2-754.37" at bounding box center [449, 114] width 100 height 28
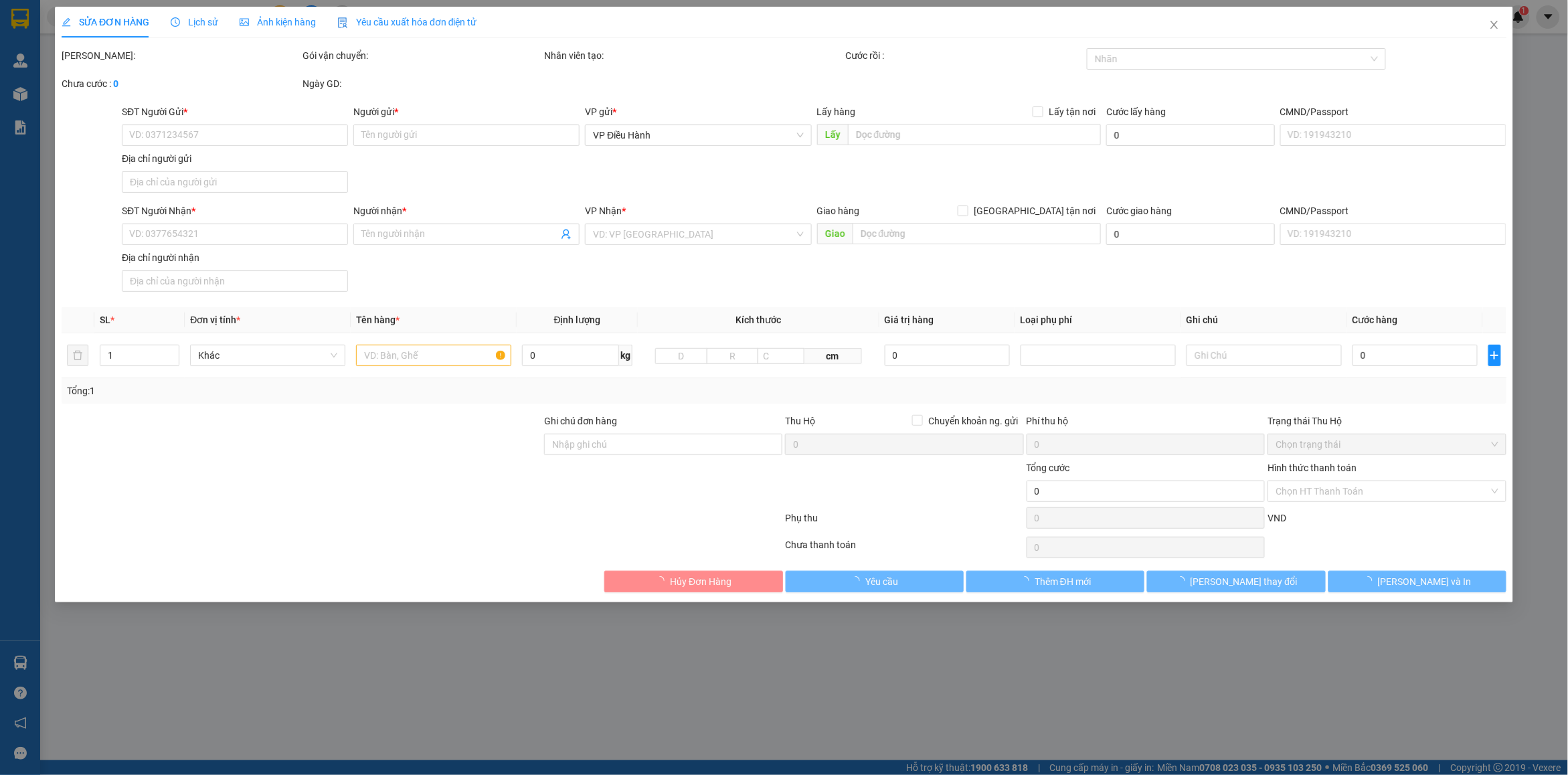
type input "0948131255"
type input "Minh"
type input "0812901089"
type input "Giang"
type input "có 1 chìa khoá, không giấy tờ, 1 gương"
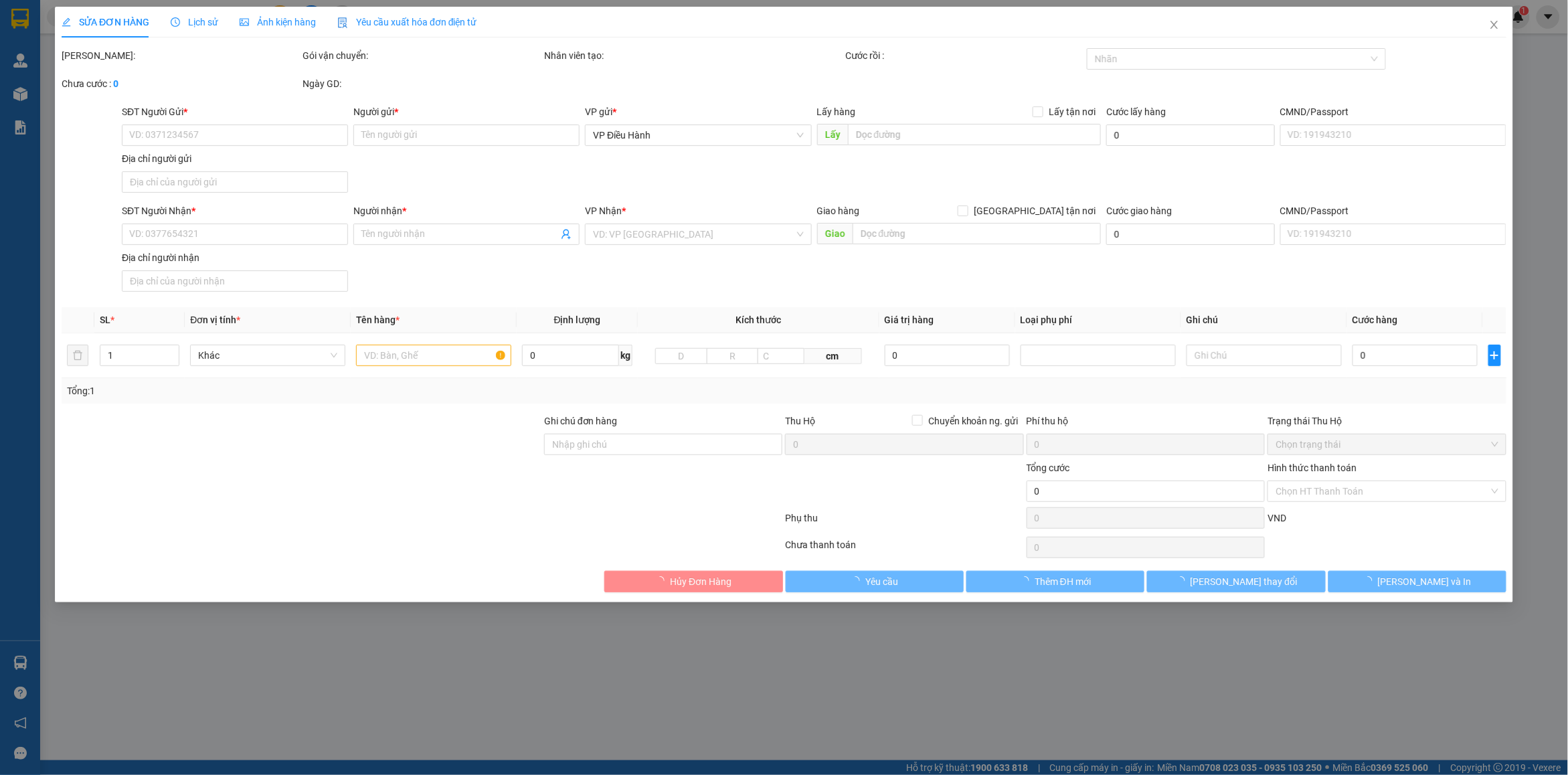
type input "1.130.000"
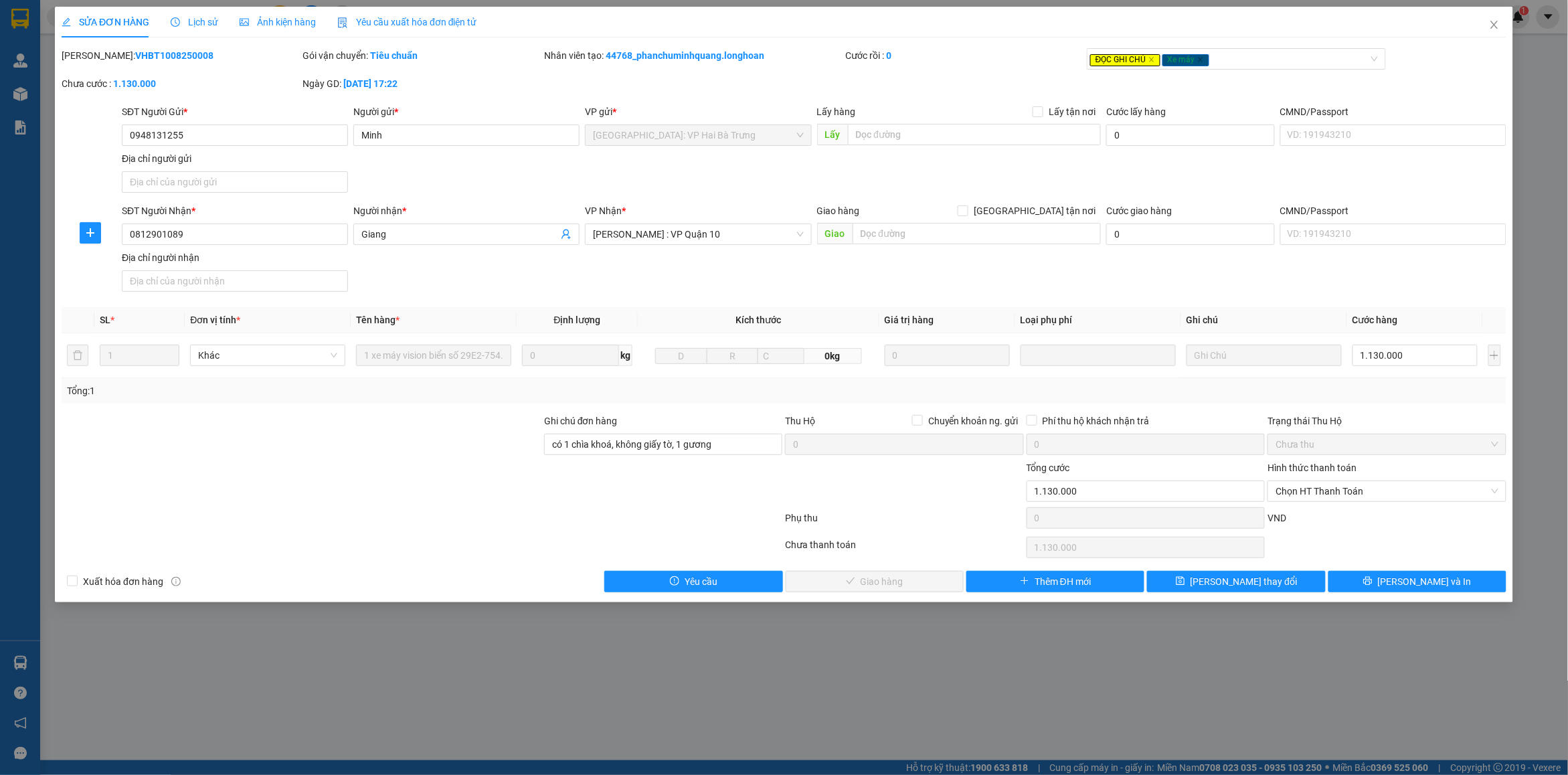
click at [204, 20] on span "Lịch sử" at bounding box center [194, 22] width 47 height 11
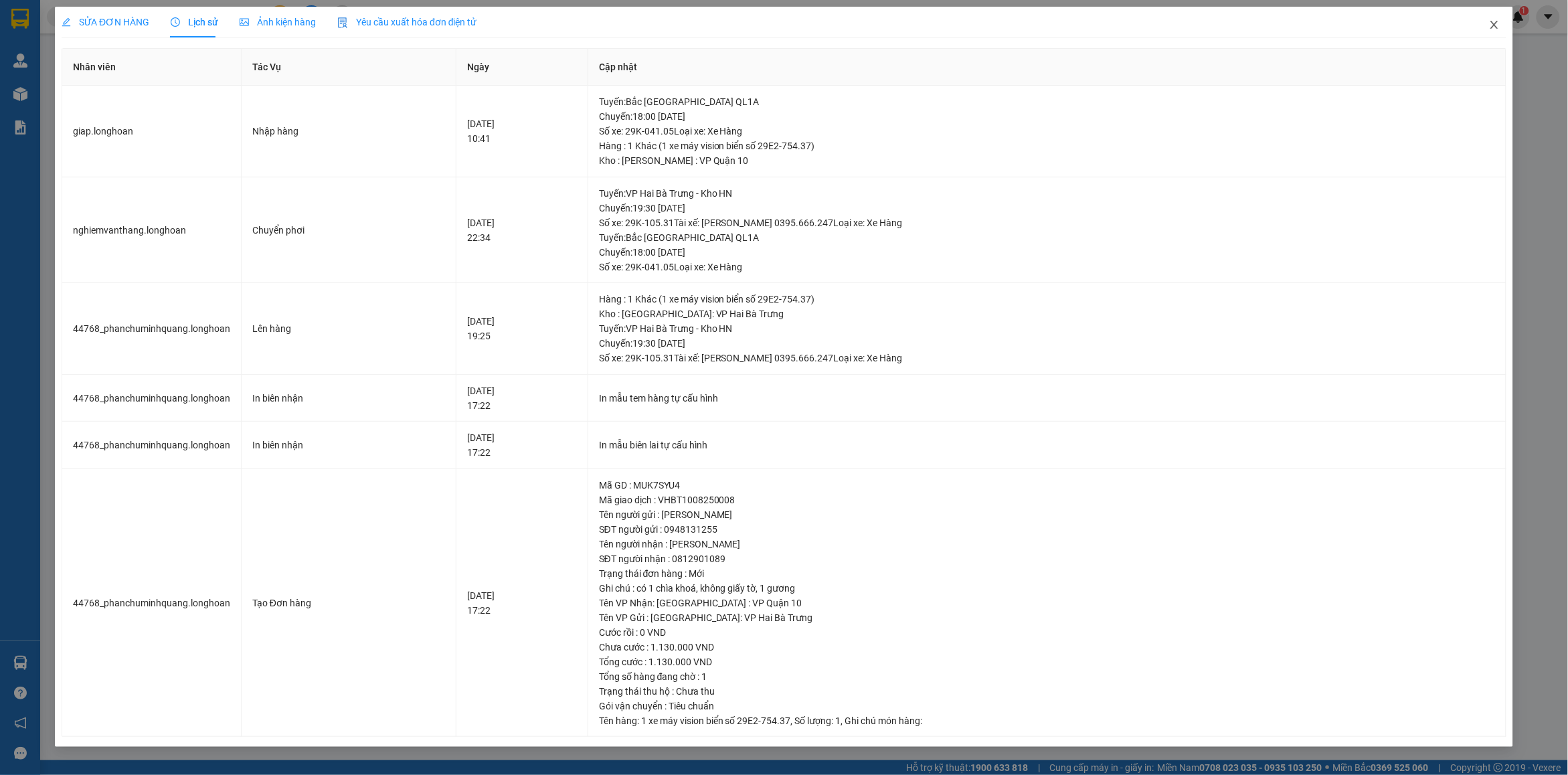
click at [1491, 35] on span "Close" at bounding box center [1494, 25] width 37 height 37
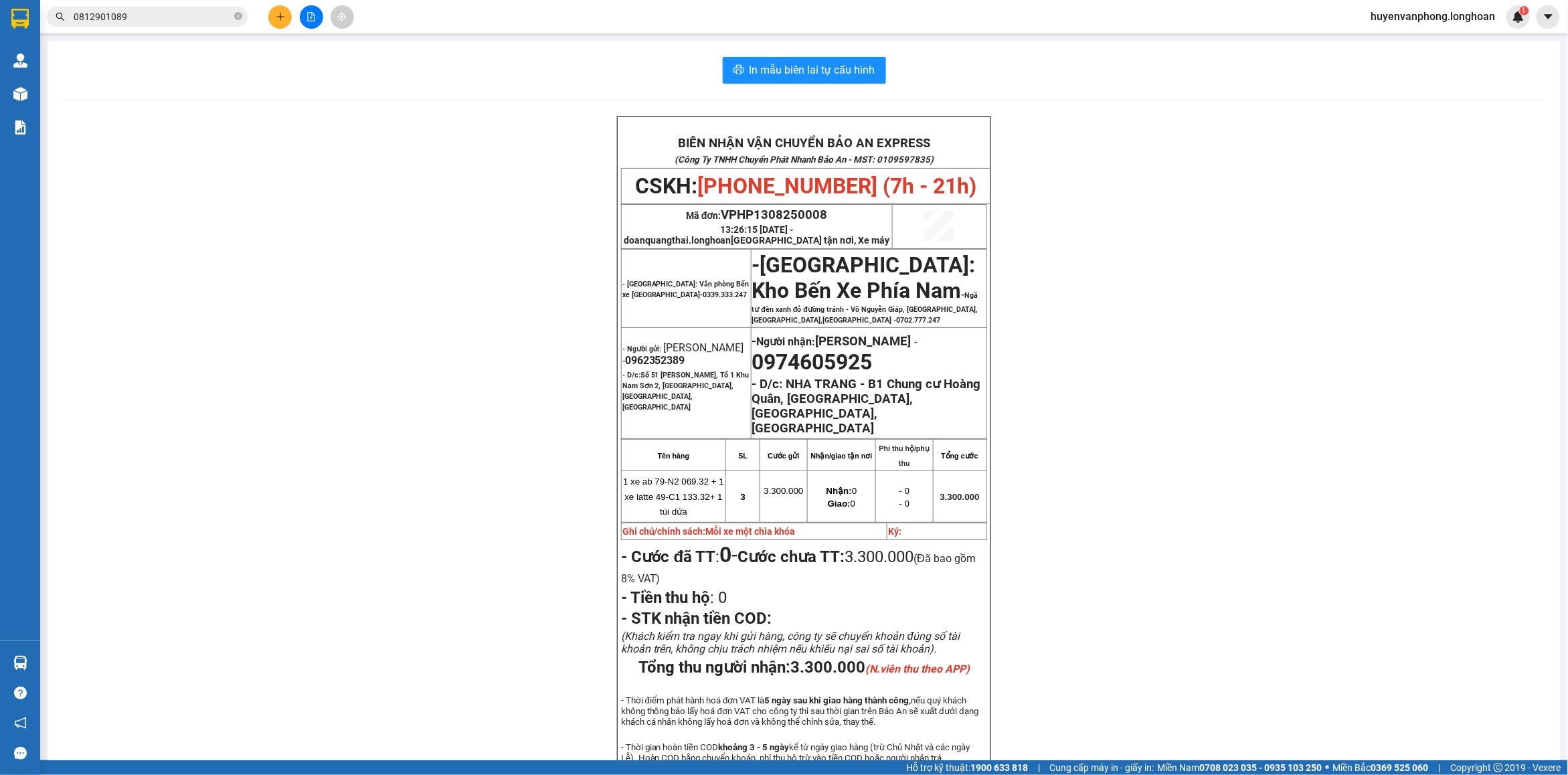
click at [236, 17] on icon "close-circle" at bounding box center [239, 16] width 8 height 8
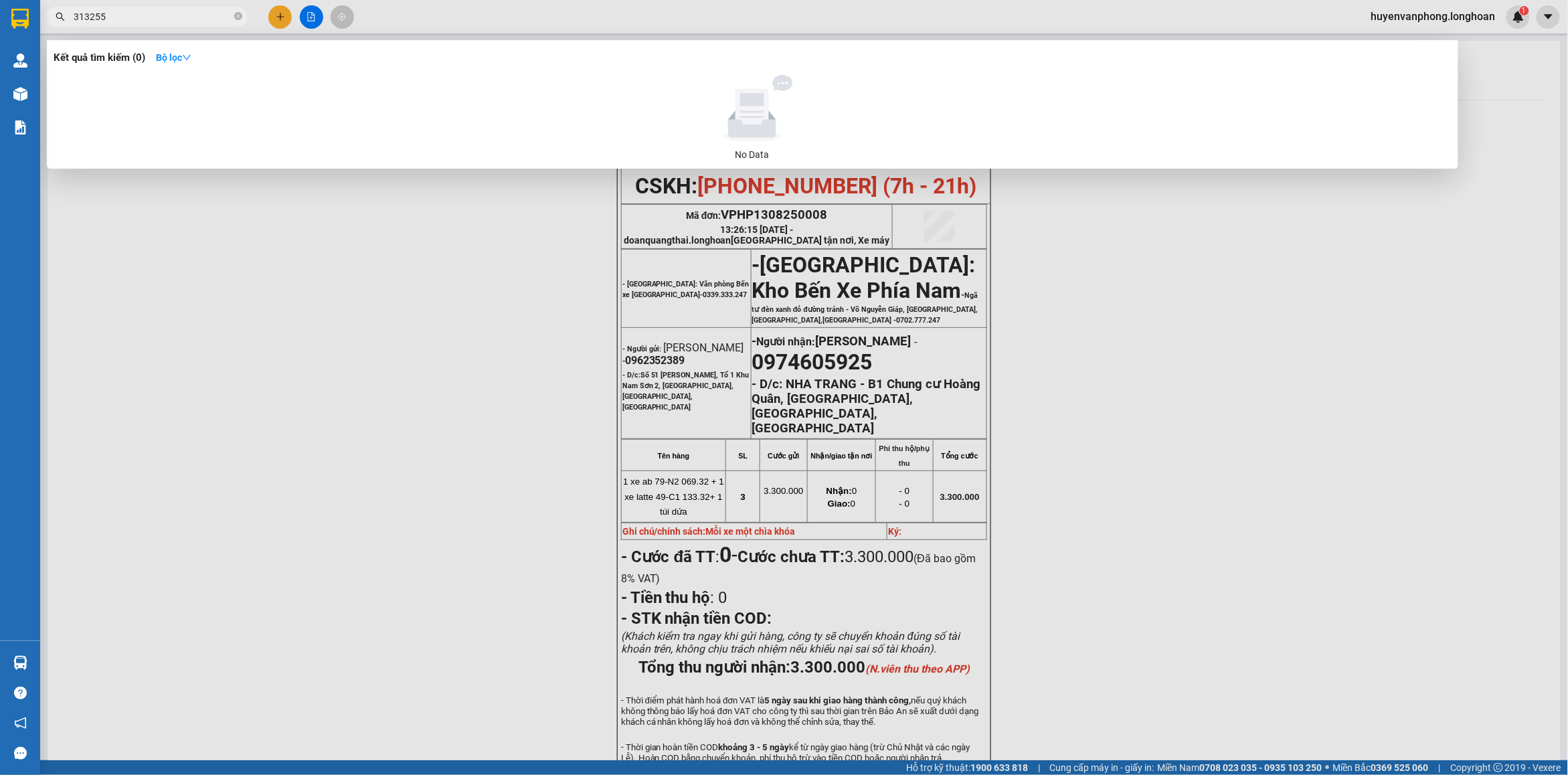
click at [89, 17] on input "313255" at bounding box center [152, 17] width 158 height 15
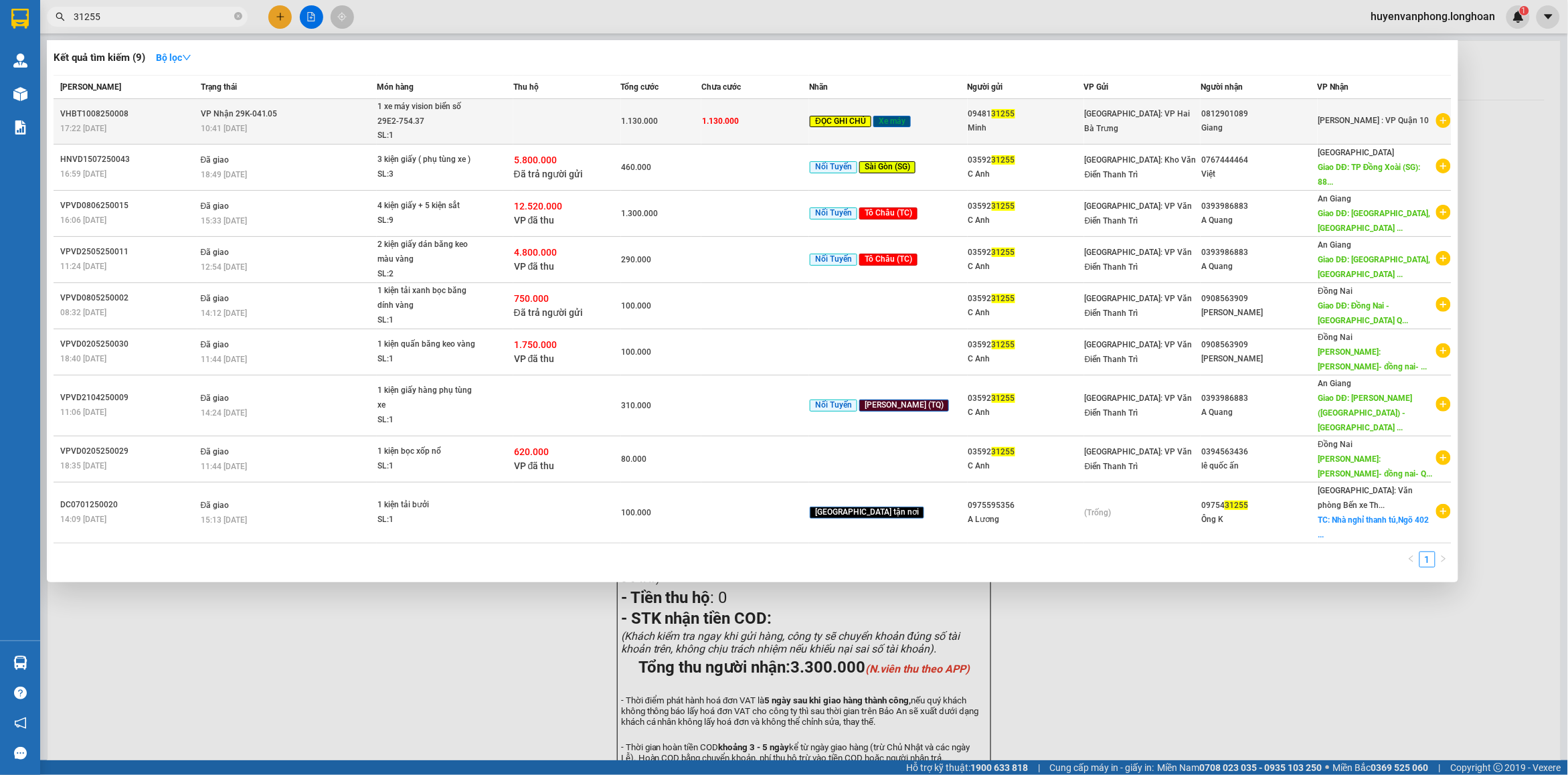
type input "31255"
click at [506, 129] on span "1 xe máy vision biển số 29E2-754.37 SL: 1" at bounding box center [445, 121] width 135 height 43
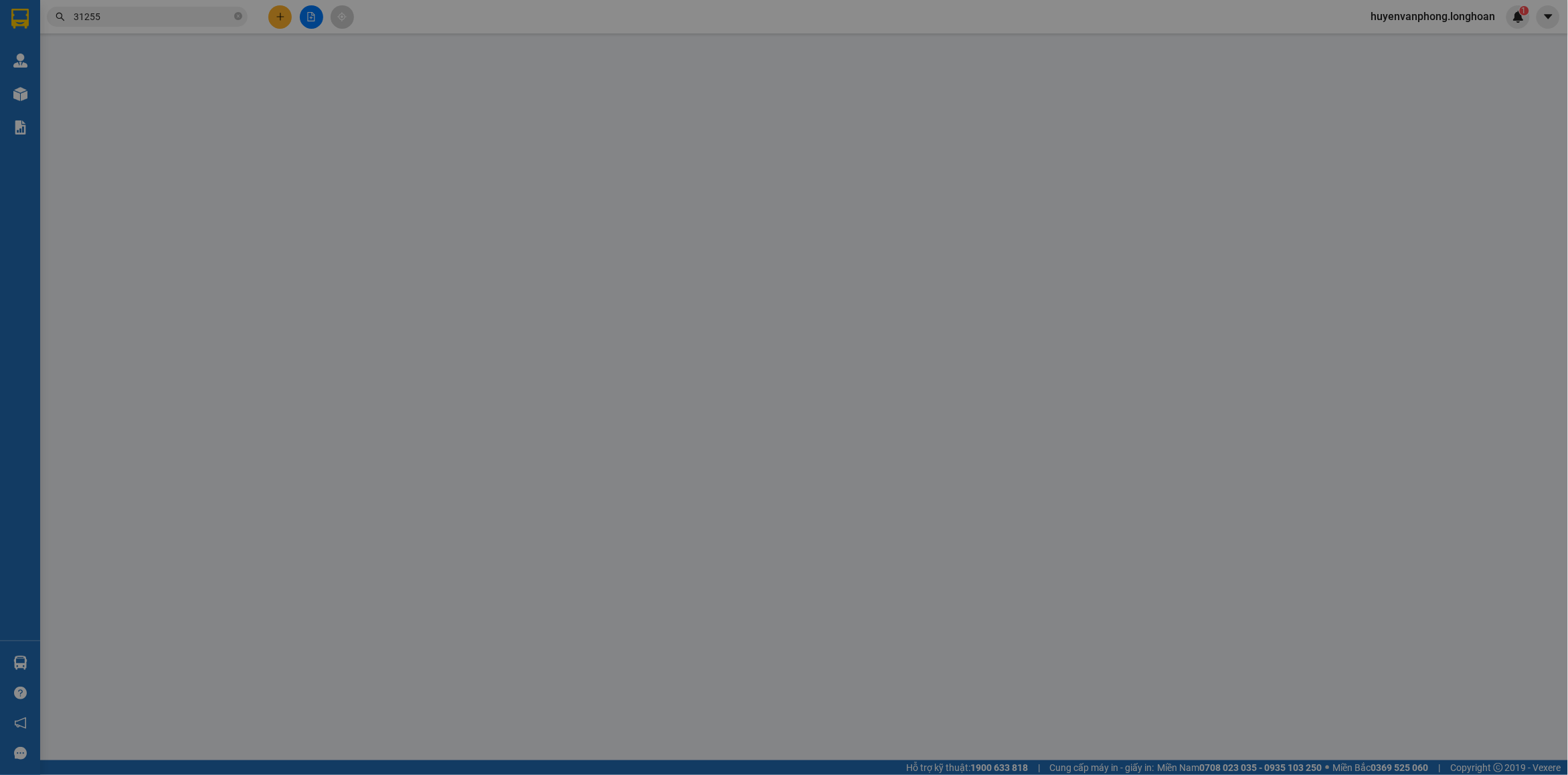
type input "0948131255"
type input "Minh"
type input "0812901089"
type input "Giang"
type input "có 1 chìa khoá, không giấy tờ, 1 gương"
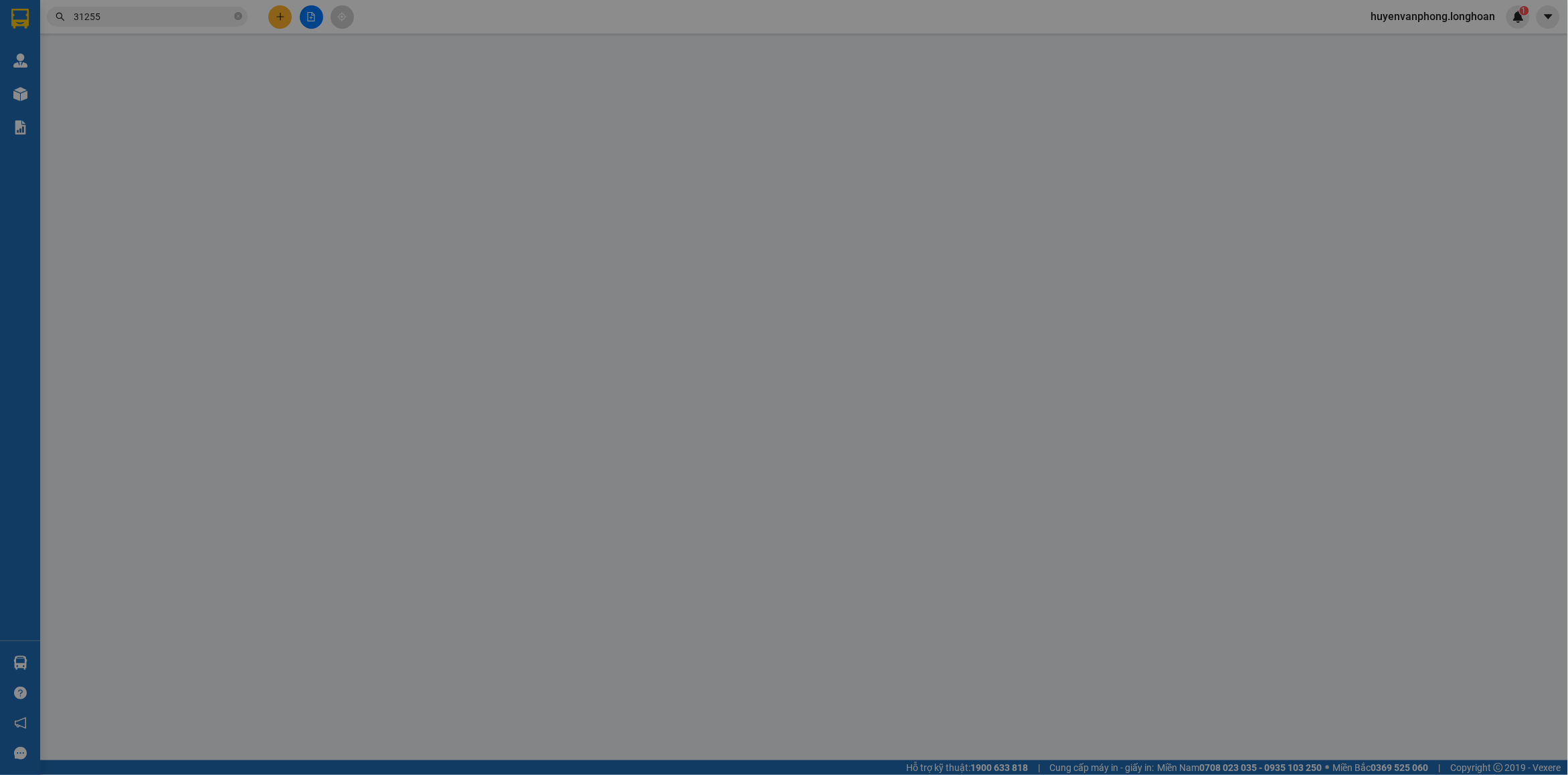
type input "1.130.000"
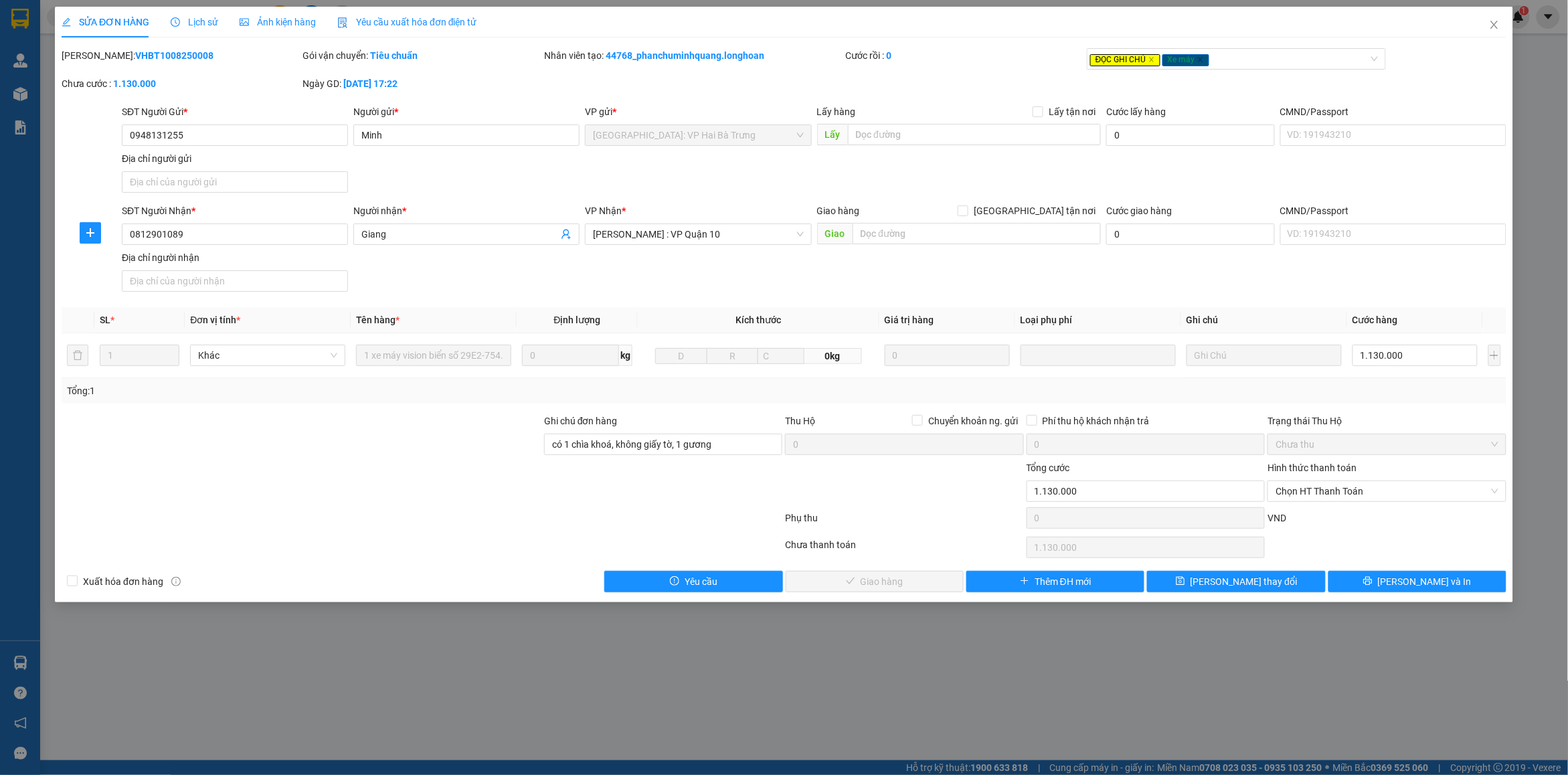
click at [203, 25] on span "Lịch sử" at bounding box center [194, 22] width 47 height 11
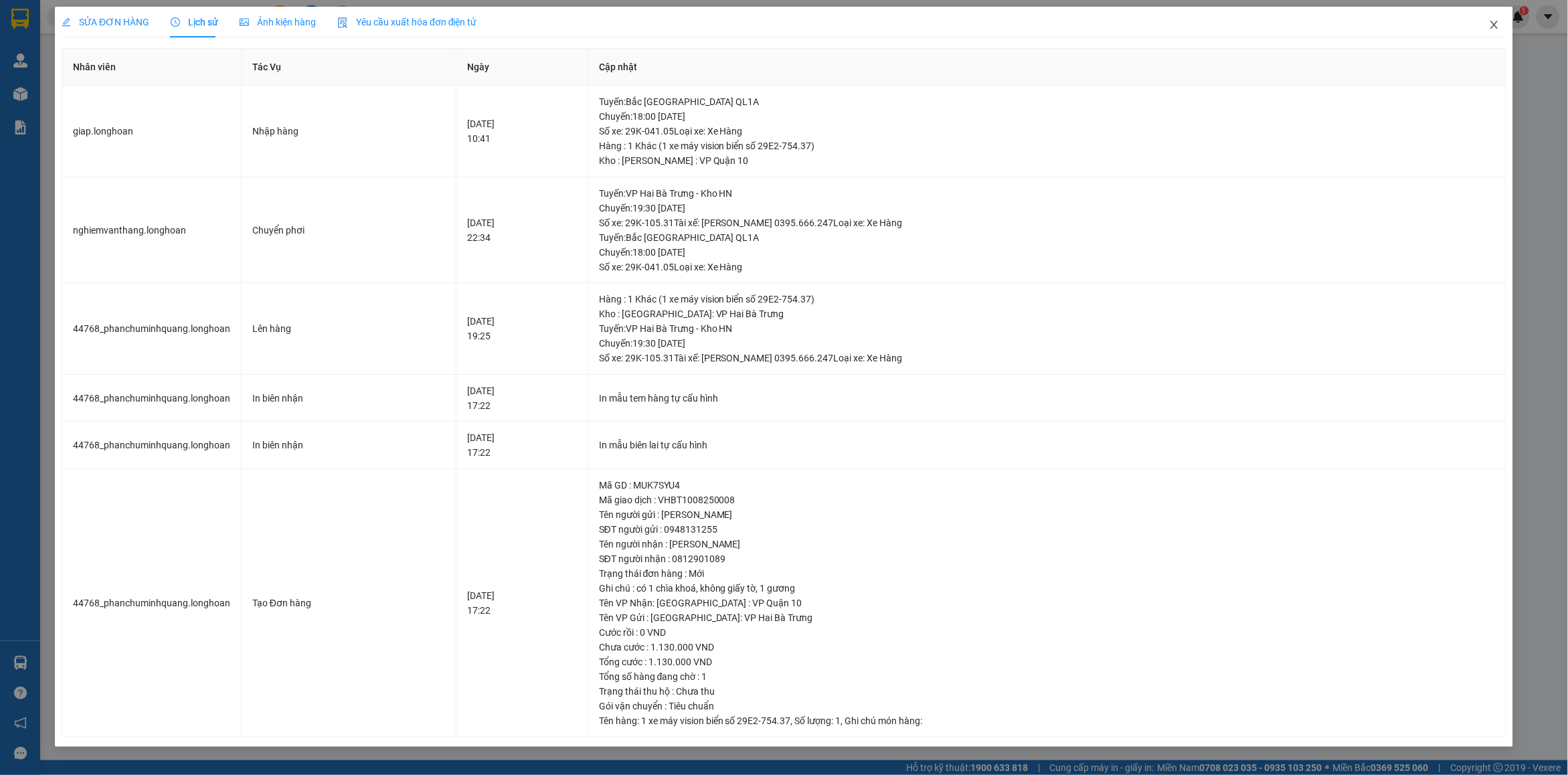
drag, startPoint x: 1502, startPoint y: 31, endPoint x: 1245, endPoint y: 38, distance: 257.1
click at [1500, 31] on span "Close" at bounding box center [1494, 25] width 37 height 37
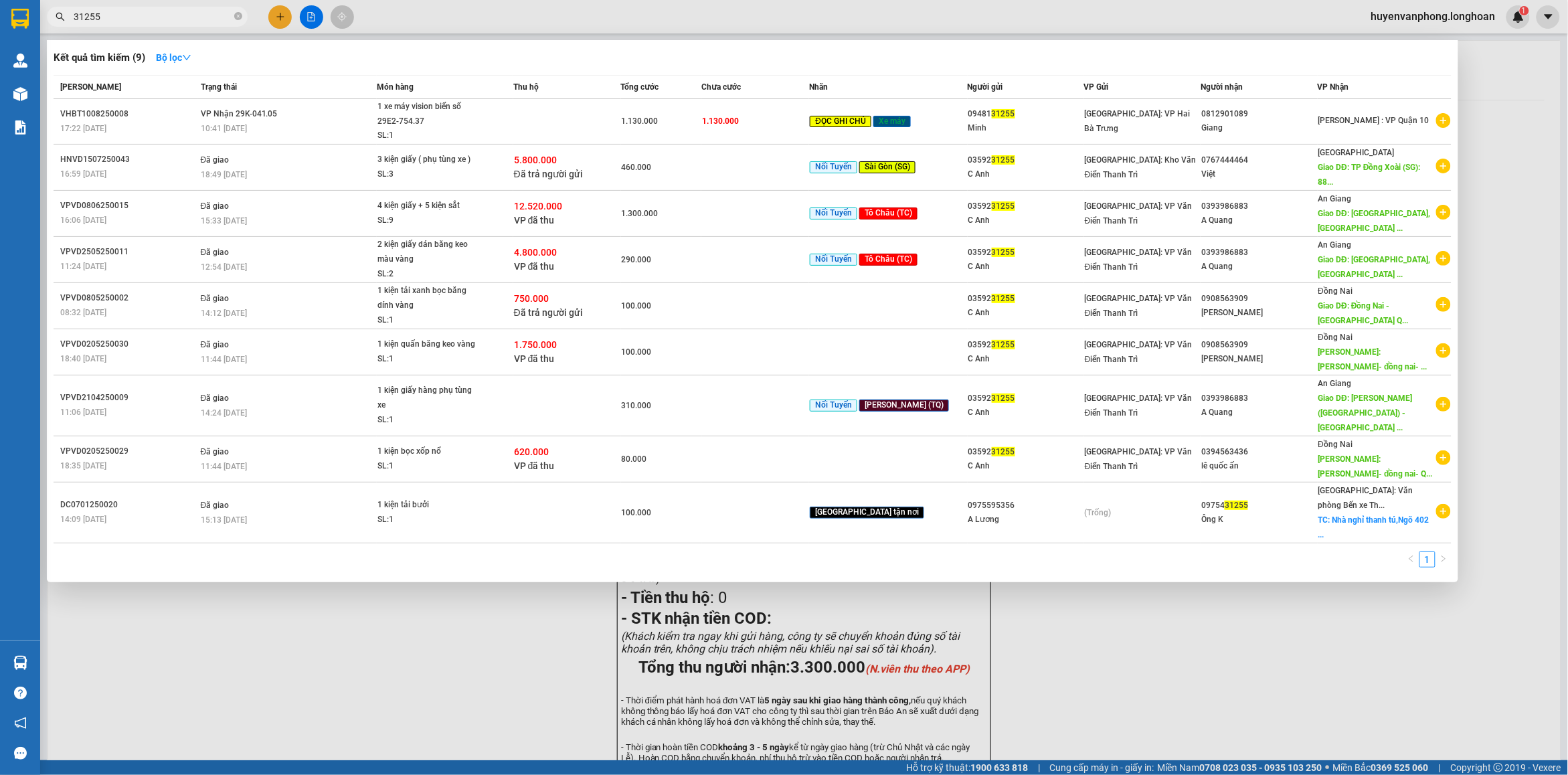
drag, startPoint x: 239, startPoint y: 18, endPoint x: 165, endPoint y: 14, distance: 74.1
click at [232, 17] on span "31255" at bounding box center [147, 17] width 201 height 20
click at [165, 14] on input "31255" at bounding box center [152, 17] width 158 height 15
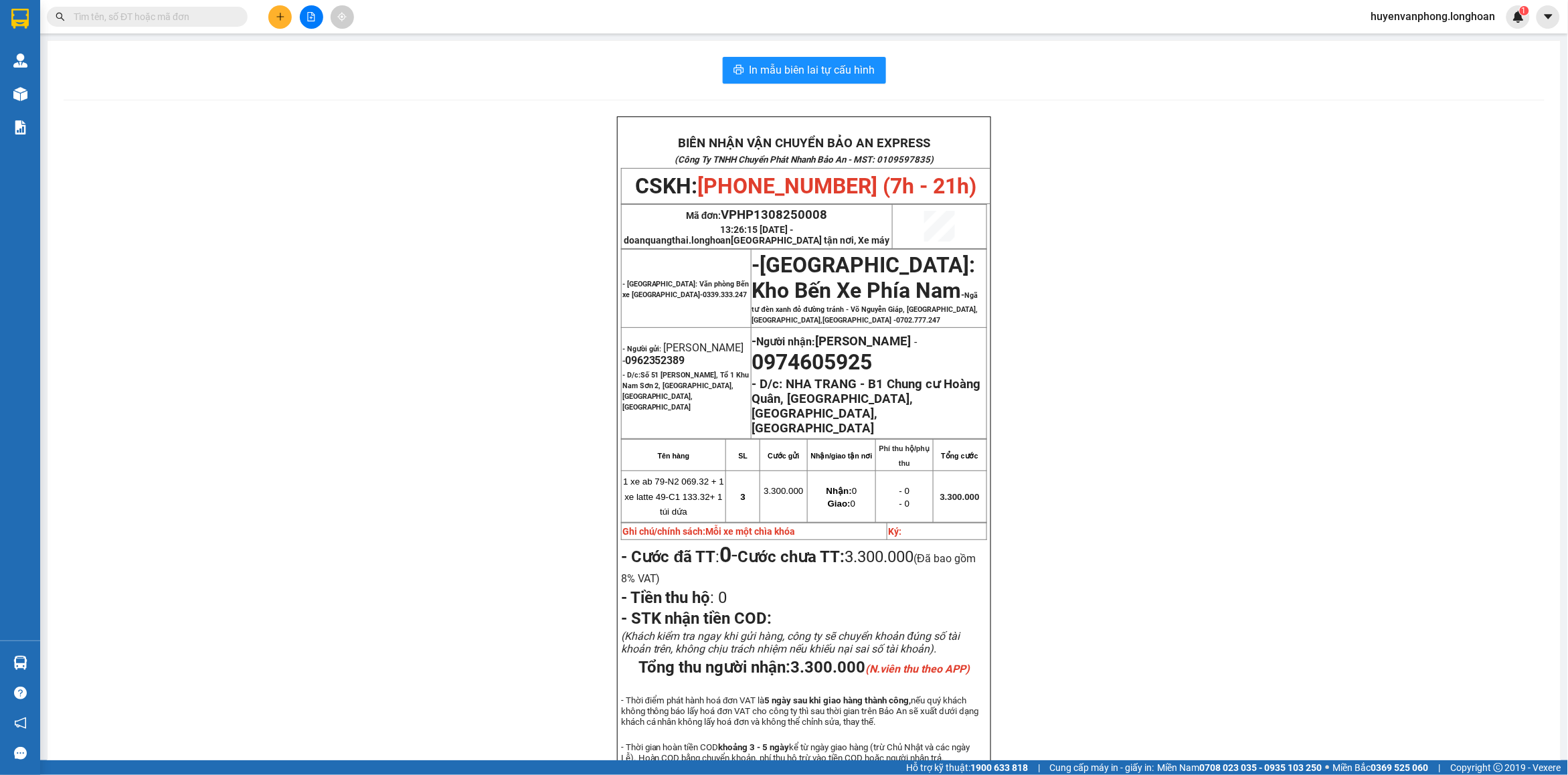
paste input "0974224639"
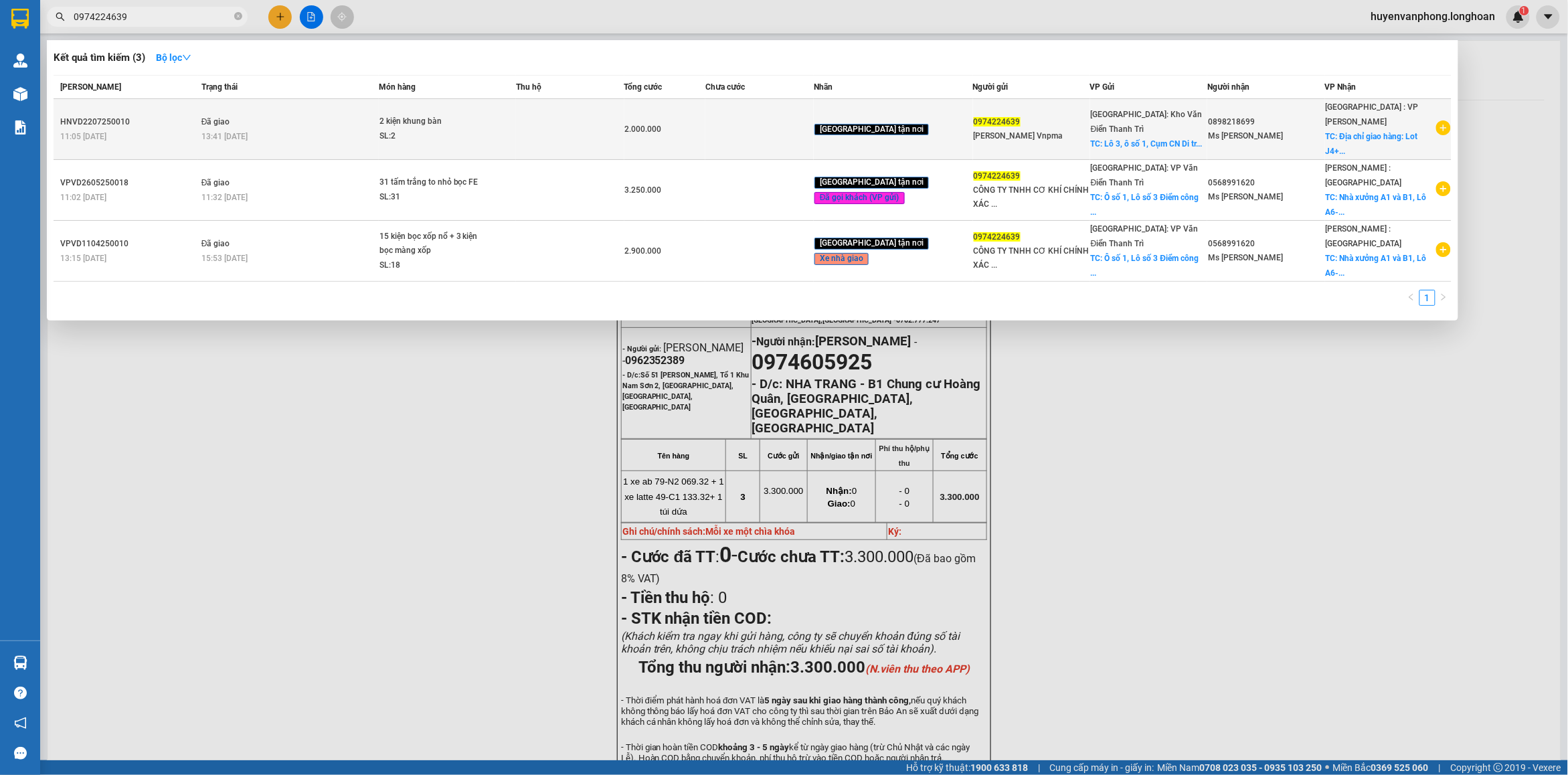
type input "0974224639"
click at [564, 133] on td at bounding box center [570, 129] width 108 height 61
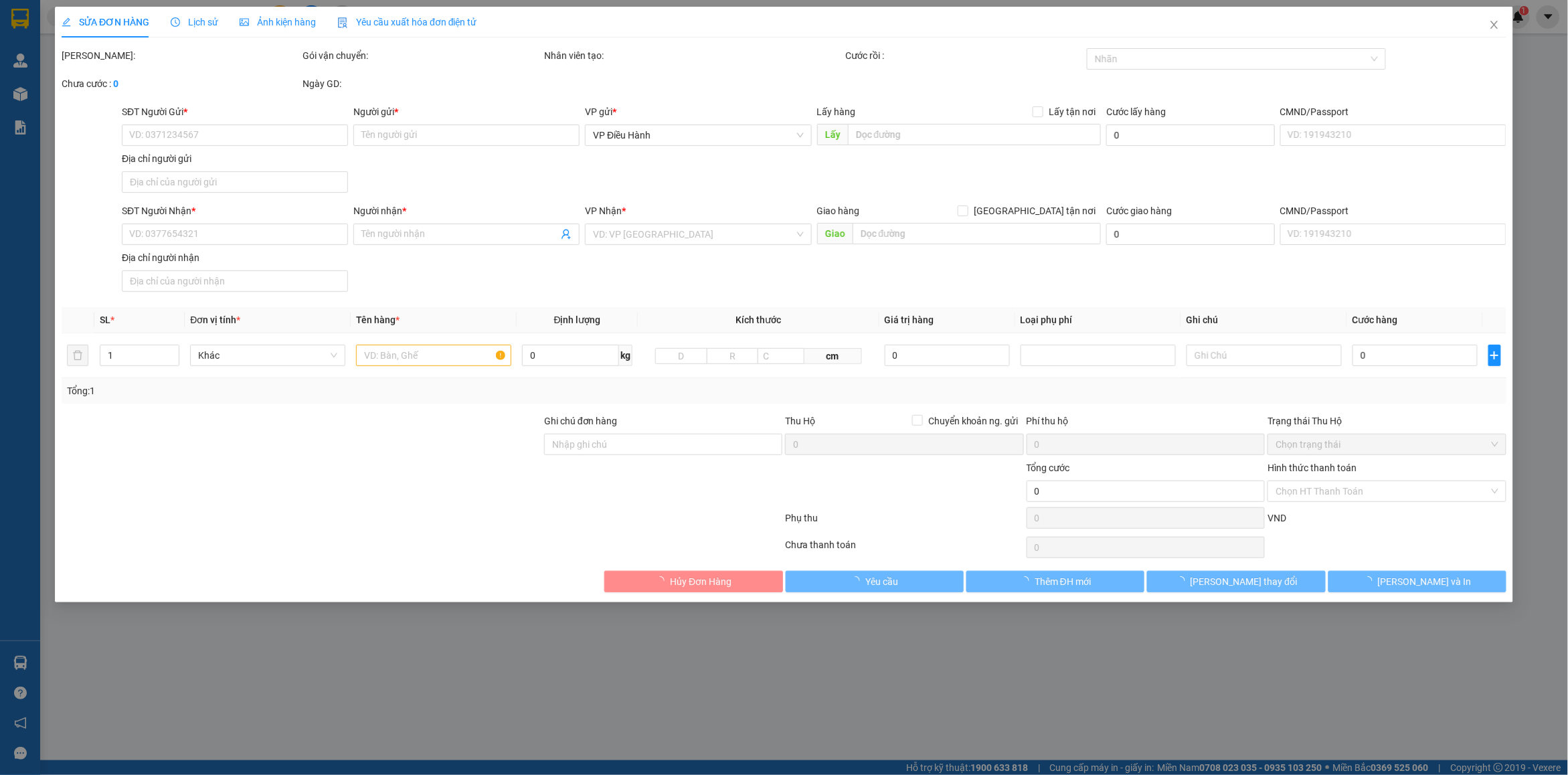
type input "0974224639"
type input "[PERSON_NAME] Vnpma"
checkbox input "true"
type input "Lô 3, ô số 1, Cụm CN Di trạch, [GEOGRAPHIC_DATA]"
type input "200.000"
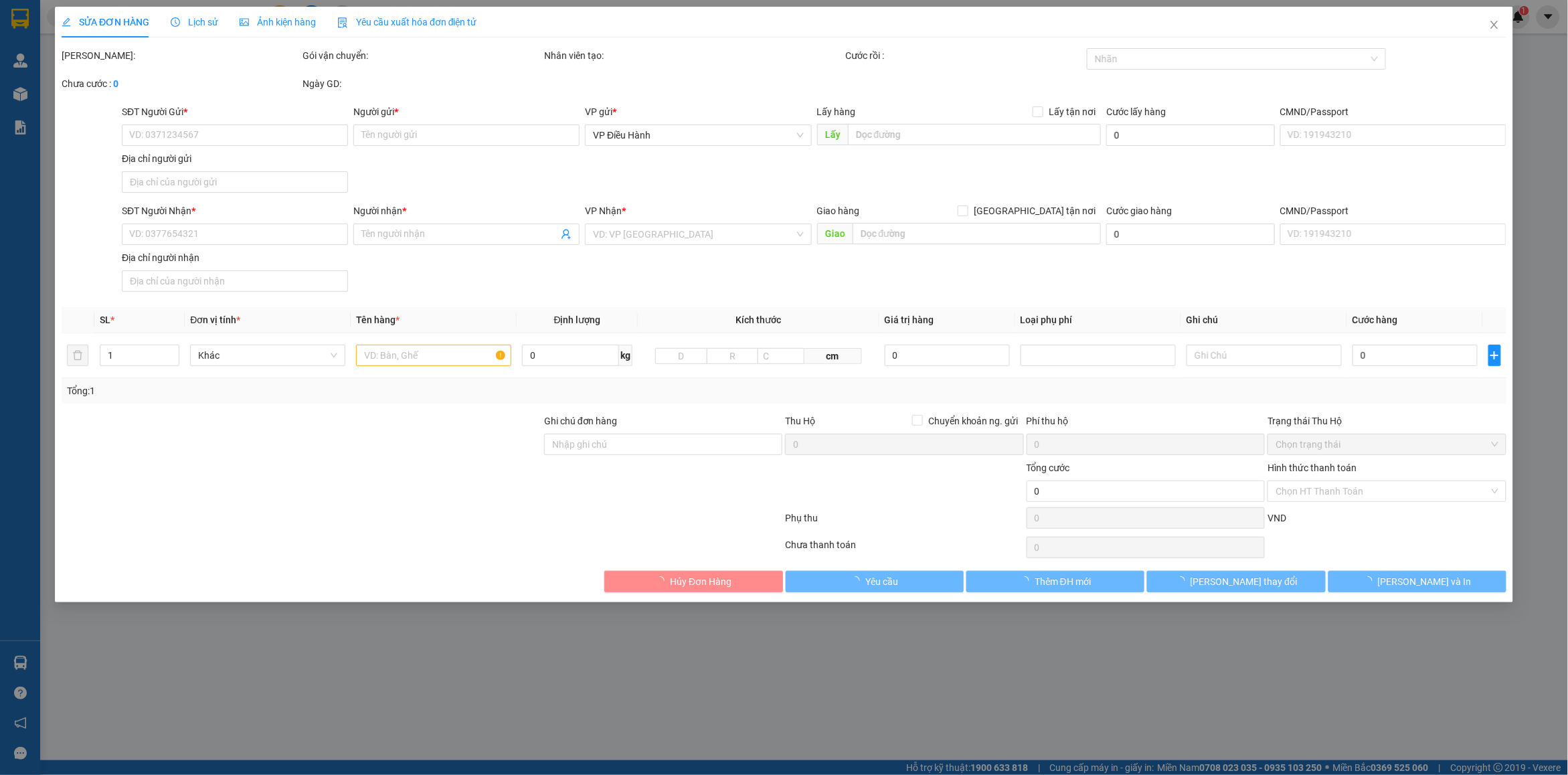
type input "0898218699"
type input "Ms [PERSON_NAME]"
checkbox input "true"
type input "Địa chỉ giao hàng: Lot J4+Lot A1 Da [GEOGRAPHIC_DATA], [GEOGRAPHIC_DATA], [GEOG…"
type input "2.000.000"
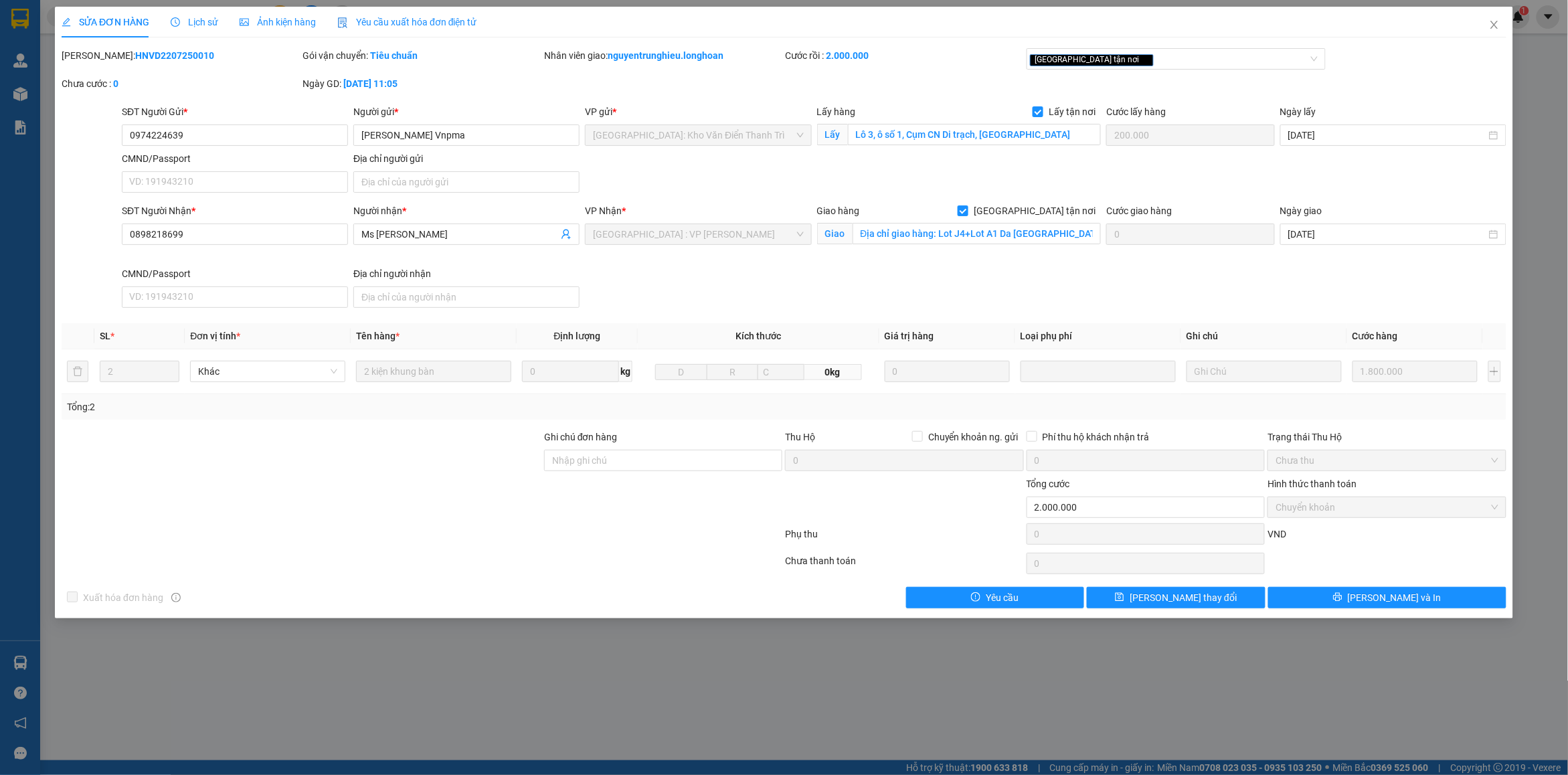
click at [135, 59] on b "HNVD2207250010" at bounding box center [174, 56] width 79 height 11
copy b "HNVD2207250010"
drag, startPoint x: 1489, startPoint y: 17, endPoint x: 456, endPoint y: 27, distance: 1033.0
click at [1489, 18] on span "Close" at bounding box center [1494, 25] width 37 height 37
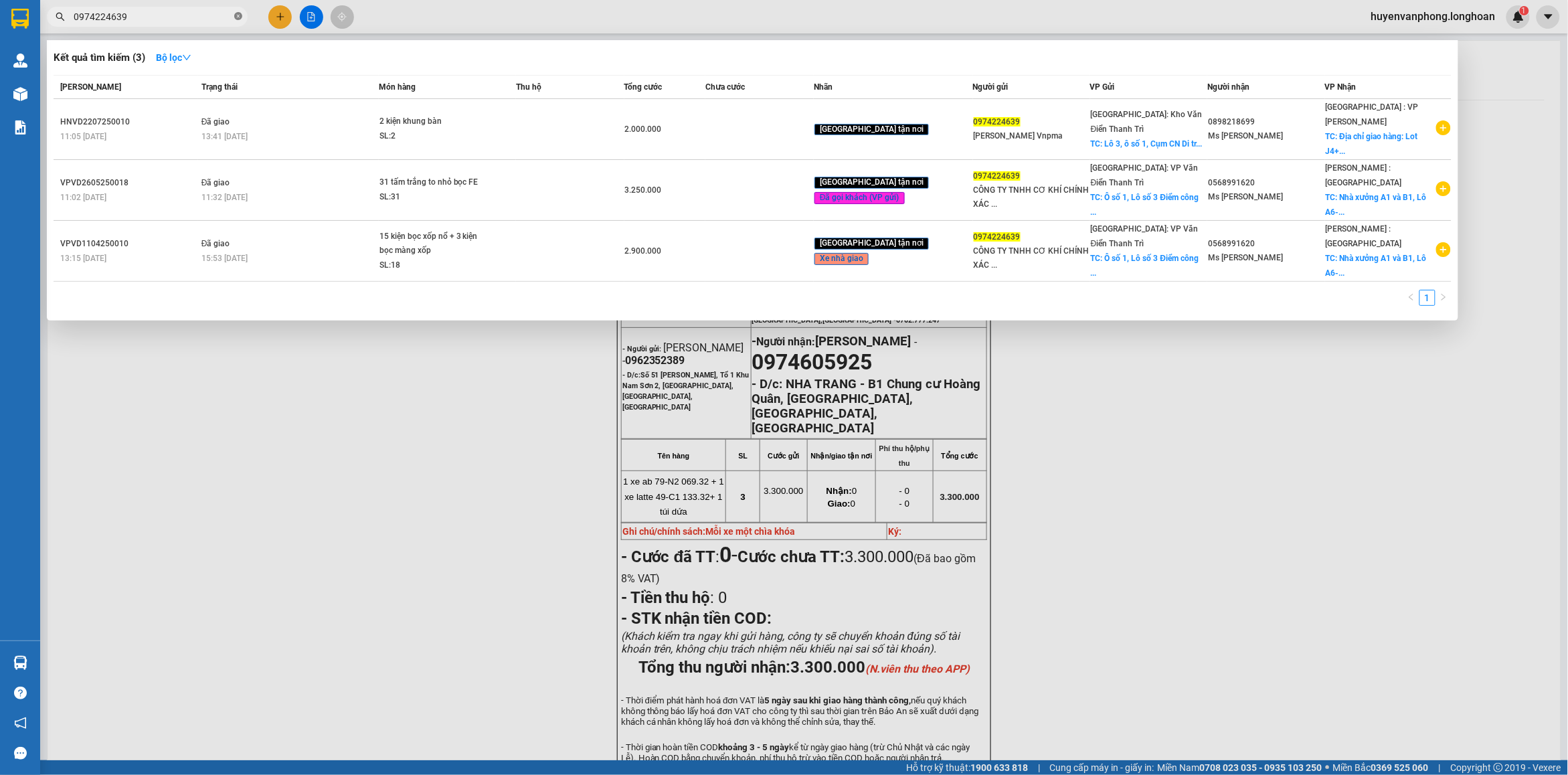
drag, startPoint x: 234, startPoint y: 17, endPoint x: 121, endPoint y: 19, distance: 113.0
click at [234, 17] on icon "close-circle" at bounding box center [239, 16] width 8 height 8
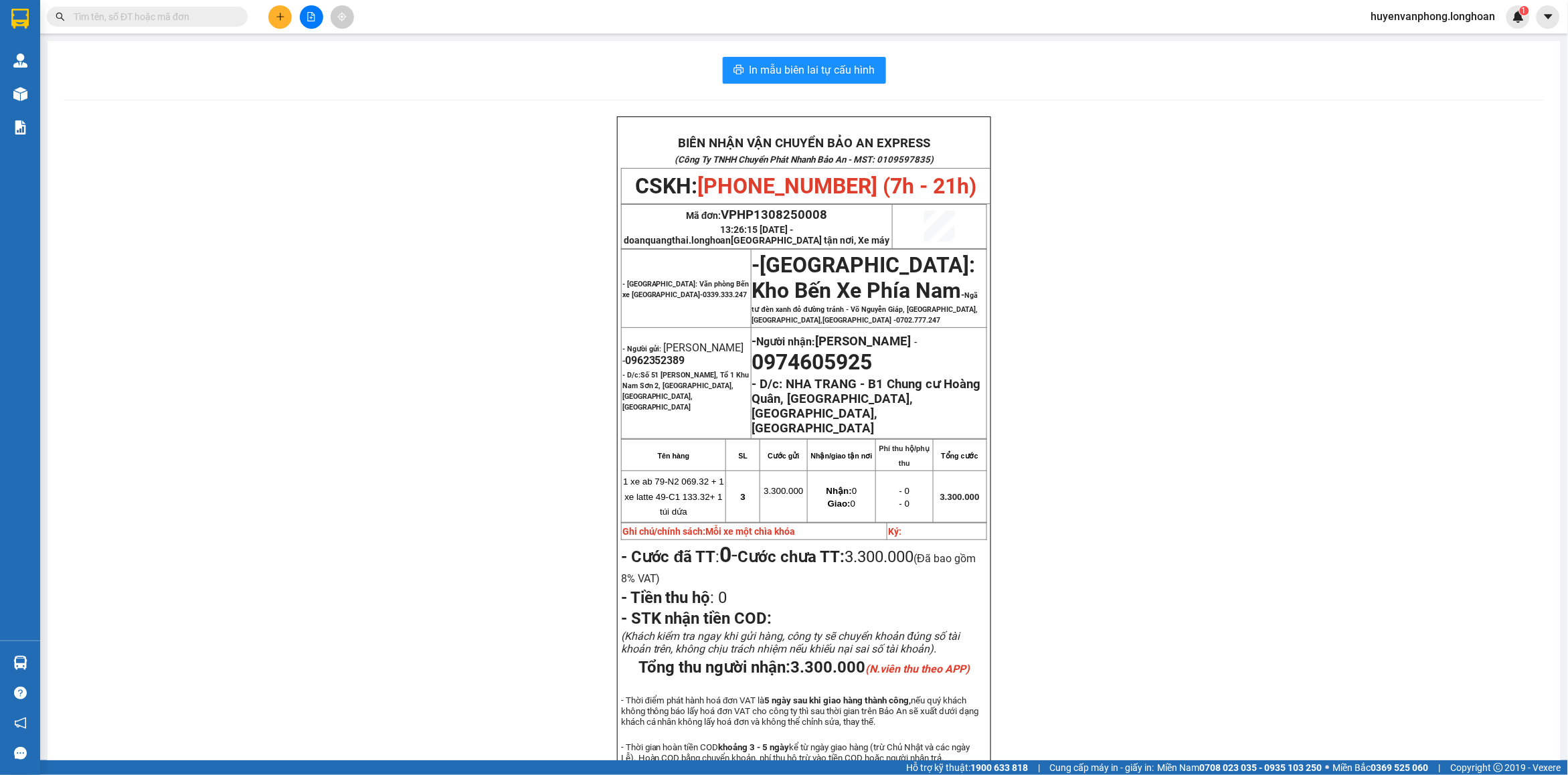
click at [121, 19] on input "text" at bounding box center [152, 17] width 158 height 15
paste input "0767726939"
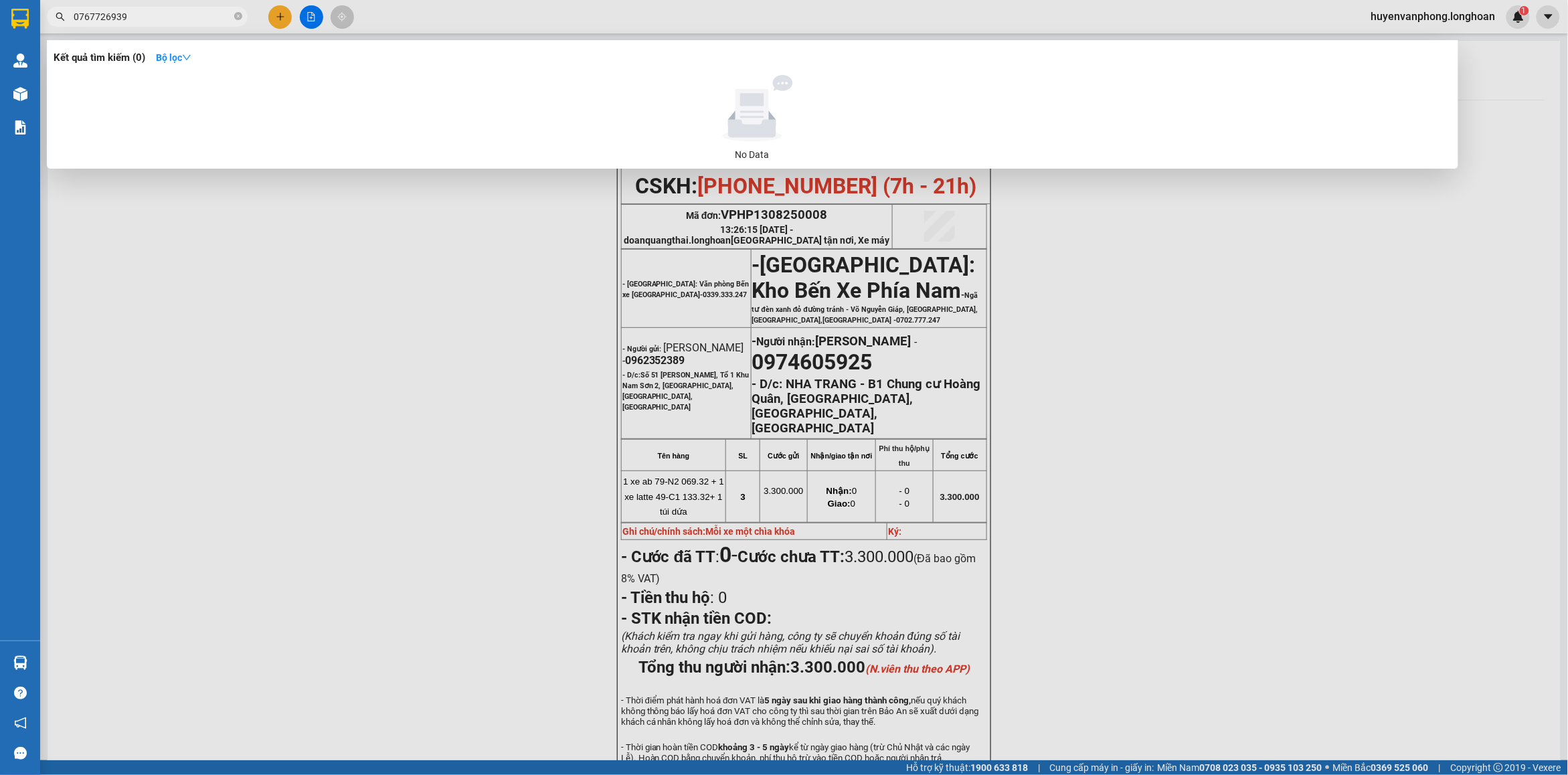
type input "0767726939"
click at [238, 14] on icon "close-circle" at bounding box center [239, 16] width 8 height 8
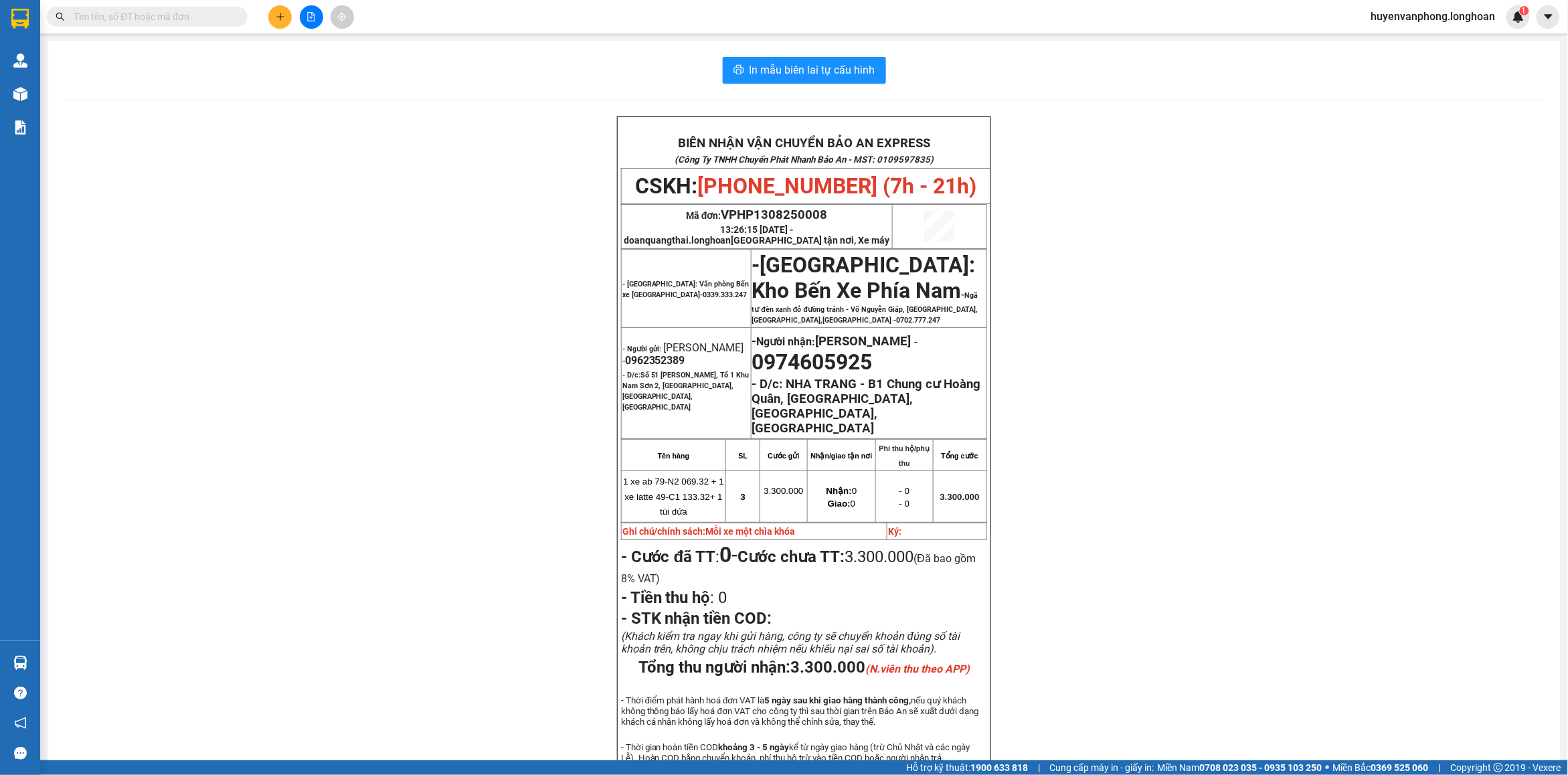
click at [176, 15] on input "text" at bounding box center [152, 17] width 158 height 15
paste input "0869.333.526"
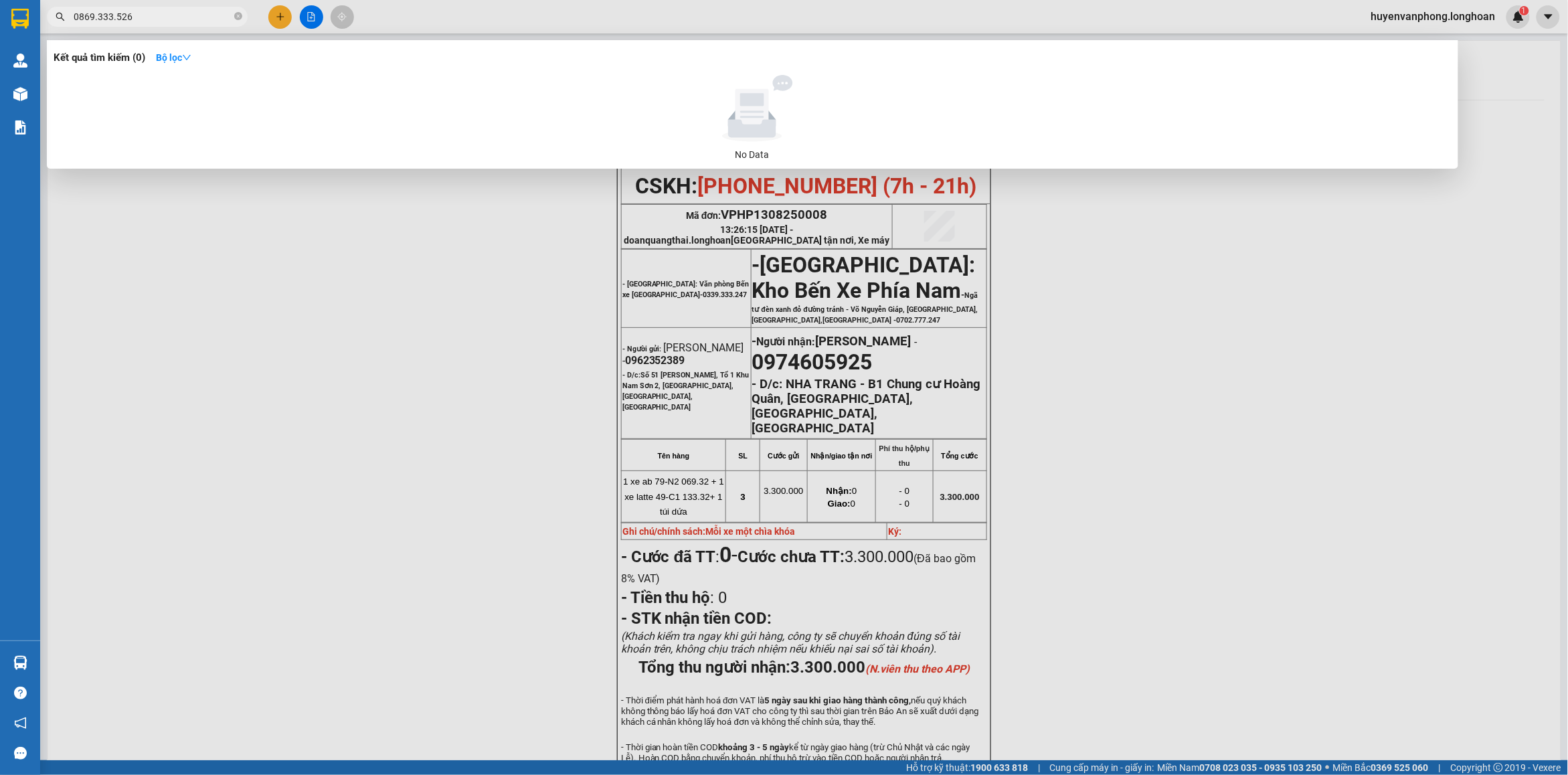
click at [97, 20] on input "0869.333.526" at bounding box center [152, 17] width 158 height 15
click at [112, 18] on input "0869333.526" at bounding box center [152, 17] width 158 height 15
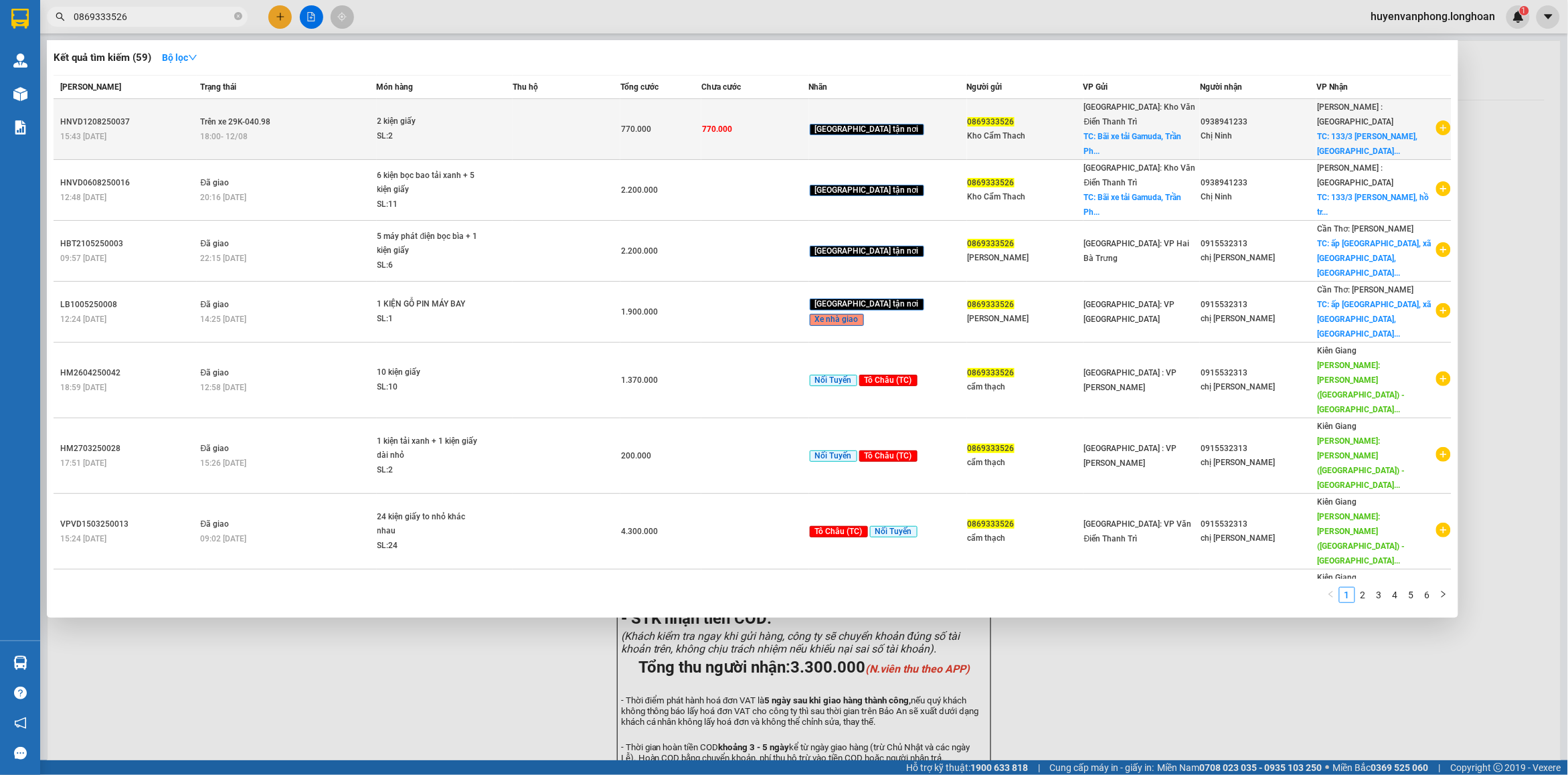
type input "0869333526"
click at [403, 138] on td "2 kiện giấy SL: 2" at bounding box center [445, 129] width 136 height 61
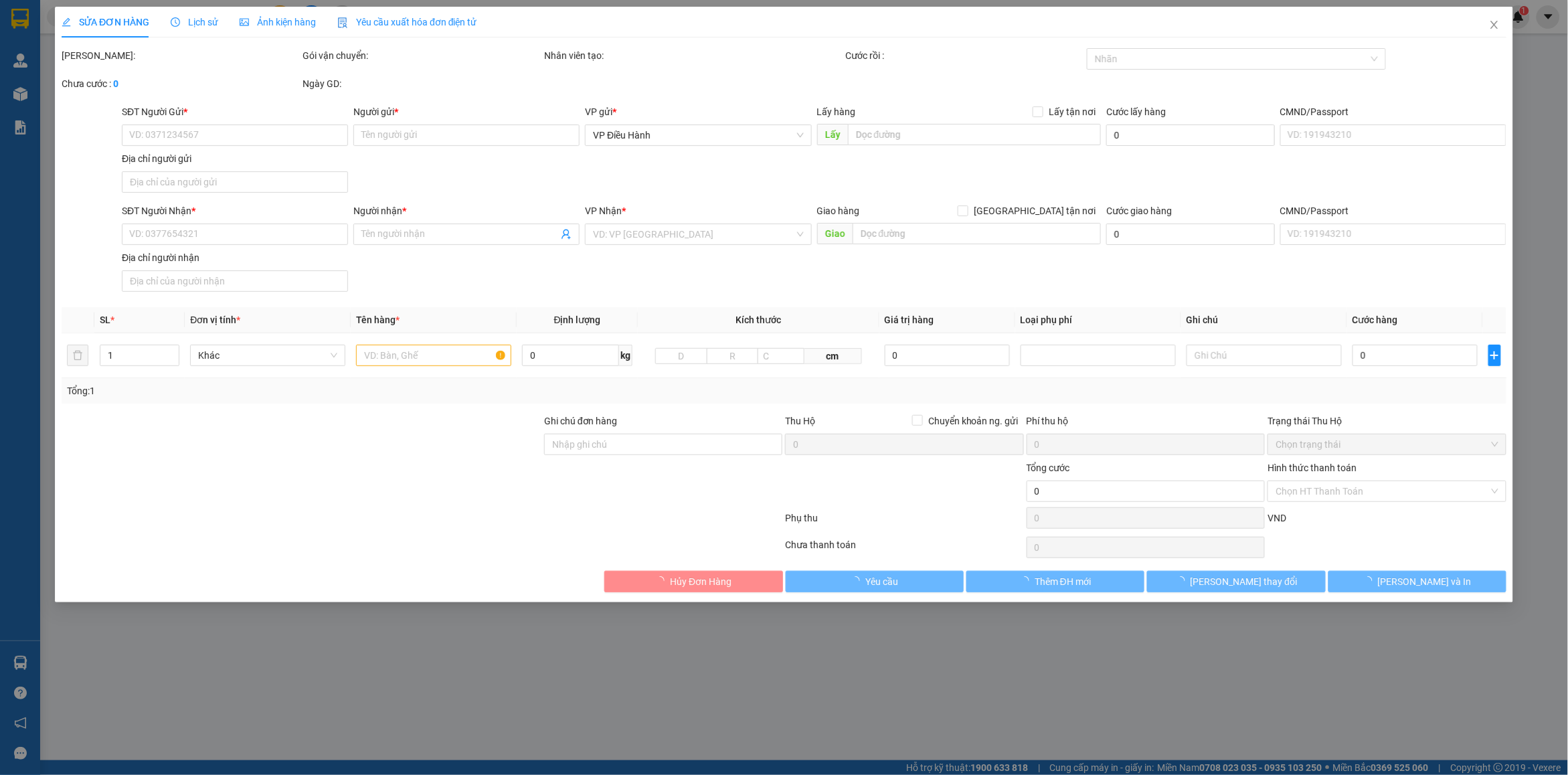
type input "0869333526"
type input "Kho Cẩm Thach"
checkbox input "true"
type input "Bãi xe tải Gamuda, [PERSON_NAME], [PERSON_NAME], HN"
type input "0938941233"
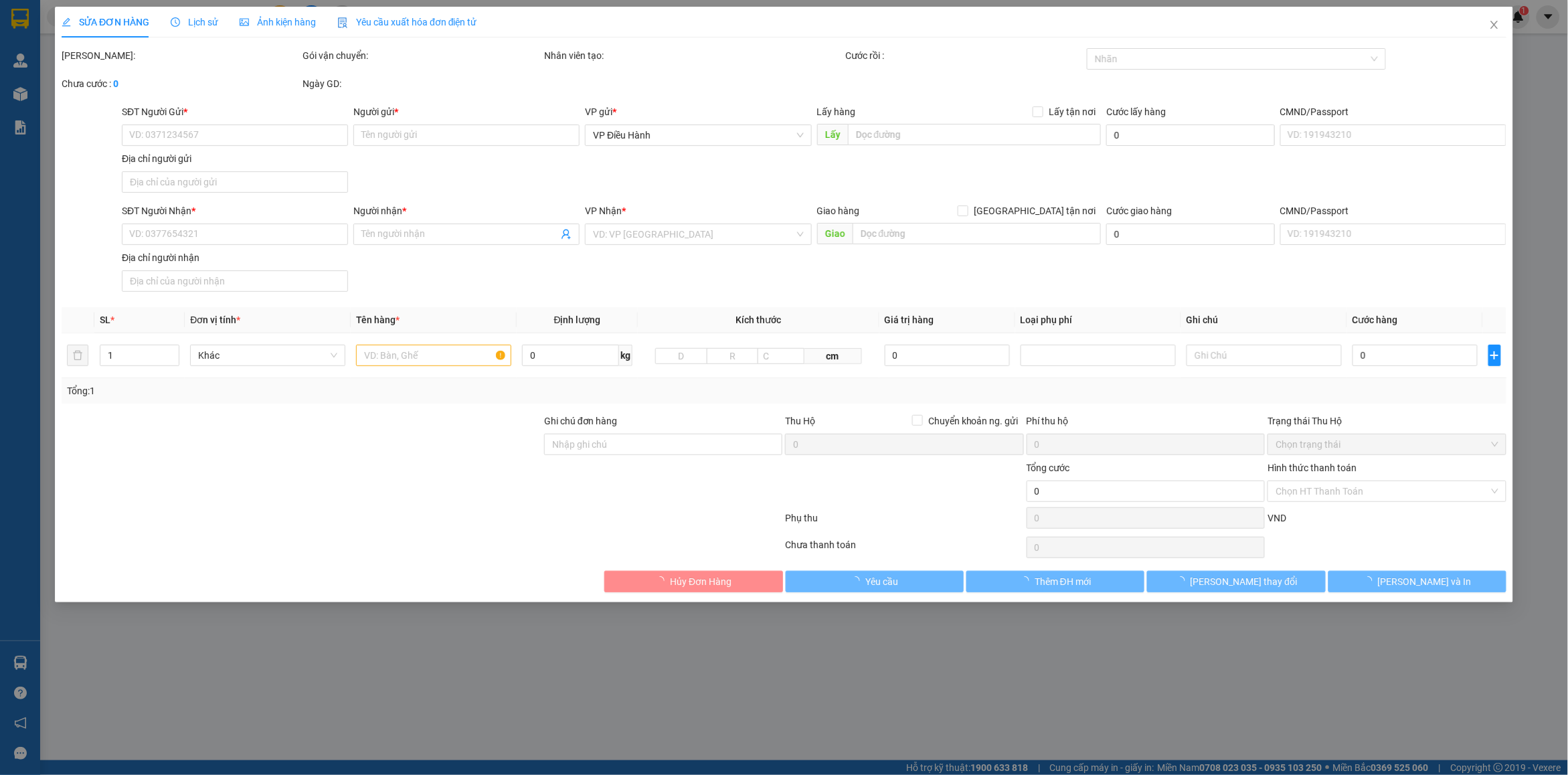
type input "Chị Ninh"
checkbox input "true"
type input "133/3 [PERSON_NAME], xã [GEOGRAPHIC_DATA], [GEOGRAPHIC_DATA], [GEOGRAPHIC_DATA]"
type input "770.000"
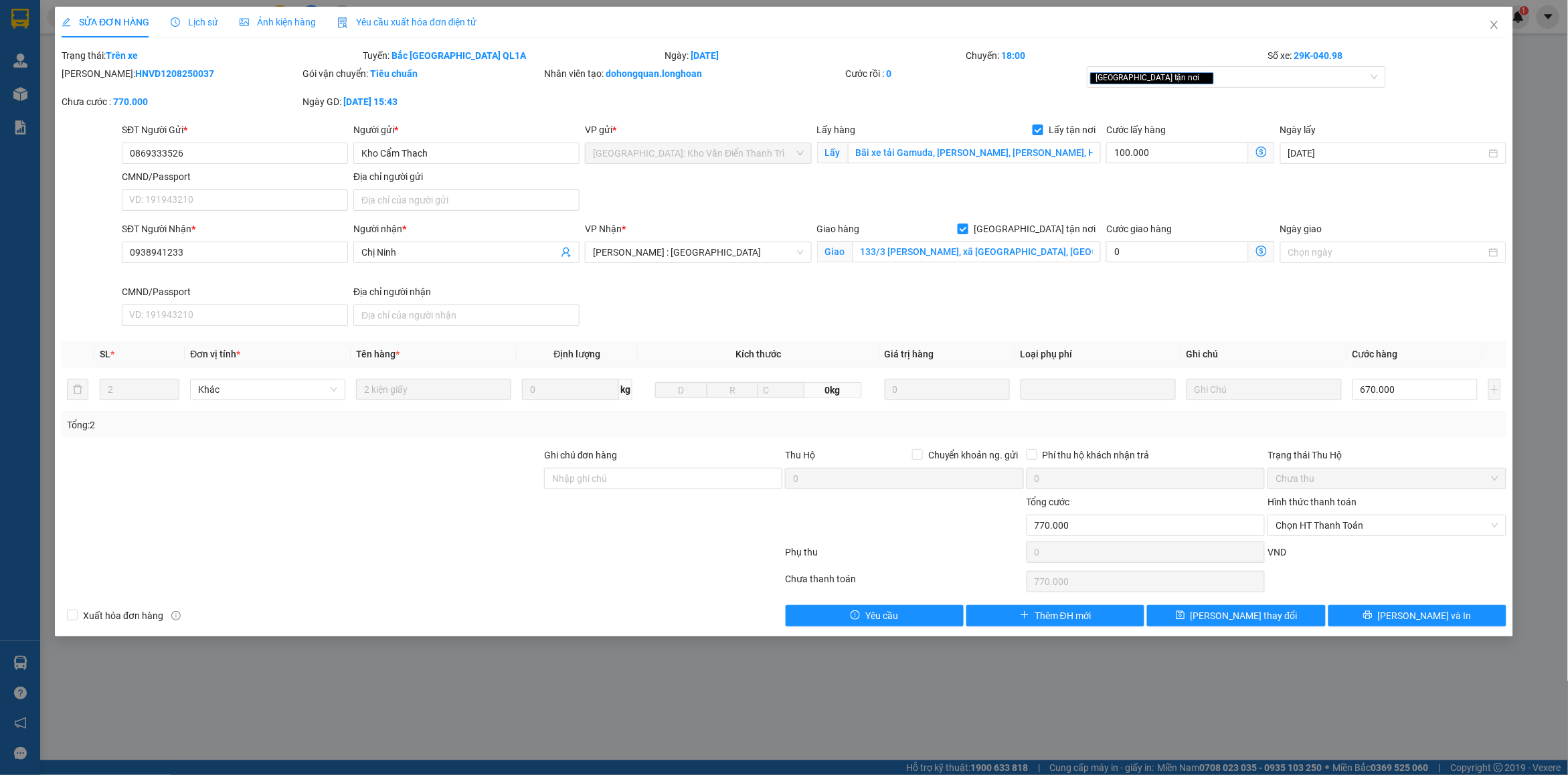
click at [199, 27] on span "Lịch sử" at bounding box center [194, 22] width 47 height 11
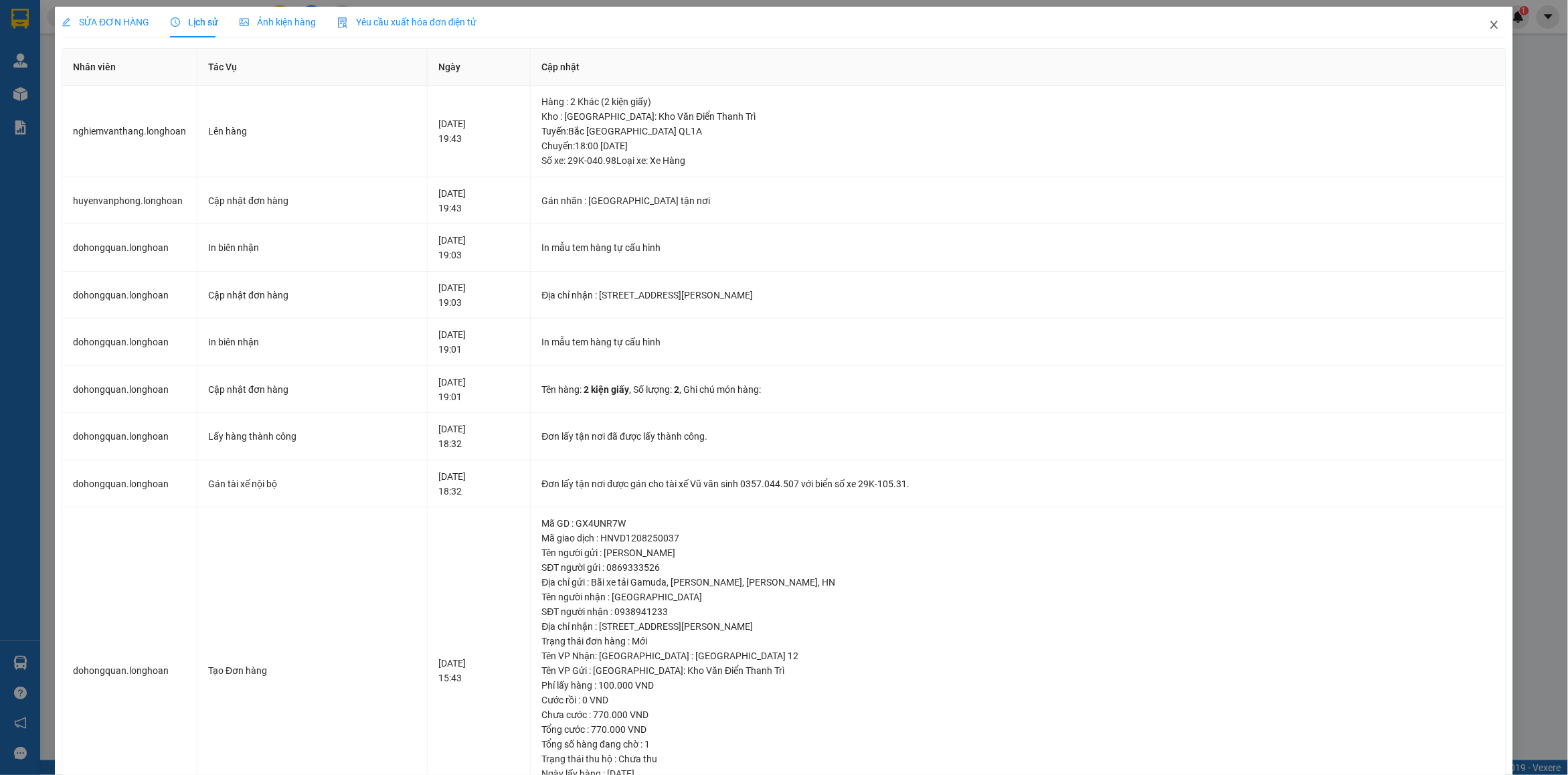
click at [1489, 25] on icon "close" at bounding box center [1494, 25] width 11 height 11
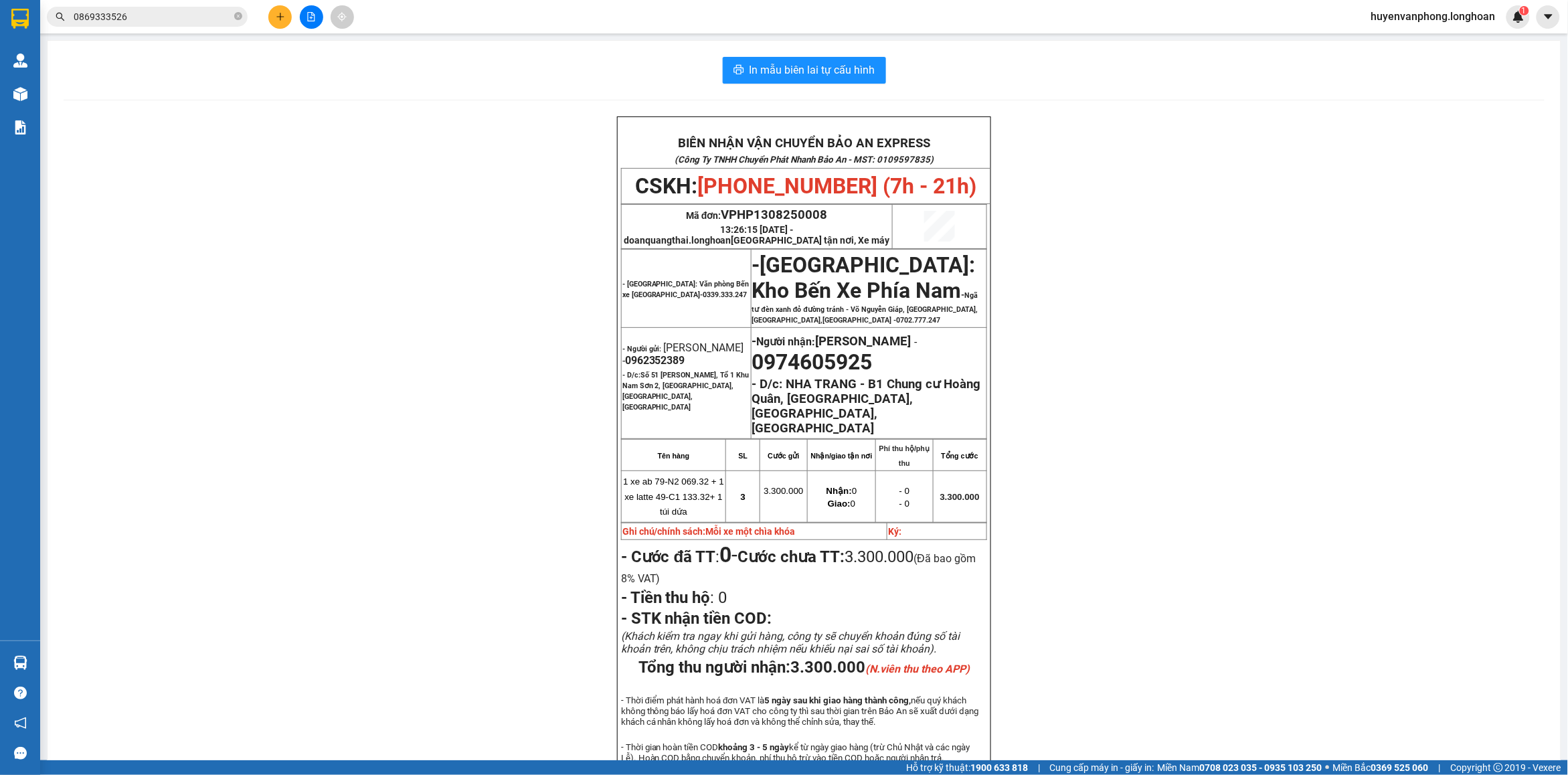
click at [188, 21] on input "0869333526" at bounding box center [152, 17] width 158 height 15
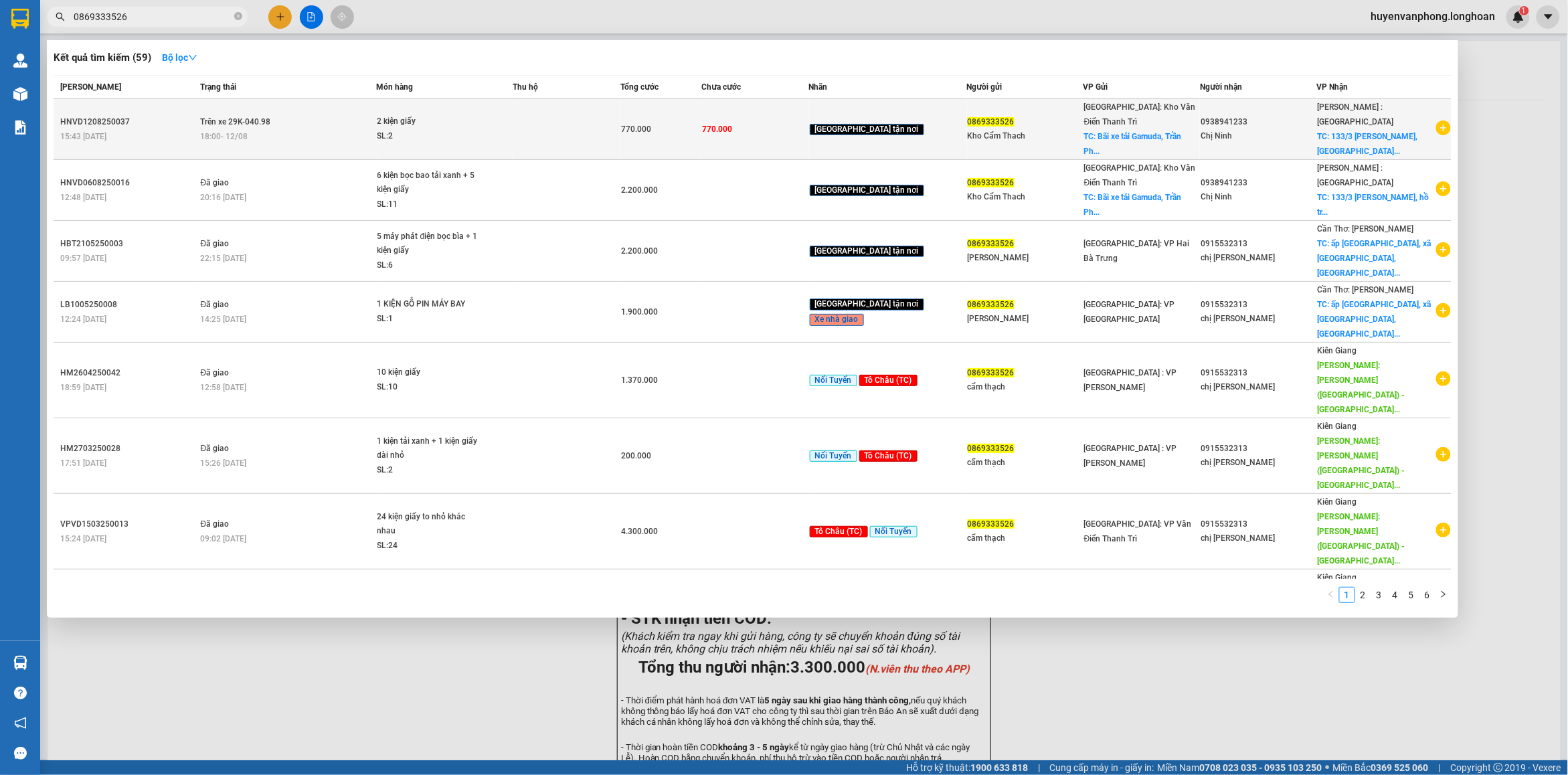
click at [408, 129] on div "SL: 2" at bounding box center [428, 137] width 100 height 15
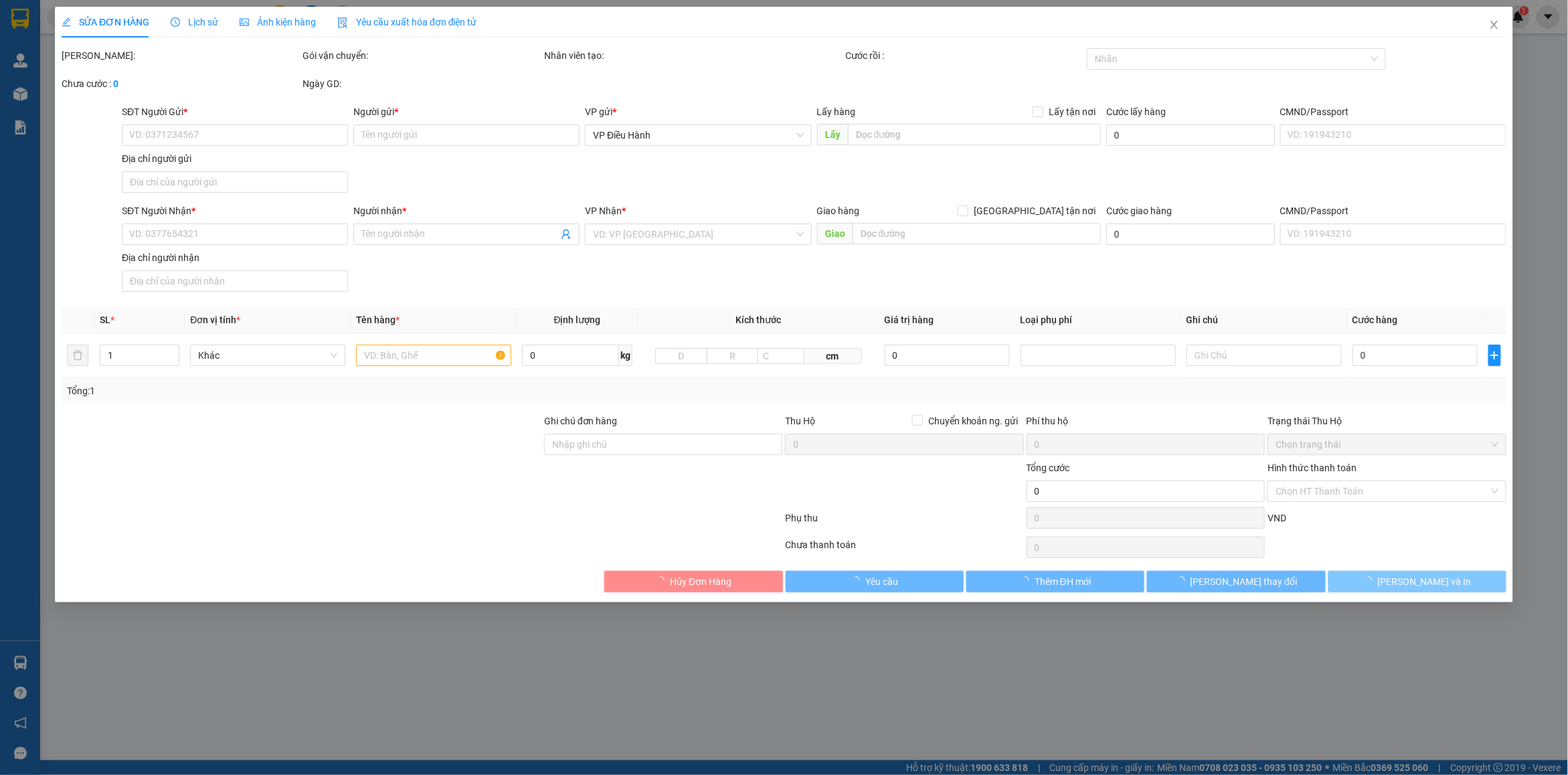
type input "0869333526"
type input "Kho Cẩm Thach"
checkbox input "true"
type input "Bãi xe tải Gamuda, [PERSON_NAME], [PERSON_NAME], HN"
type input "0938941233"
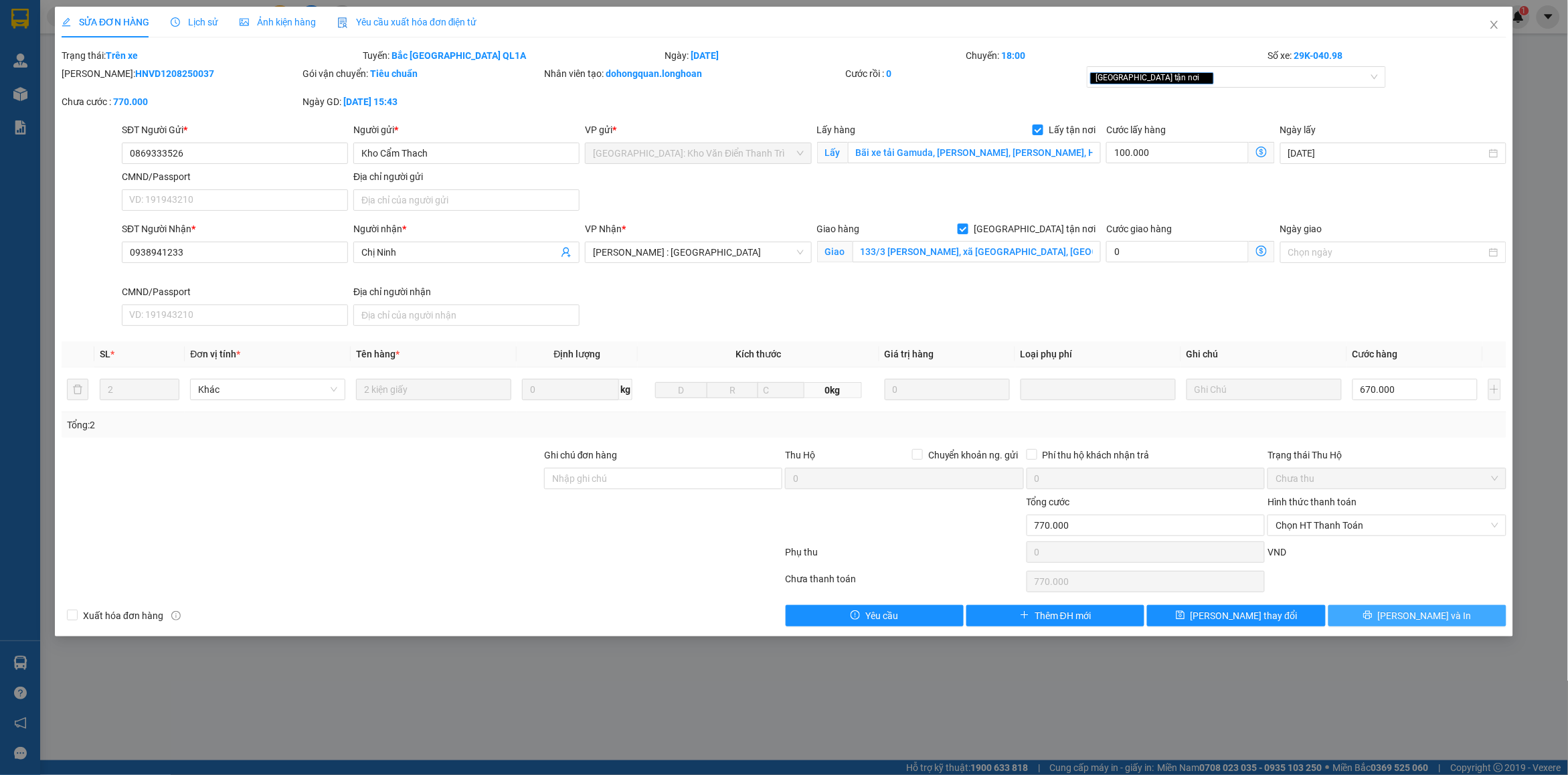
click at [1369, 614] on button "[PERSON_NAME] và In" at bounding box center [1417, 616] width 178 height 22
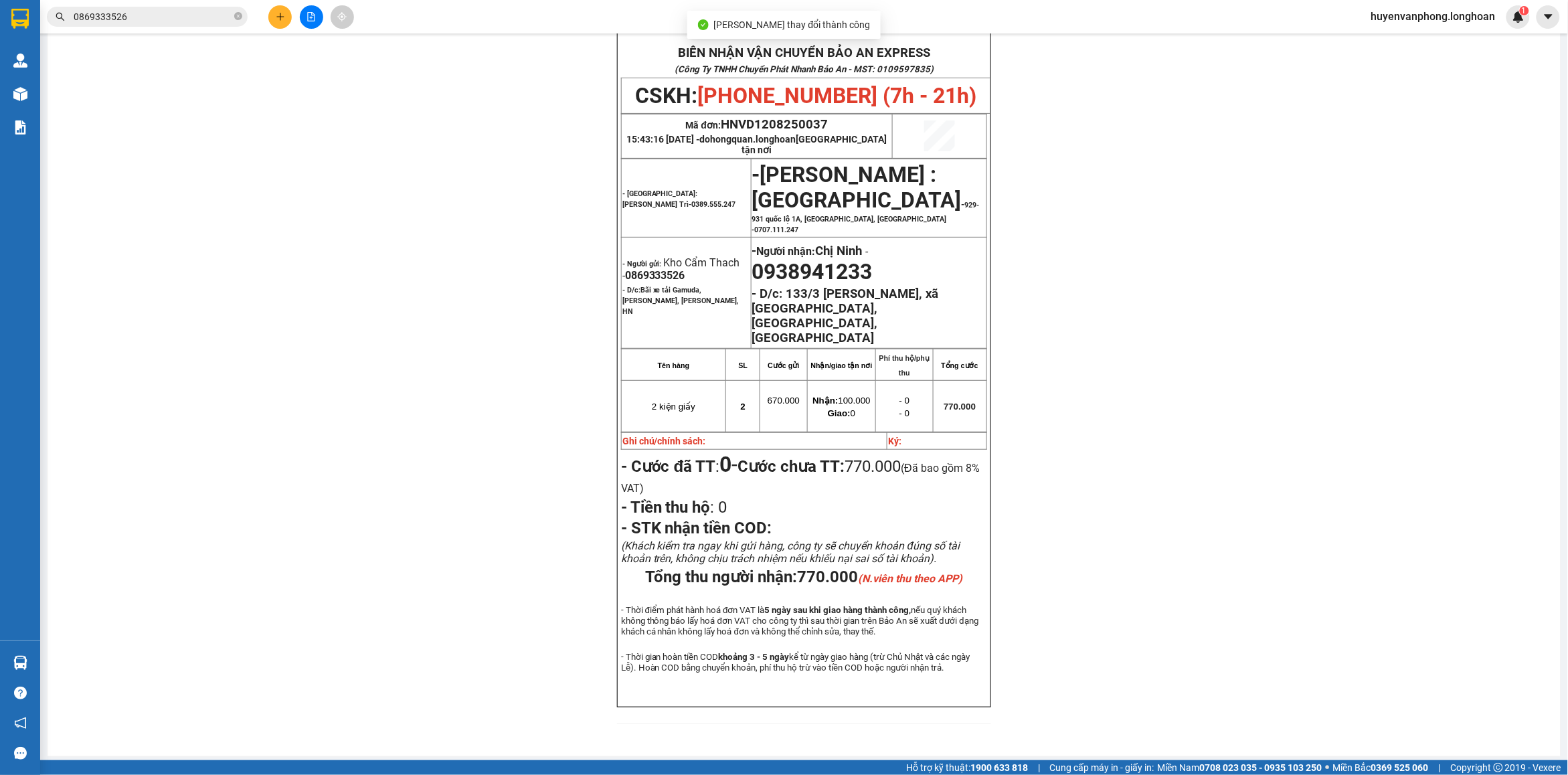
scroll to position [98, 0]
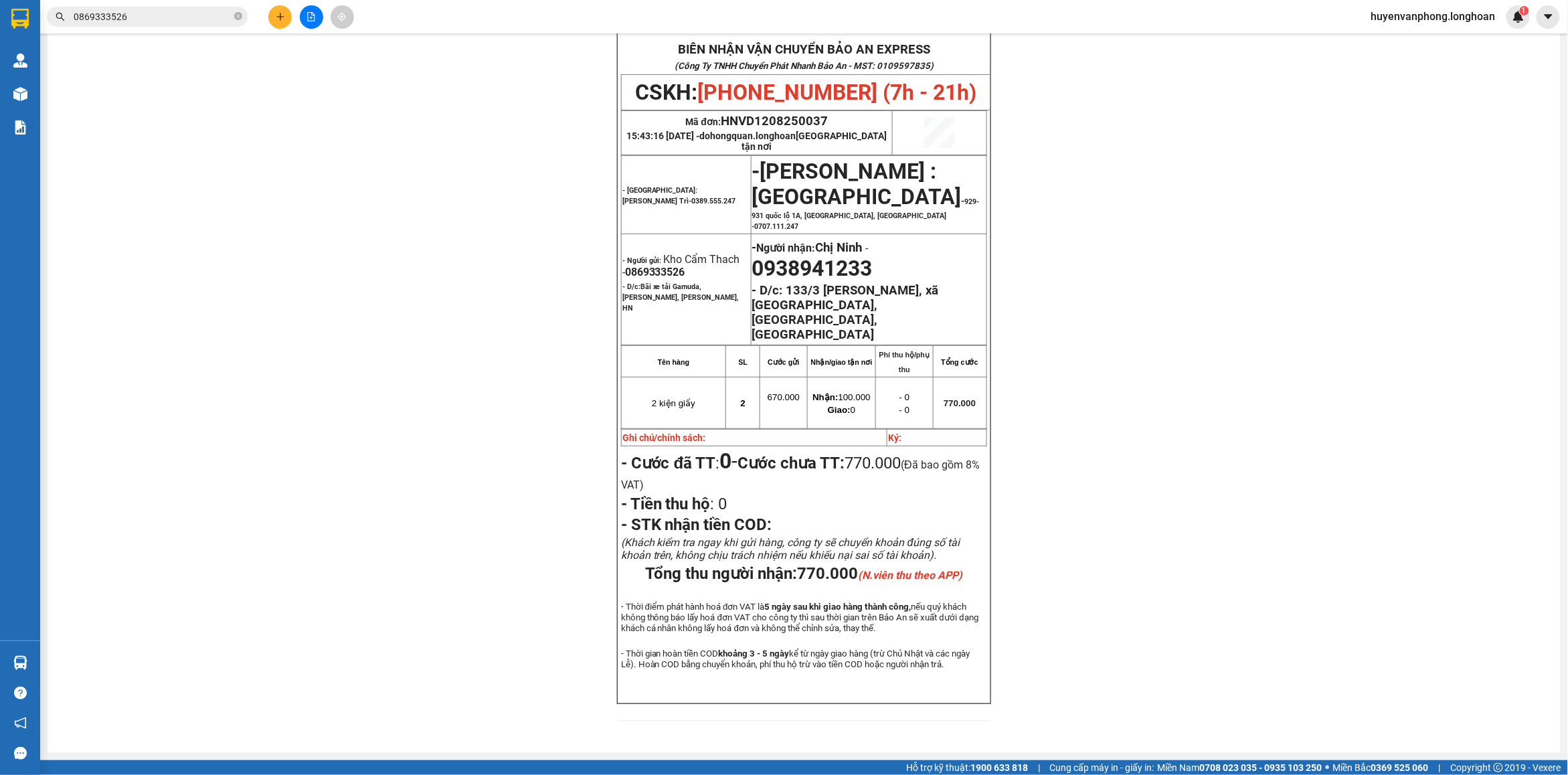
drag, startPoint x: 239, startPoint y: 18, endPoint x: 186, endPoint y: 22, distance: 53.2
click at [238, 19] on icon "close-circle" at bounding box center [239, 16] width 8 height 8
click at [184, 22] on input "text" at bounding box center [152, 17] width 158 height 15
paste input "0763485555"
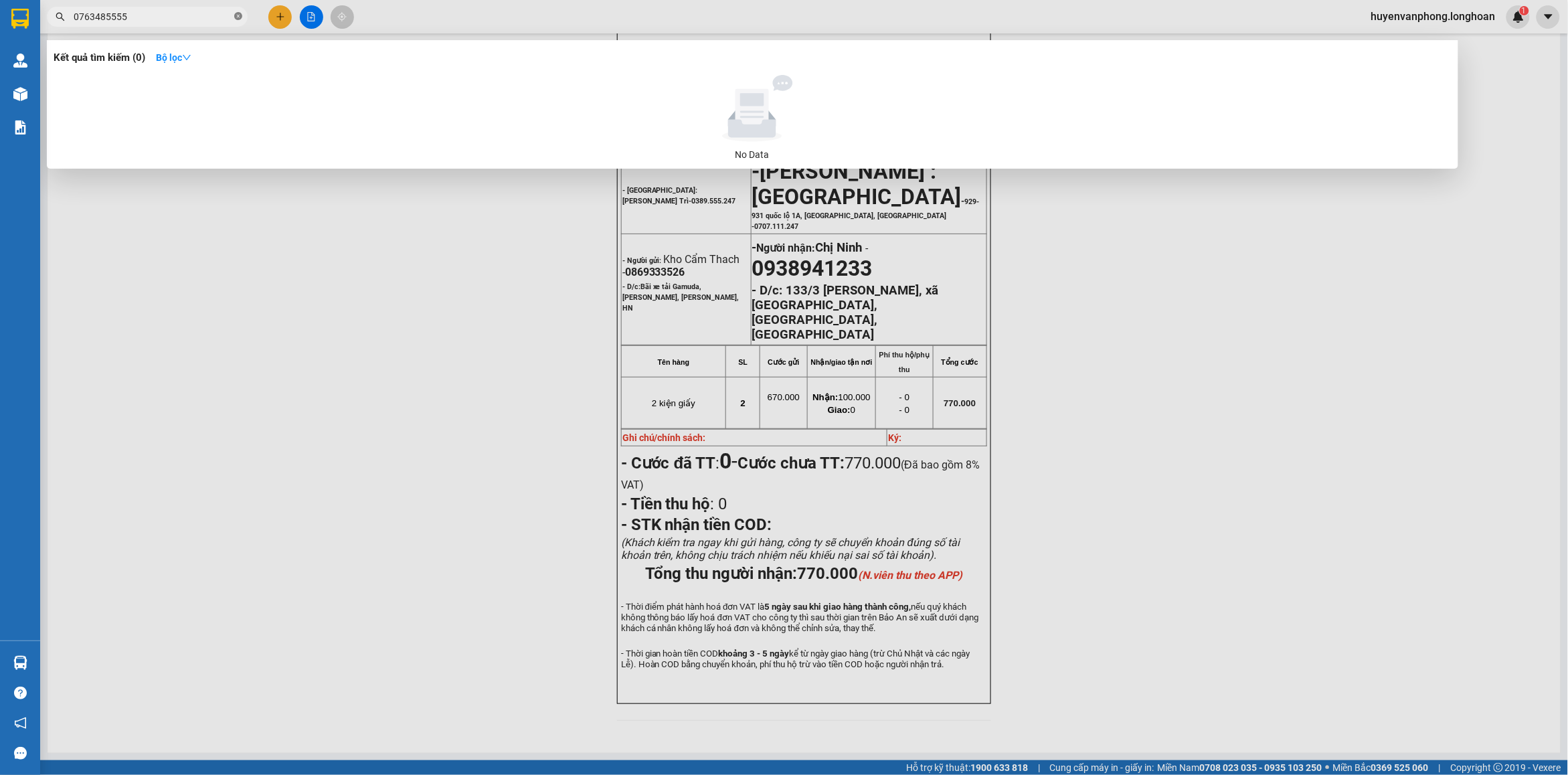
click at [236, 17] on icon "close-circle" at bounding box center [239, 16] width 8 height 8
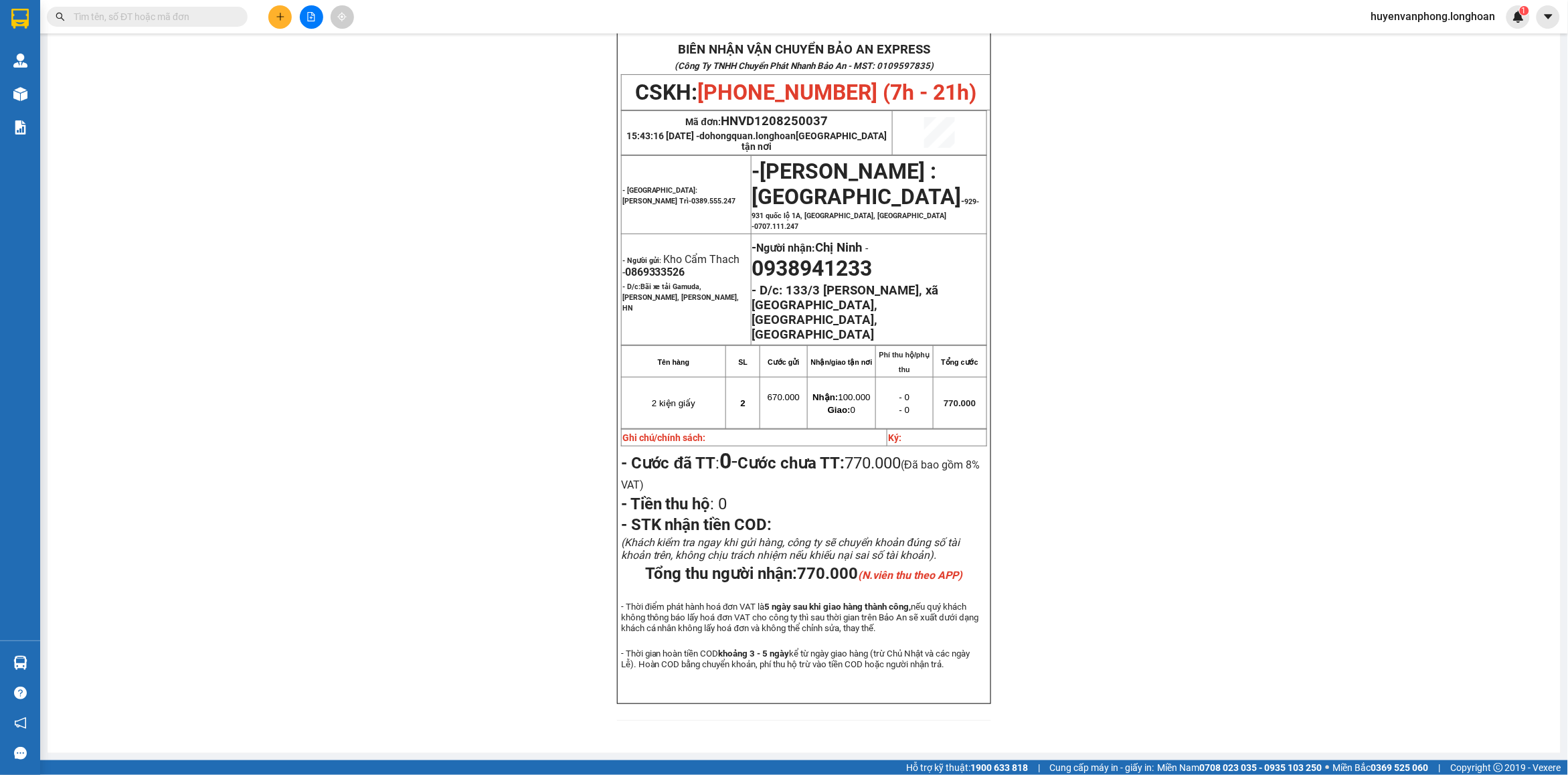
click at [154, 21] on input "text" at bounding box center [152, 17] width 158 height 15
paste input "0985228706"
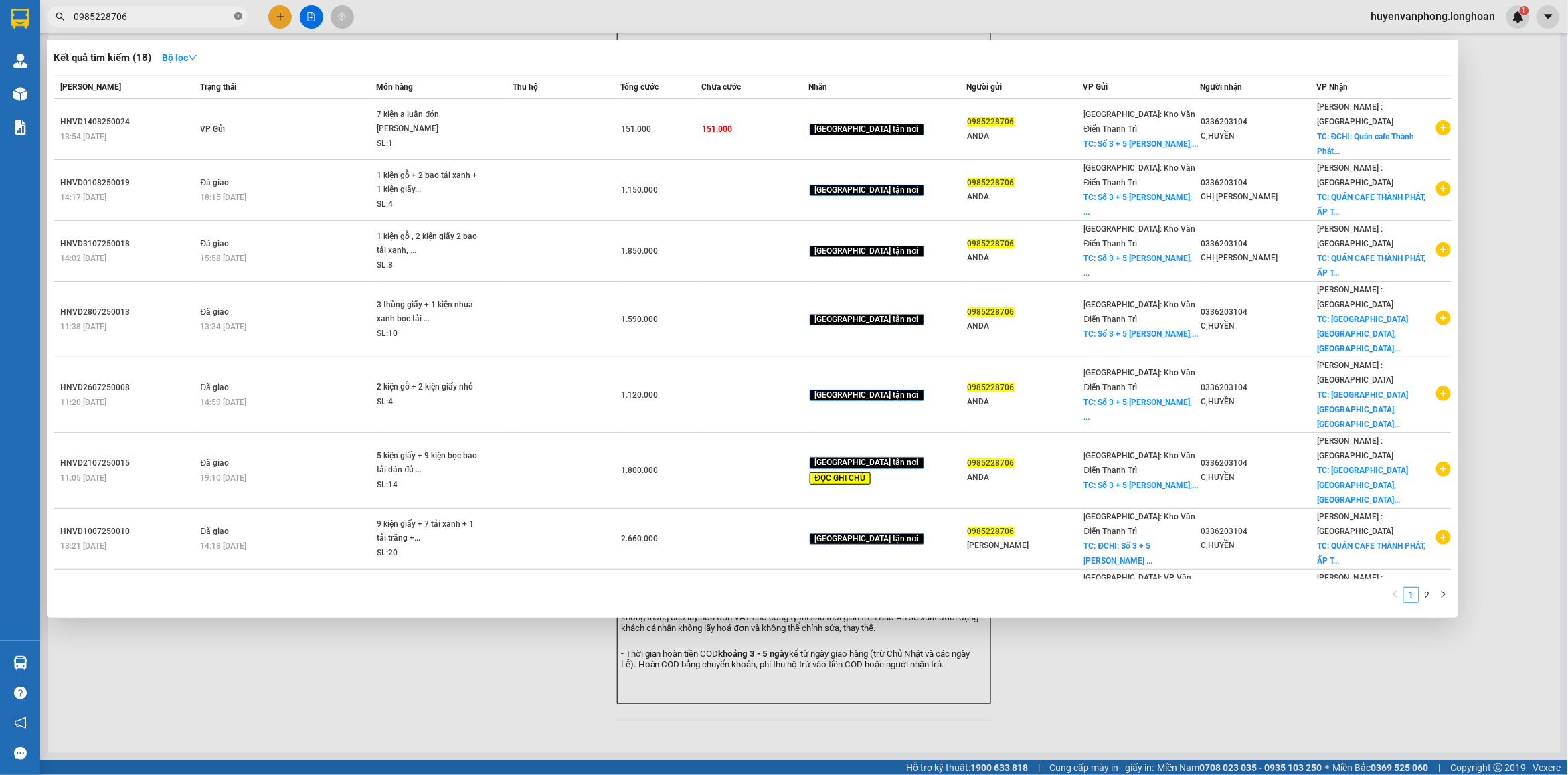
drag, startPoint x: 238, startPoint y: 14, endPoint x: 176, endPoint y: 20, distance: 62.3
click at [236, 14] on icon "close-circle" at bounding box center [239, 16] width 8 height 8
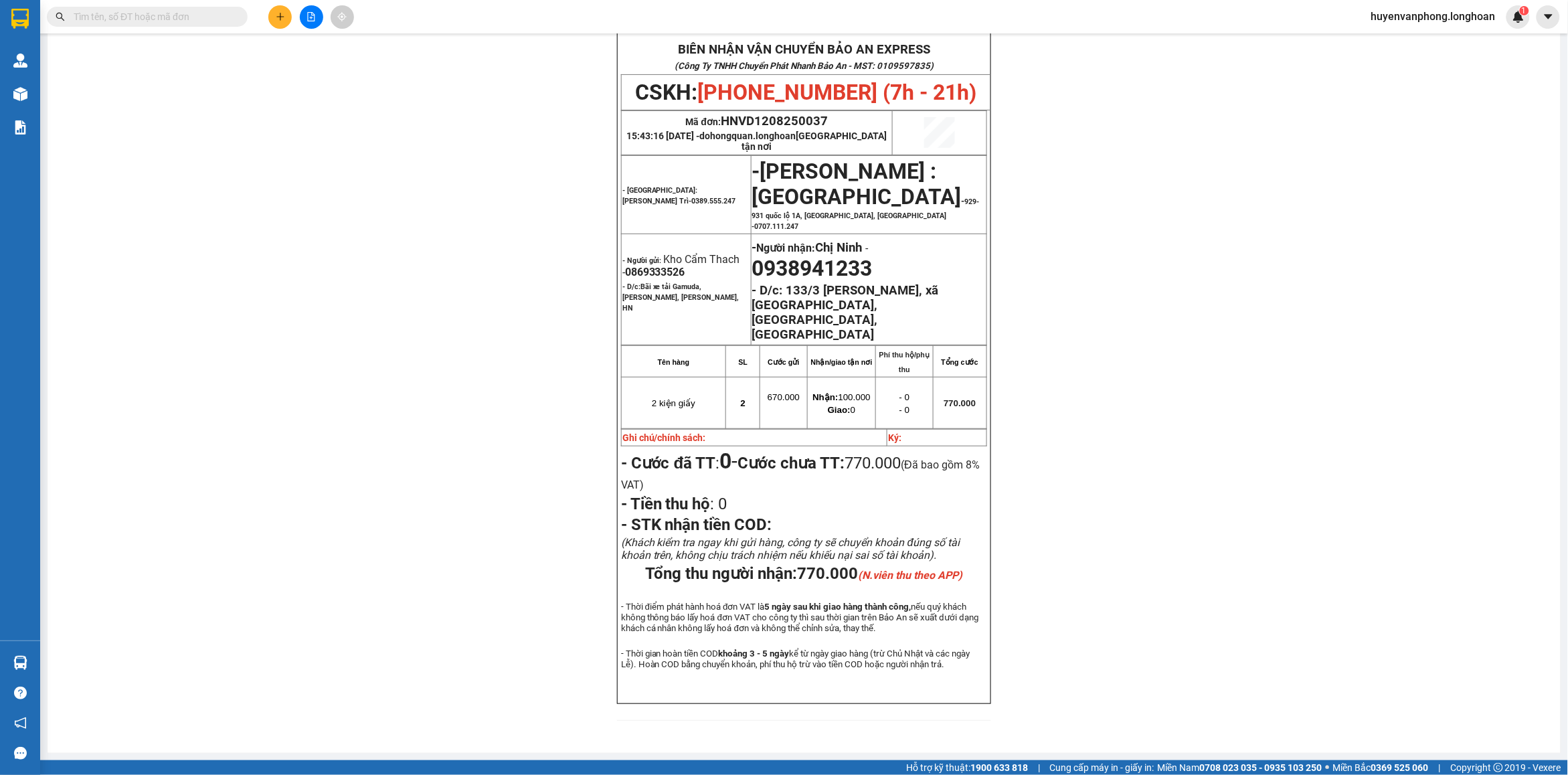
click at [137, 22] on input "text" at bounding box center [152, 17] width 158 height 15
paste input "0904584518"
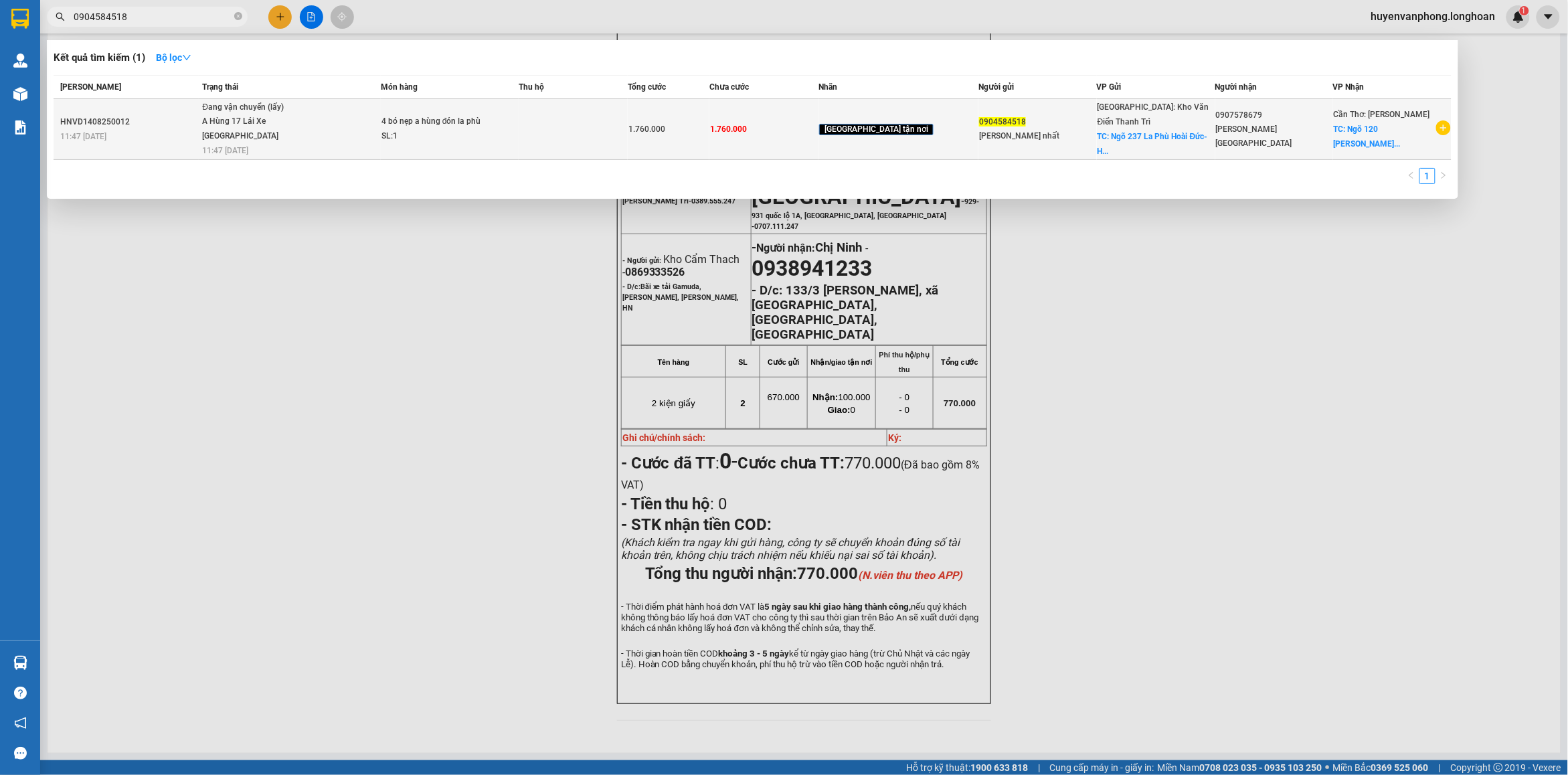
click at [514, 135] on span "4 bó nẹp a hùng đón la phù SL: 1" at bounding box center [449, 129] width 136 height 28
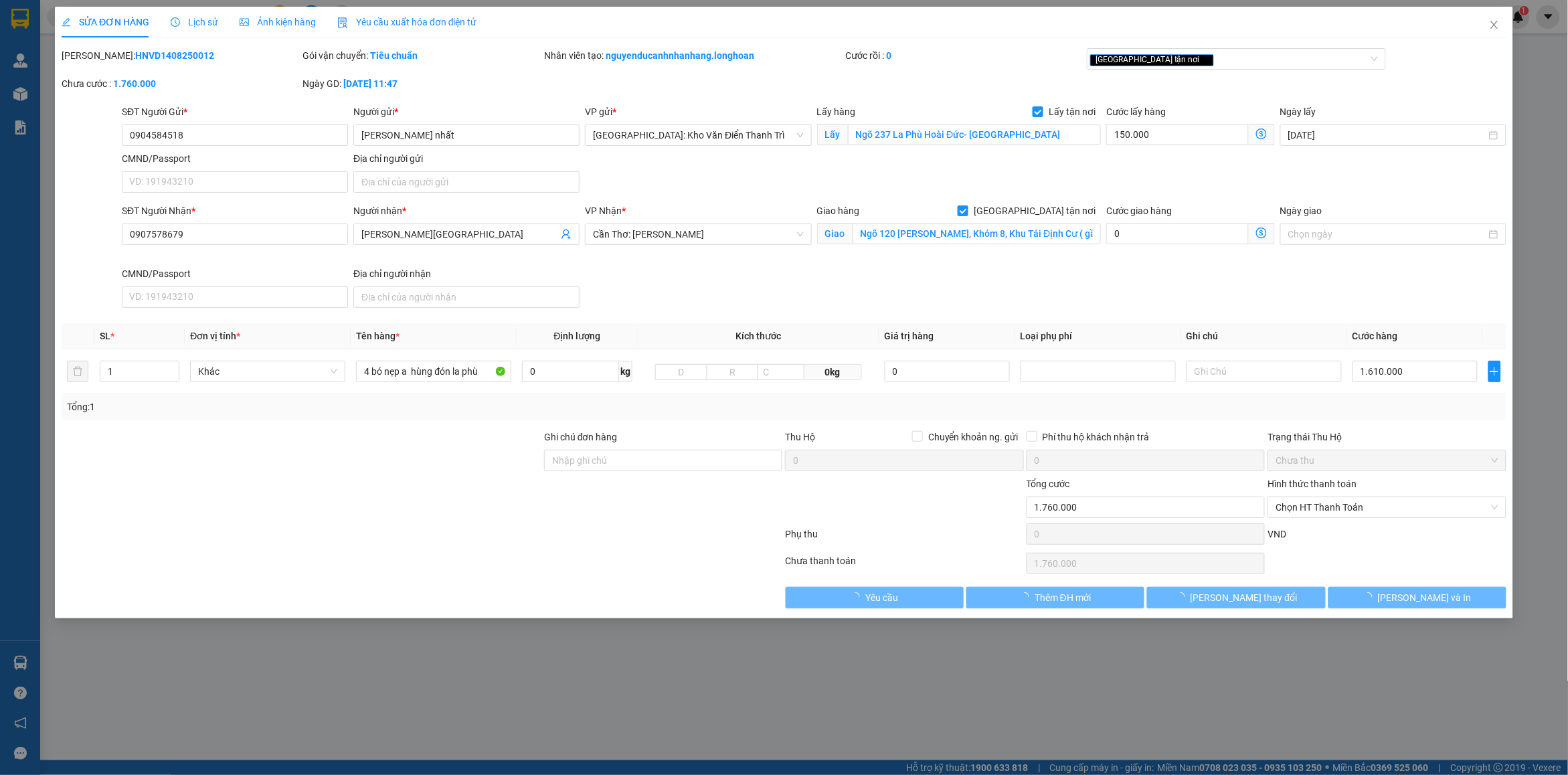
click at [190, 17] on span "Lịch sử" at bounding box center [194, 22] width 47 height 11
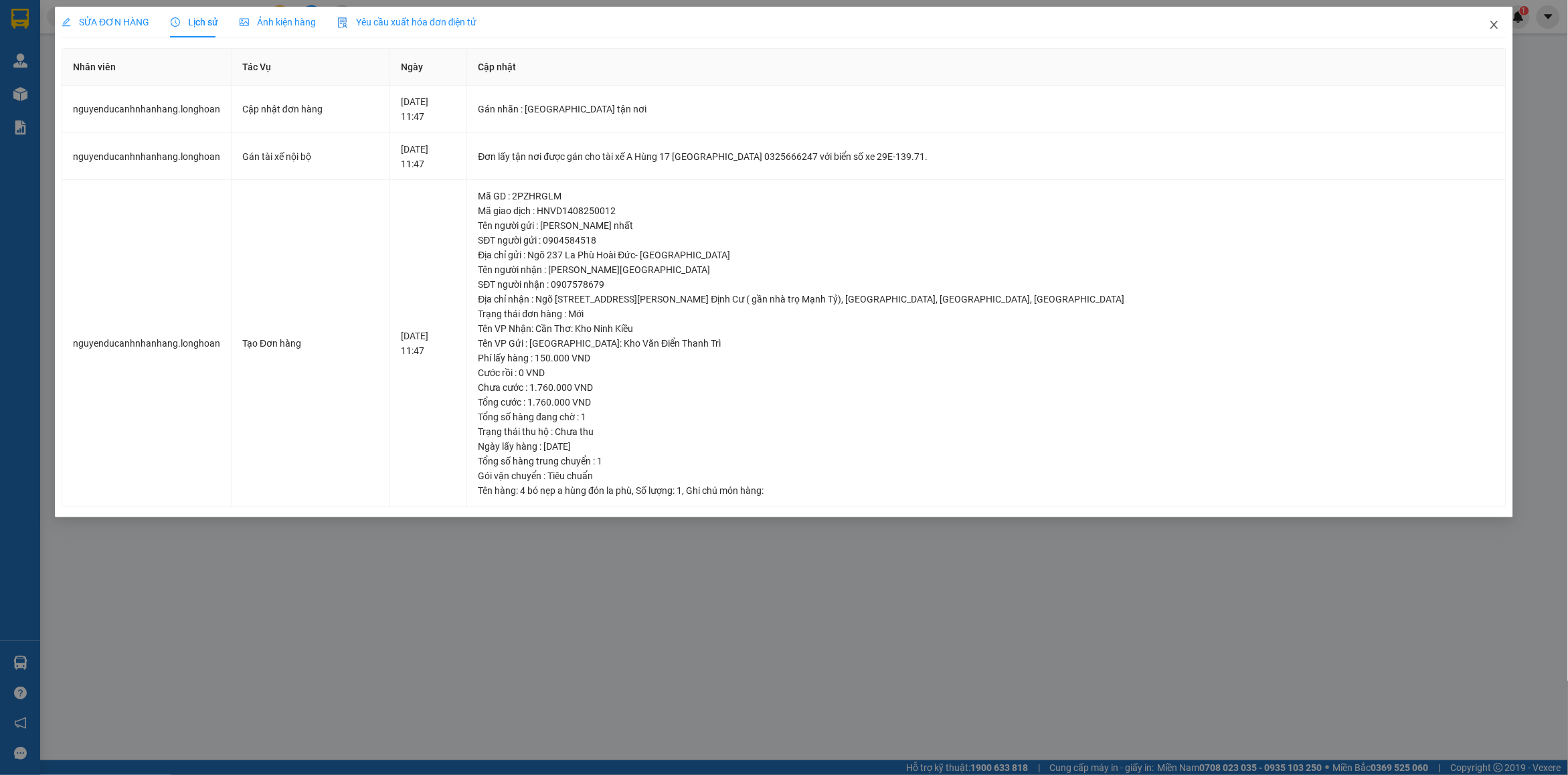
click at [1494, 37] on span "Close" at bounding box center [1494, 25] width 37 height 37
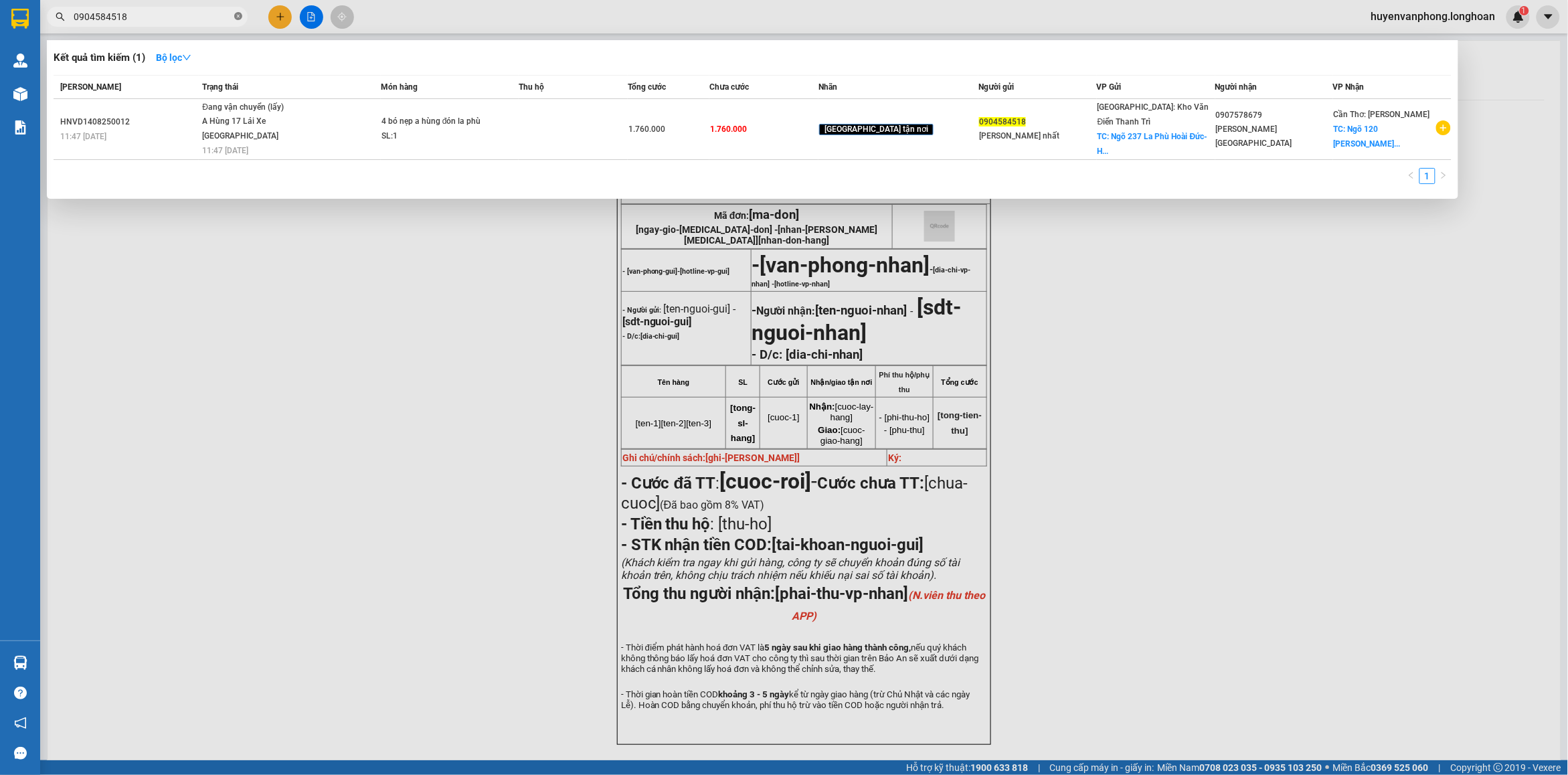
click at [241, 17] on icon "close-circle" at bounding box center [239, 16] width 8 height 8
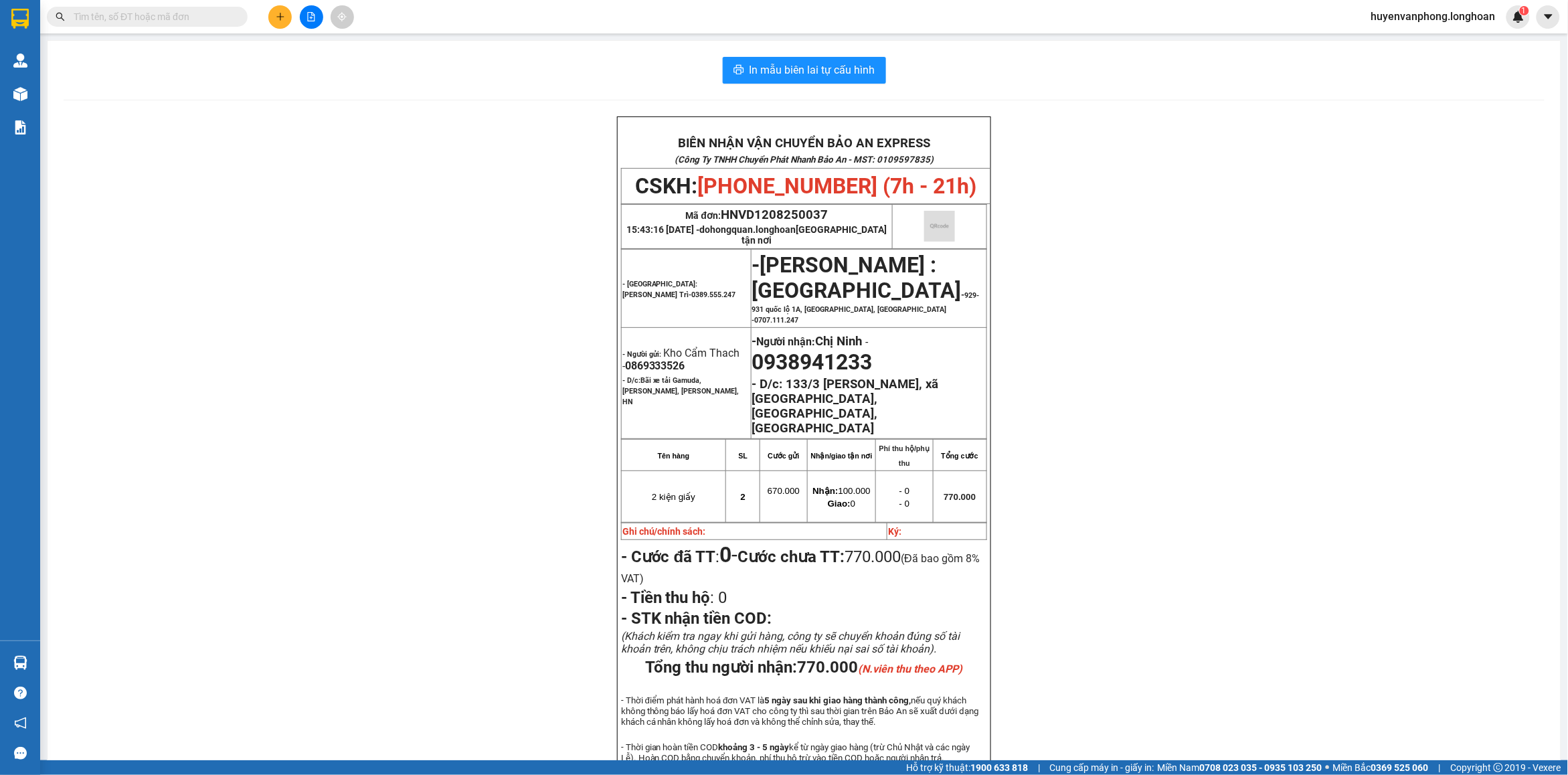
click at [186, 15] on input "text" at bounding box center [152, 17] width 158 height 15
paste input "096 9542149"
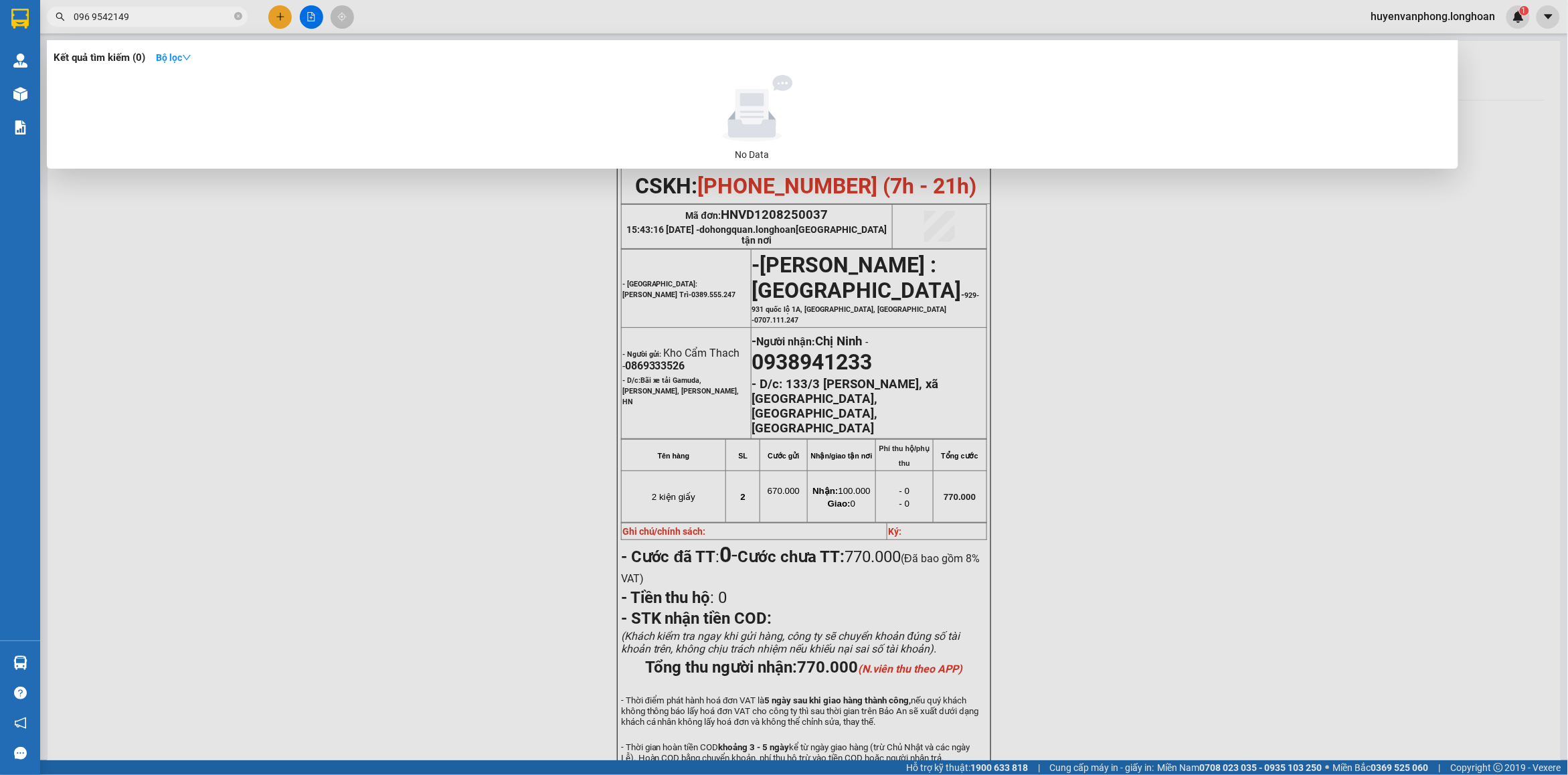
click at [91, 12] on input "096 9542149" at bounding box center [152, 17] width 158 height 15
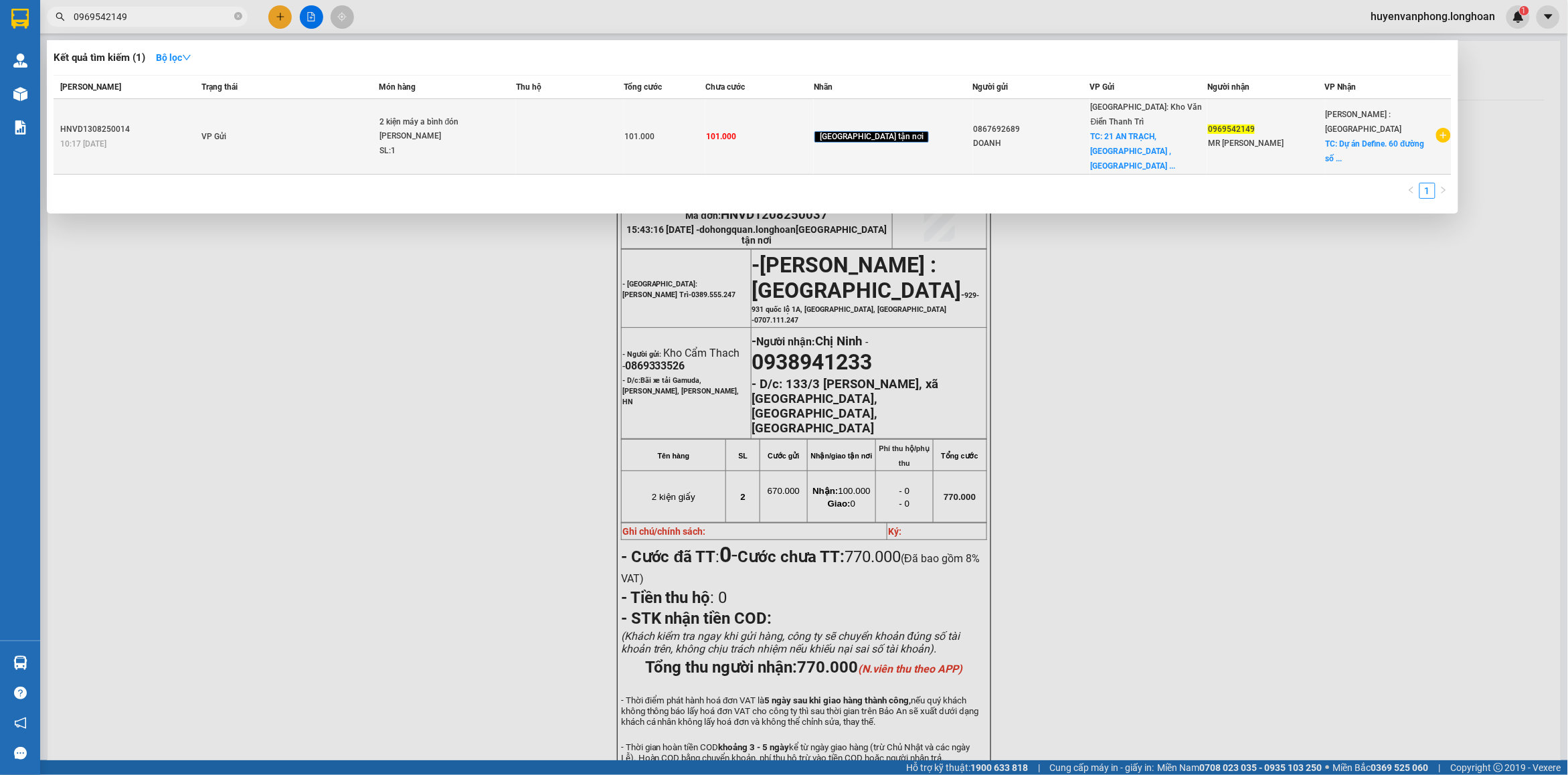
click at [449, 144] on div "SL: 1" at bounding box center [430, 151] width 100 height 15
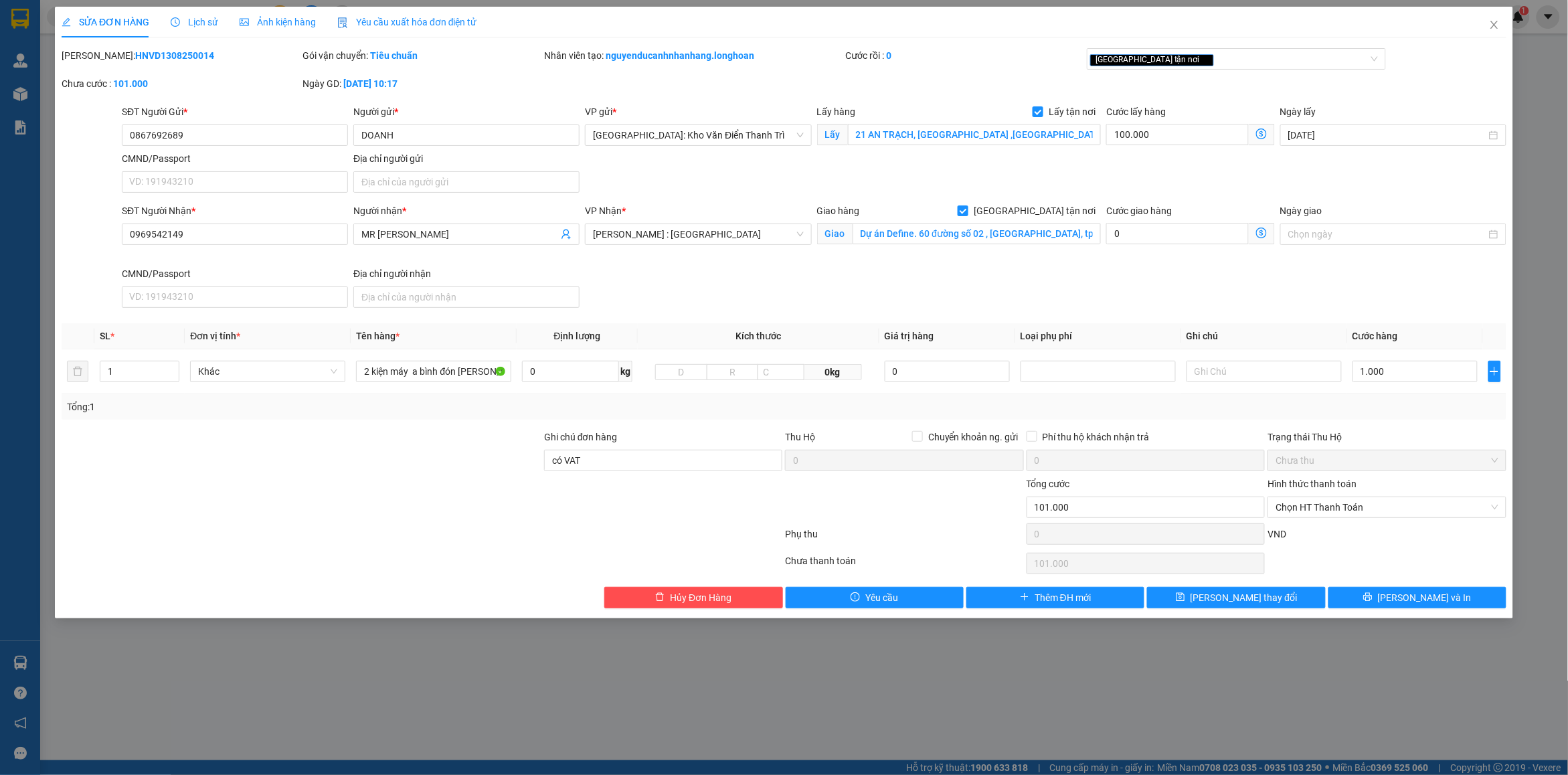
click at [176, 18] on icon "clock-circle" at bounding box center [176, 22] width 9 height 9
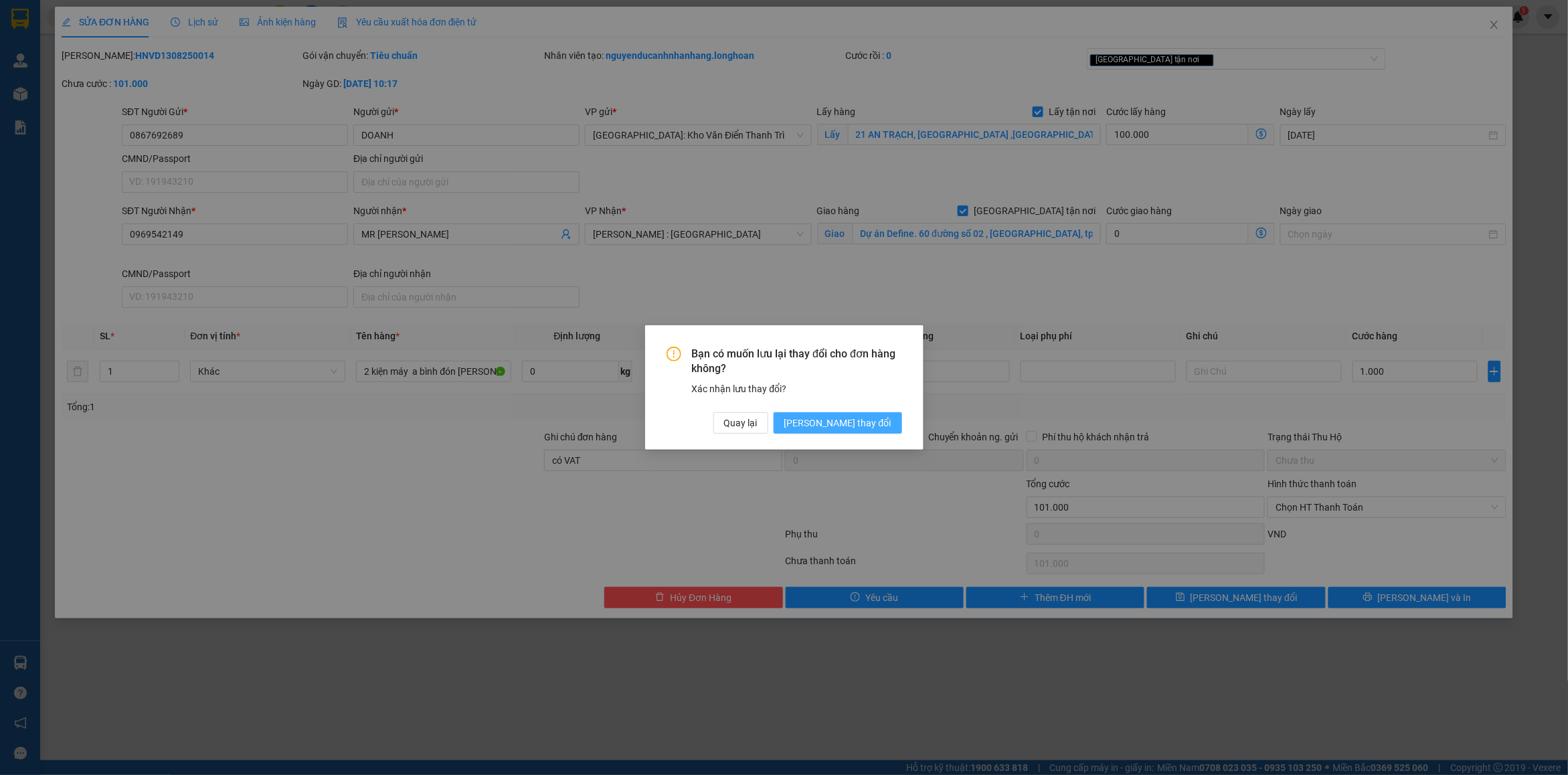
click at [867, 418] on span "[PERSON_NAME] thay đổi" at bounding box center [838, 423] width 107 height 15
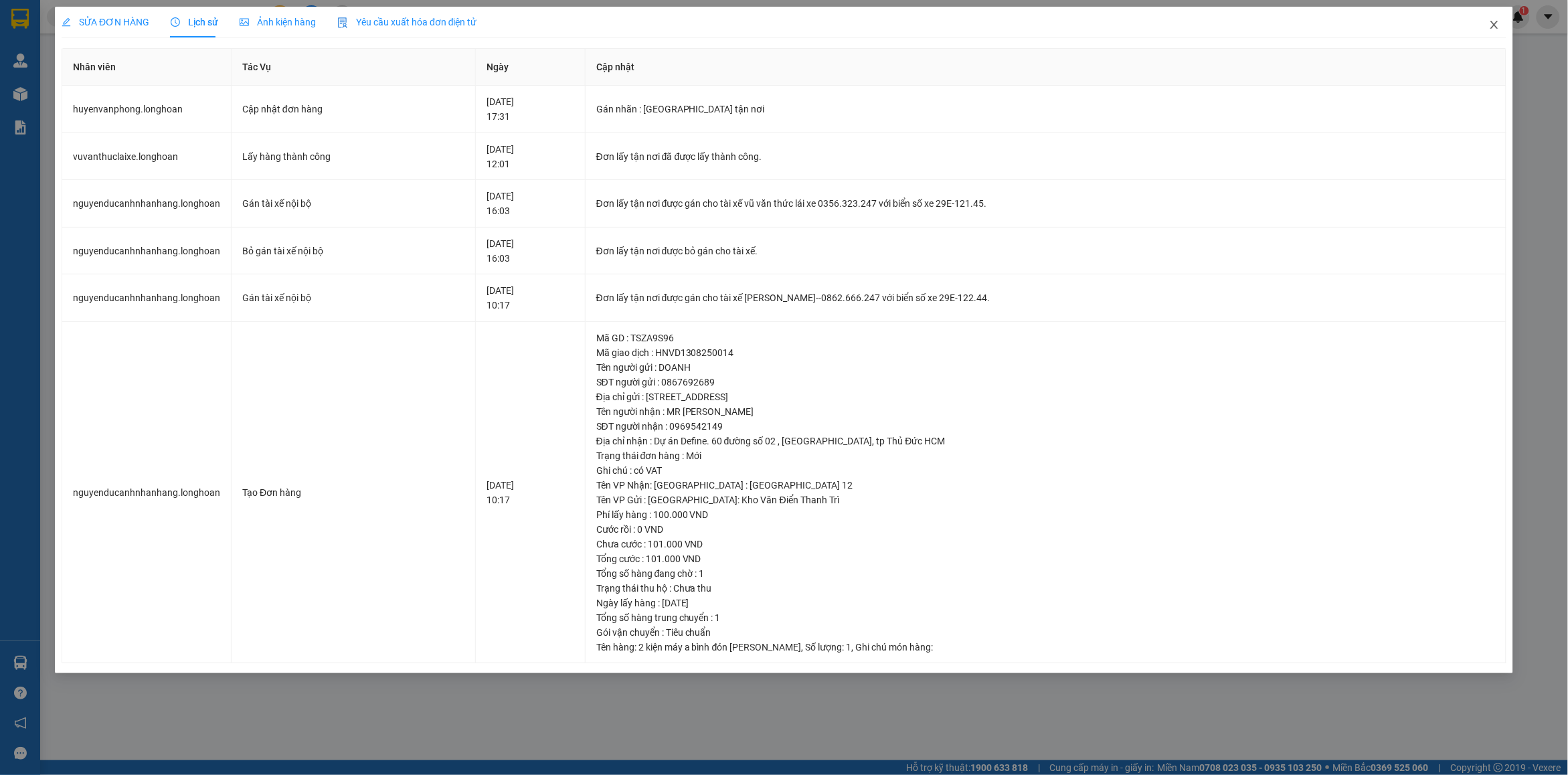
click at [1490, 22] on icon "close" at bounding box center [1494, 25] width 11 height 11
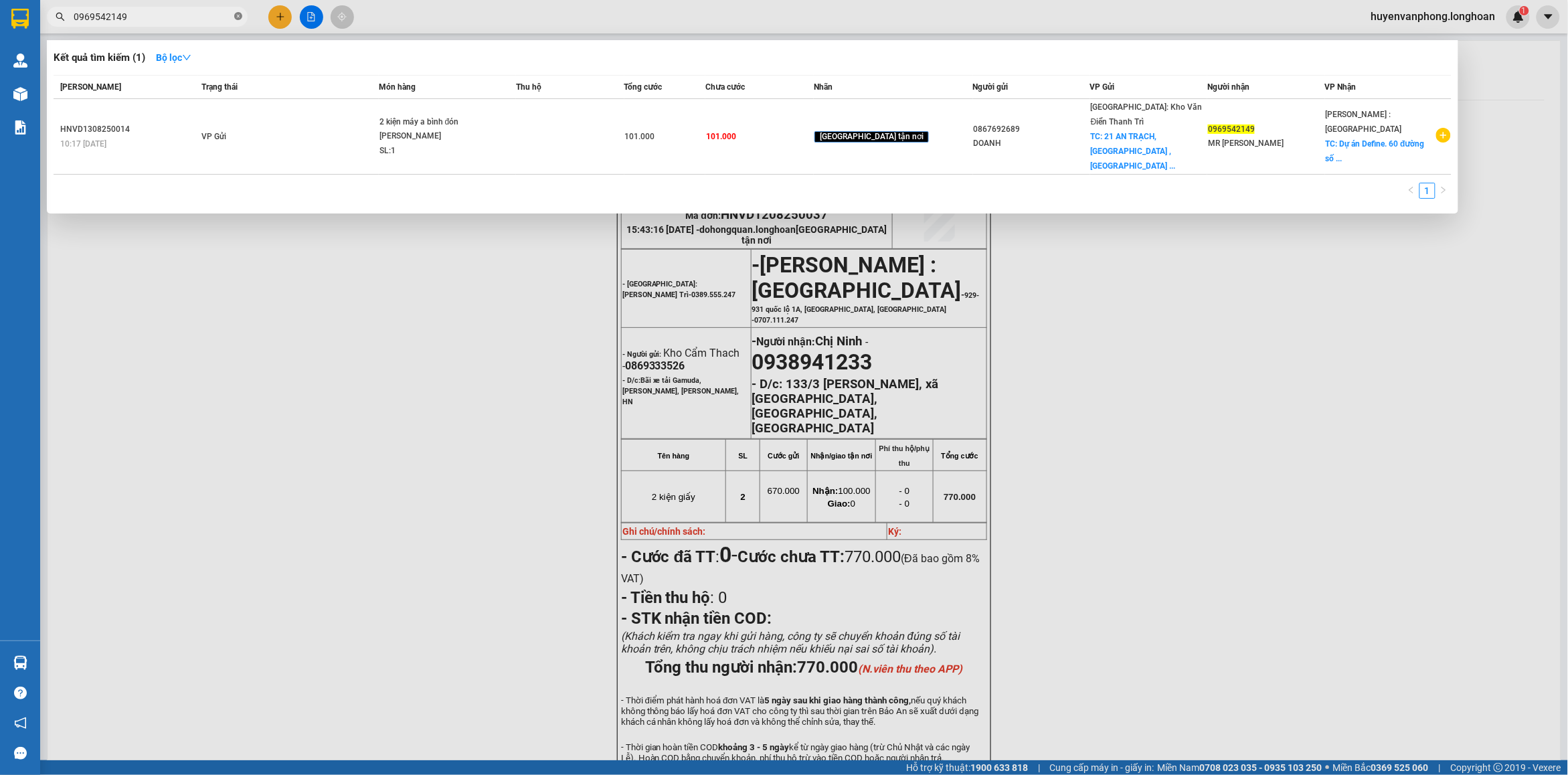
click at [236, 18] on icon "close-circle" at bounding box center [239, 16] width 8 height 8
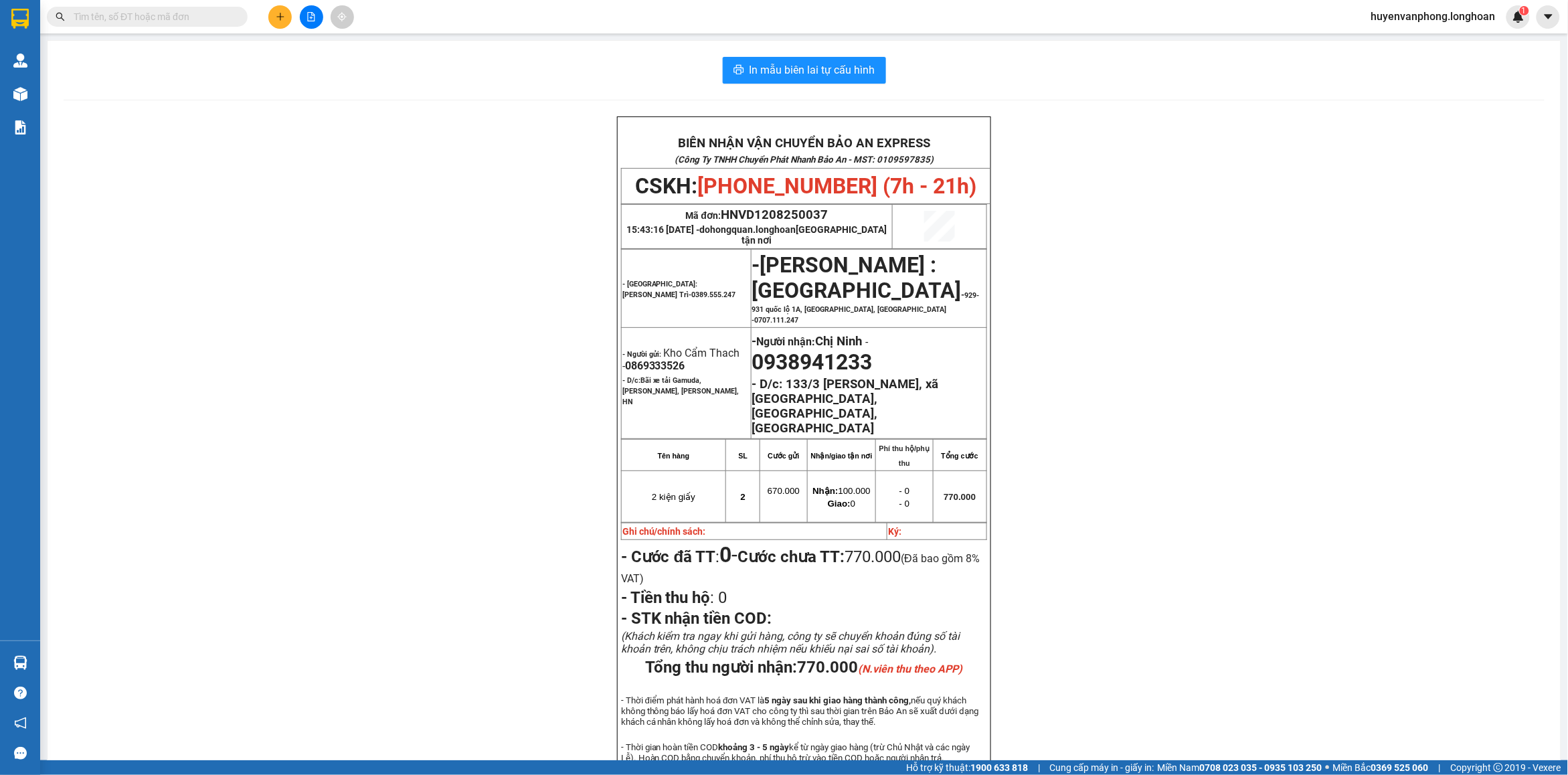
click at [98, 22] on input "text" at bounding box center [152, 17] width 158 height 15
paste input "0932991993"
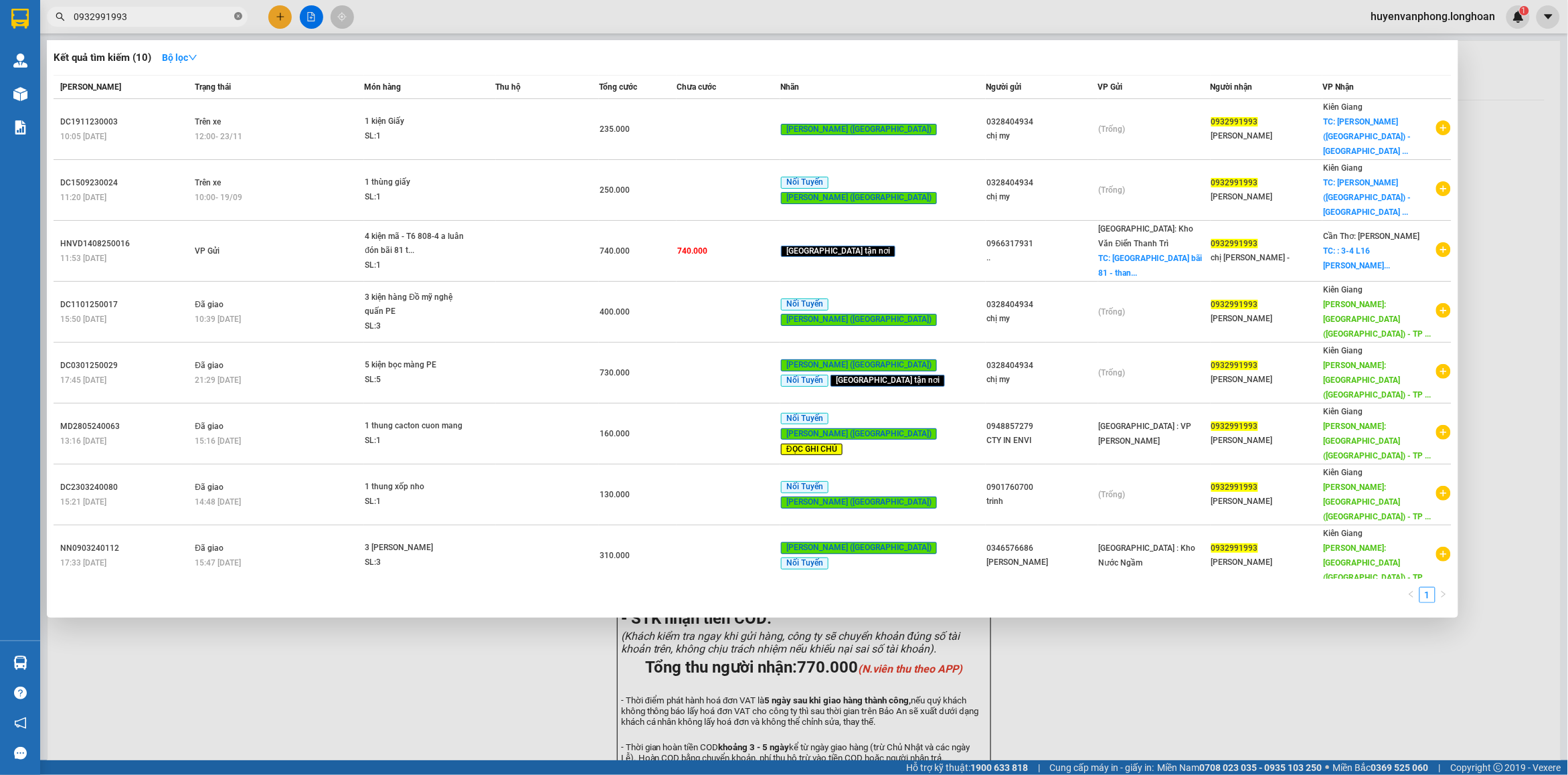
click at [236, 18] on icon "close-circle" at bounding box center [239, 16] width 8 height 8
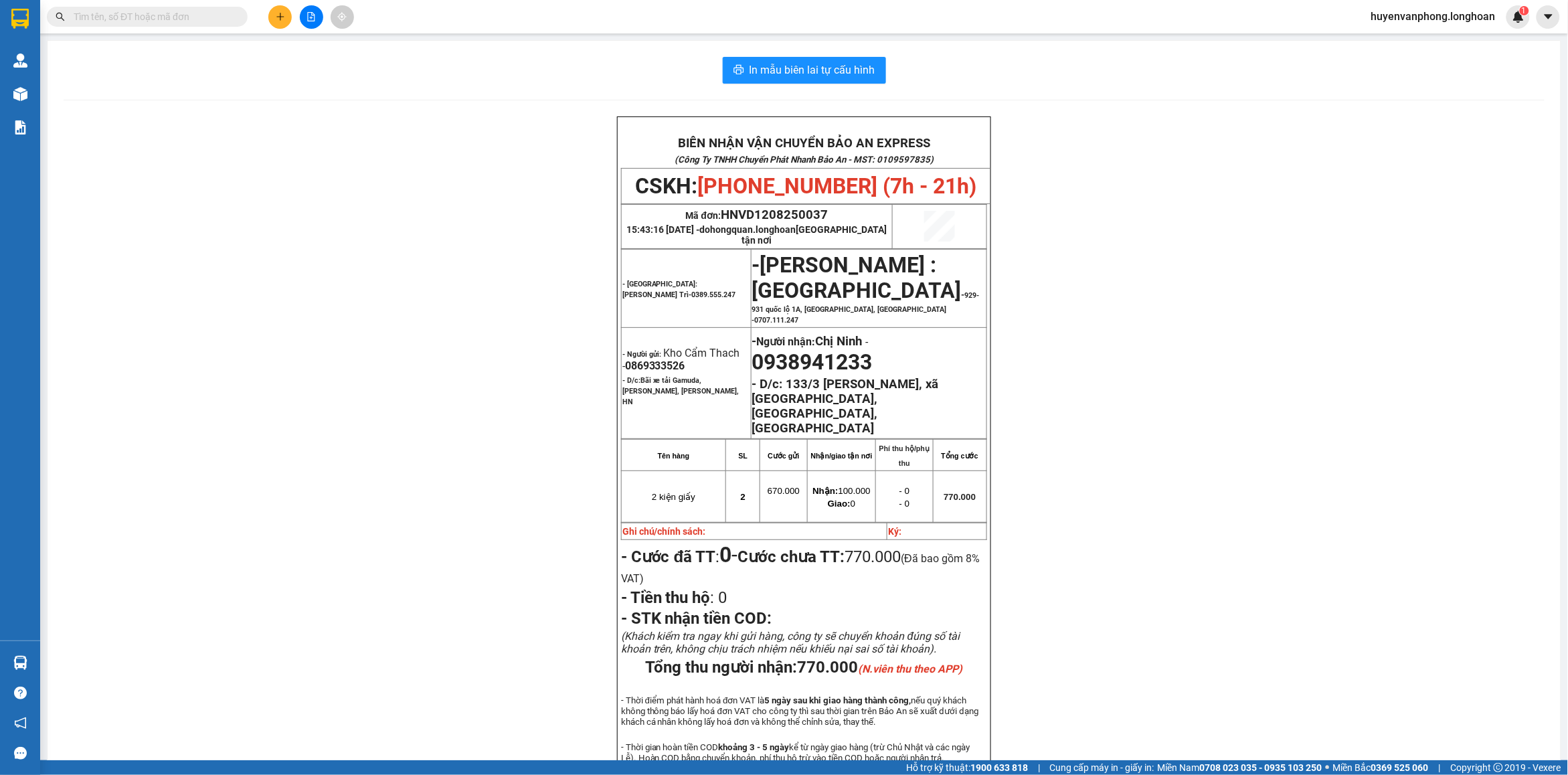
click at [140, 22] on input "text" at bounding box center [152, 17] width 158 height 15
paste input "966093911"
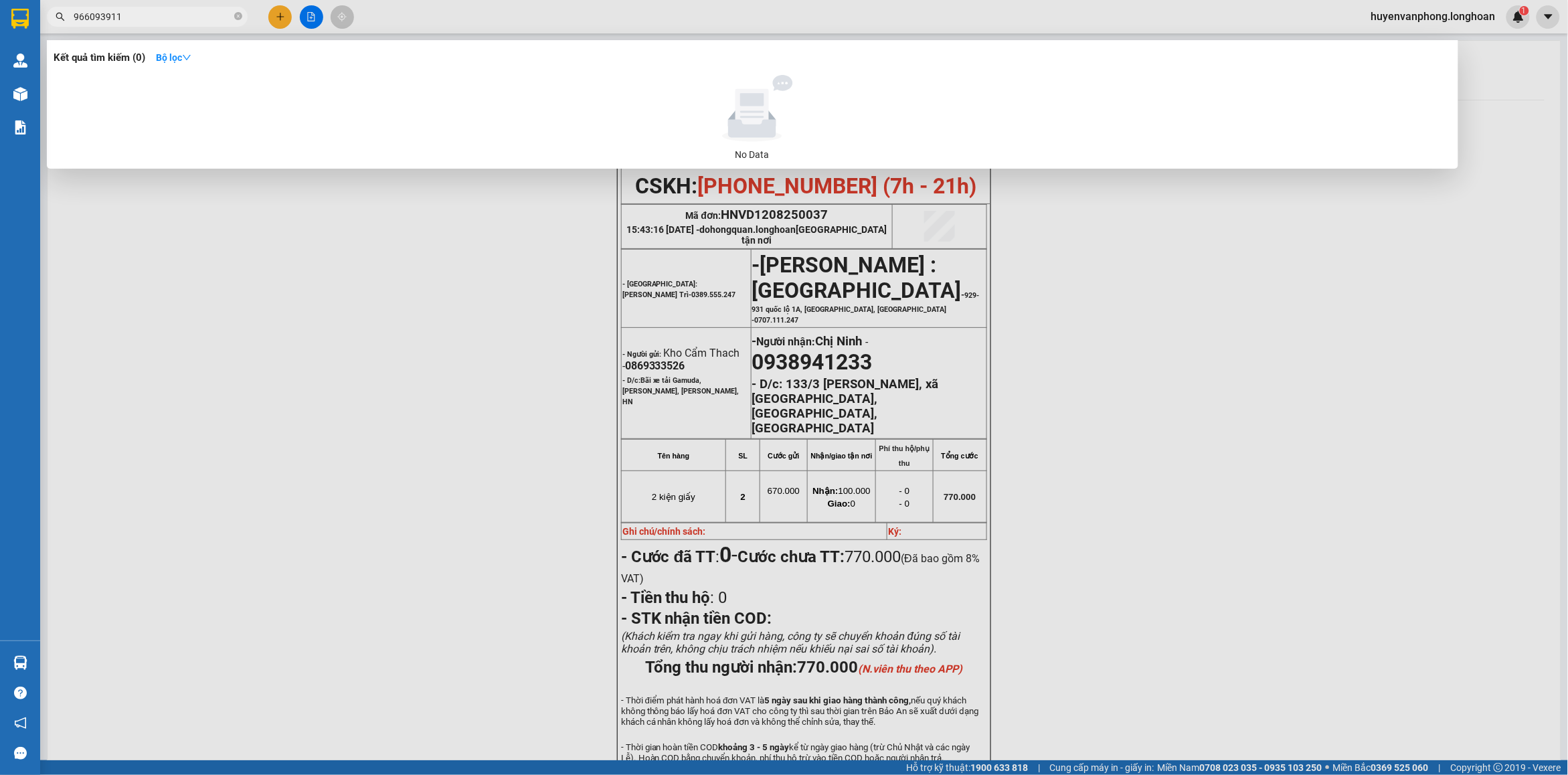
click at [75, 14] on input "966093911" at bounding box center [152, 17] width 158 height 15
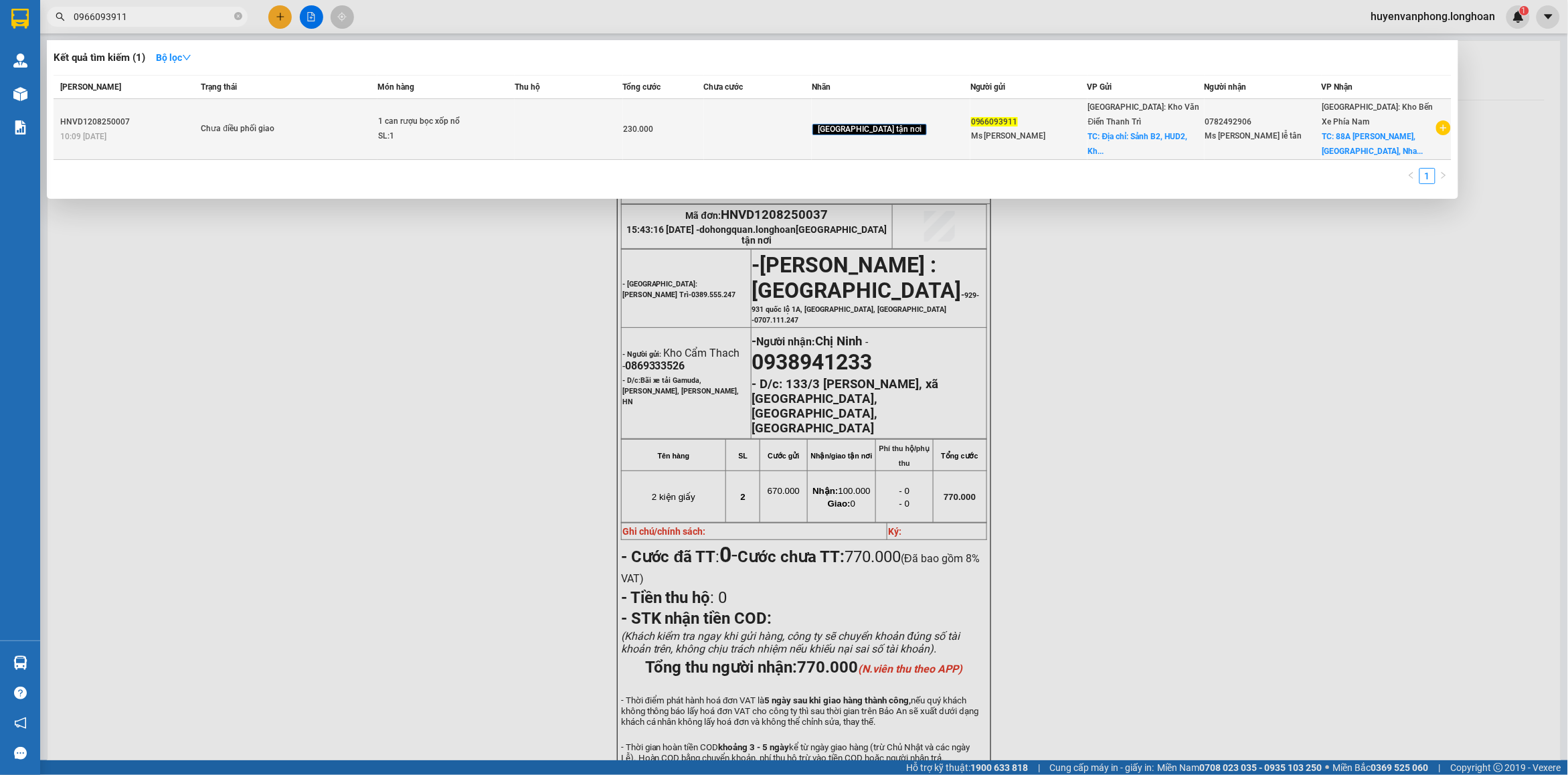
click at [405, 132] on div "SL: 1" at bounding box center [428, 137] width 100 height 15
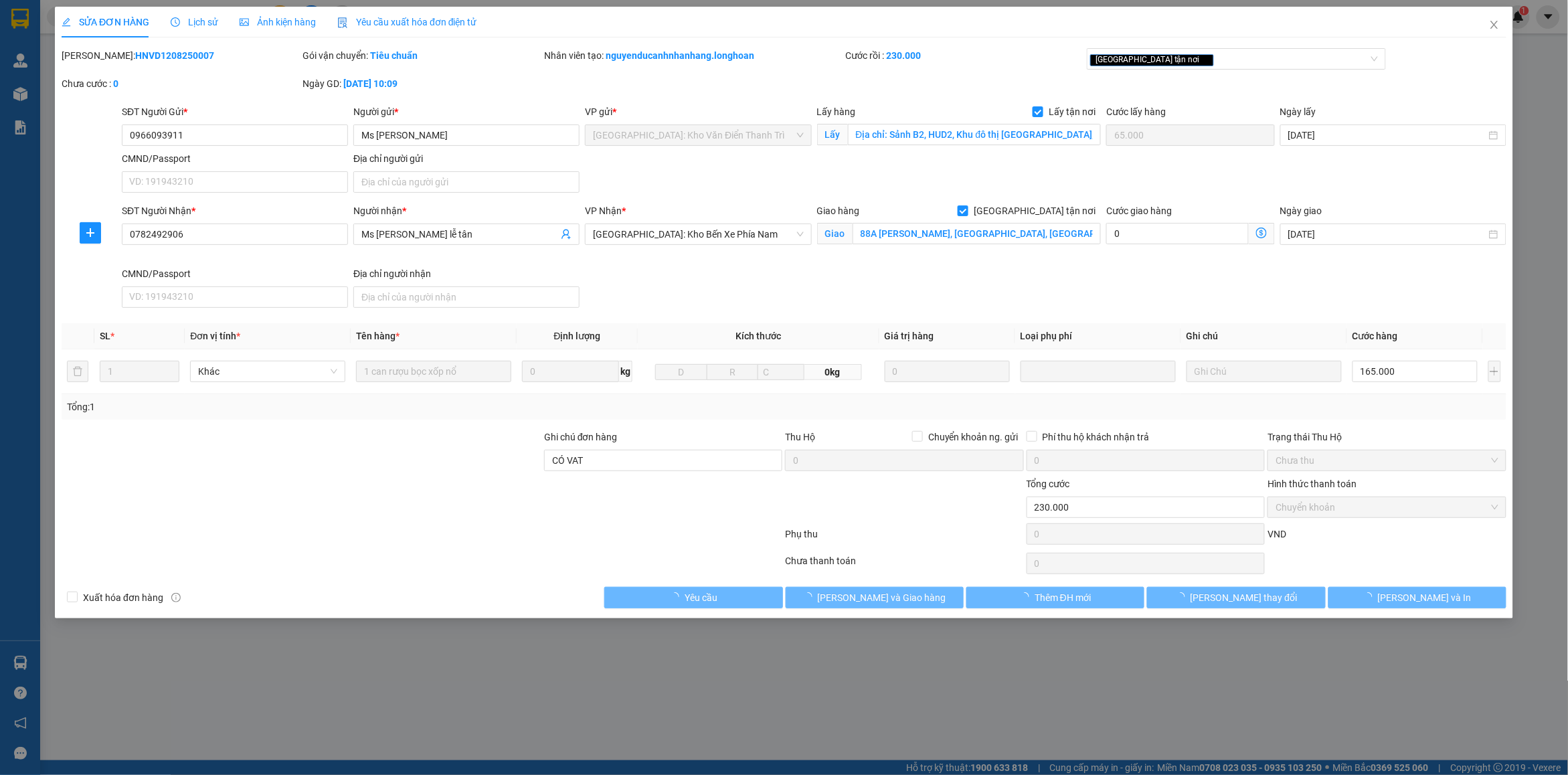
click at [201, 24] on span "Lịch sử" at bounding box center [194, 22] width 47 height 11
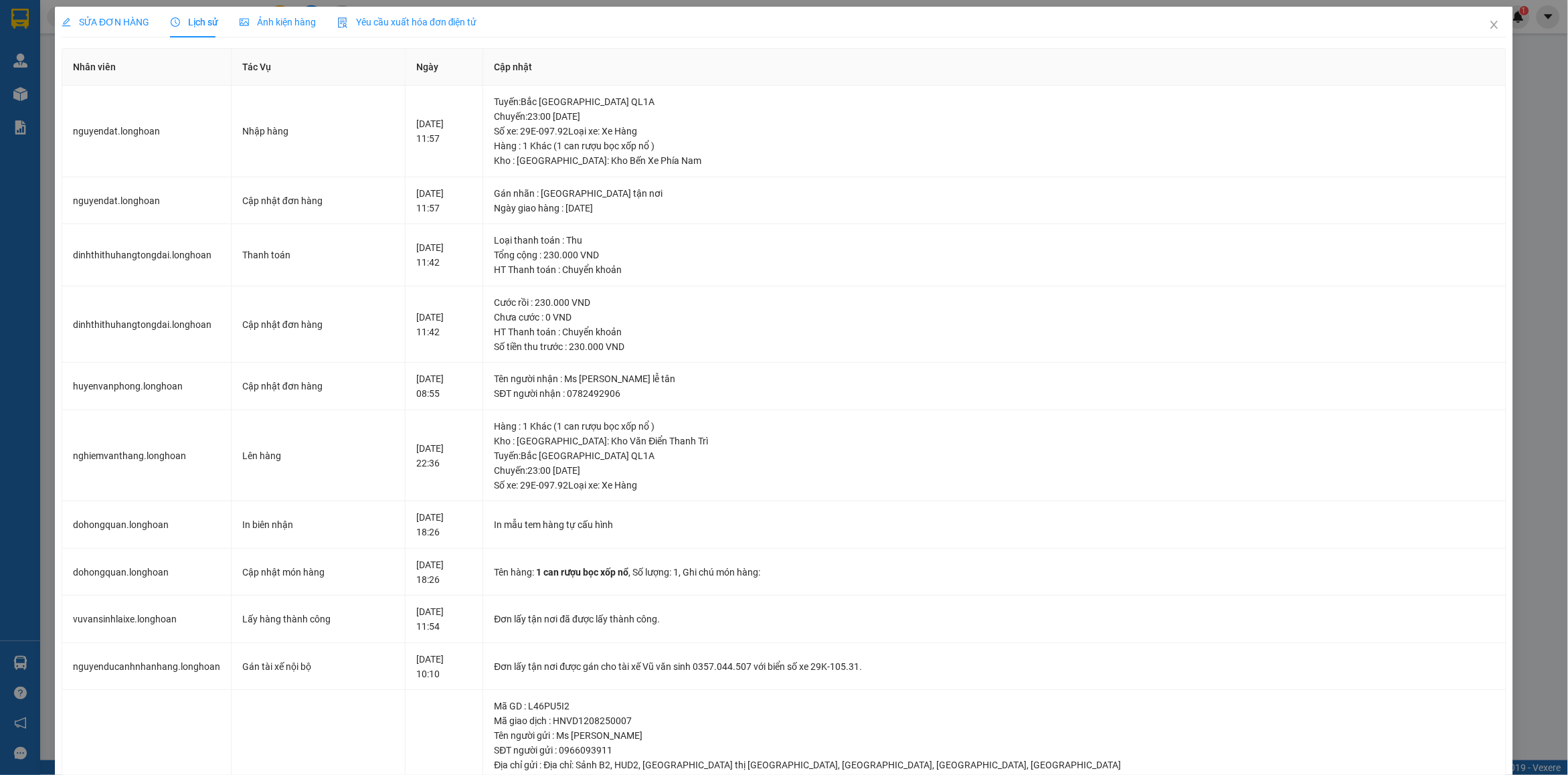
click at [122, 20] on span "SỬA ĐƠN HÀNG" at bounding box center [105, 22] width 87 height 11
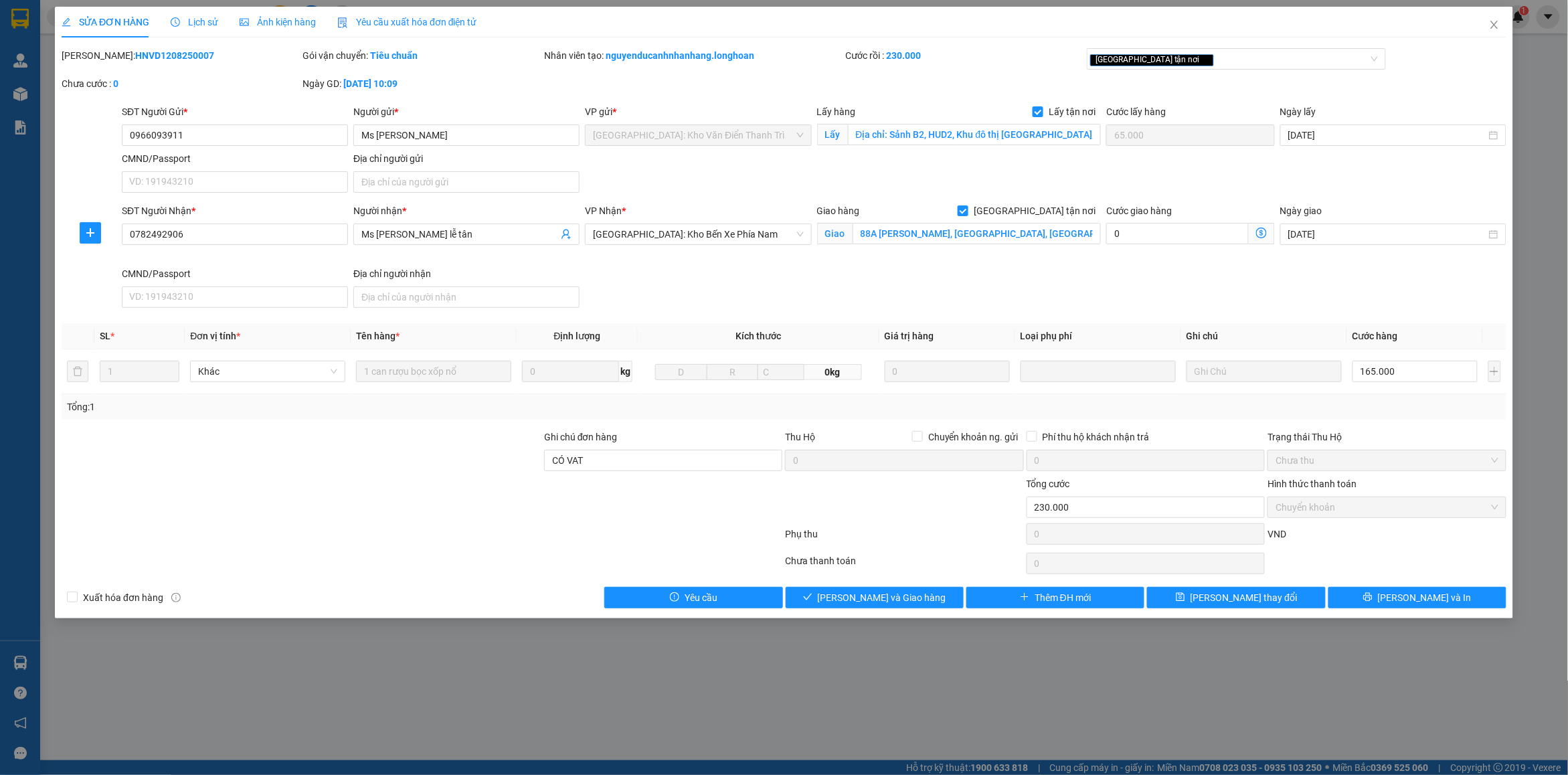
drag, startPoint x: 94, startPoint y: 51, endPoint x: 181, endPoint y: 49, distance: 87.0
click at [181, 49] on div "[PERSON_NAME]: HNVD1208250007" at bounding box center [181, 56] width 239 height 15
copy b "HNVD1208250007"
click at [1501, 27] on span "Close" at bounding box center [1494, 25] width 37 height 37
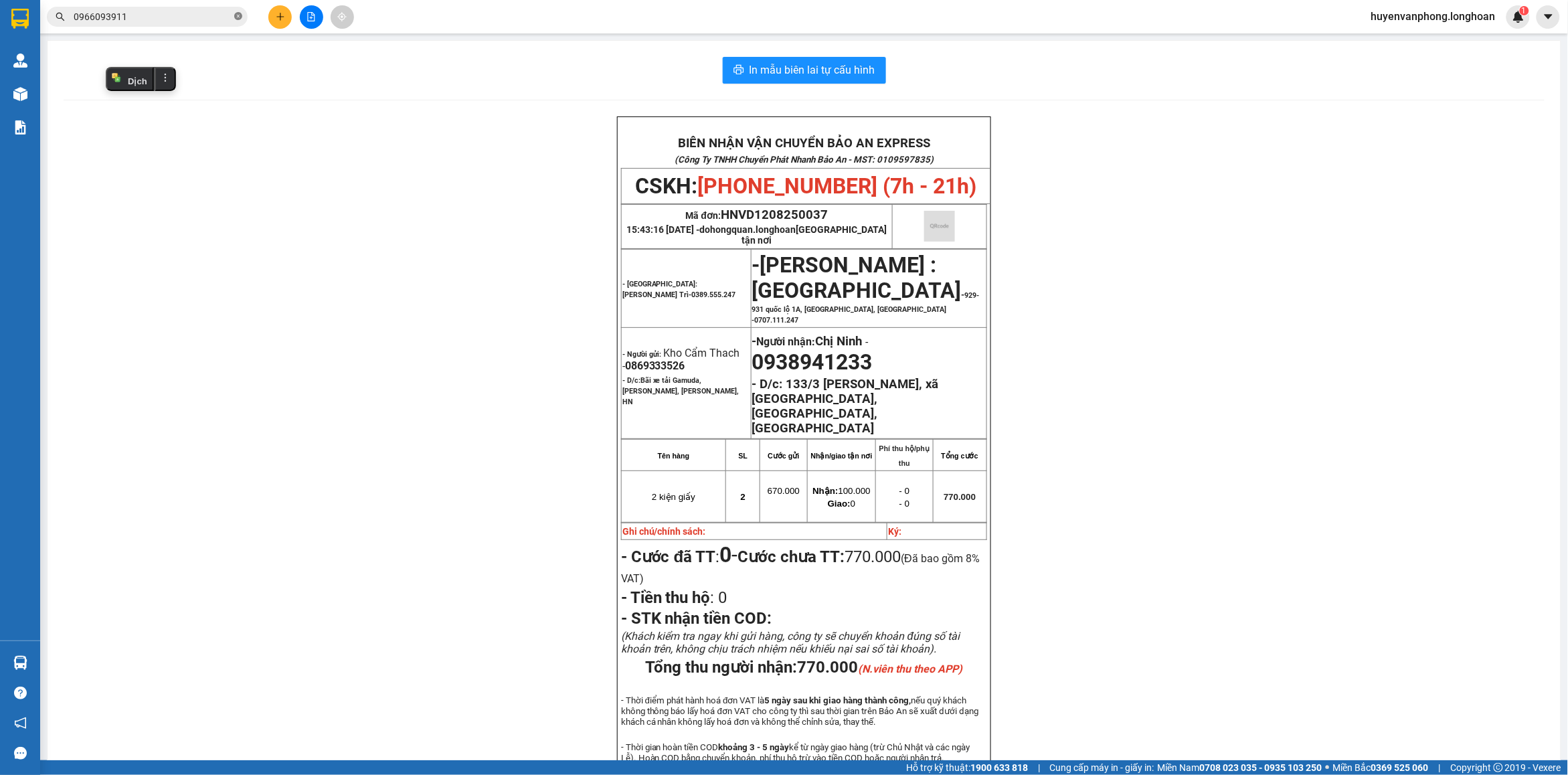
click at [236, 18] on icon "close-circle" at bounding box center [239, 16] width 8 height 8
click at [171, 18] on input "text" at bounding box center [152, 17] width 158 height 15
paste input "0337104242"
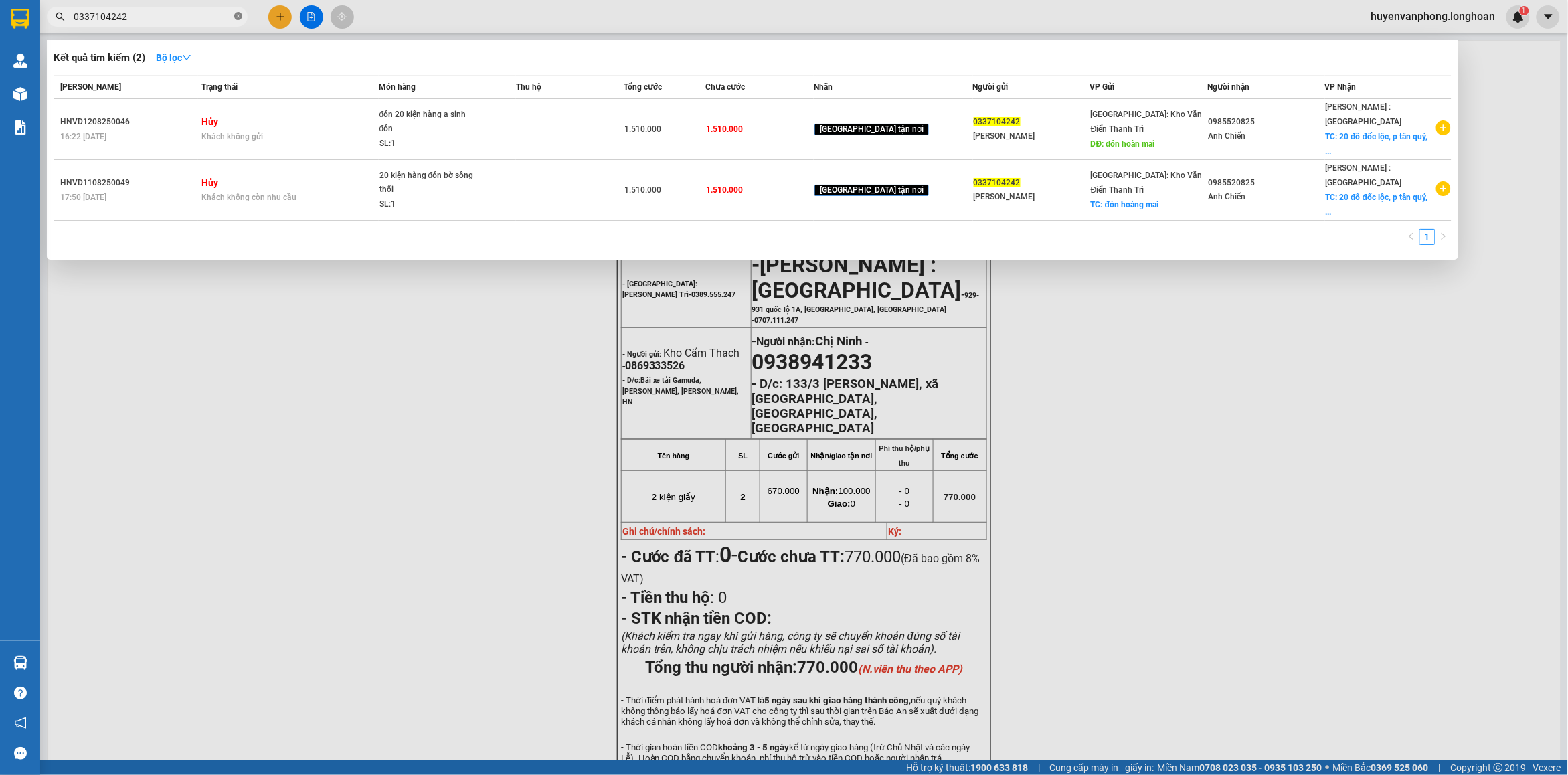
click at [239, 12] on icon "close-circle" at bounding box center [239, 16] width 8 height 8
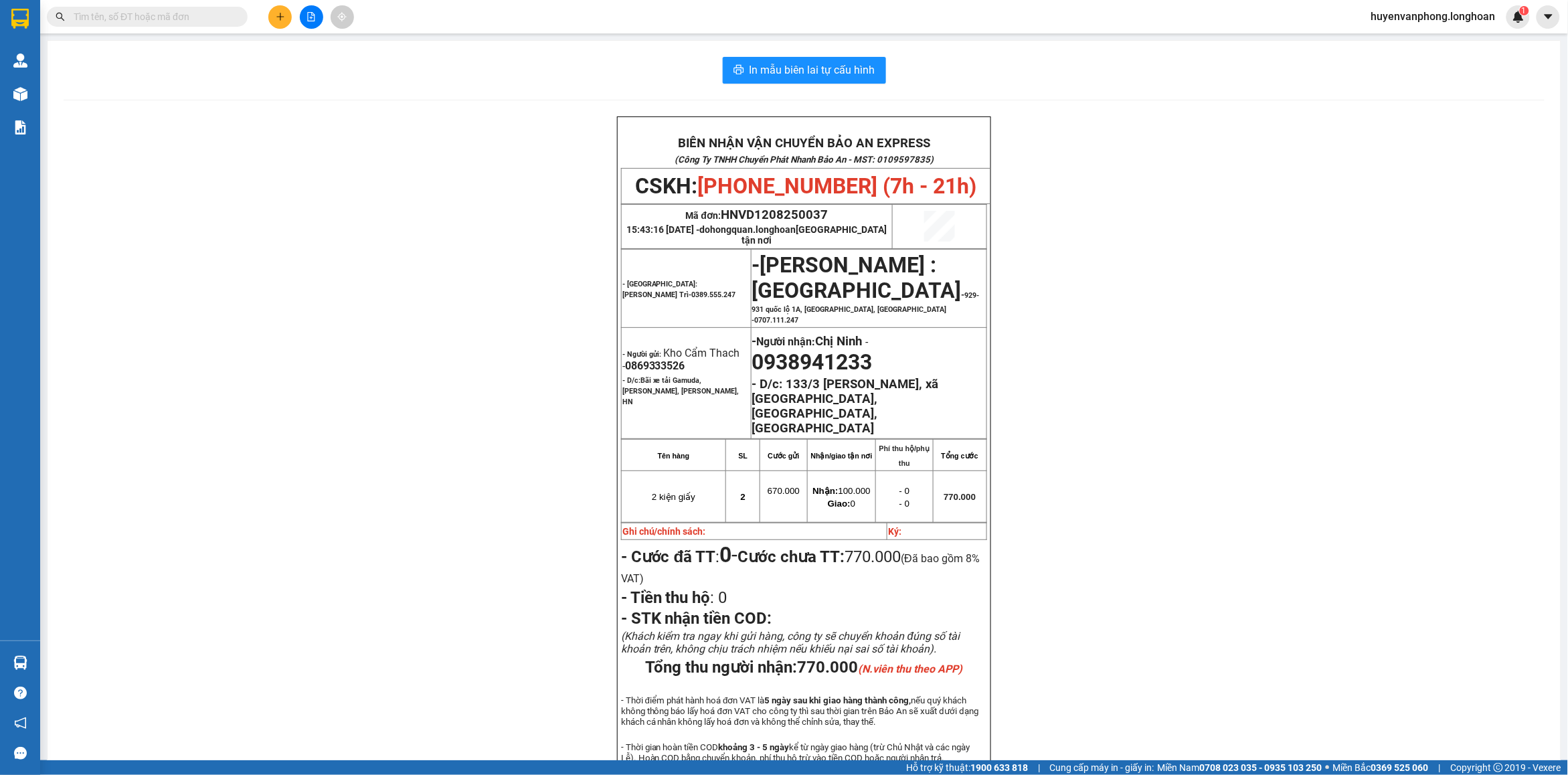
click at [205, 7] on span at bounding box center [147, 17] width 201 height 20
click at [147, 18] on input "text" at bounding box center [152, 17] width 158 height 15
paste input "0985520825"
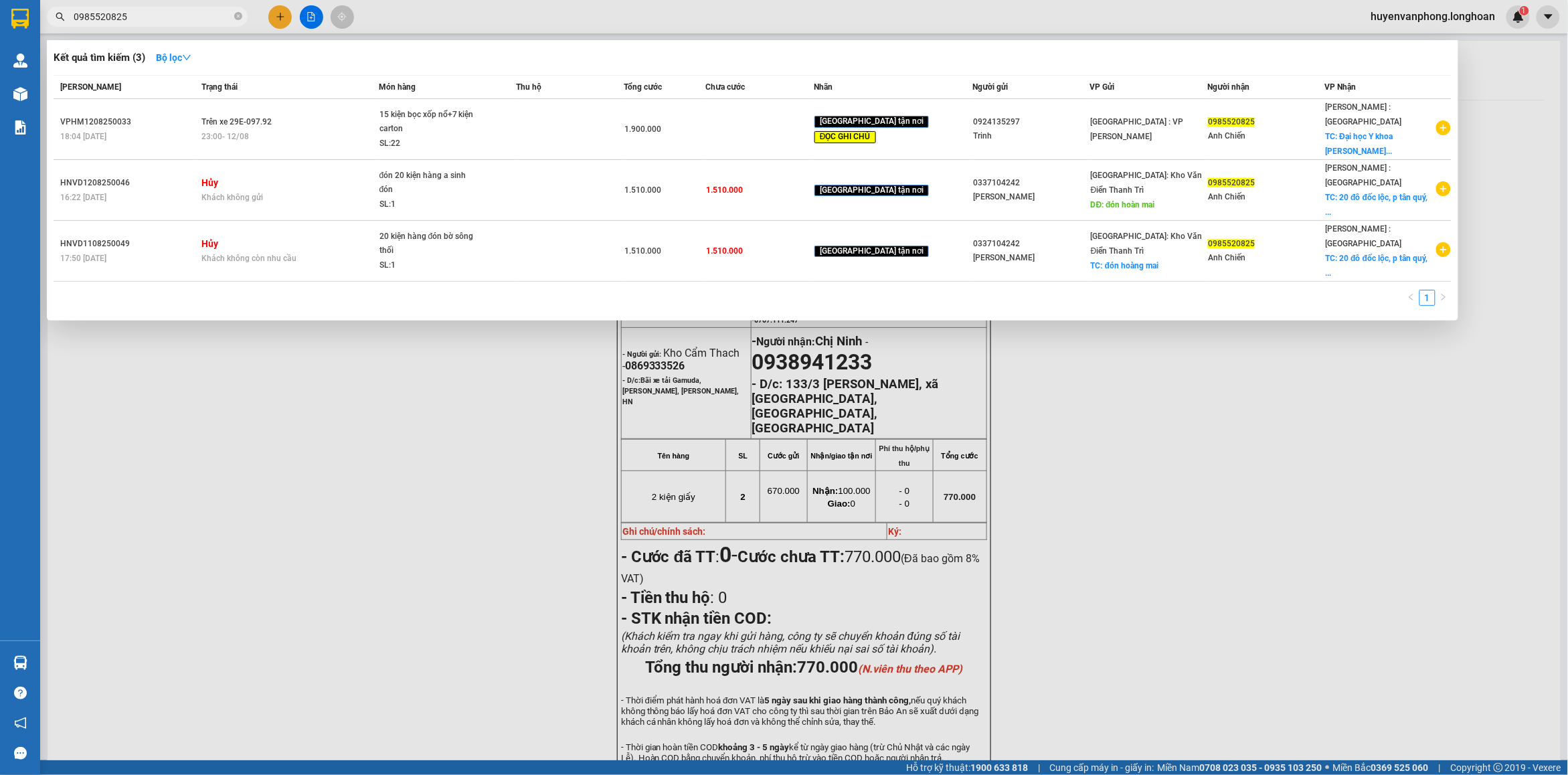
drag, startPoint x: 239, startPoint y: 19, endPoint x: 174, endPoint y: 17, distance: 65.0
click at [236, 19] on icon "close-circle" at bounding box center [239, 16] width 8 height 8
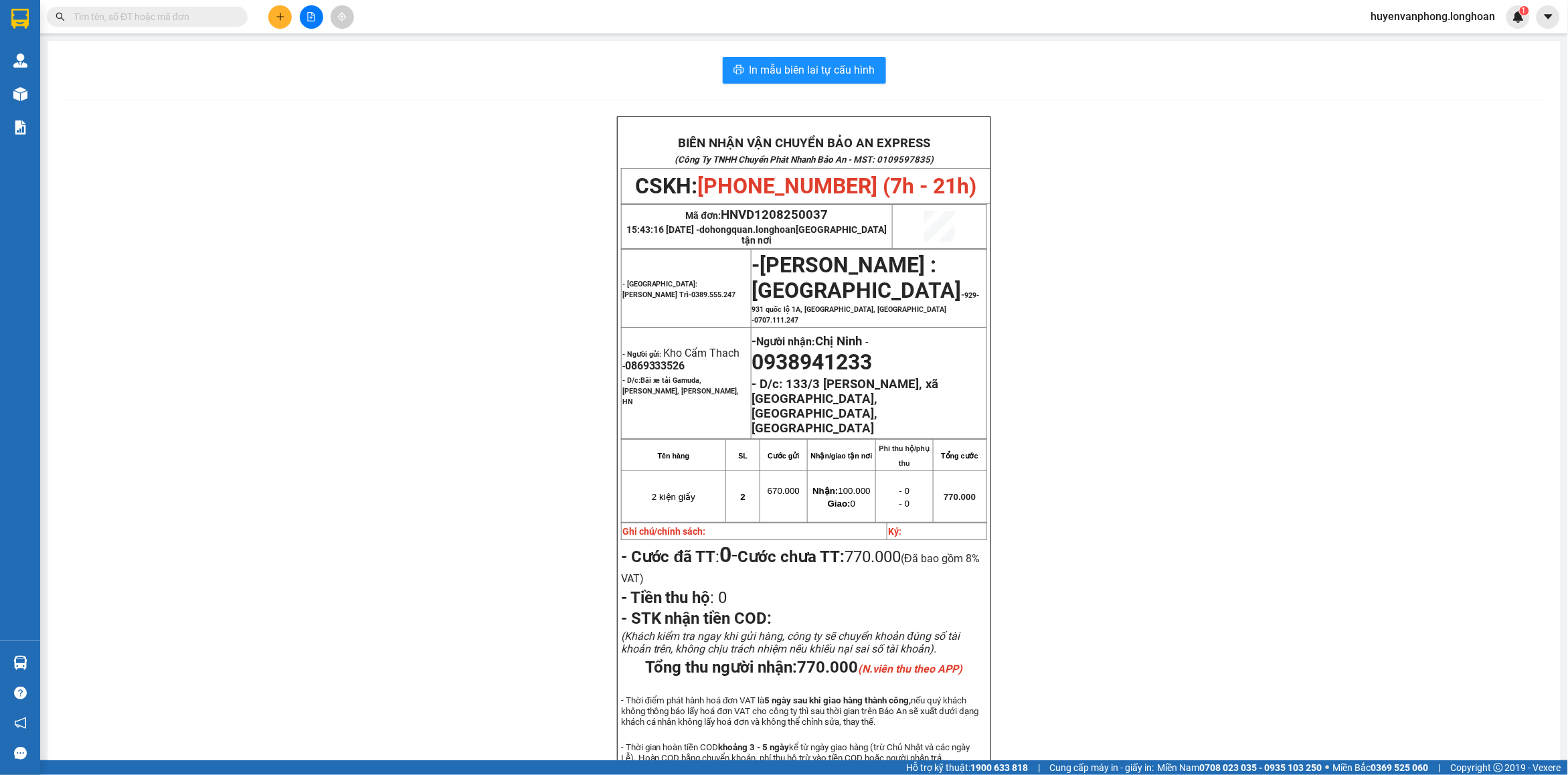
click at [171, 17] on input "text" at bounding box center [152, 17] width 158 height 15
paste input "0921989888"
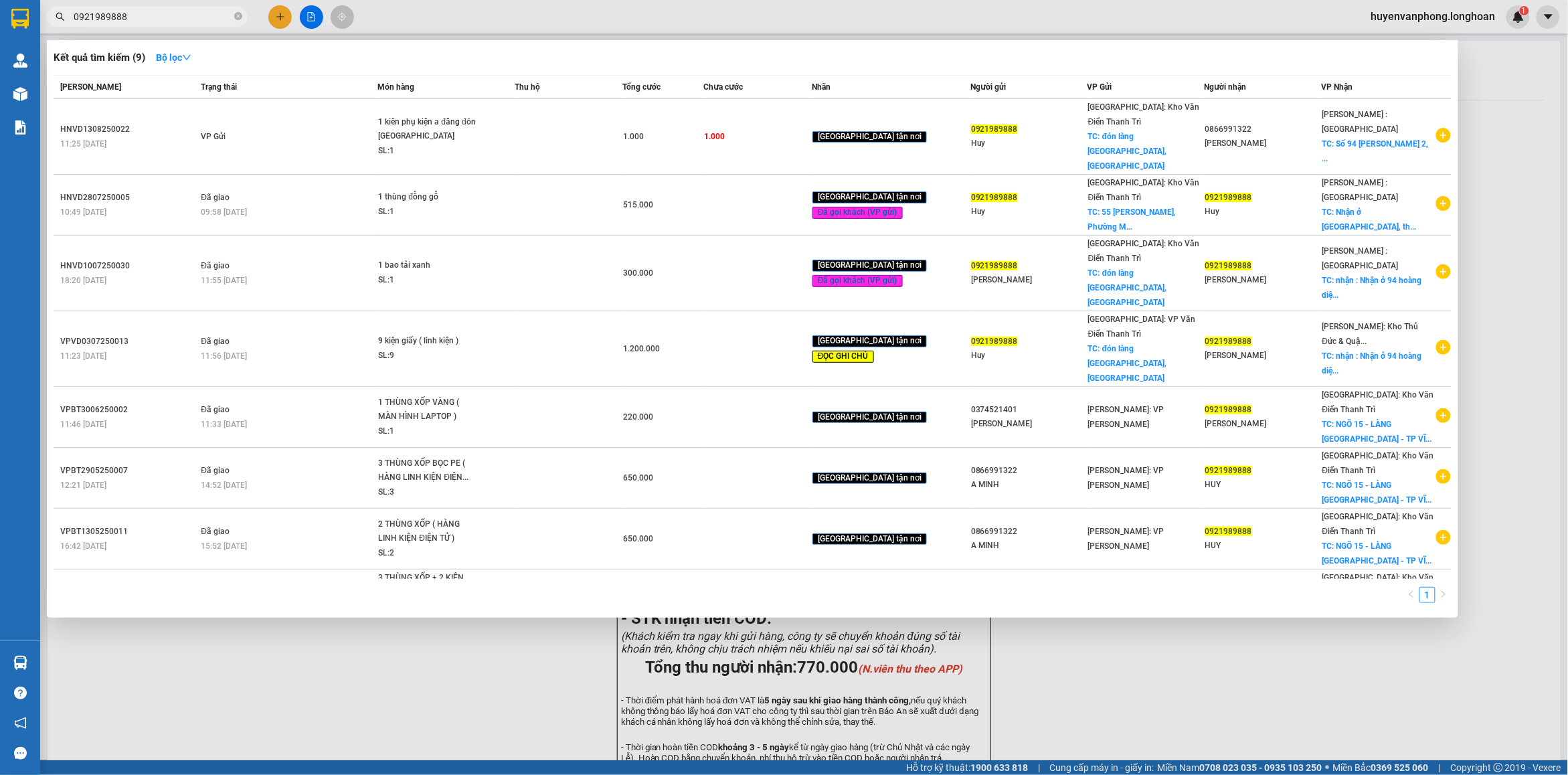
click at [242, 18] on span "0921989888" at bounding box center [147, 17] width 201 height 20
click at [239, 12] on icon "close-circle" at bounding box center [239, 16] width 8 height 8
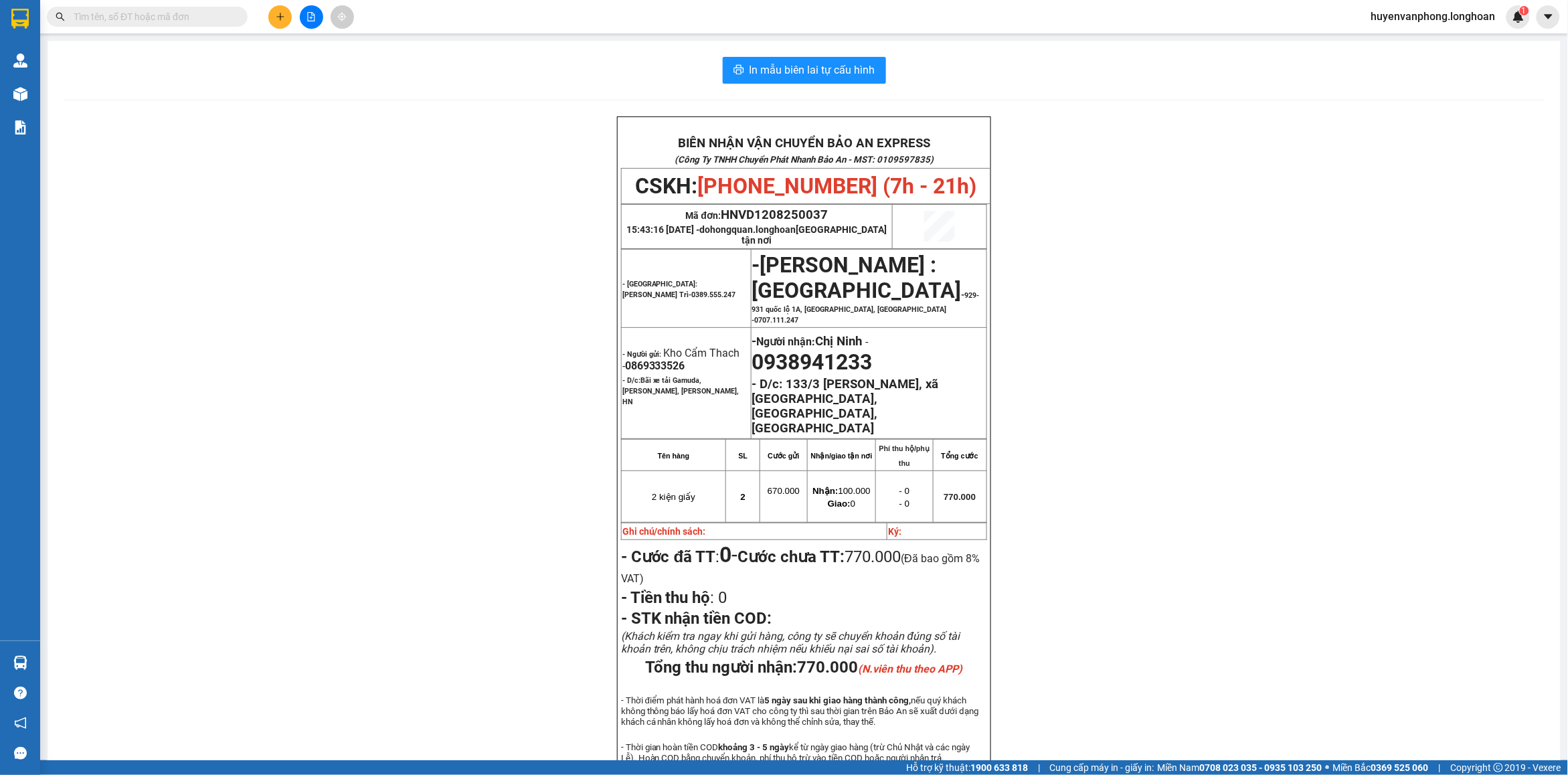
click at [194, 18] on input "text" at bounding box center [152, 17] width 158 height 15
paste input "0866991322"
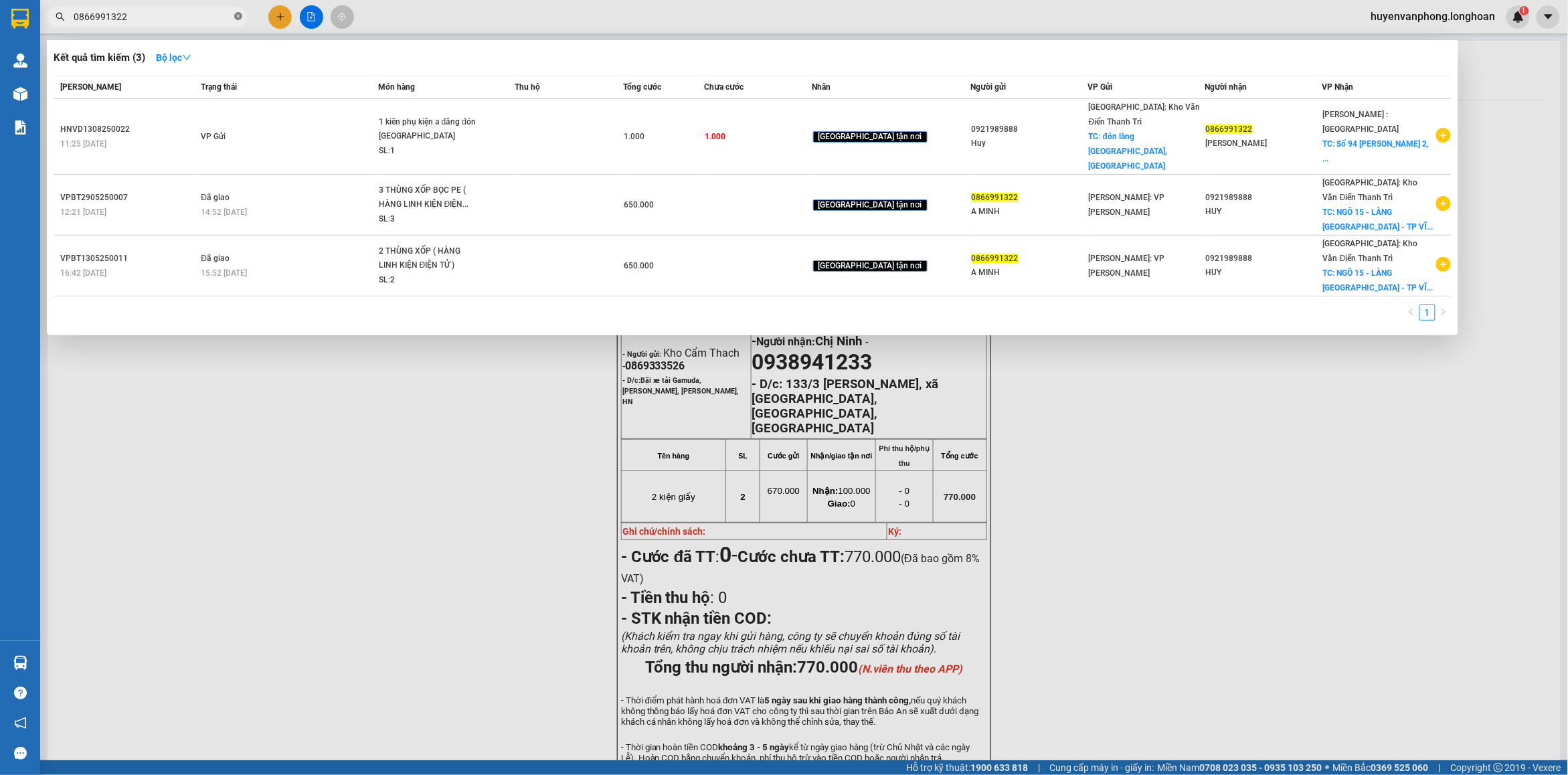
drag, startPoint x: 239, startPoint y: 12, endPoint x: 190, endPoint y: 18, distance: 49.4
click at [238, 12] on span at bounding box center [239, 17] width 8 height 13
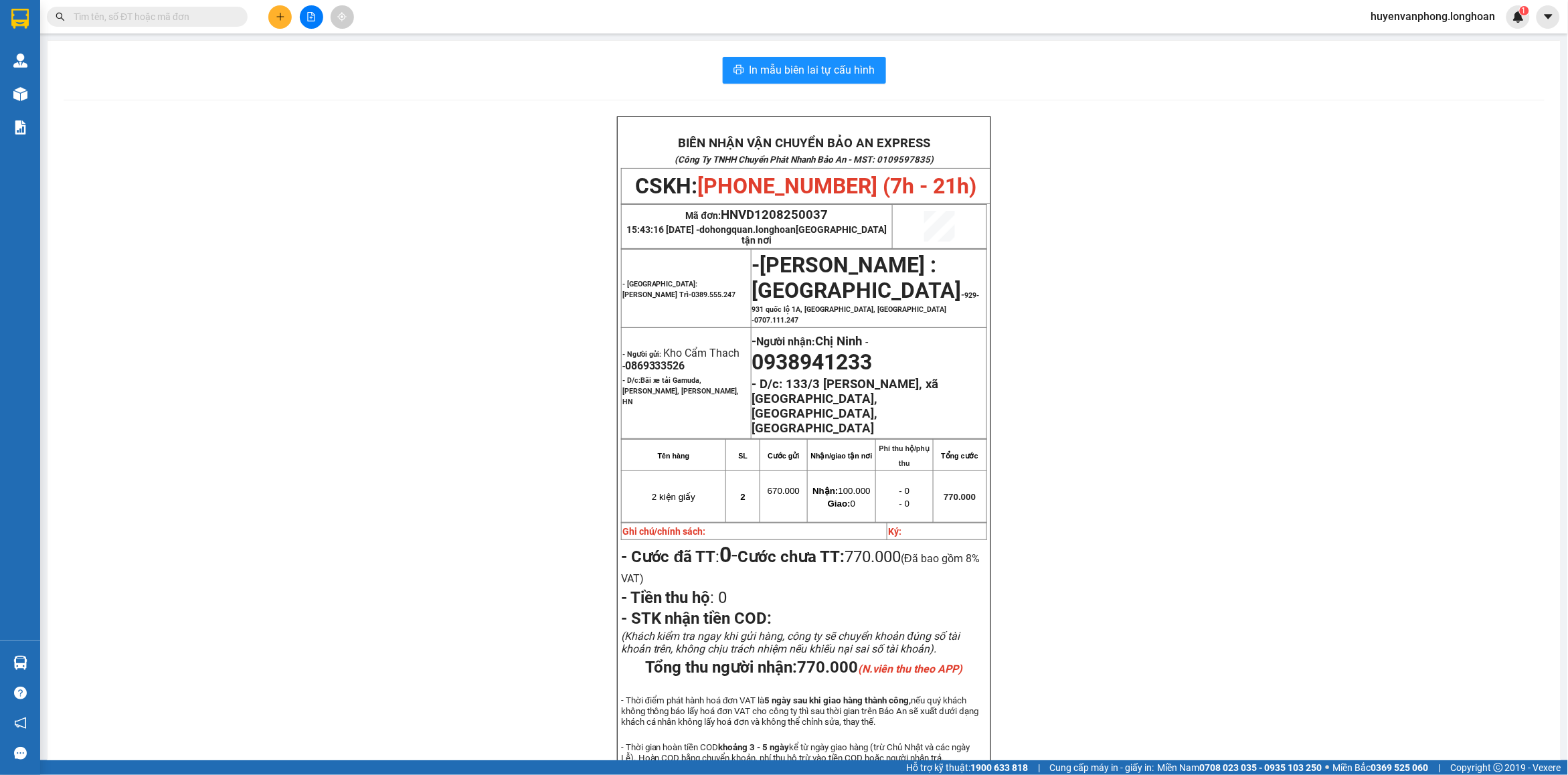
click at [188, 18] on input "text" at bounding box center [152, 17] width 158 height 15
paste input "098 8609626"
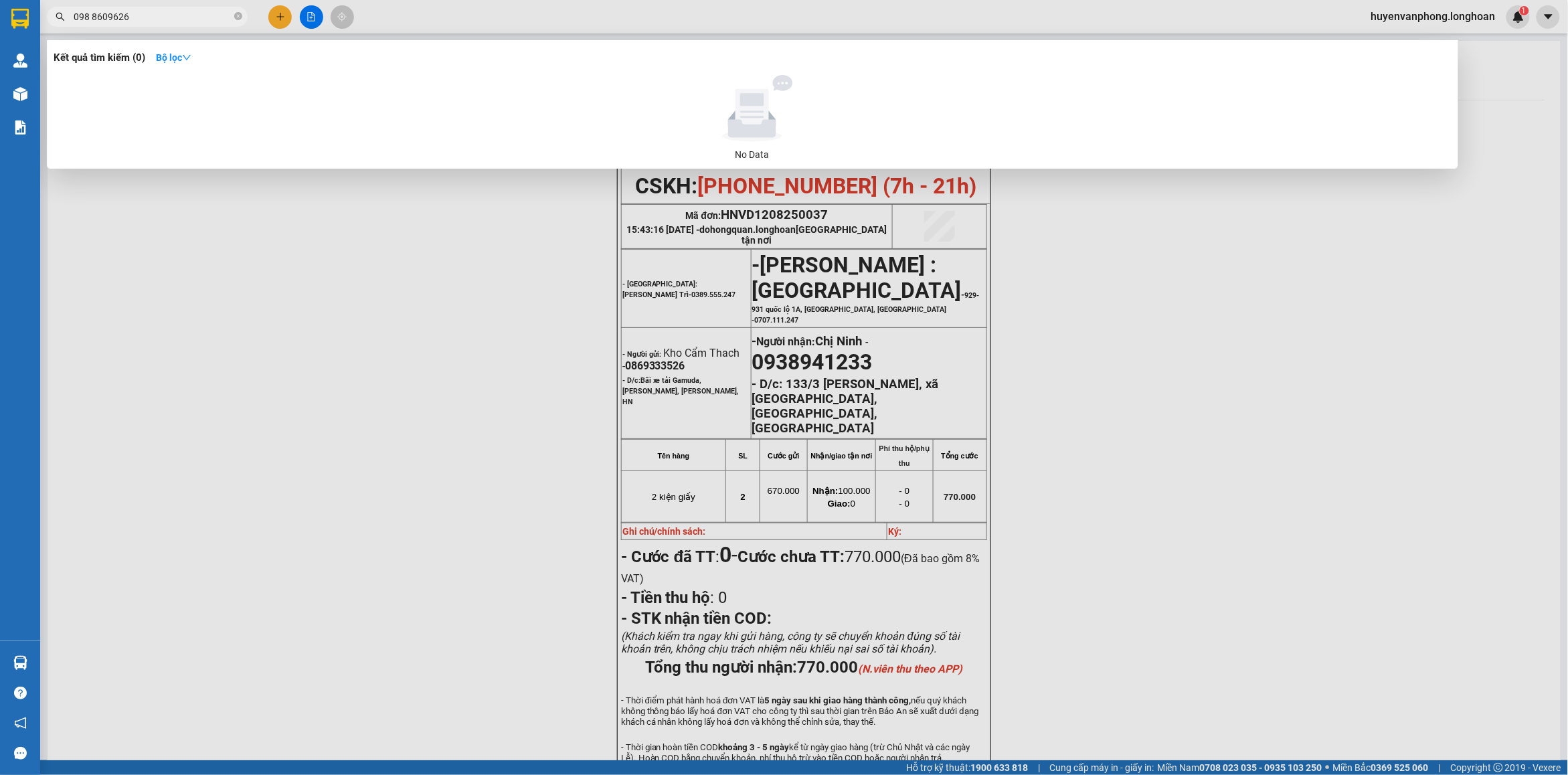
click at [91, 16] on input "098 8609626" at bounding box center [152, 17] width 158 height 15
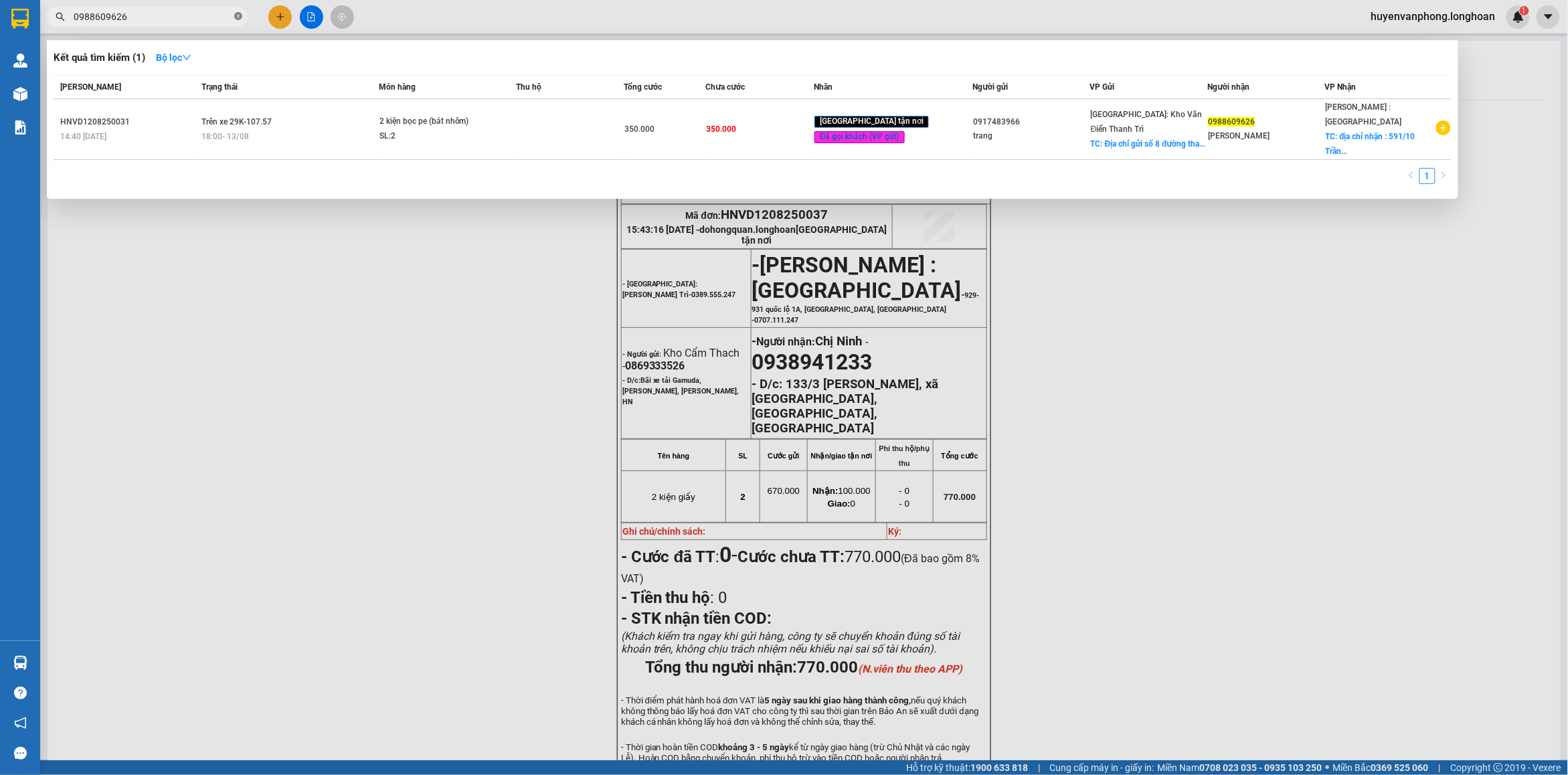
drag, startPoint x: 240, startPoint y: 18, endPoint x: 192, endPoint y: 18, distance: 48.0
click at [239, 18] on icon "close-circle" at bounding box center [239, 16] width 8 height 8
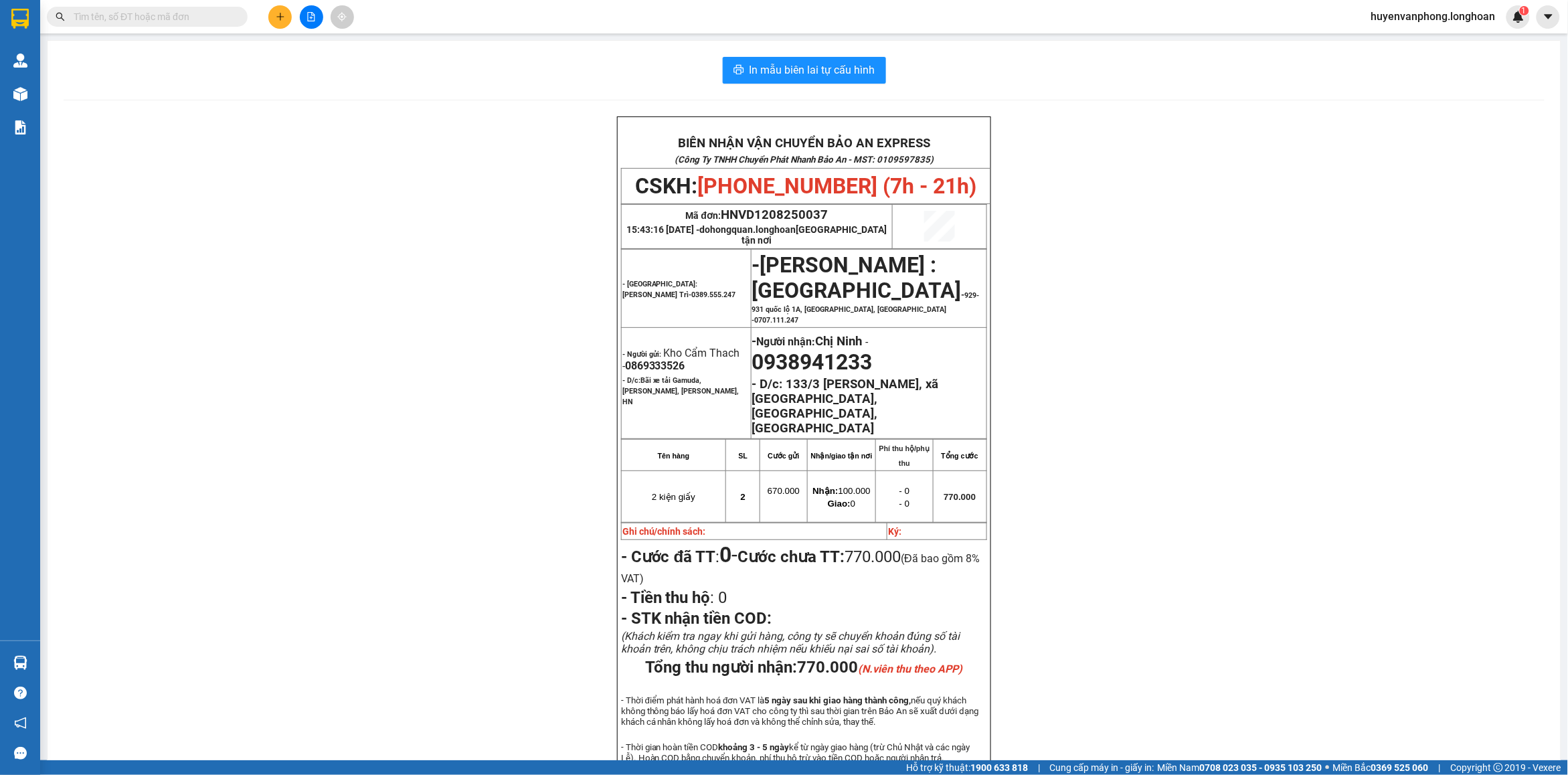
click at [192, 18] on input "text" at bounding box center [152, 17] width 158 height 15
paste input "0705355331"
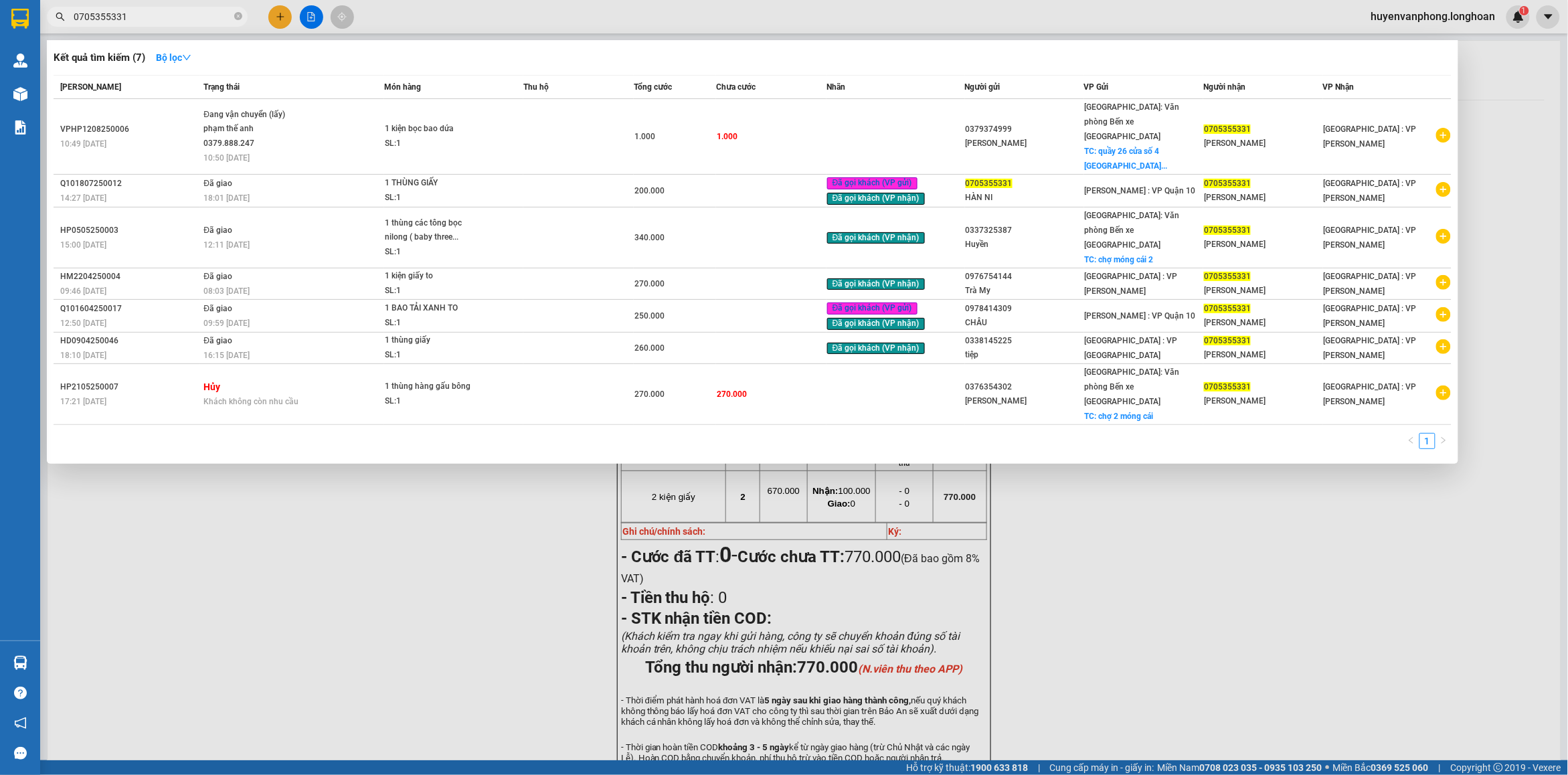
click at [244, 17] on span "0705355331" at bounding box center [147, 17] width 201 height 20
click at [239, 17] on icon "close-circle" at bounding box center [239, 16] width 8 height 8
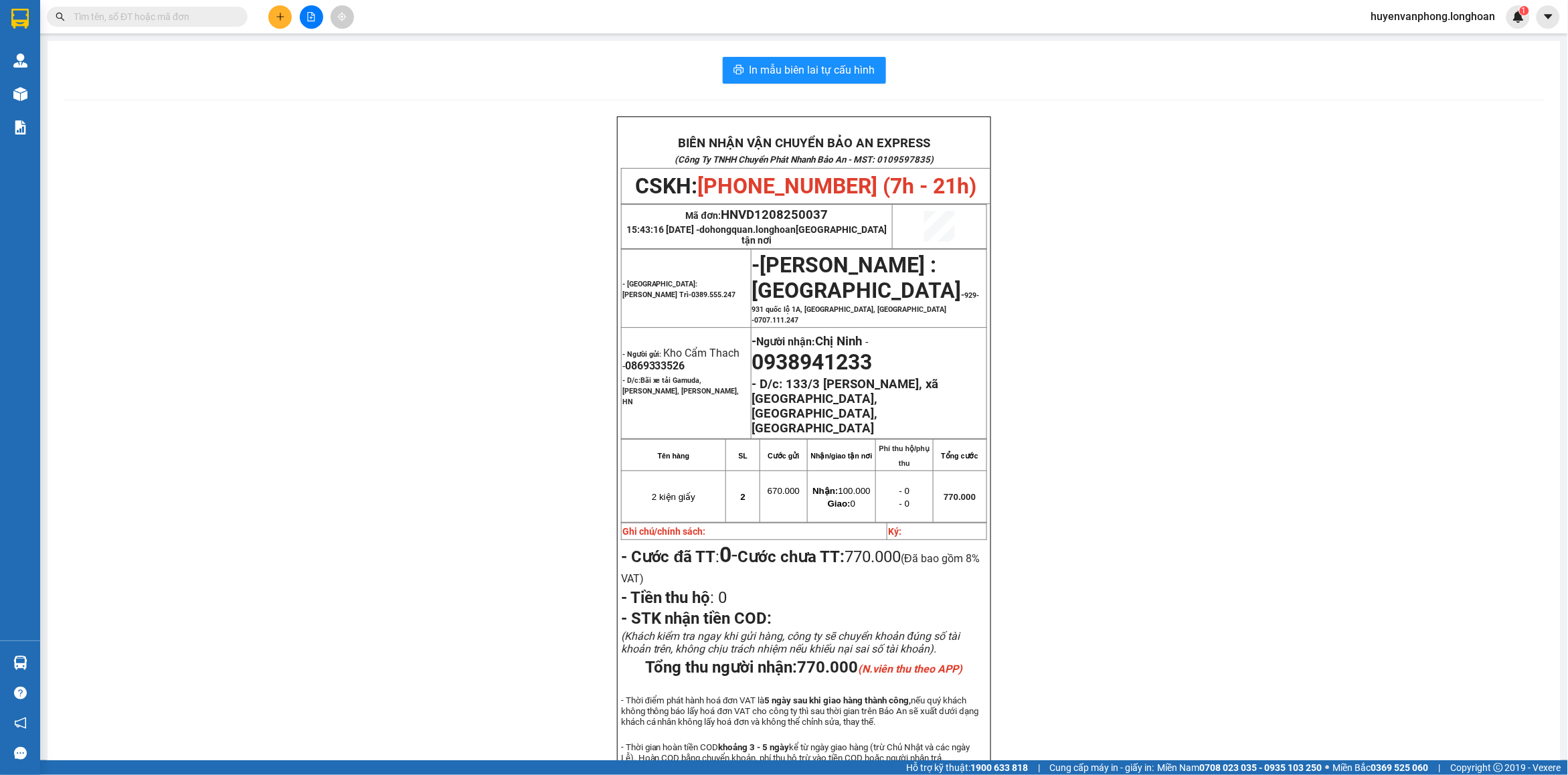
click at [184, 15] on input "text" at bounding box center [152, 17] width 158 height 15
paste input "0901484500"
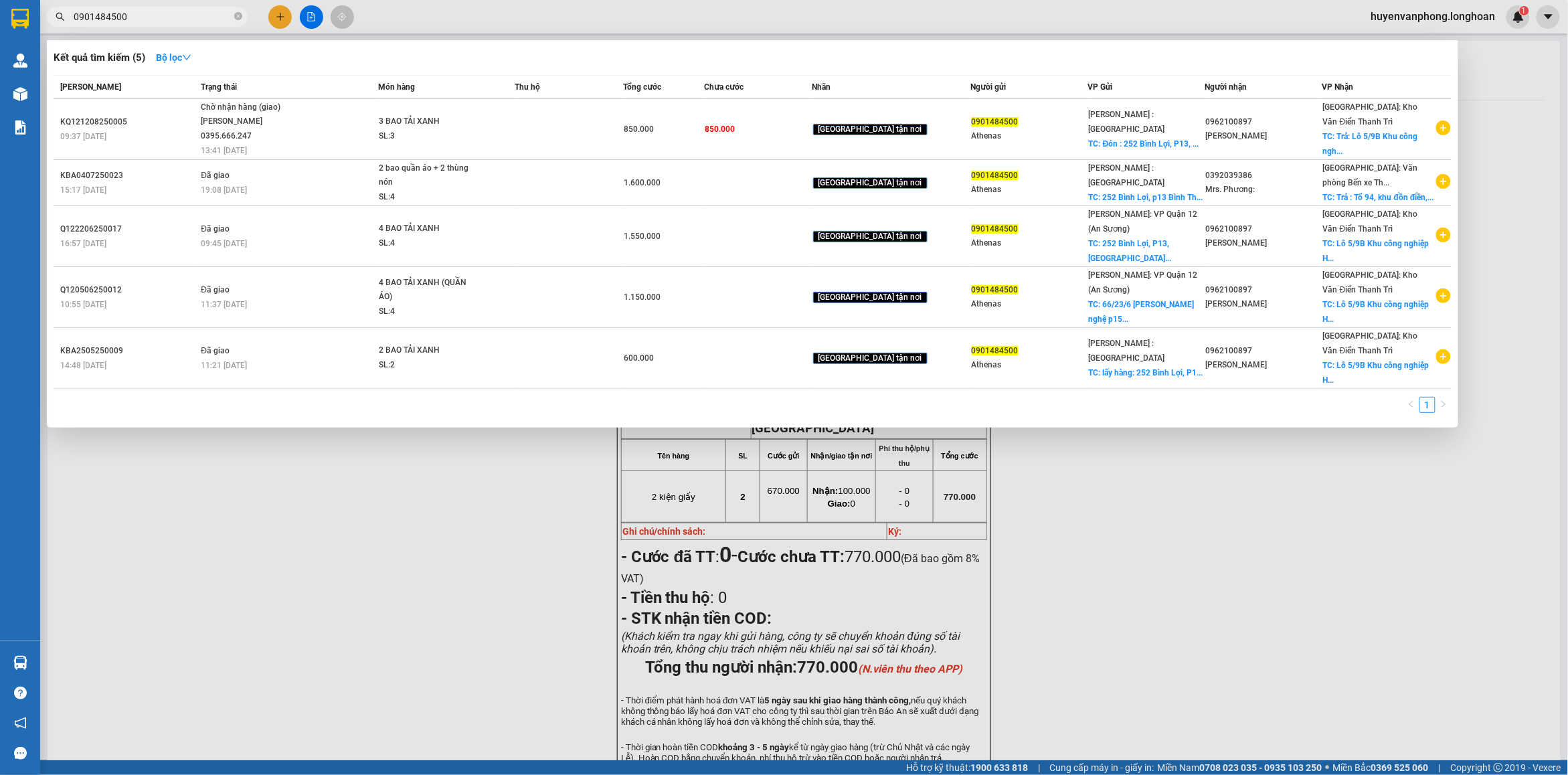
drag, startPoint x: 238, startPoint y: 17, endPoint x: 191, endPoint y: 22, distance: 47.3
click at [234, 18] on icon "close-circle" at bounding box center [239, 16] width 8 height 8
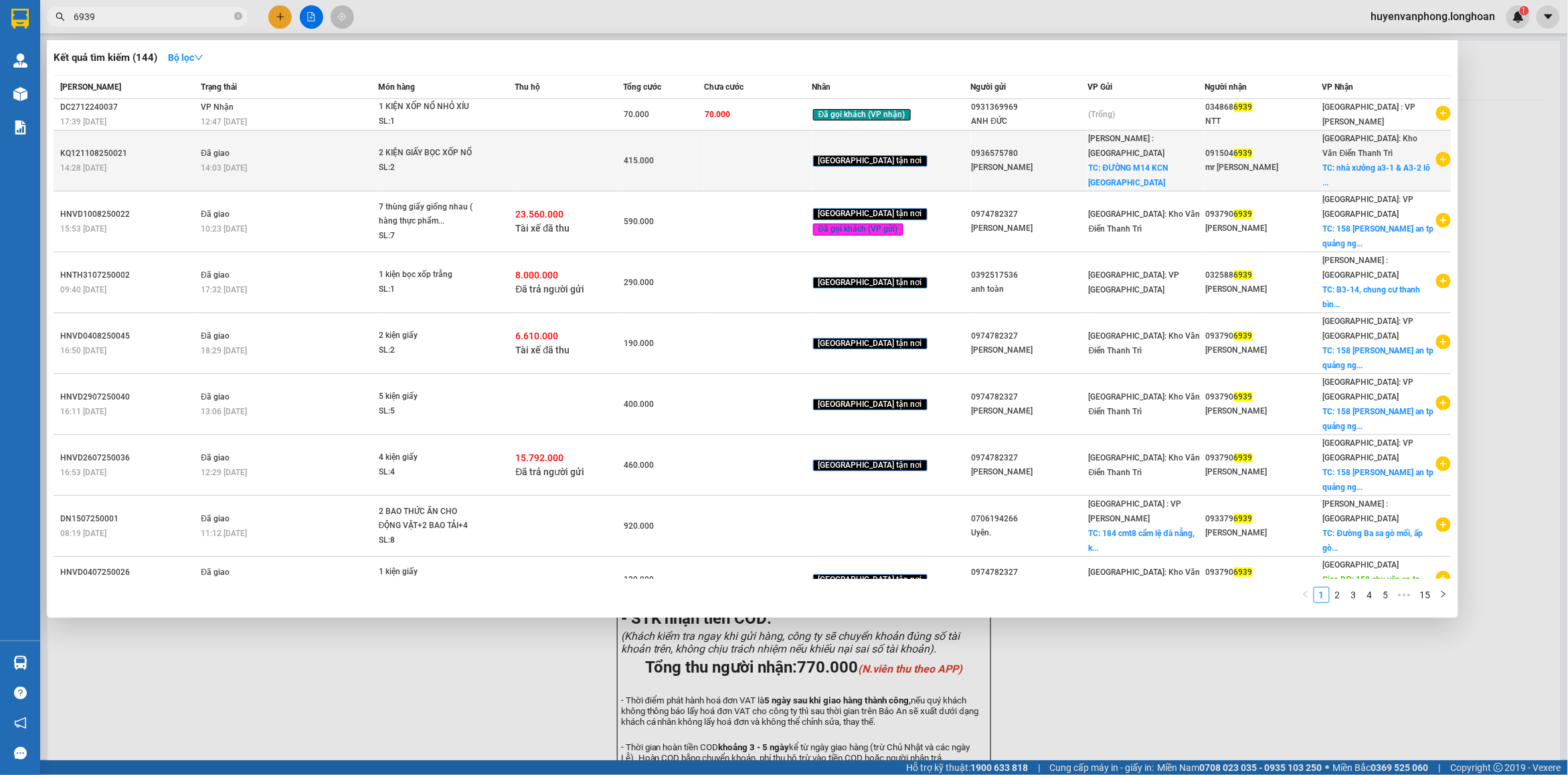
click at [446, 152] on div "2 KIỆN GIẤY BỌC XỐP NỔ" at bounding box center [429, 153] width 100 height 15
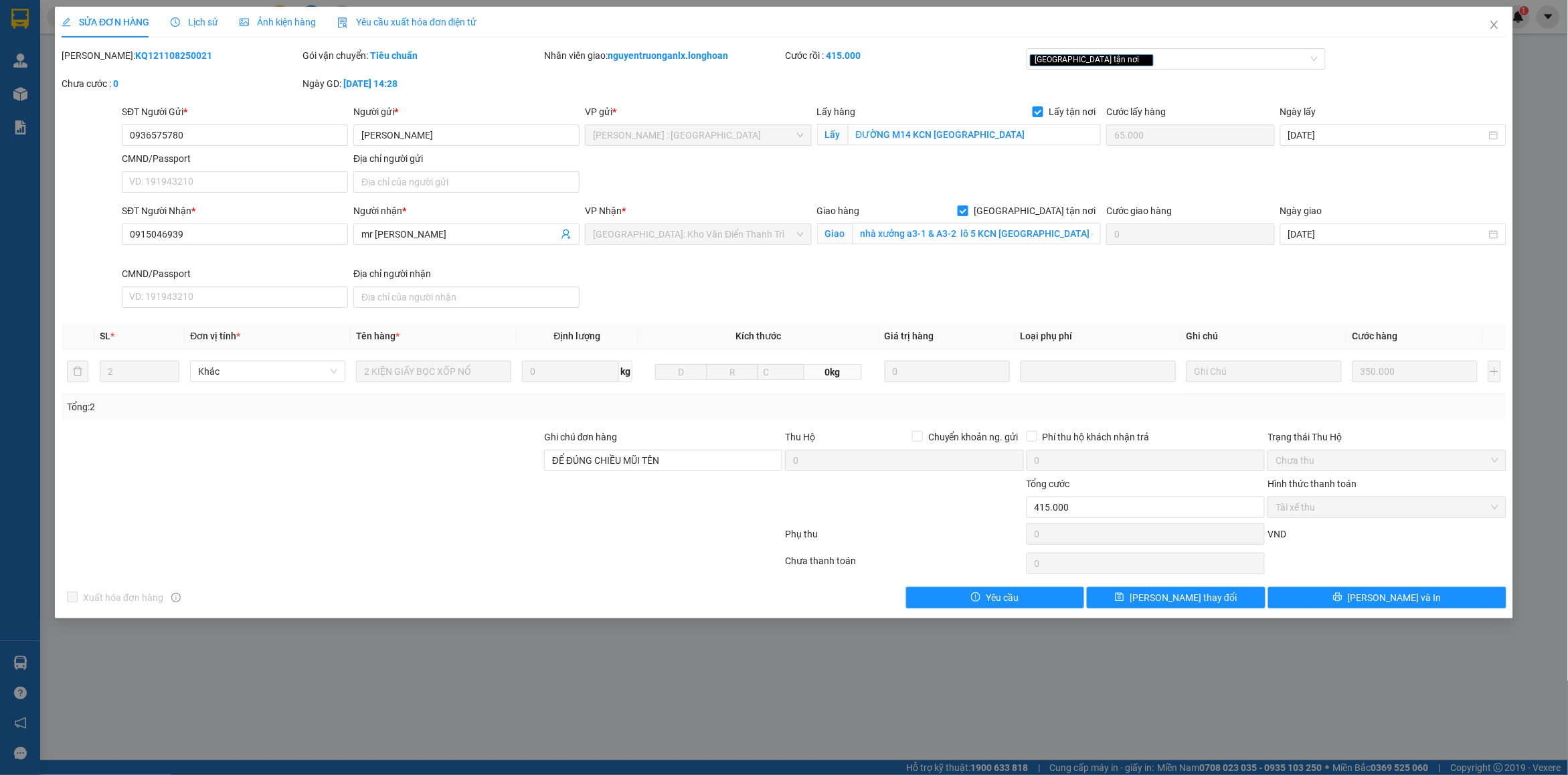
click at [135, 58] on b "KQ121108250021" at bounding box center [173, 56] width 77 height 11
copy b "KQ121108250021"
click at [1501, 18] on span "Close" at bounding box center [1494, 25] width 37 height 37
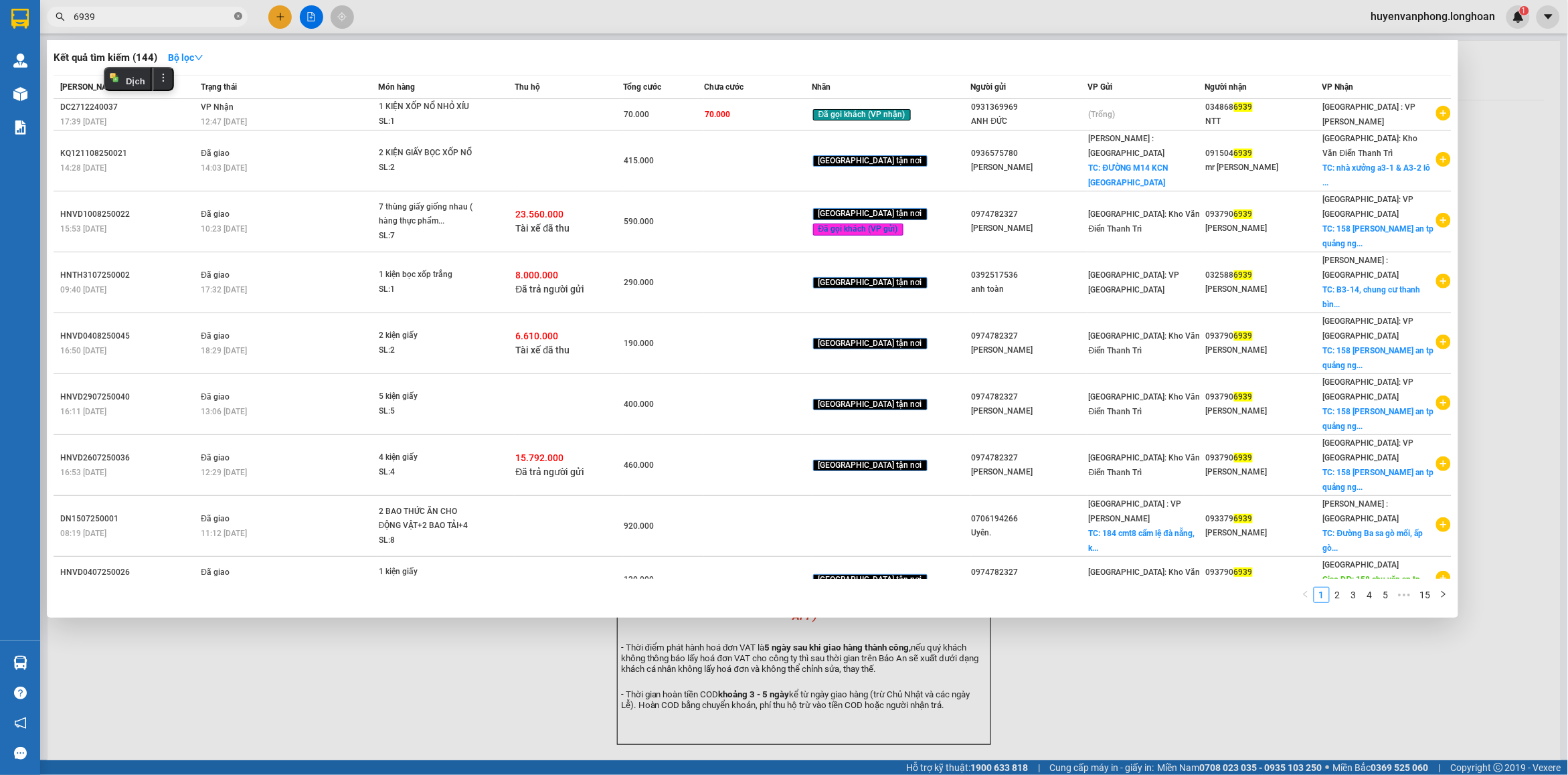
drag, startPoint x: 240, startPoint y: 18, endPoint x: 166, endPoint y: 24, distance: 74.2
click at [239, 18] on icon "close-circle" at bounding box center [239, 16] width 8 height 8
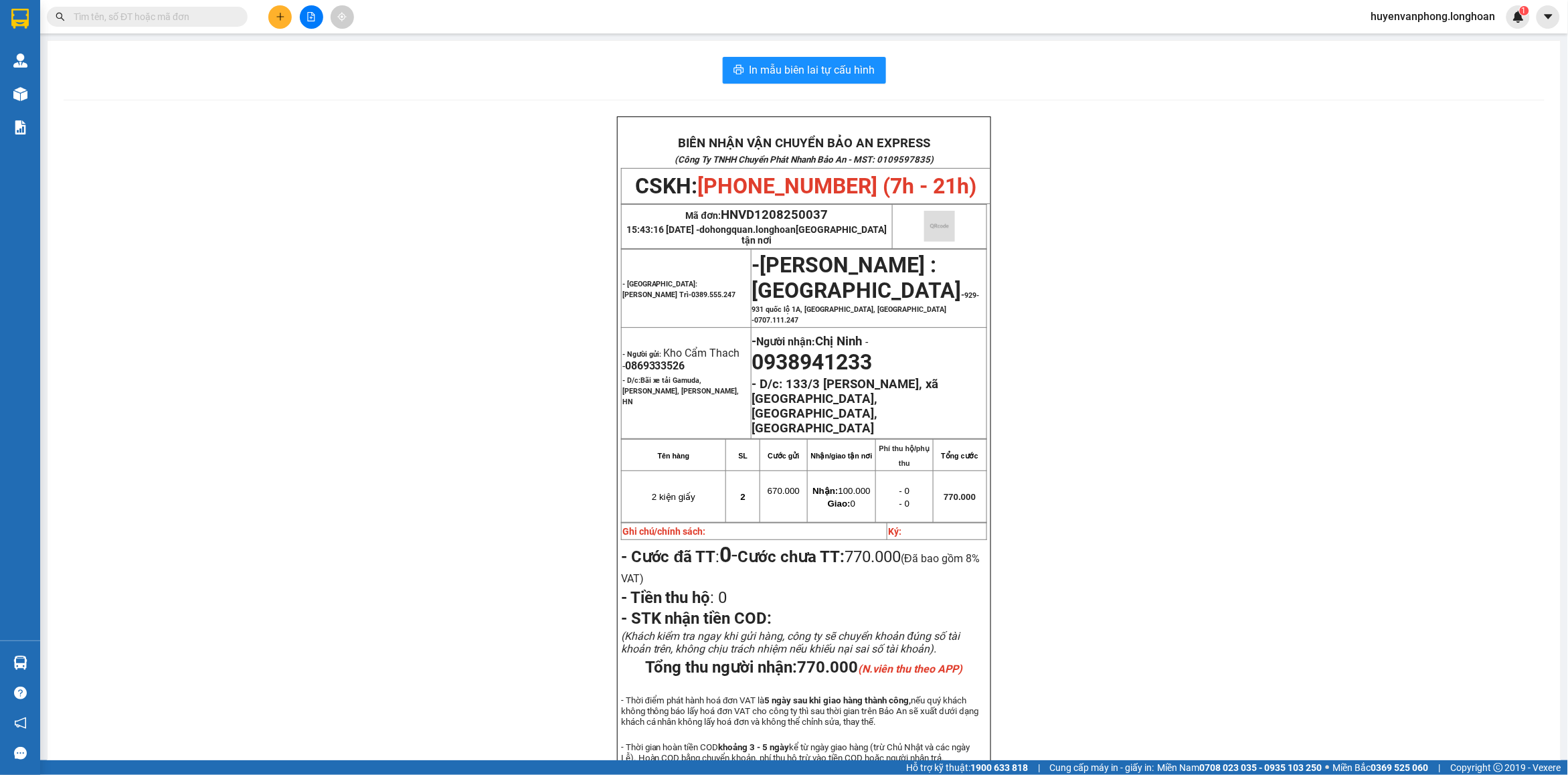
click at [166, 24] on input "text" at bounding box center [152, 17] width 158 height 15
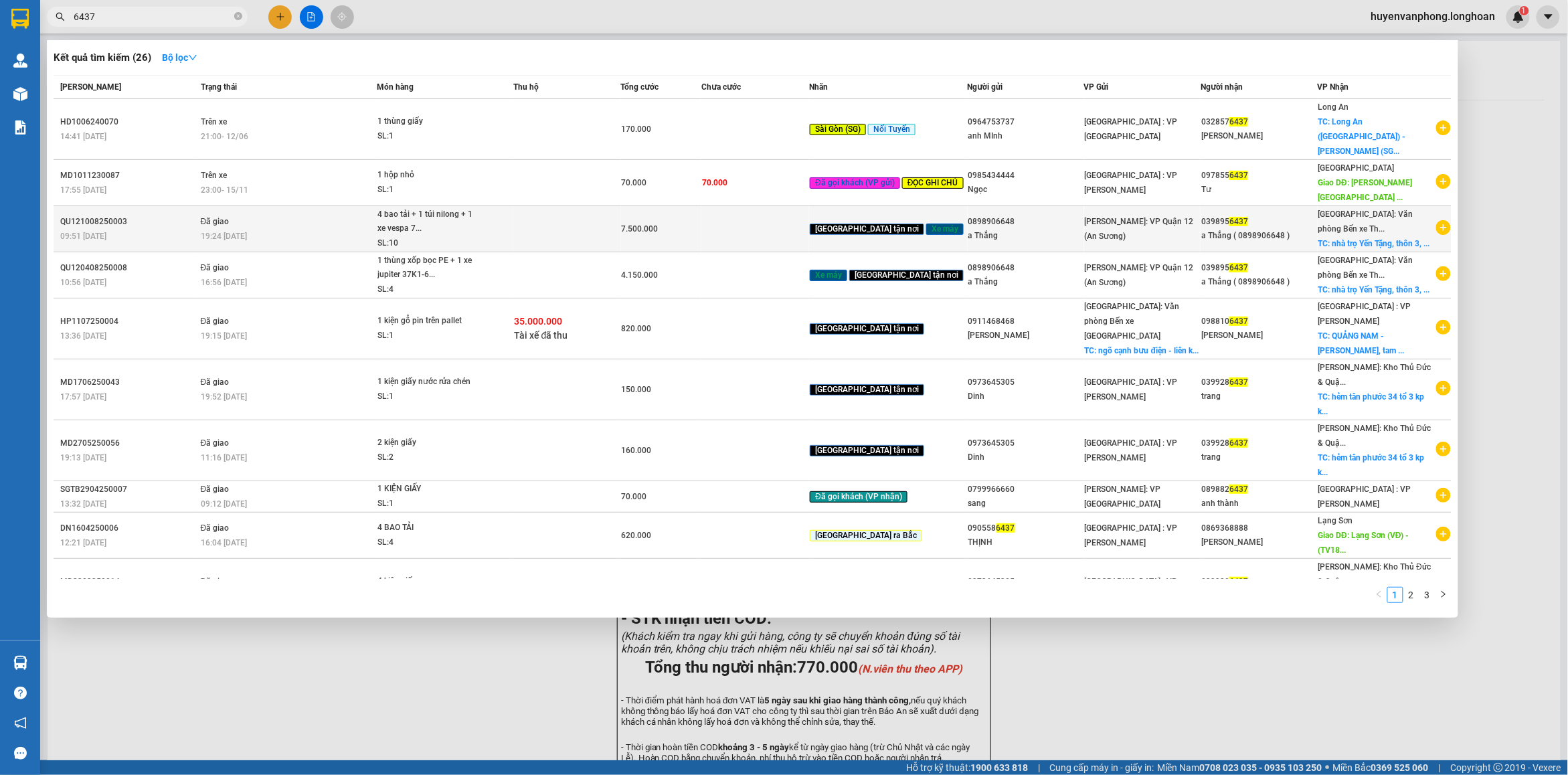
click at [539, 211] on td at bounding box center [566, 229] width 108 height 46
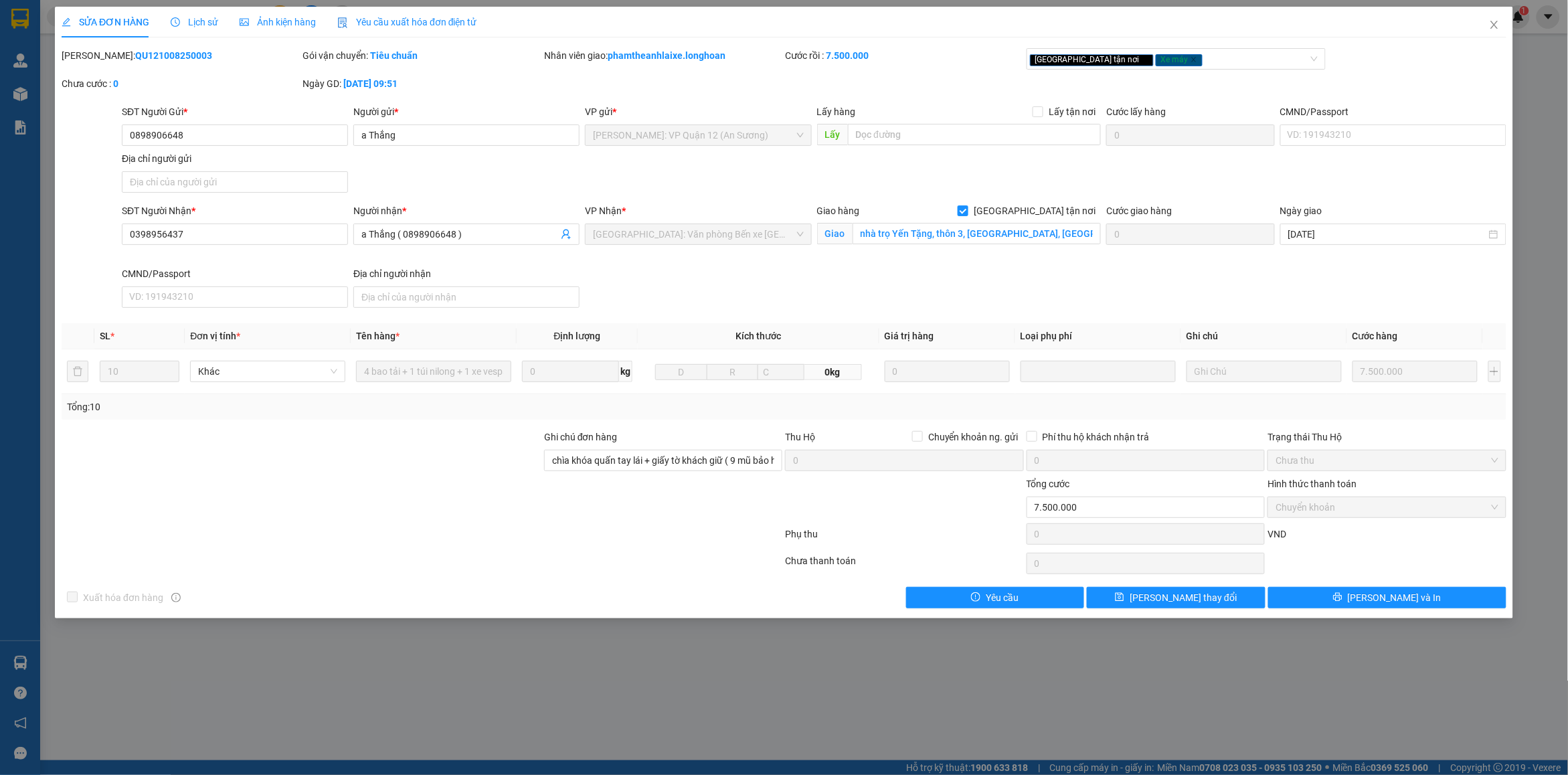
click at [146, 54] on b "QU121008250003" at bounding box center [173, 56] width 77 height 11
click at [165, 126] on input "0898906648" at bounding box center [235, 135] width 226 height 22
